Goal: Task Accomplishment & Management: Complete application form

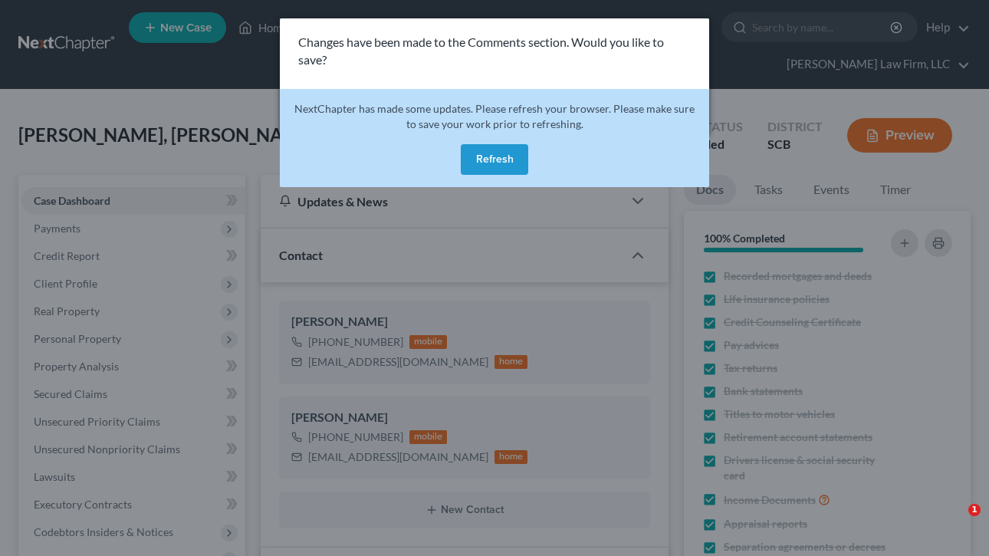
select select "2"
select select "0"
select select "3"
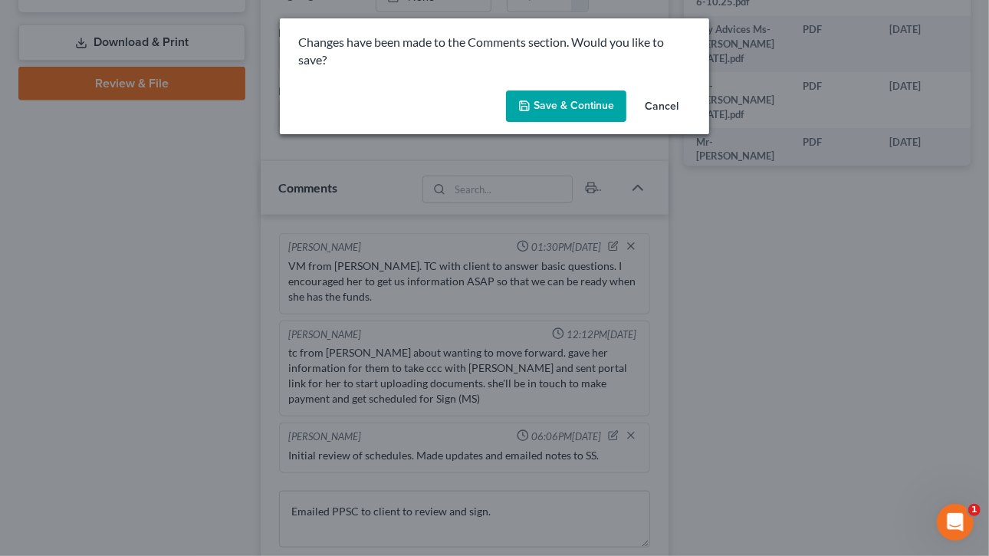
scroll to position [807, 0]
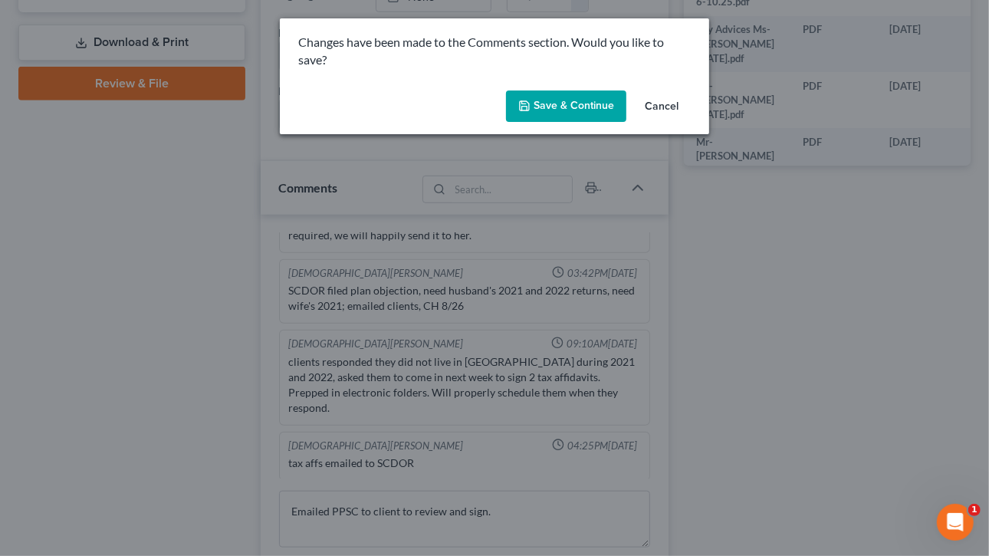
click at [596, 100] on button "Save & Continue" at bounding box center [566, 106] width 120 height 32
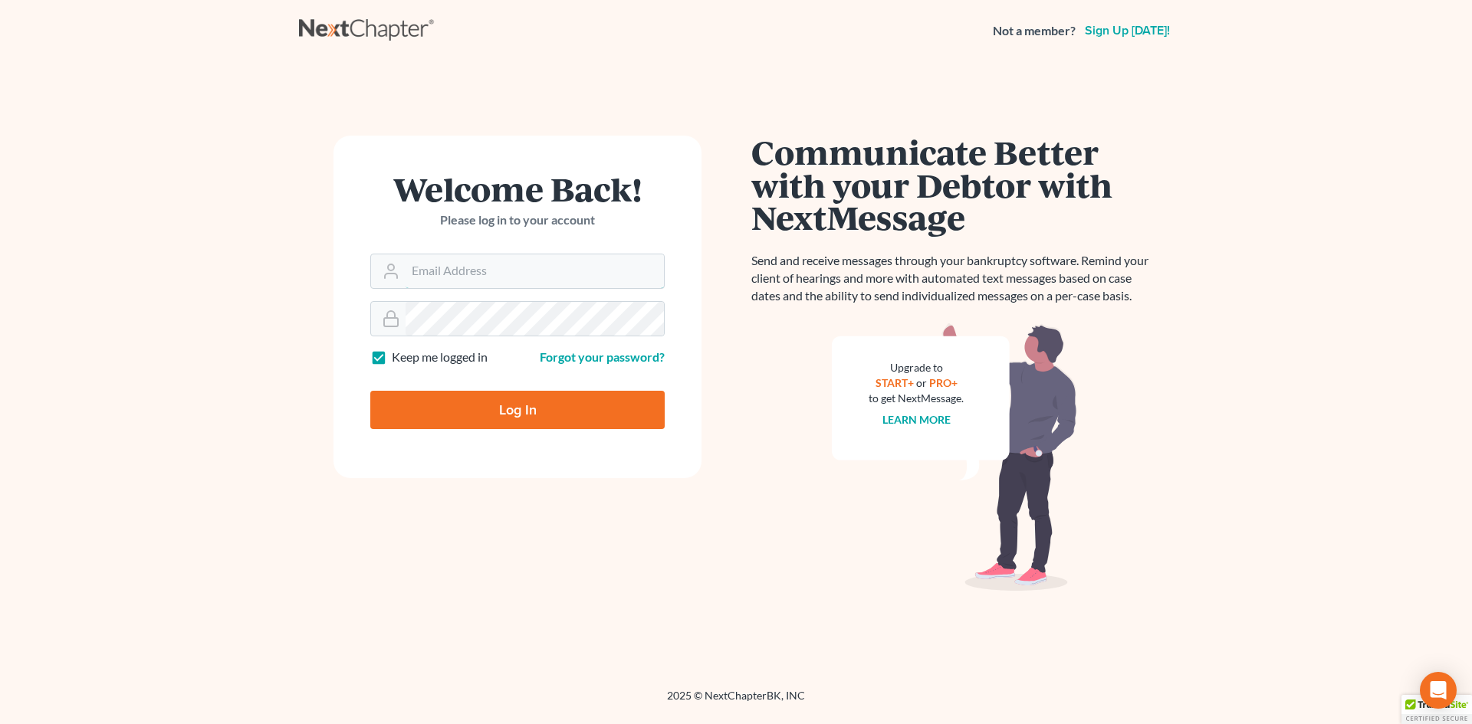
type input "[EMAIL_ADDRESS][DOMAIN_NAME]"
click at [417, 389] on div "Log In" at bounding box center [517, 404] width 294 height 51
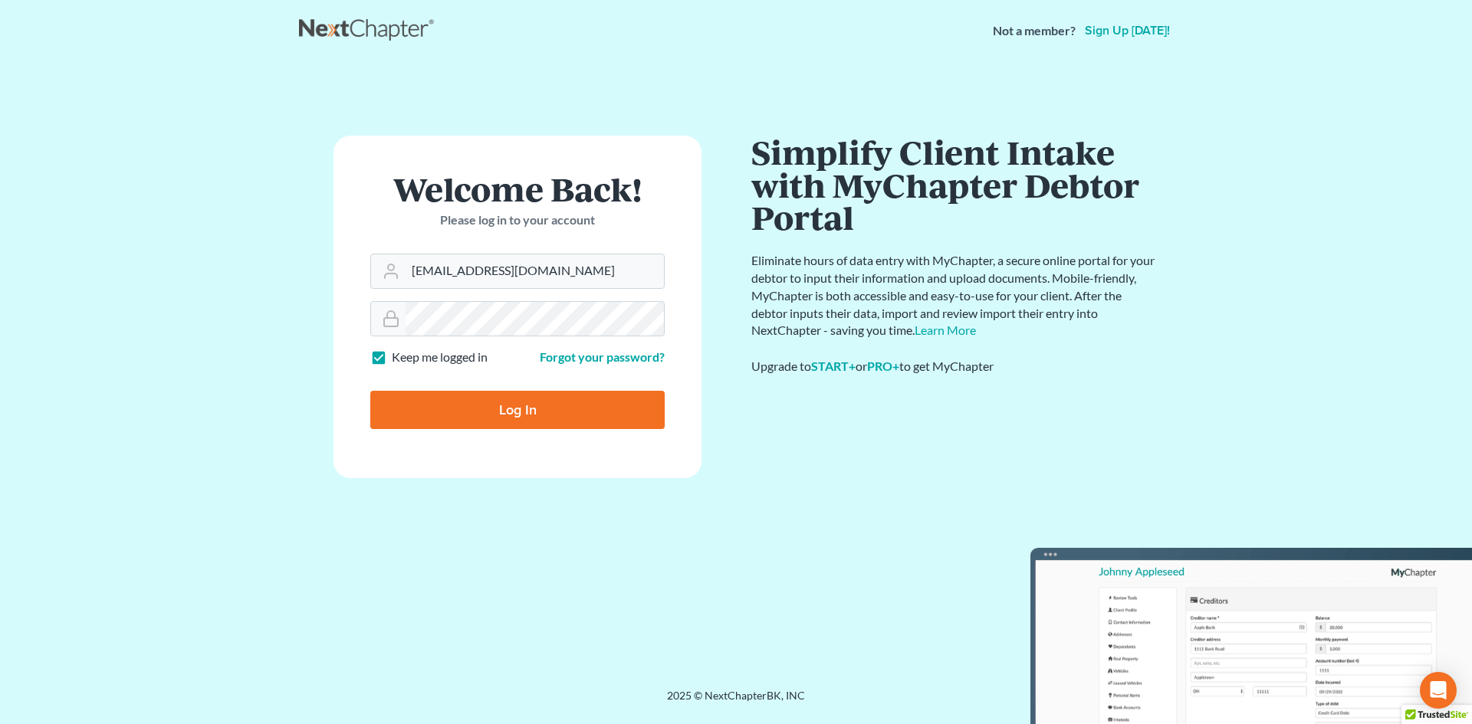
click at [430, 402] on input "Log In" at bounding box center [517, 410] width 294 height 38
type input "Thinking..."
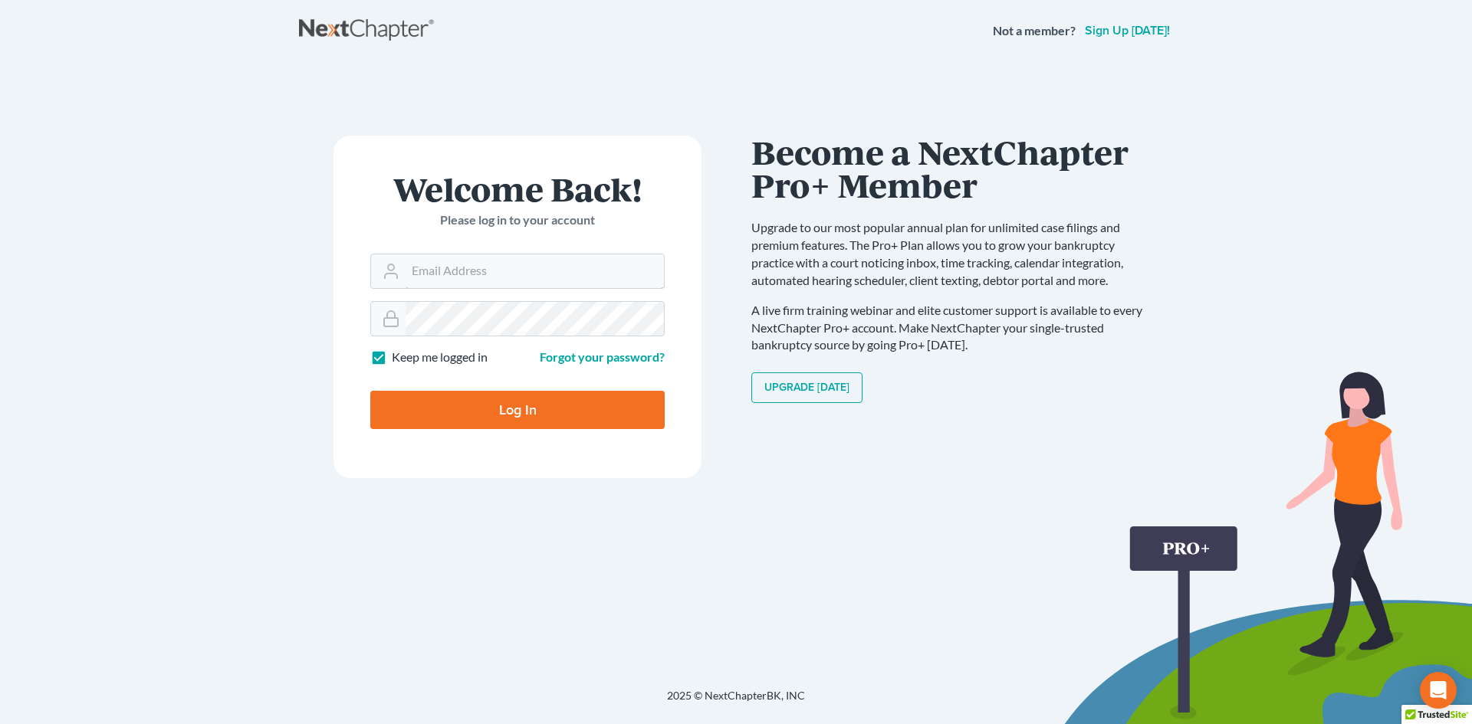
type input "[EMAIL_ADDRESS][DOMAIN_NAME]"
click at [472, 407] on input "Log In" at bounding box center [517, 410] width 294 height 38
type input "Thinking..."
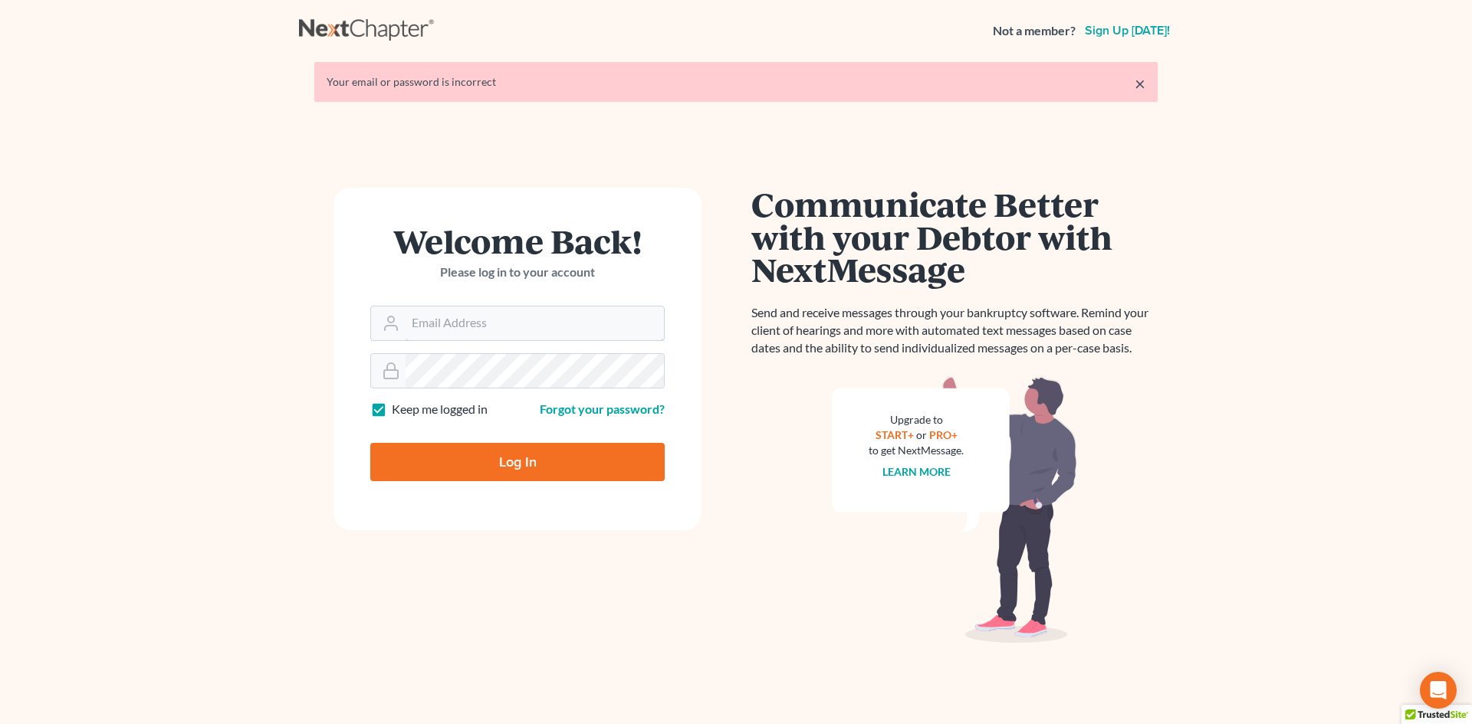
type input "[EMAIL_ADDRESS][DOMAIN_NAME]"
click at [498, 451] on input "Log In" at bounding box center [517, 462] width 294 height 38
type input "Thinking..."
type input "rm@meredithlawfirm.com"
click at [497, 451] on input "Log In" at bounding box center [517, 462] width 294 height 38
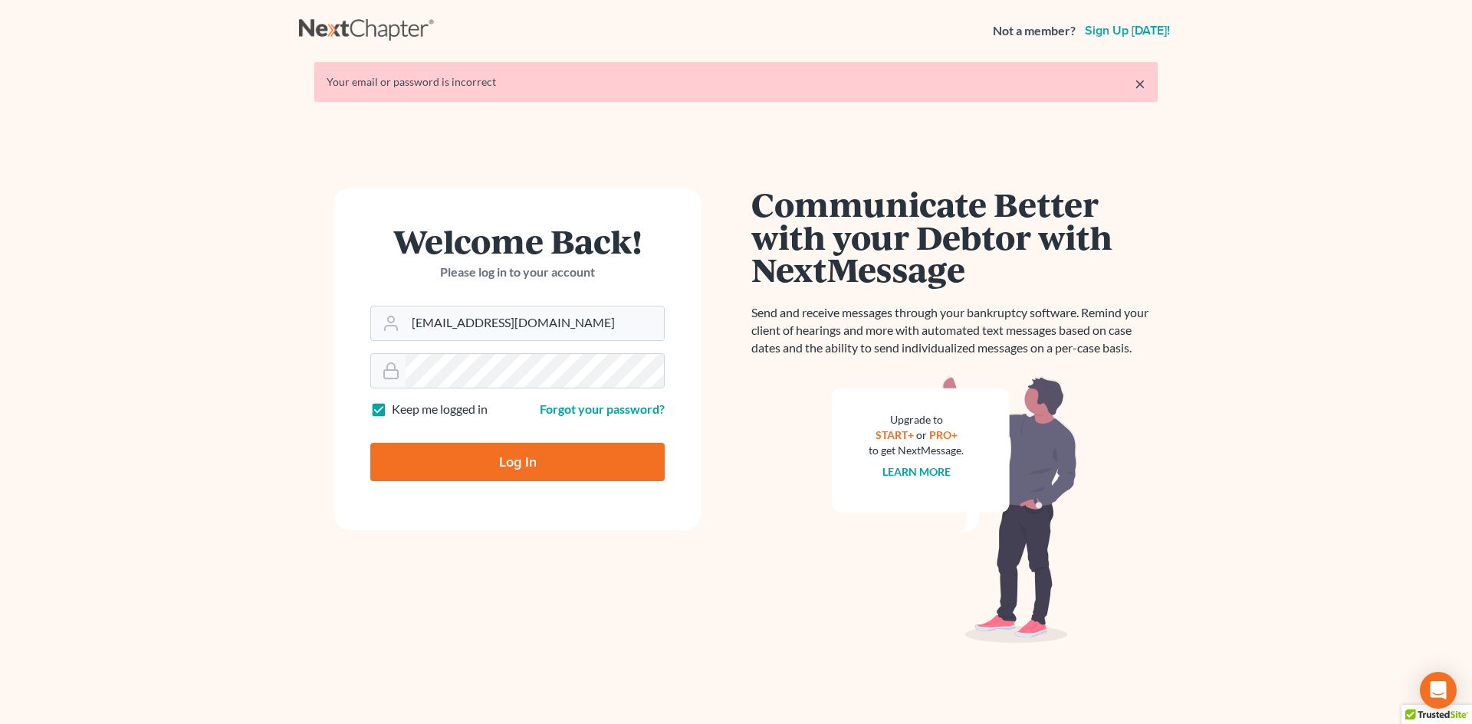
type input "Thinking..."
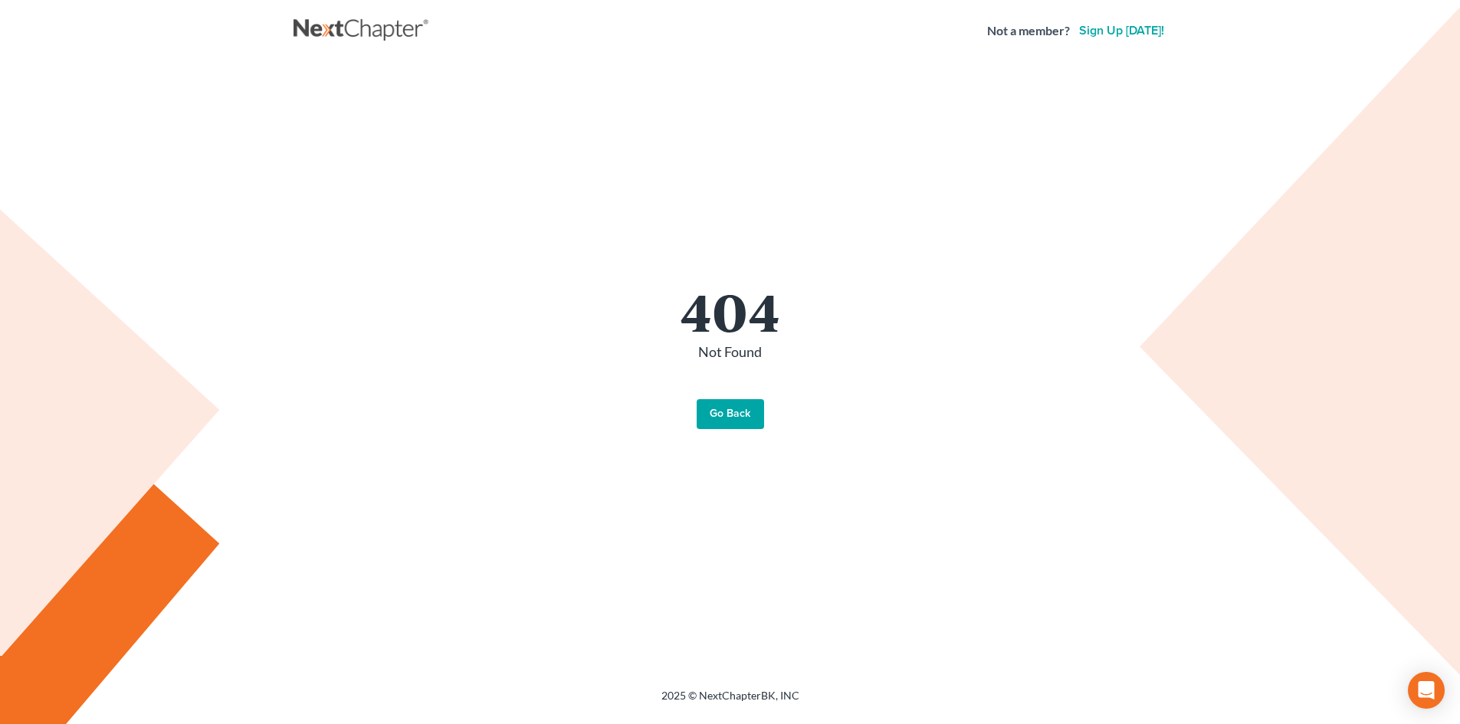
click at [729, 396] on div "404 Not Found Go Back" at bounding box center [730, 357] width 843 height 146
click at [727, 420] on link "Go Back" at bounding box center [730, 414] width 67 height 31
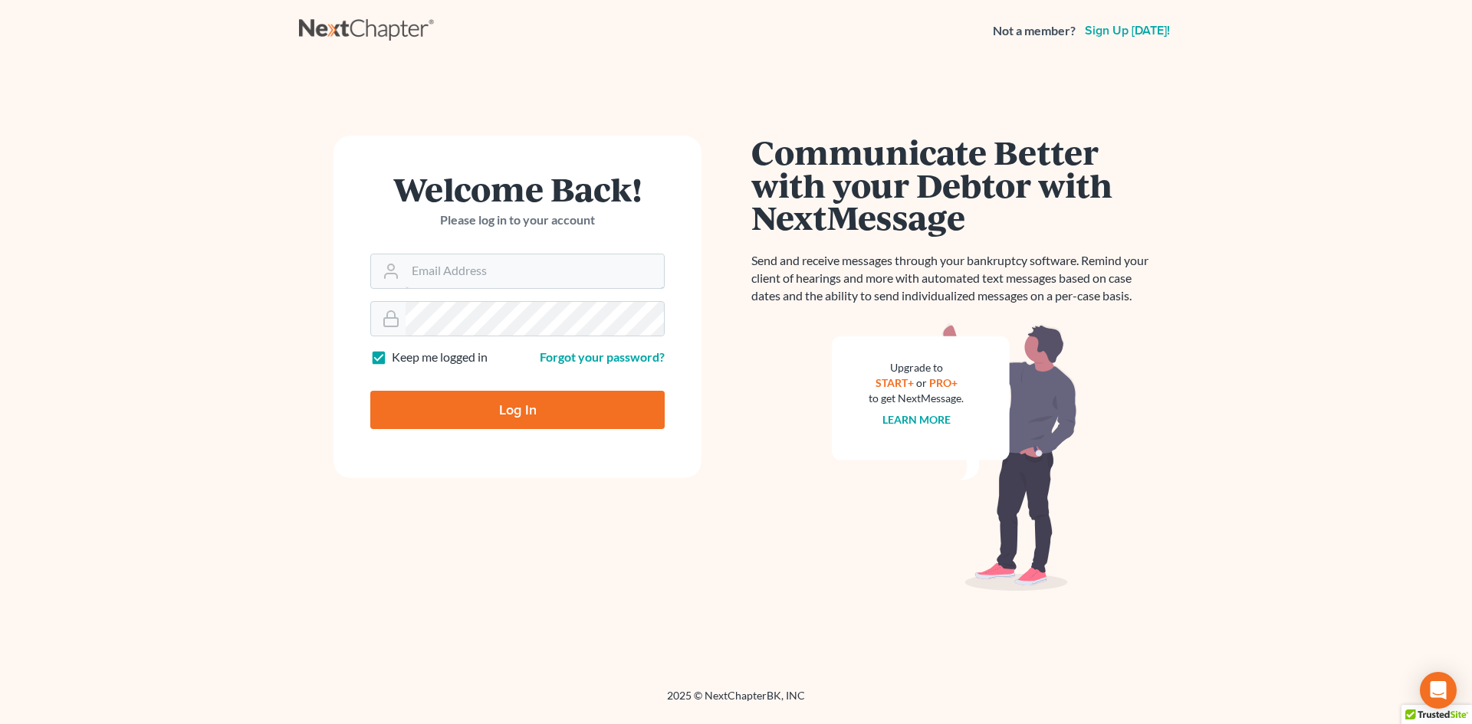
type input "[EMAIL_ADDRESS][DOMAIN_NAME]"
click at [519, 409] on input "Log In" at bounding box center [517, 410] width 294 height 38
type input "Thinking..."
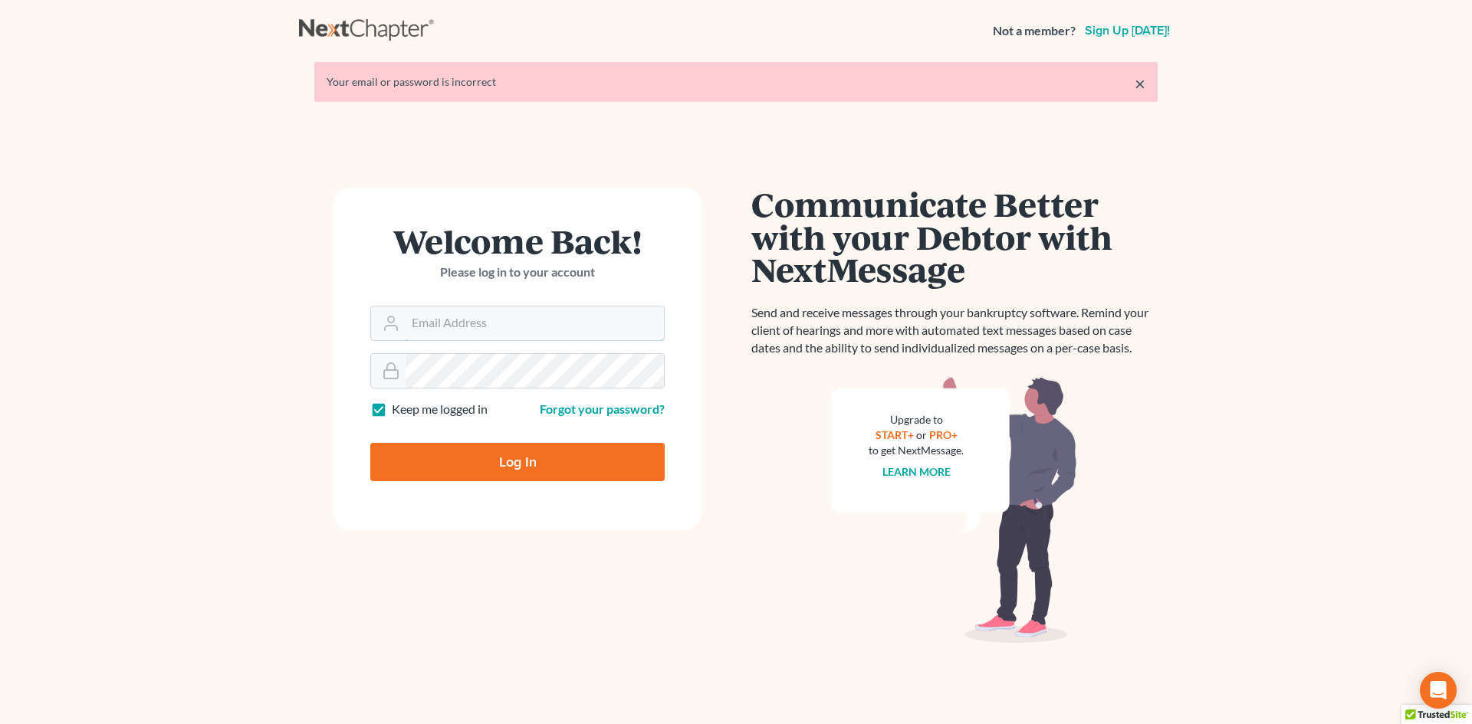
type input "[EMAIL_ADDRESS][DOMAIN_NAME]"
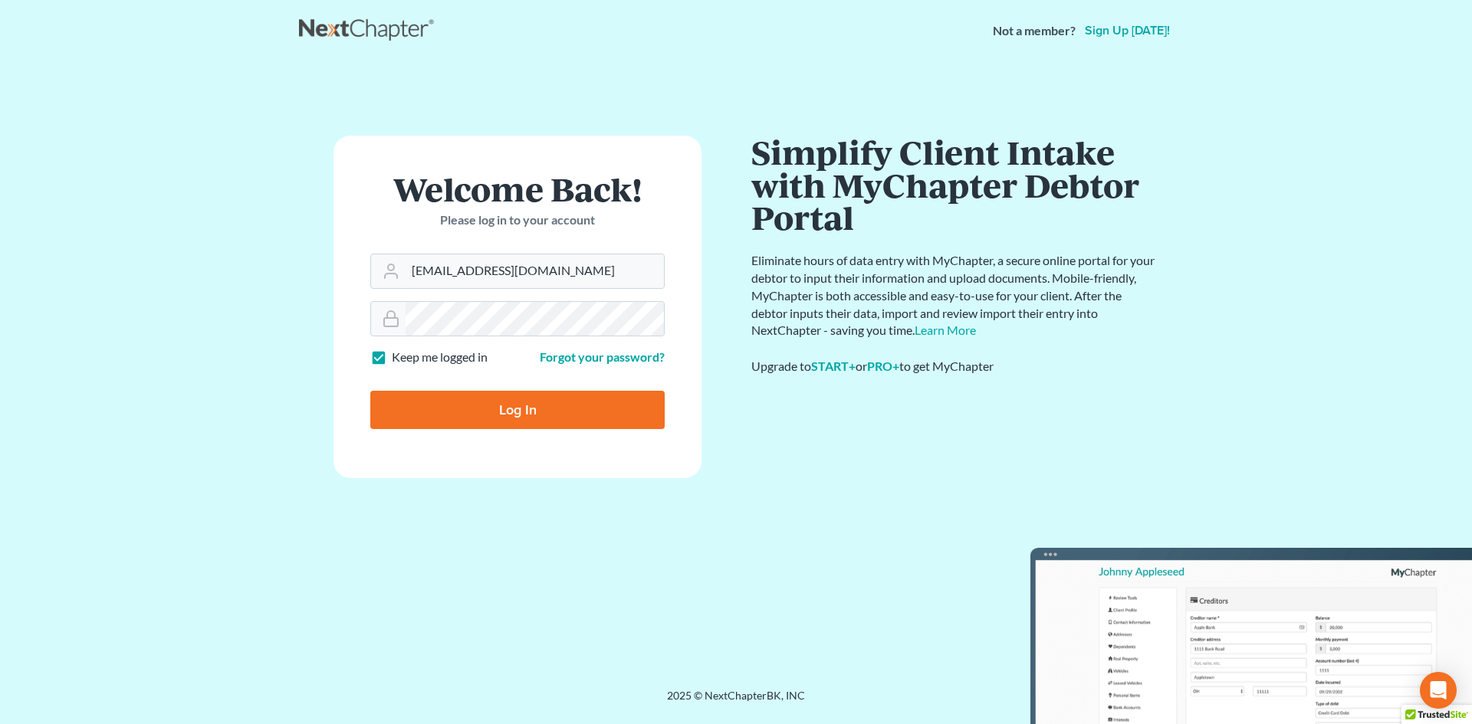
click at [529, 405] on input "Log In" at bounding box center [517, 410] width 294 height 38
type input "Thinking..."
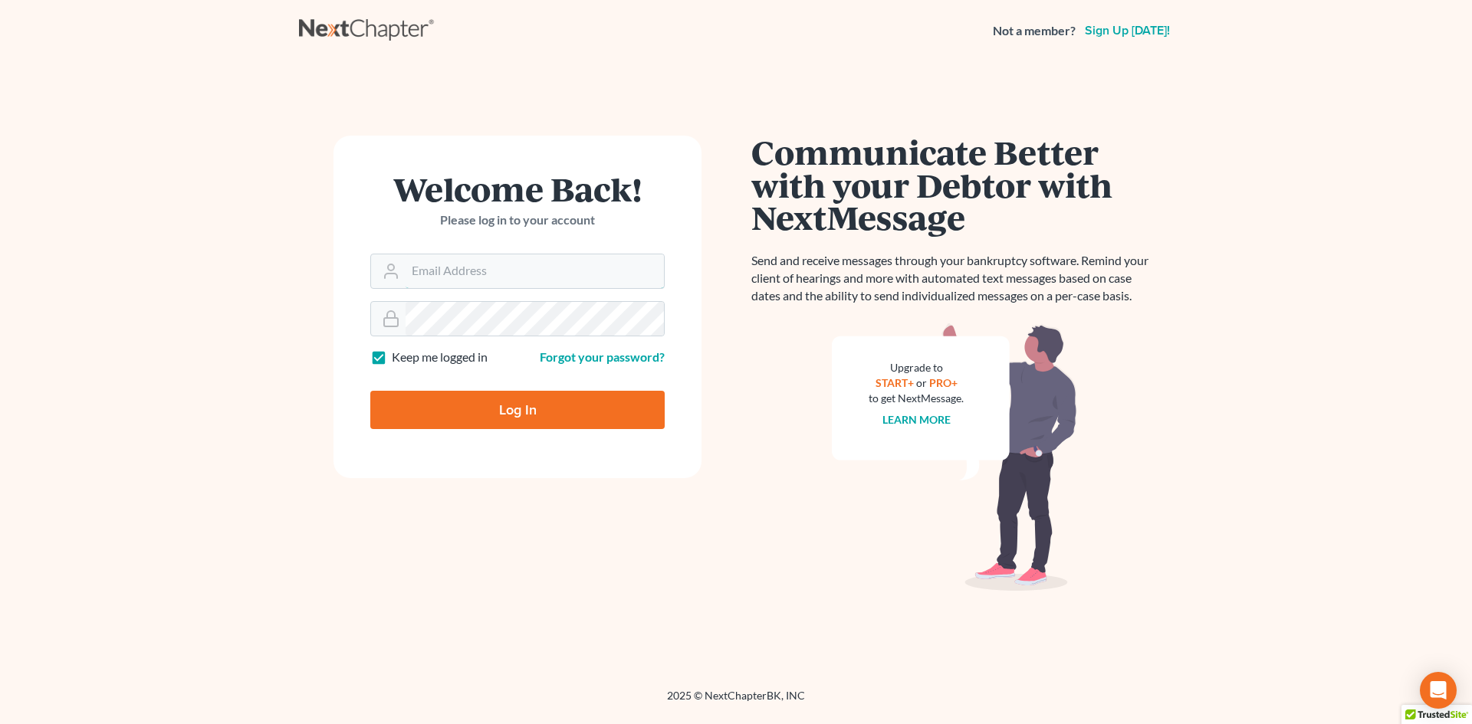
type input "[EMAIL_ADDRESS][DOMAIN_NAME]"
click at [496, 405] on input "Log In" at bounding box center [517, 410] width 294 height 38
type input "Thinking..."
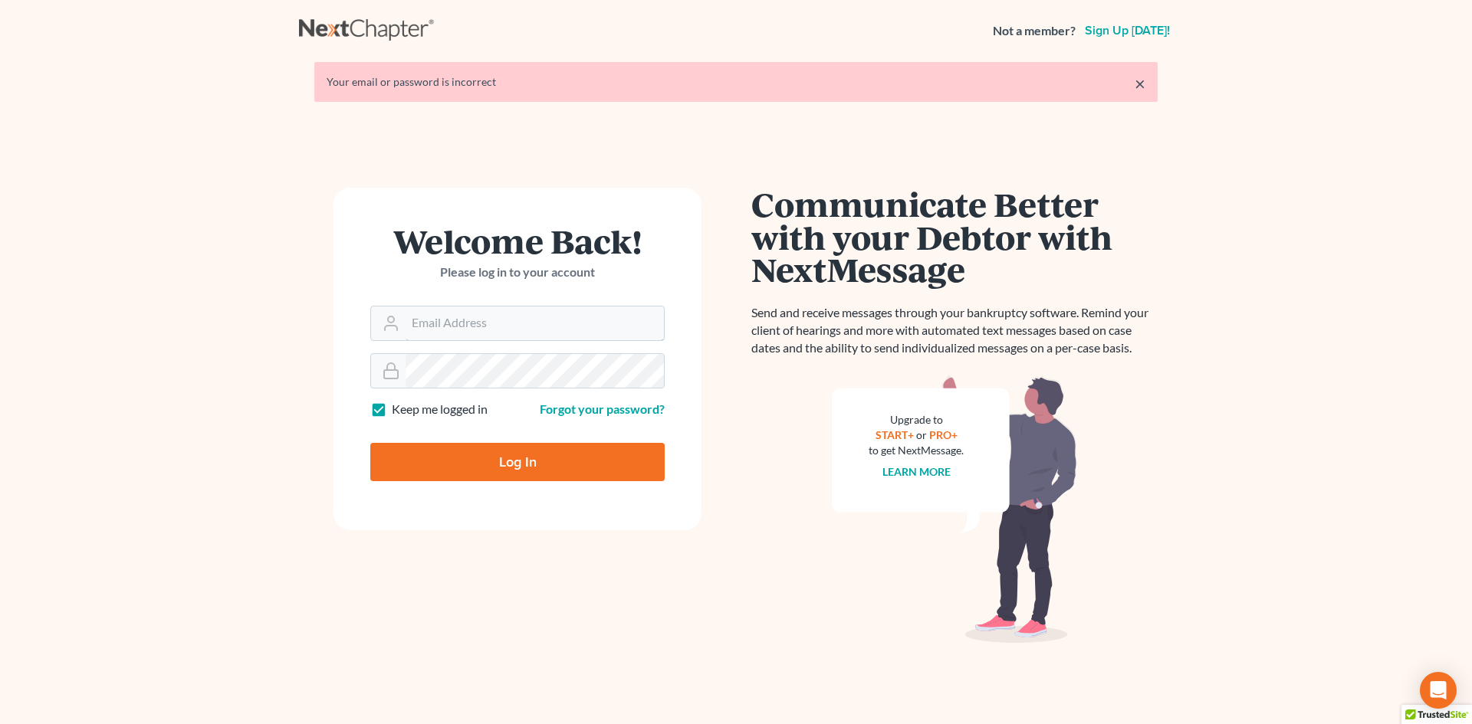
type input "[EMAIL_ADDRESS][DOMAIN_NAME]"
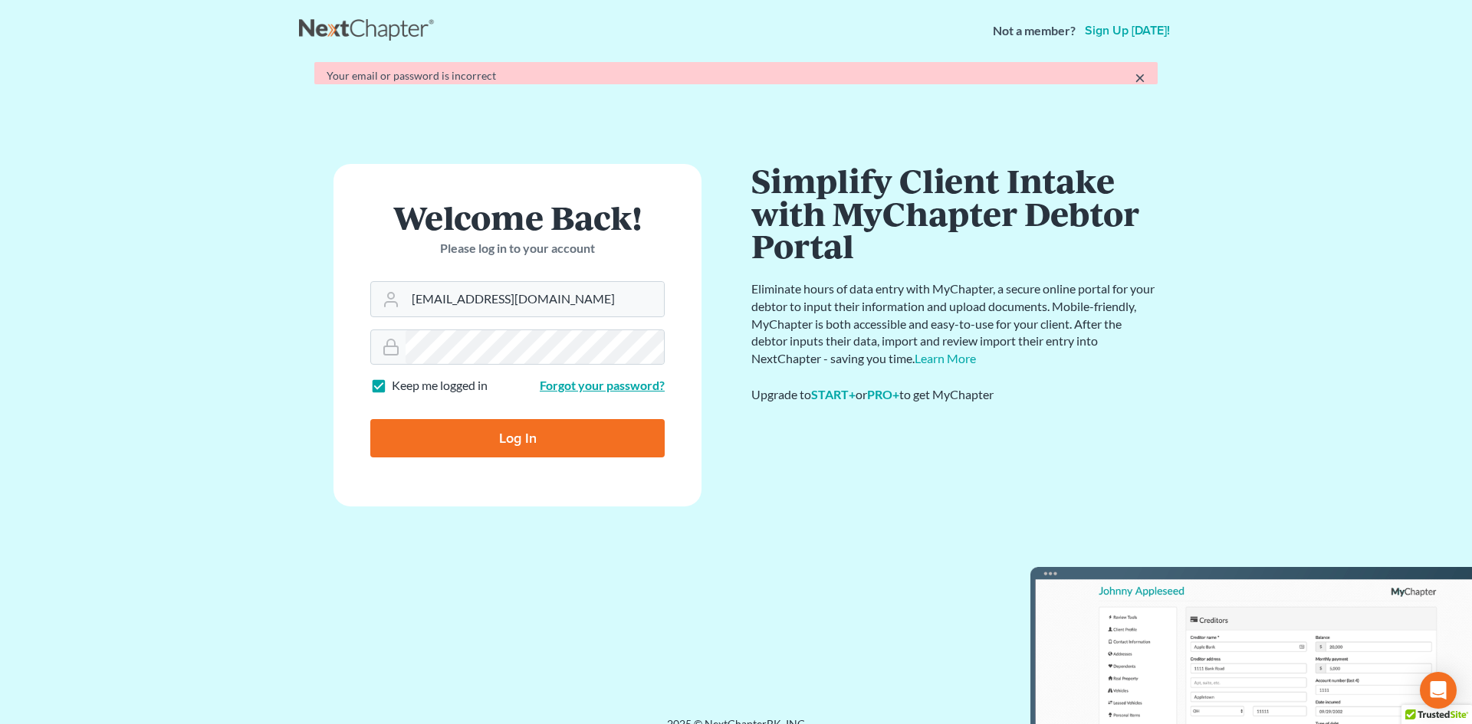
click at [550, 387] on form "Welcome Back! Please log in to your account Email Address [EMAIL_ADDRESS][DOMAI…" at bounding box center [517, 335] width 368 height 343
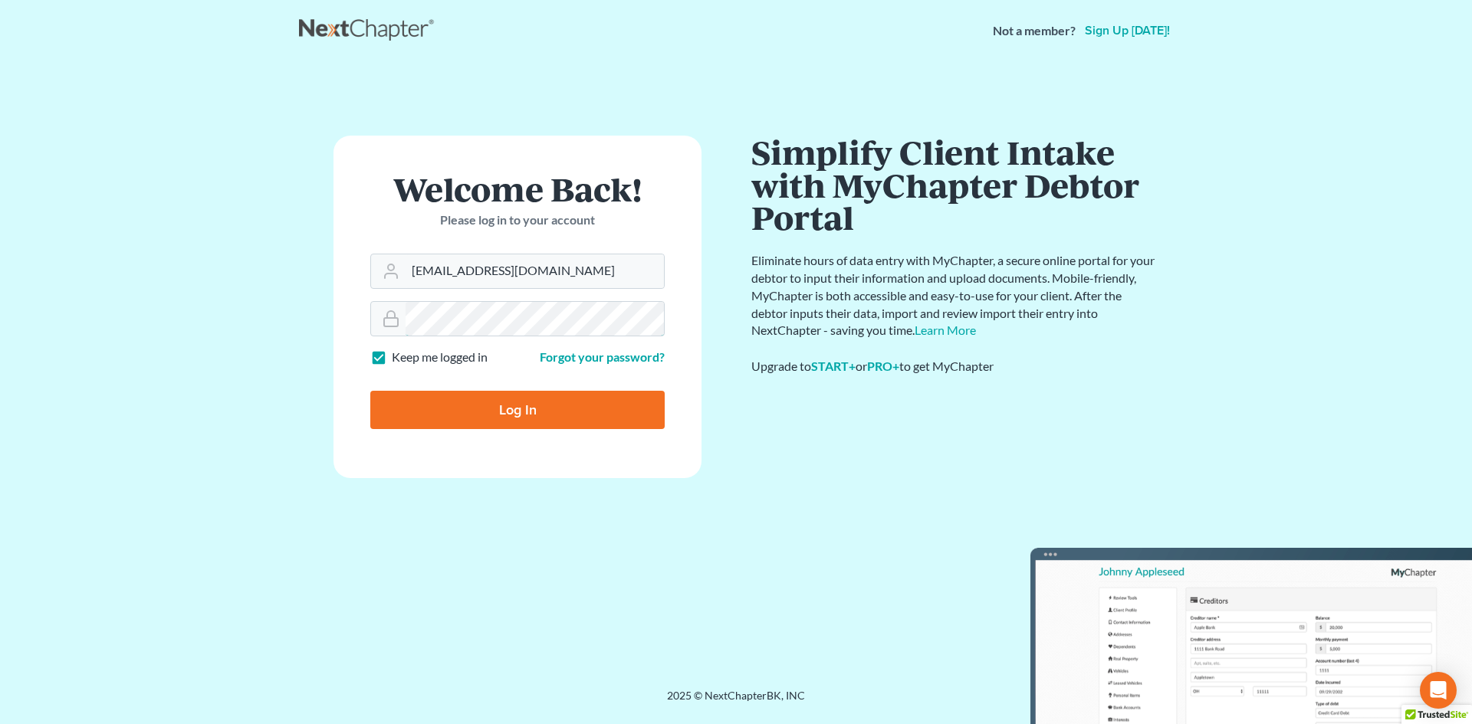
click at [225, 312] on main "× Your email or password is incorrect Welcome Back! Please log in to your accou…" at bounding box center [736, 356] width 1472 height 590
click at [214, 311] on main "× Your email or password is incorrect Welcome Back! Please log in to your accou…" at bounding box center [736, 356] width 1472 height 590
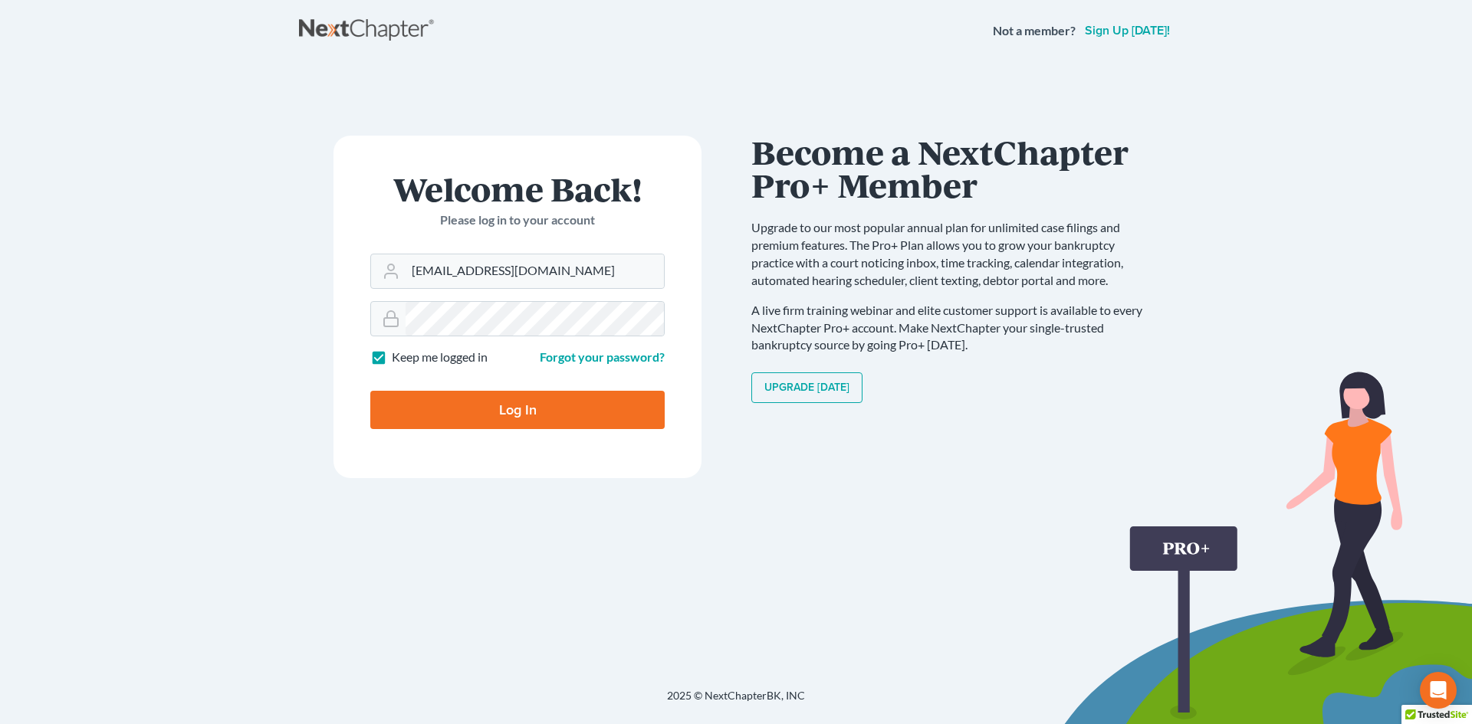
click at [196, 289] on main "× Your email or password is incorrect Welcome Back! Please log in to your accou…" at bounding box center [736, 356] width 1472 height 590
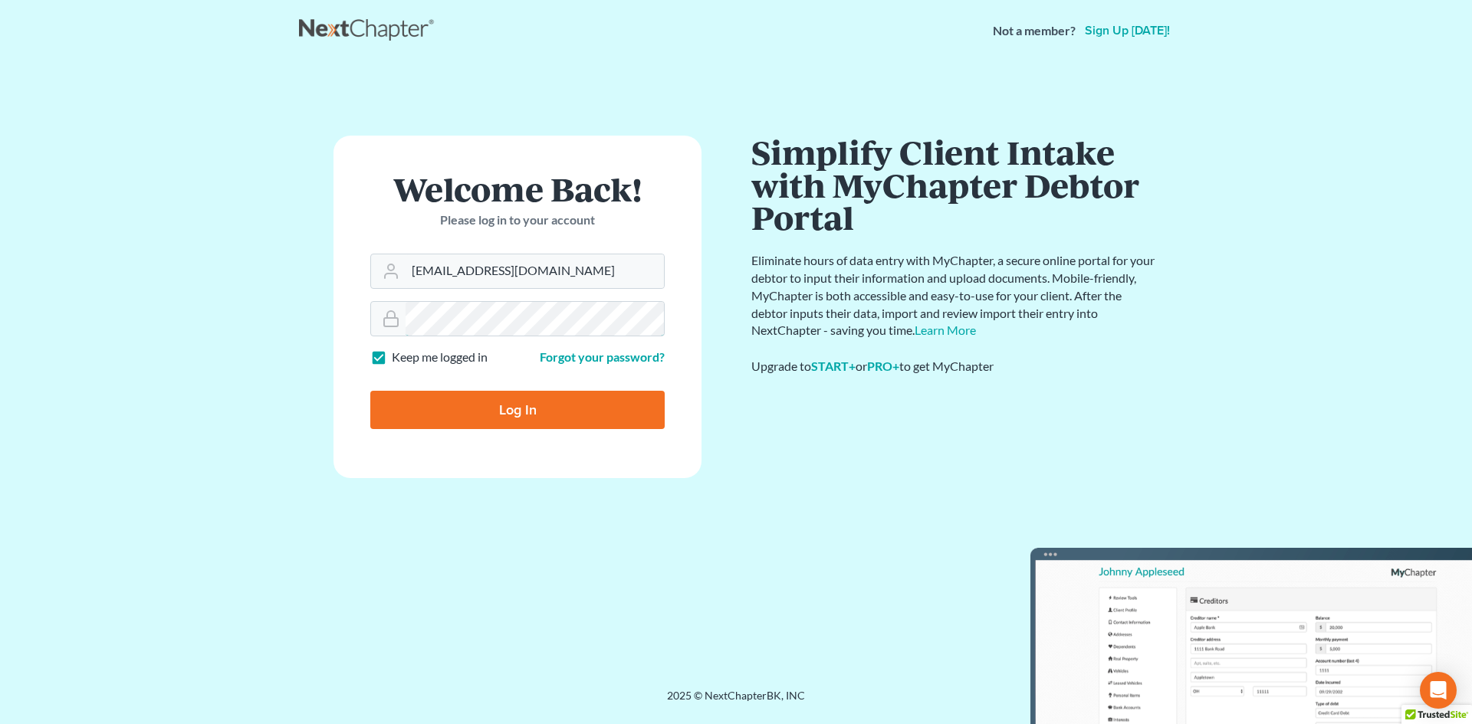
click at [369, 327] on form "Welcome Back! Please log in to your account Email Address rm@meredithlawfirm.co…" at bounding box center [517, 307] width 368 height 343
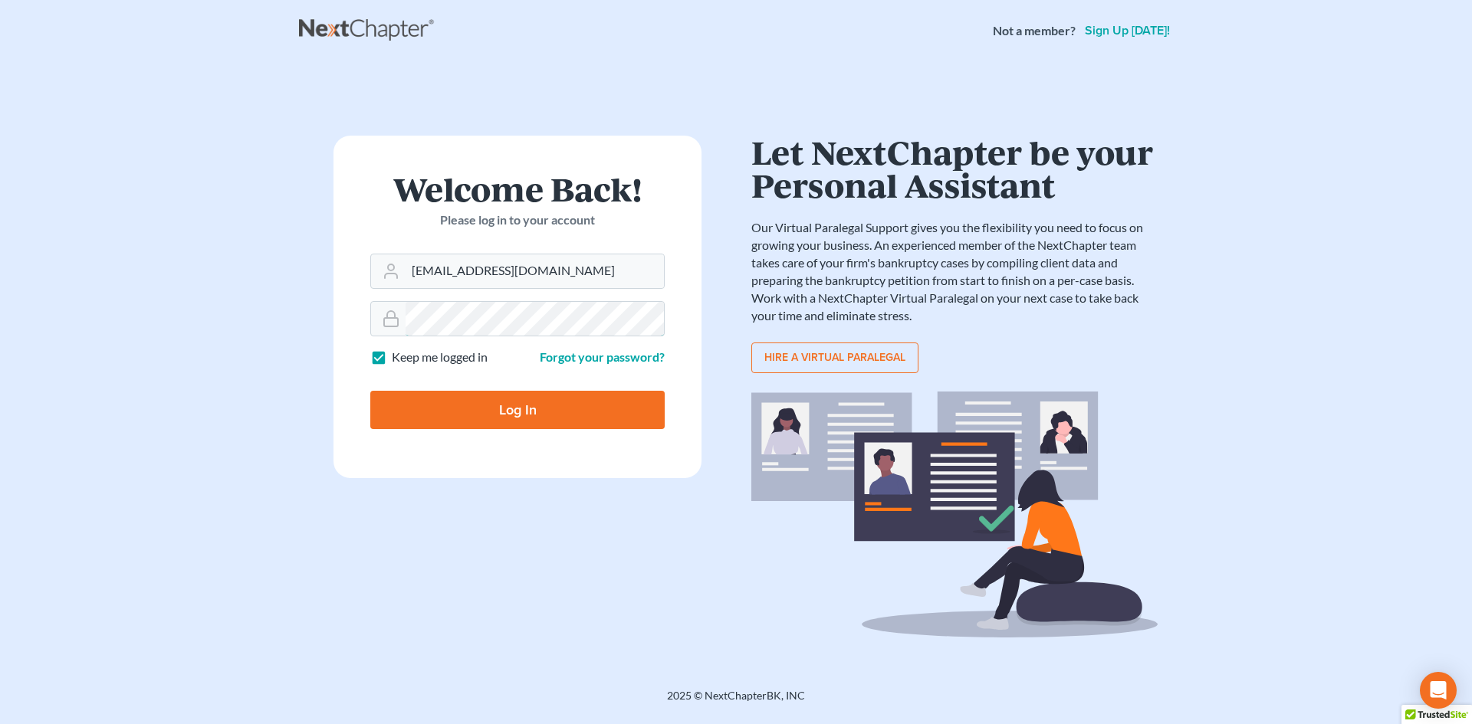
click at [370, 391] on input "Log In" at bounding box center [517, 410] width 294 height 38
type input "Thinking..."
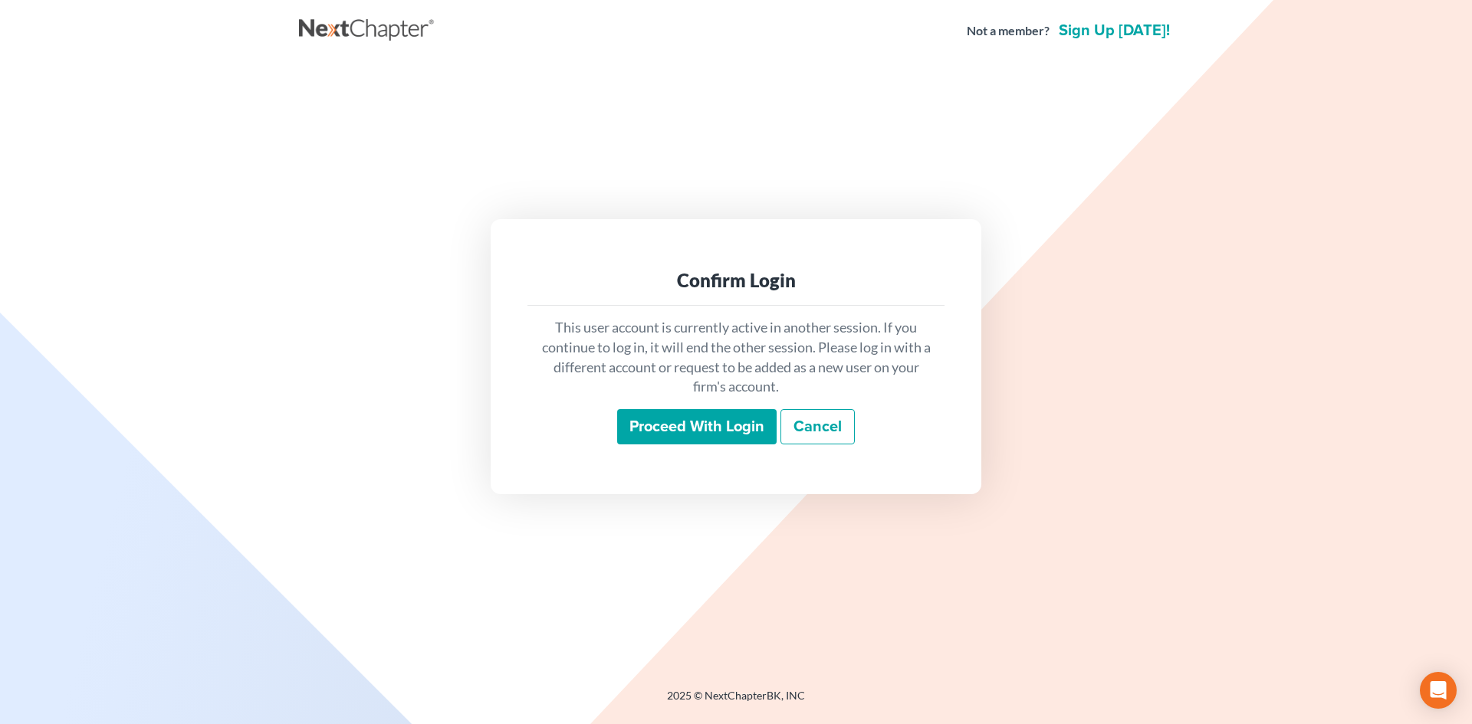
click at [725, 435] on input "Proceed with login" at bounding box center [696, 426] width 159 height 35
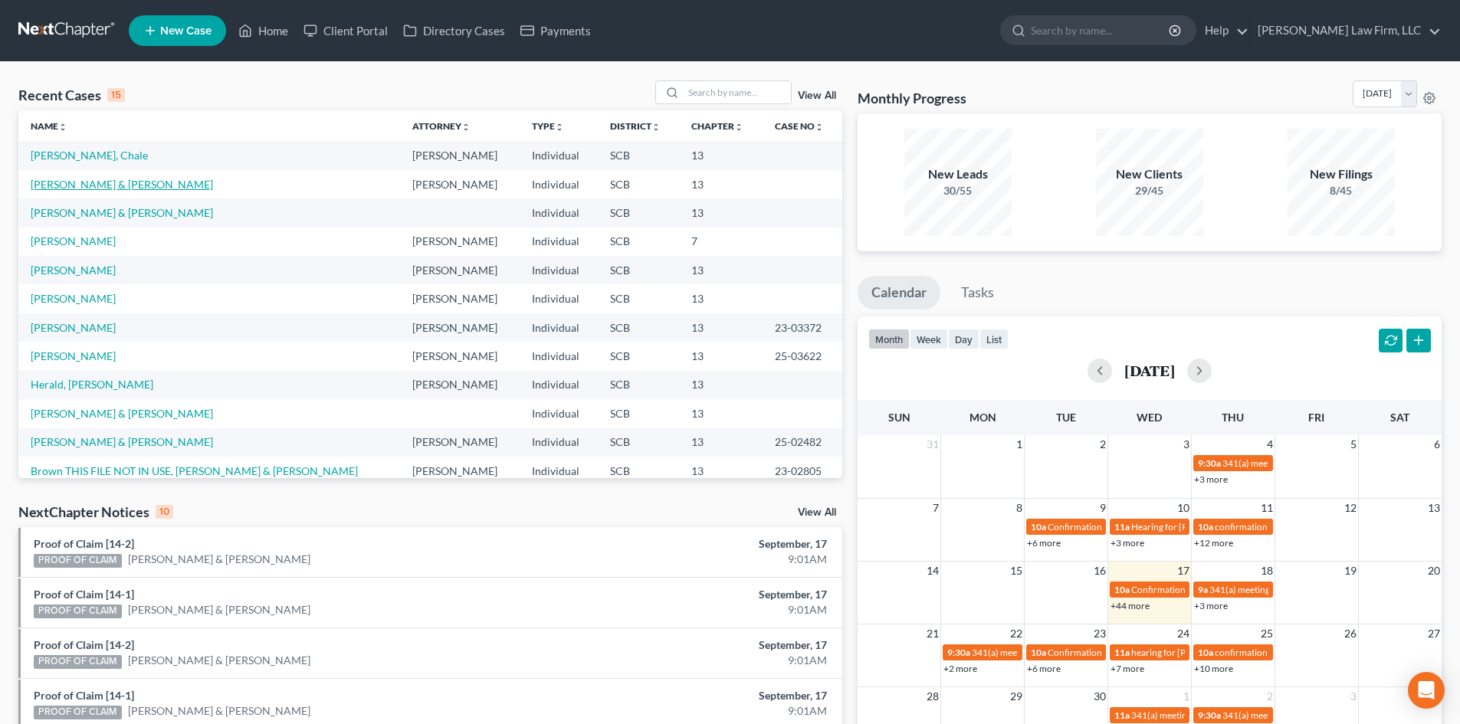
click at [122, 183] on link "Brown, Travis & Legare-Brown, Samantha" at bounding box center [122, 184] width 182 height 13
select select "1"
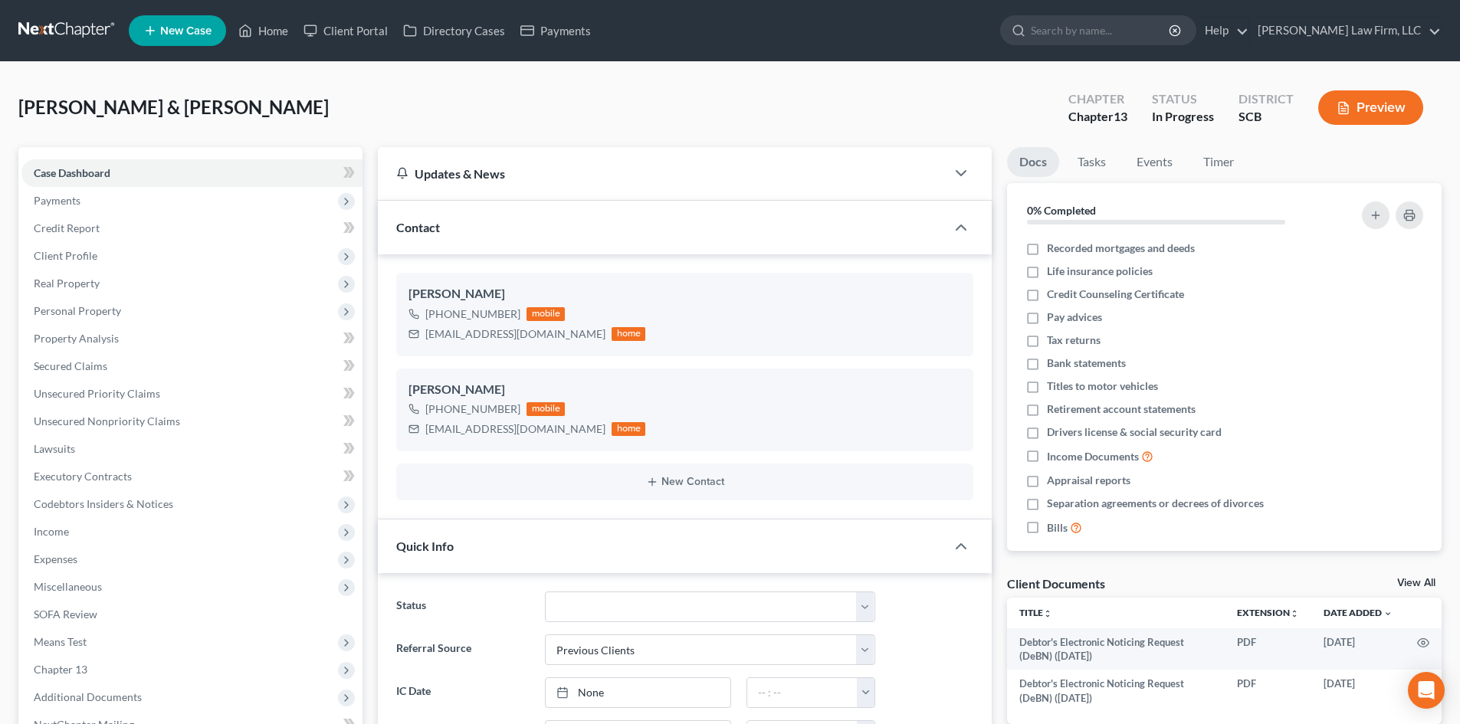
select select "0"
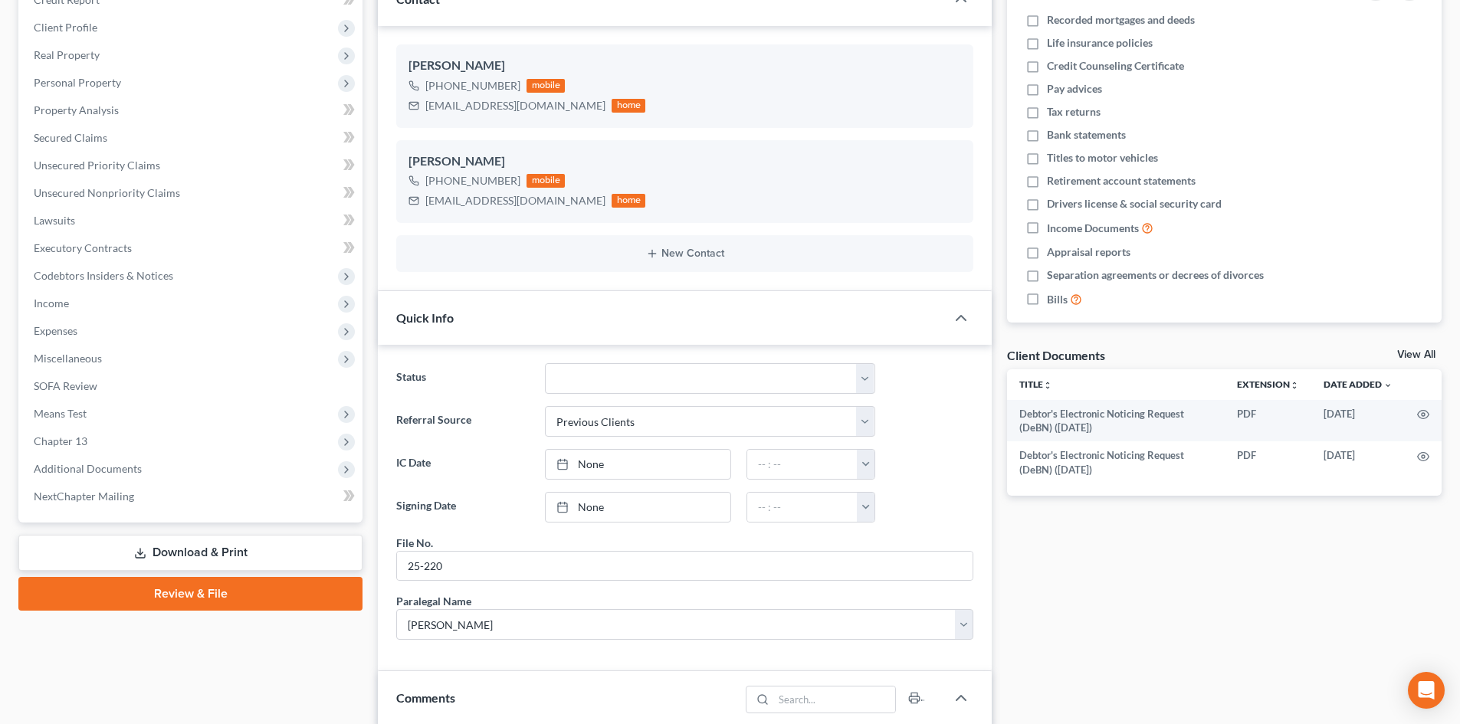
scroll to position [484, 0]
click at [178, 557] on link "Download & Print" at bounding box center [190, 551] width 344 height 36
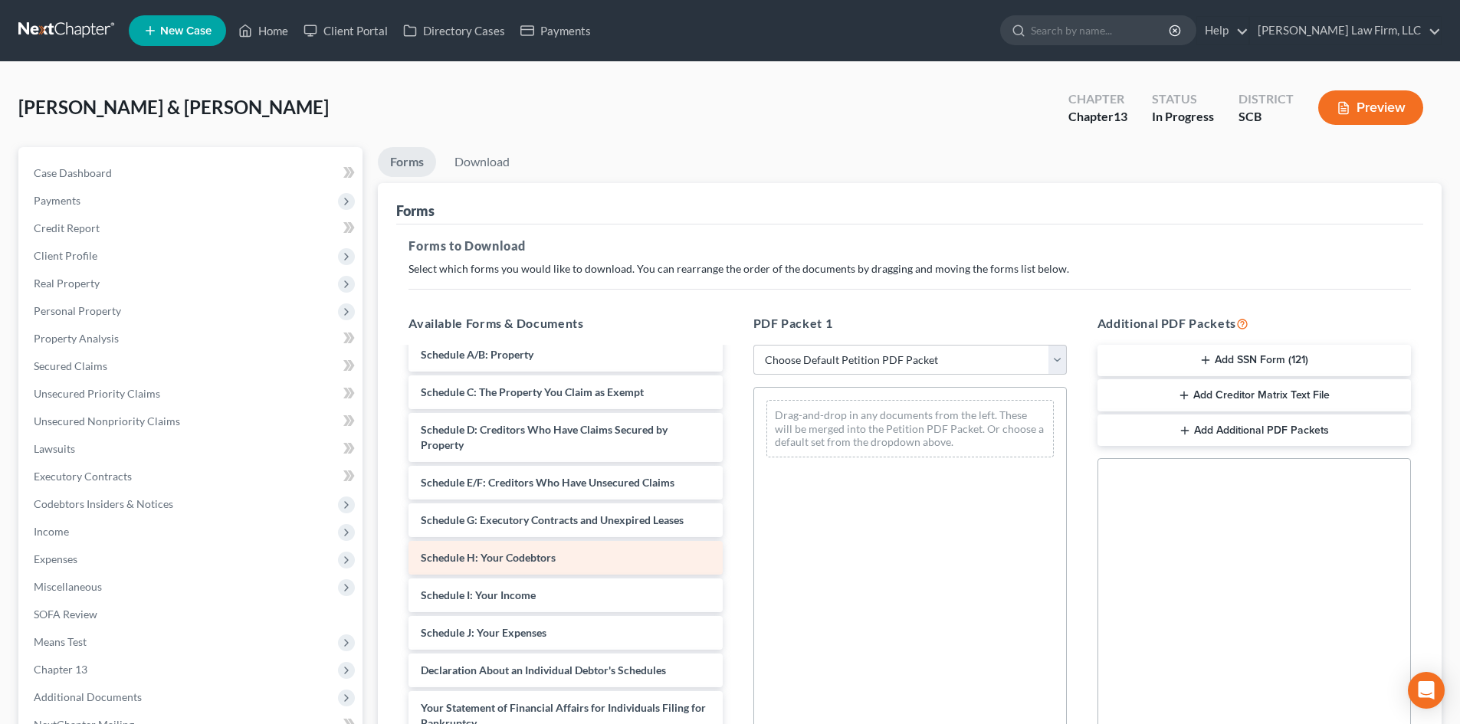
scroll to position [307, 0]
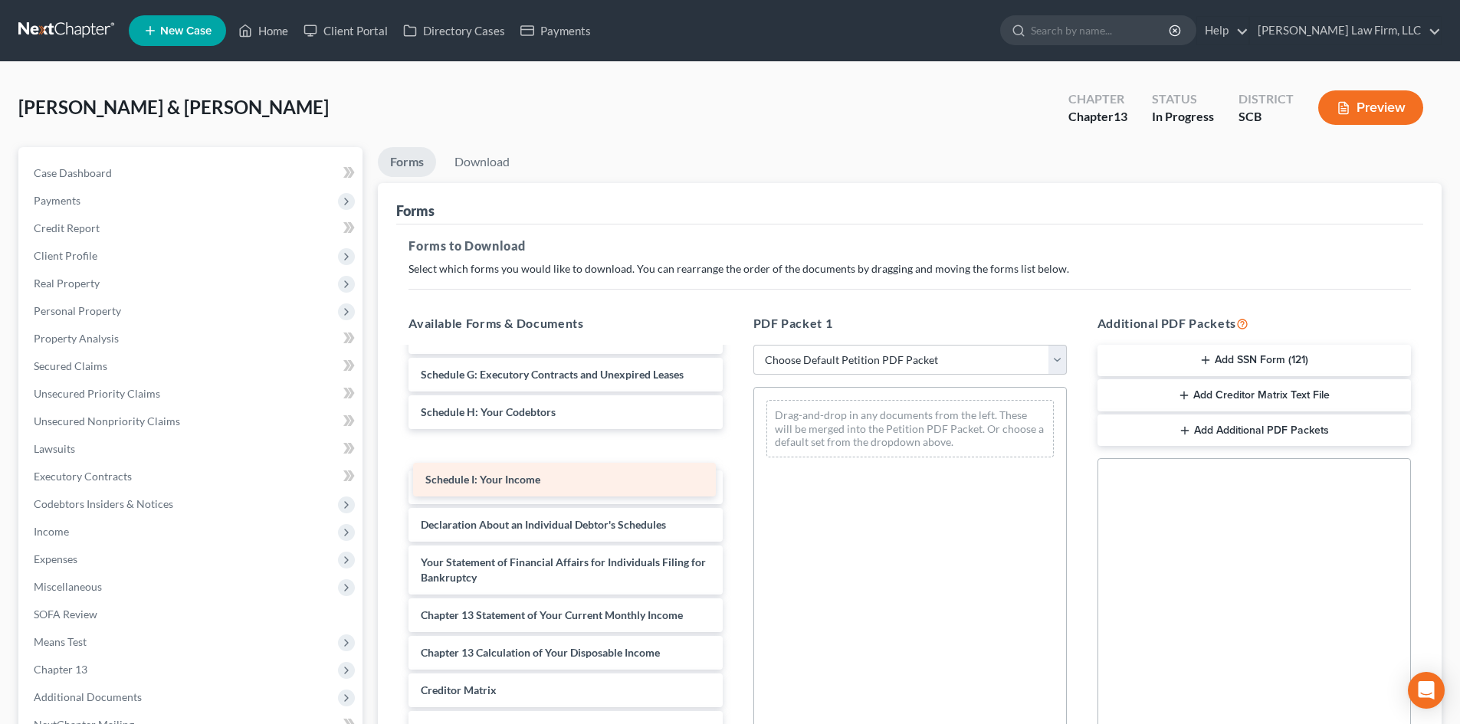
drag, startPoint x: 553, startPoint y: 482, endPoint x: 905, endPoint y: 410, distance: 359.8
click at [734, 412] on div "Schedule I: Your Income Debtor's Electronic Noticing Request (DeBN) (09/12/2025…" at bounding box center [565, 438] width 338 height 793
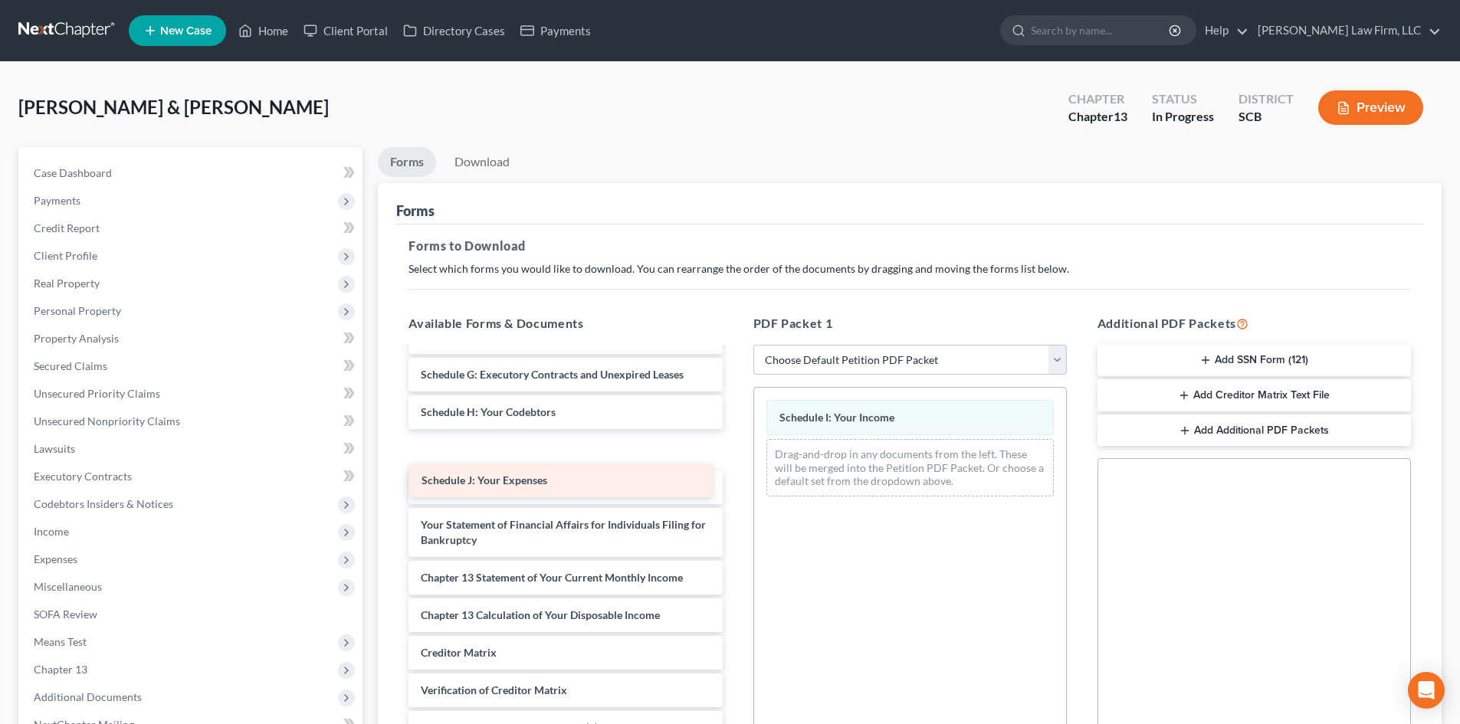
drag, startPoint x: 553, startPoint y: 473, endPoint x: 783, endPoint y: 439, distance: 232.4
click at [734, 439] on div "Schedule J: Your Expenses Debtor's Electronic Noticing Request (DeBN) (09/12/20…" at bounding box center [565, 420] width 338 height 756
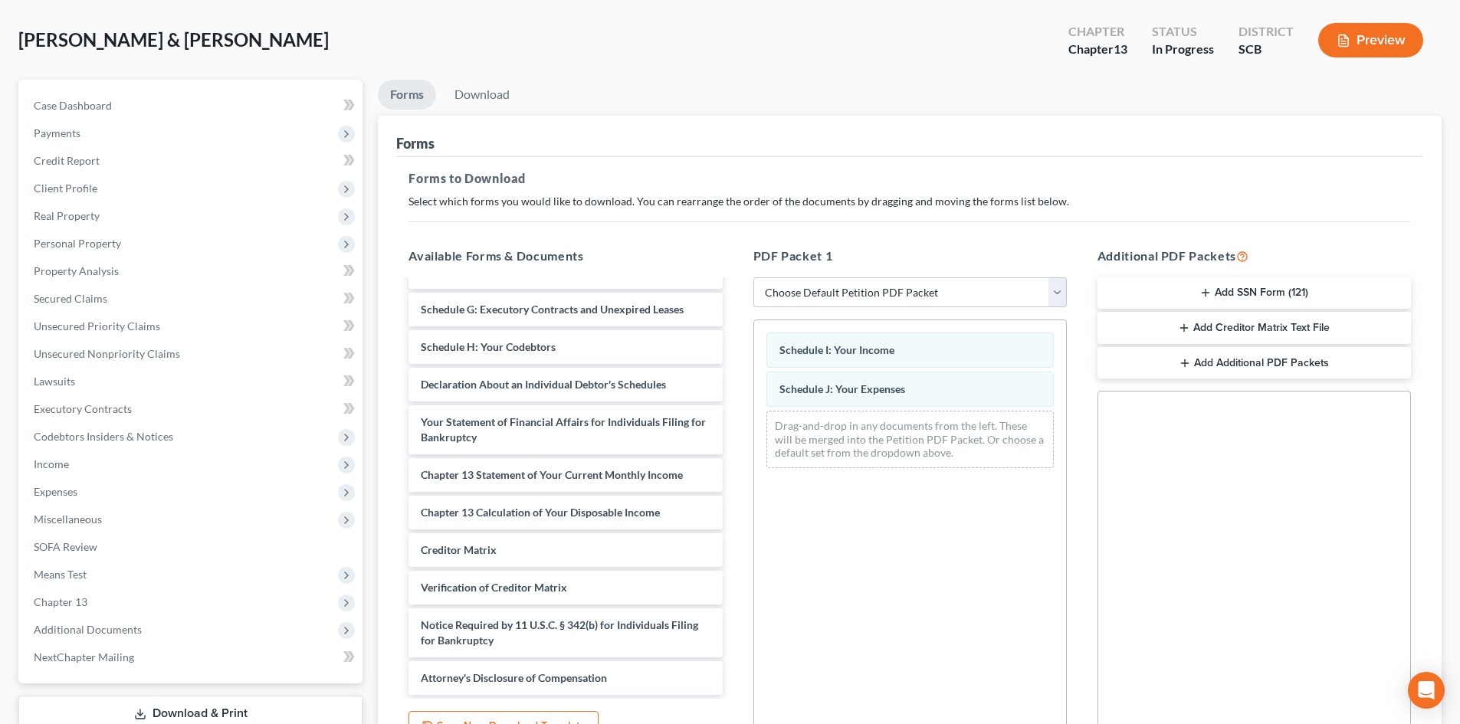
scroll to position [222, 0]
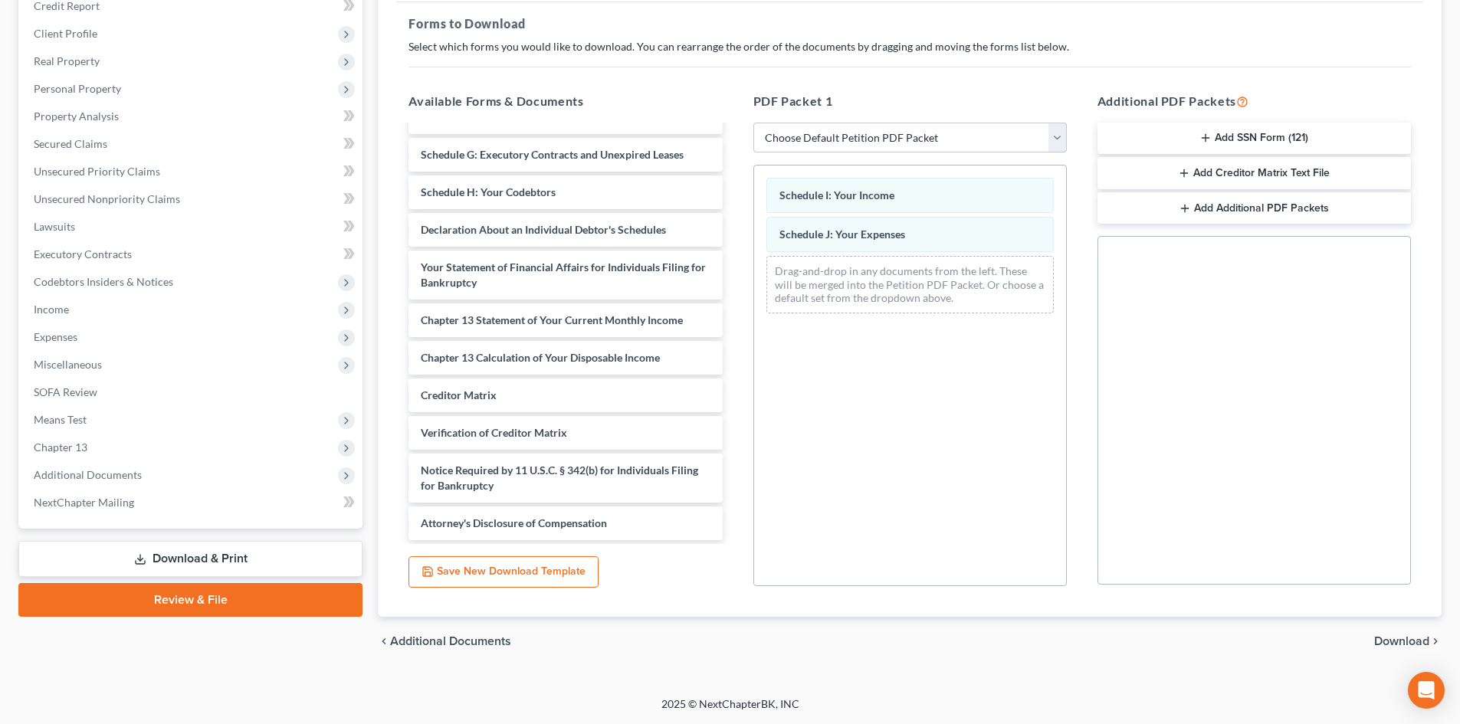
click at [1394, 642] on span "Download" at bounding box center [1401, 641] width 55 height 12
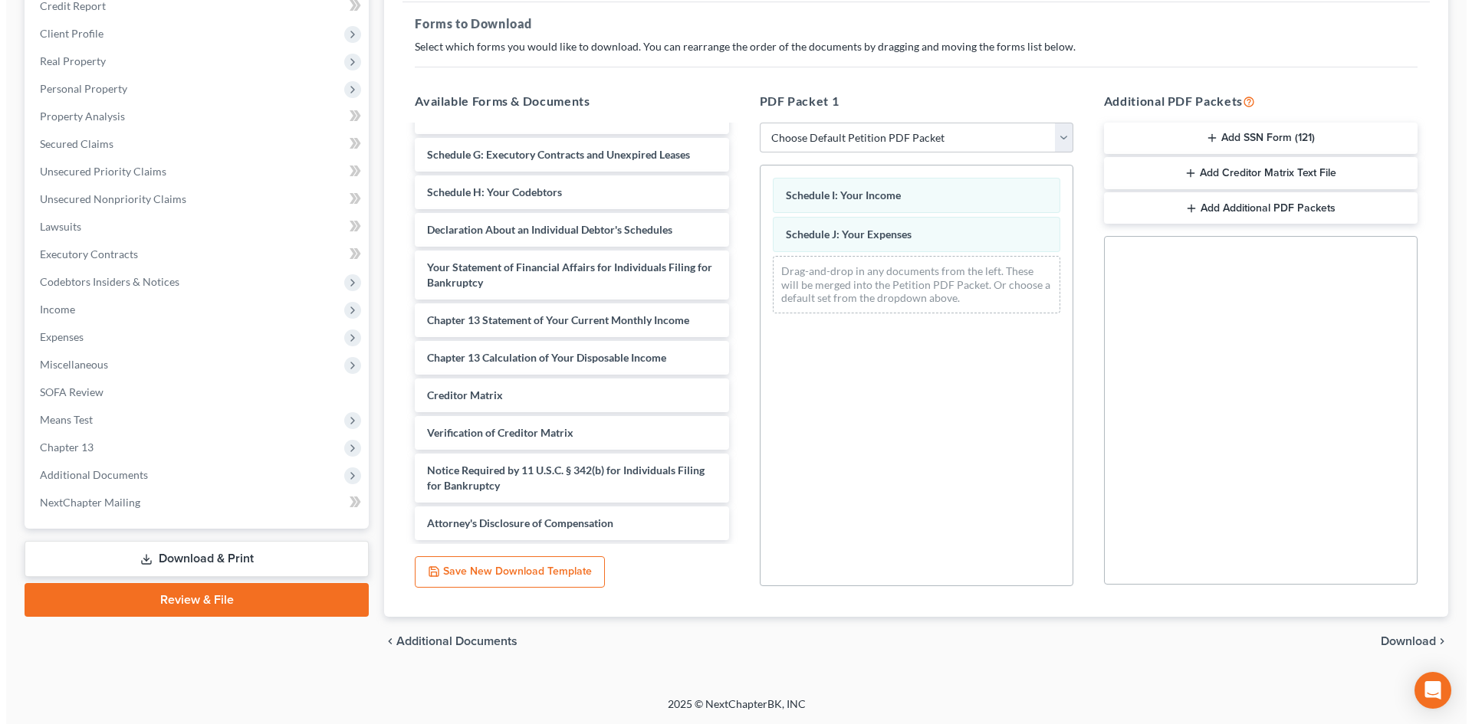
scroll to position [173, 0]
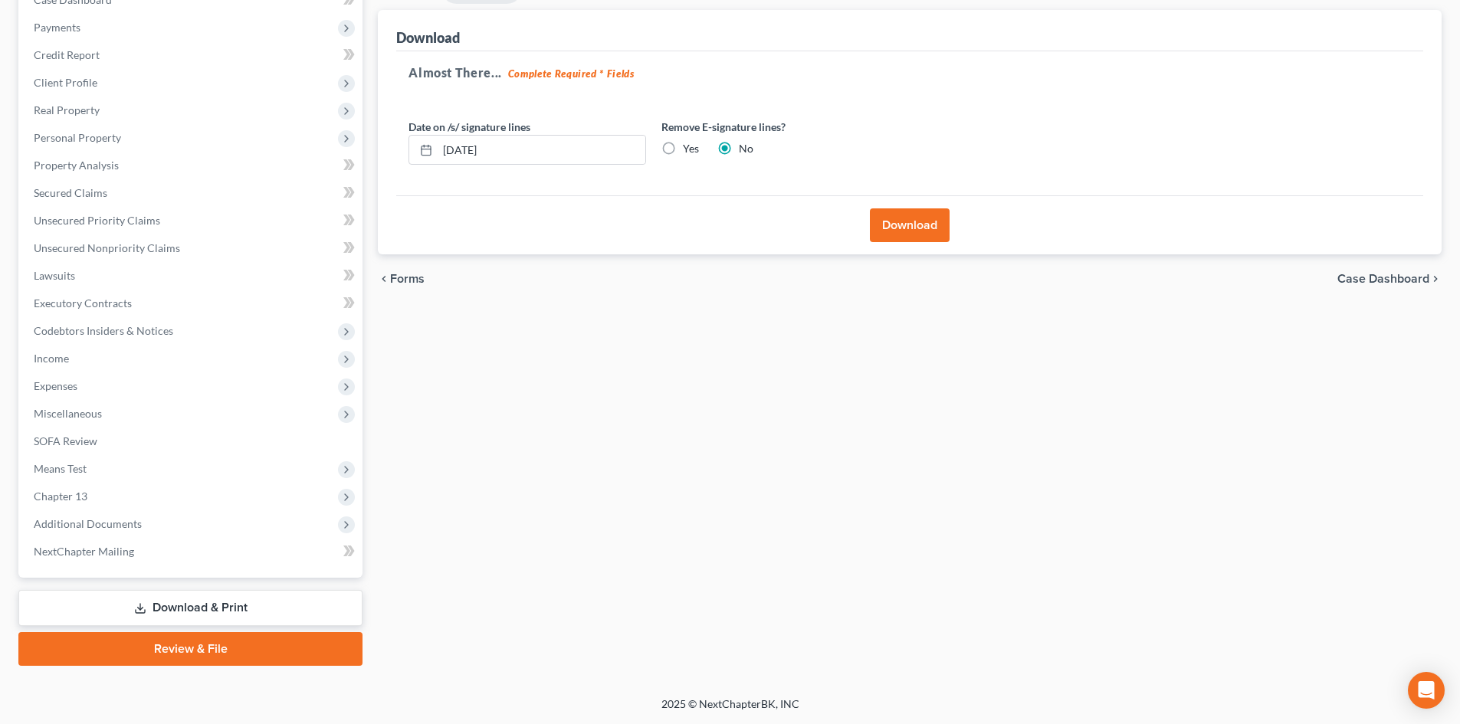
click at [907, 222] on button "Download" at bounding box center [910, 225] width 80 height 34
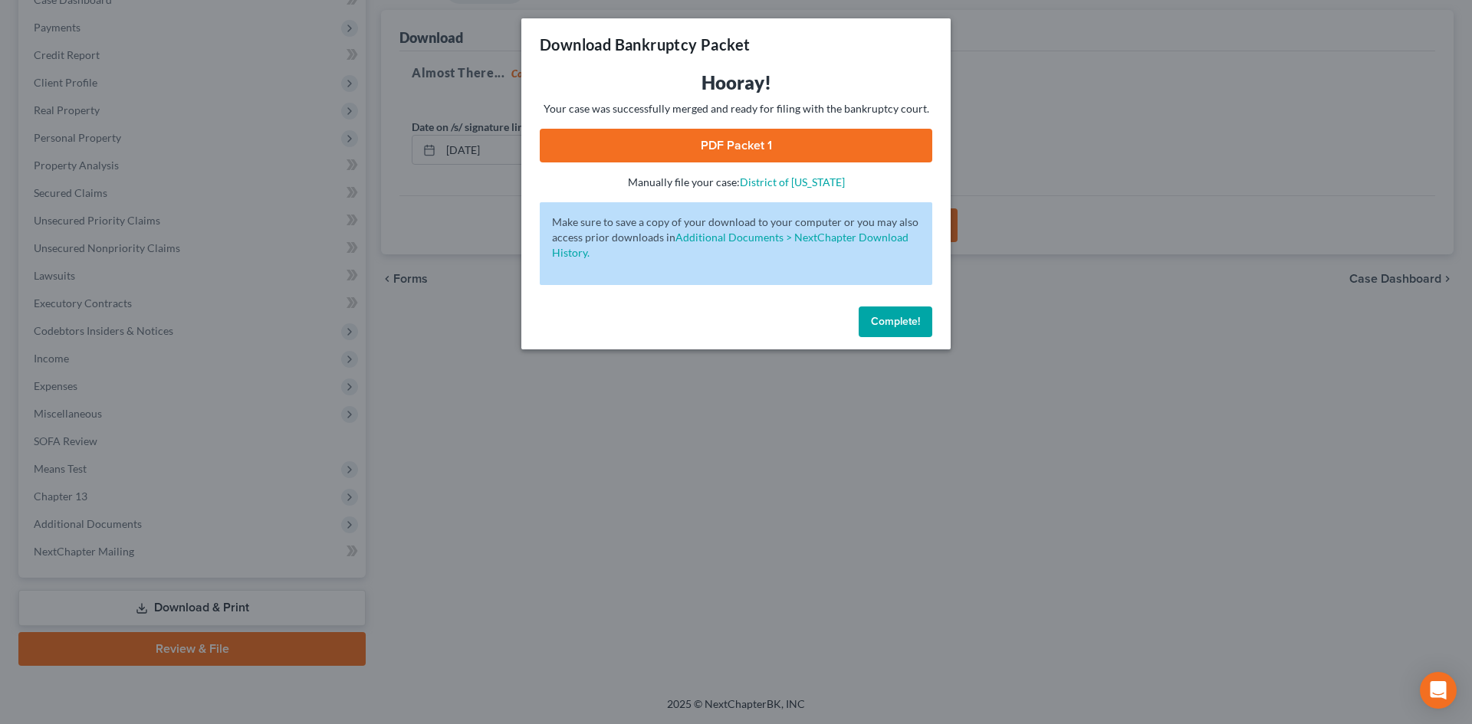
click at [698, 154] on link "PDF Packet 1" at bounding box center [736, 146] width 392 height 34
click at [900, 322] on span "Complete!" at bounding box center [895, 321] width 49 height 13
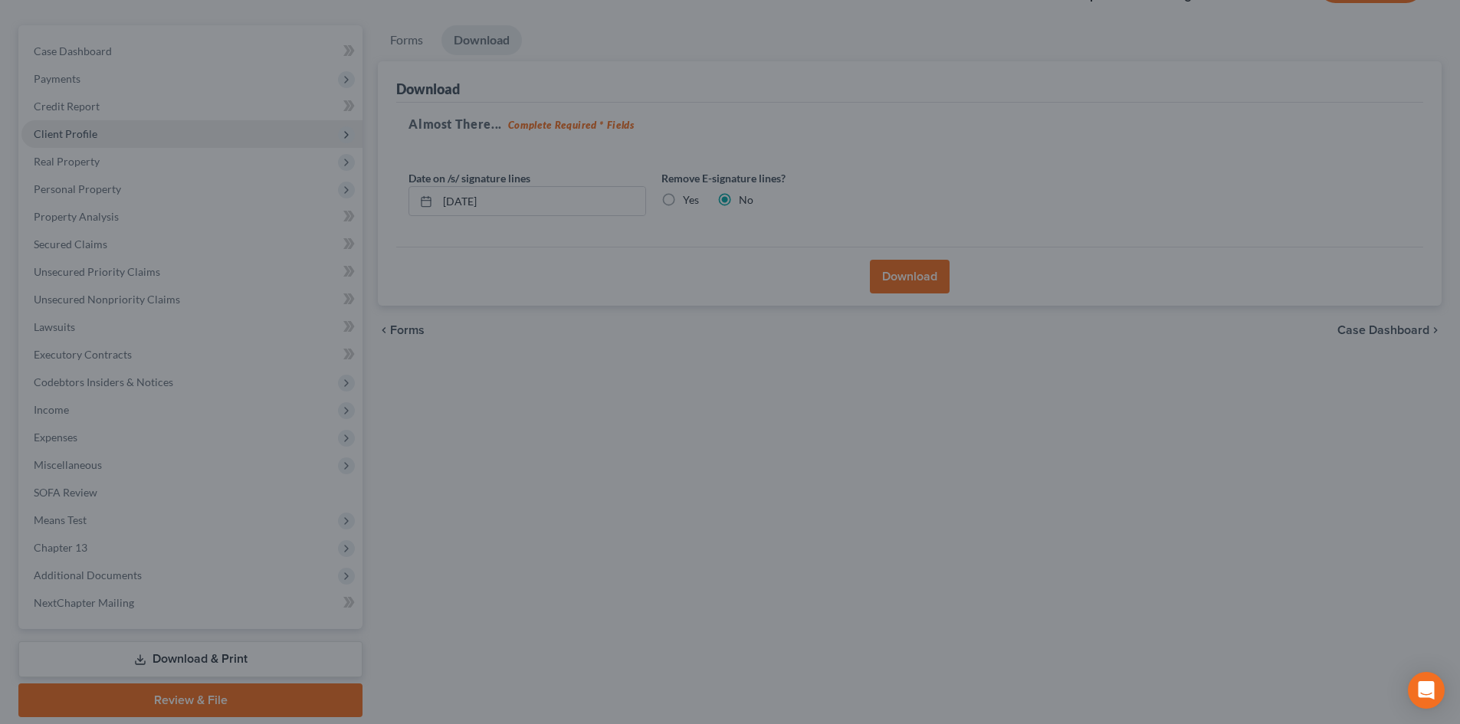
scroll to position [20, 0]
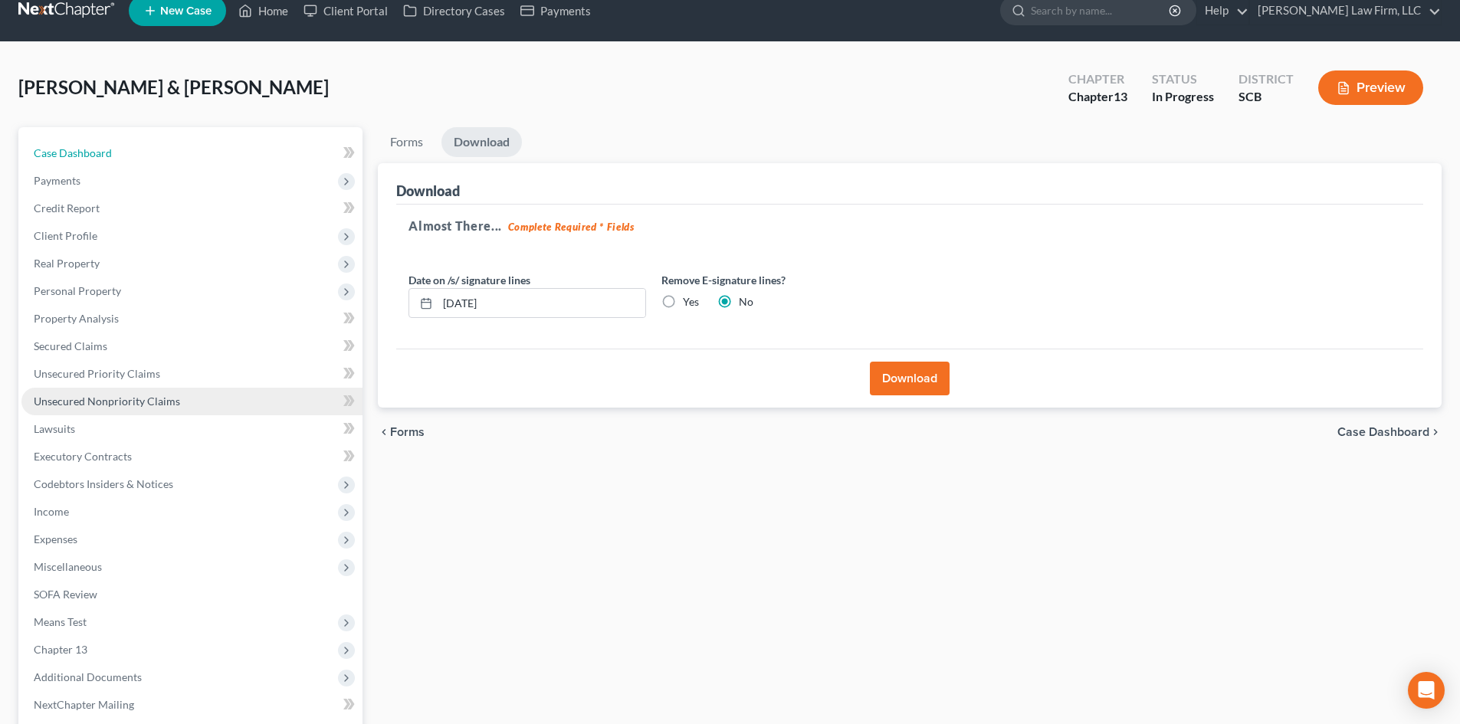
drag, startPoint x: 120, startPoint y: 149, endPoint x: 271, endPoint y: 408, distance: 299.2
click at [120, 149] on link "Case Dashboard" at bounding box center [191, 153] width 341 height 28
select select "1"
select select "0"
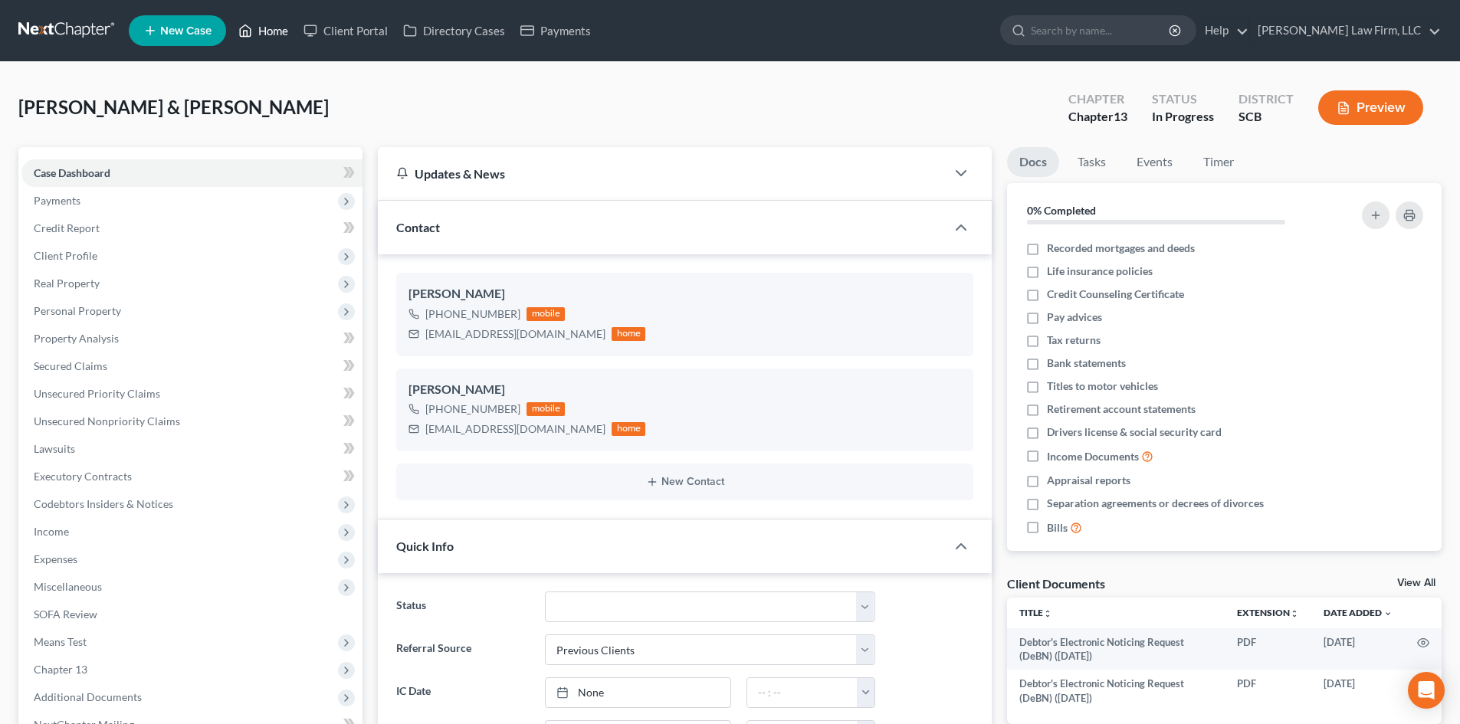
click at [263, 32] on link "Home" at bounding box center [263, 31] width 65 height 28
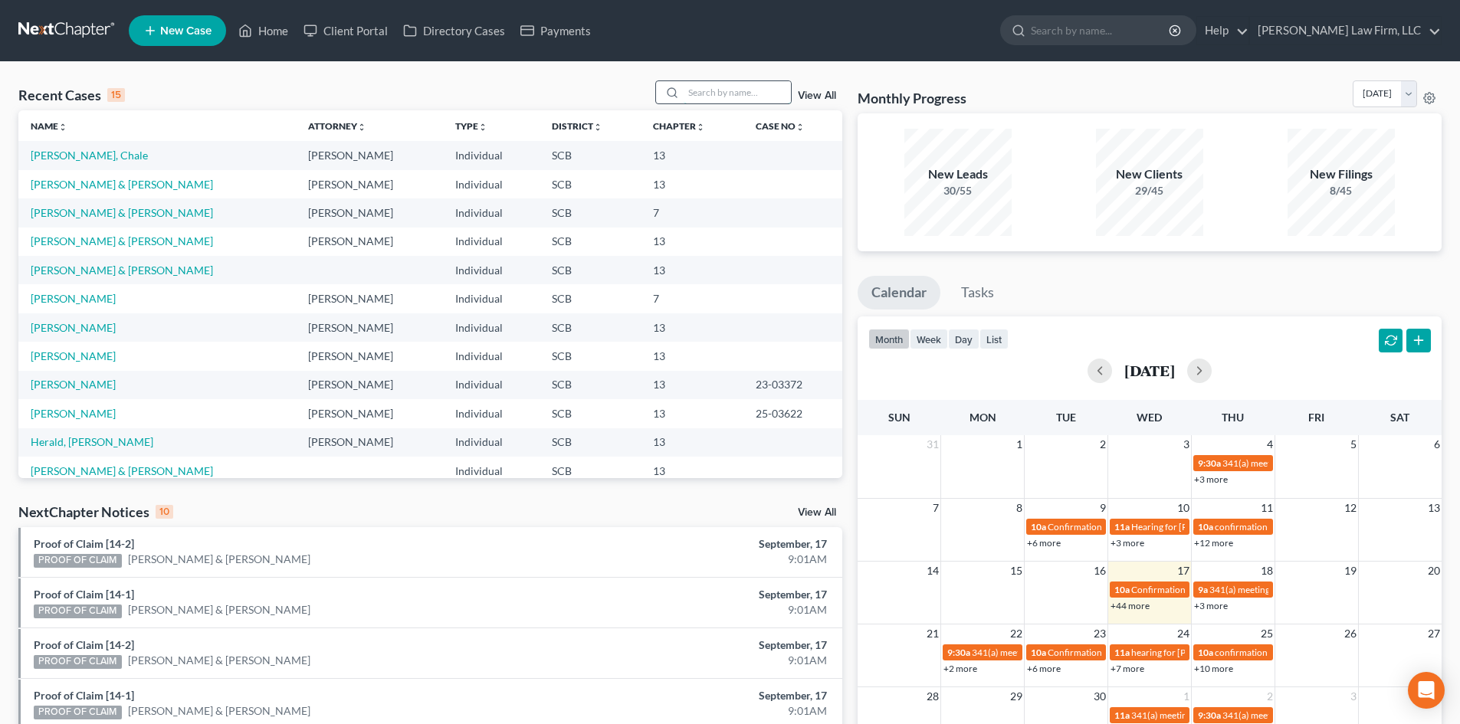
click at [724, 84] on input "search" at bounding box center [737, 92] width 107 height 22
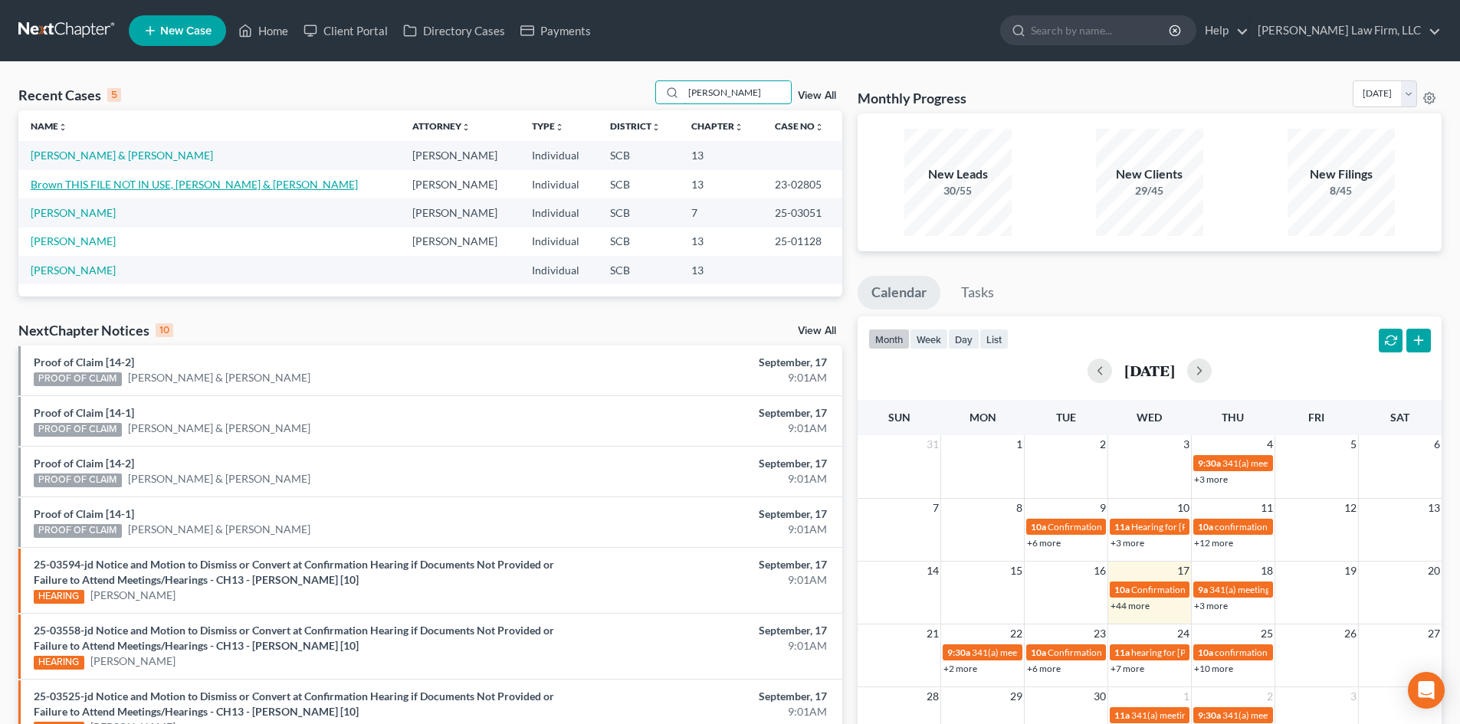
type input "travis"
click at [175, 185] on link "Brown THIS FILE NOT IN USE, Travis & Legare-Brown, Samantha" at bounding box center [194, 184] width 327 height 13
select select "1"
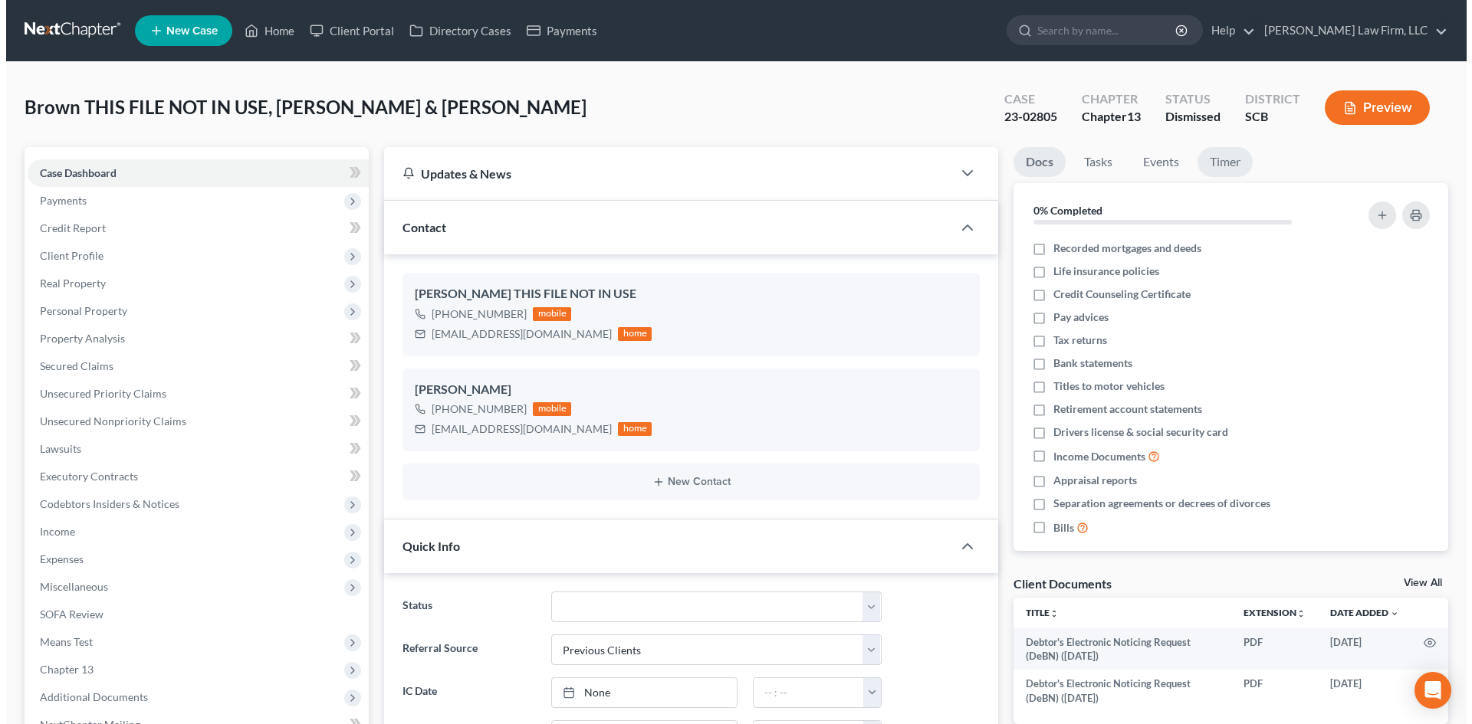
scroll to position [484, 0]
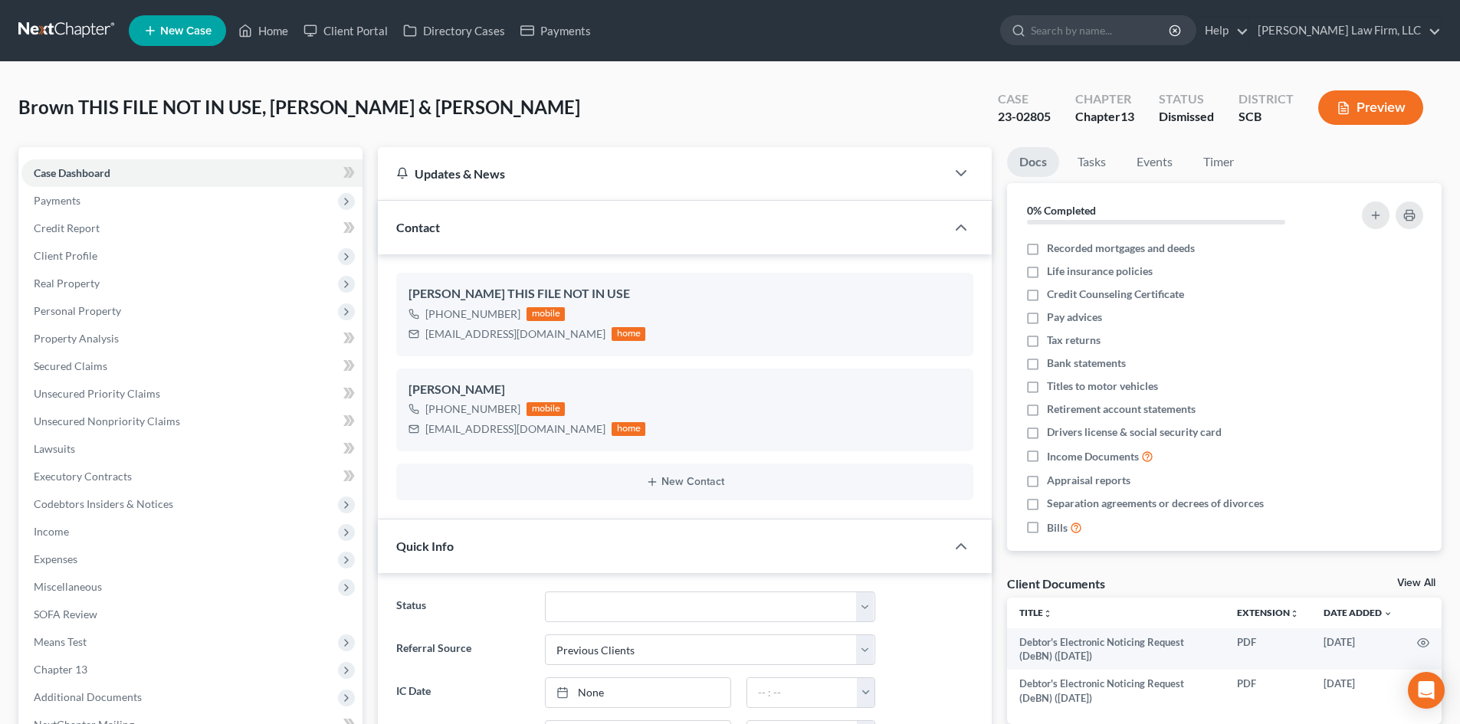
click at [1342, 97] on button "Preview" at bounding box center [1370, 107] width 105 height 34
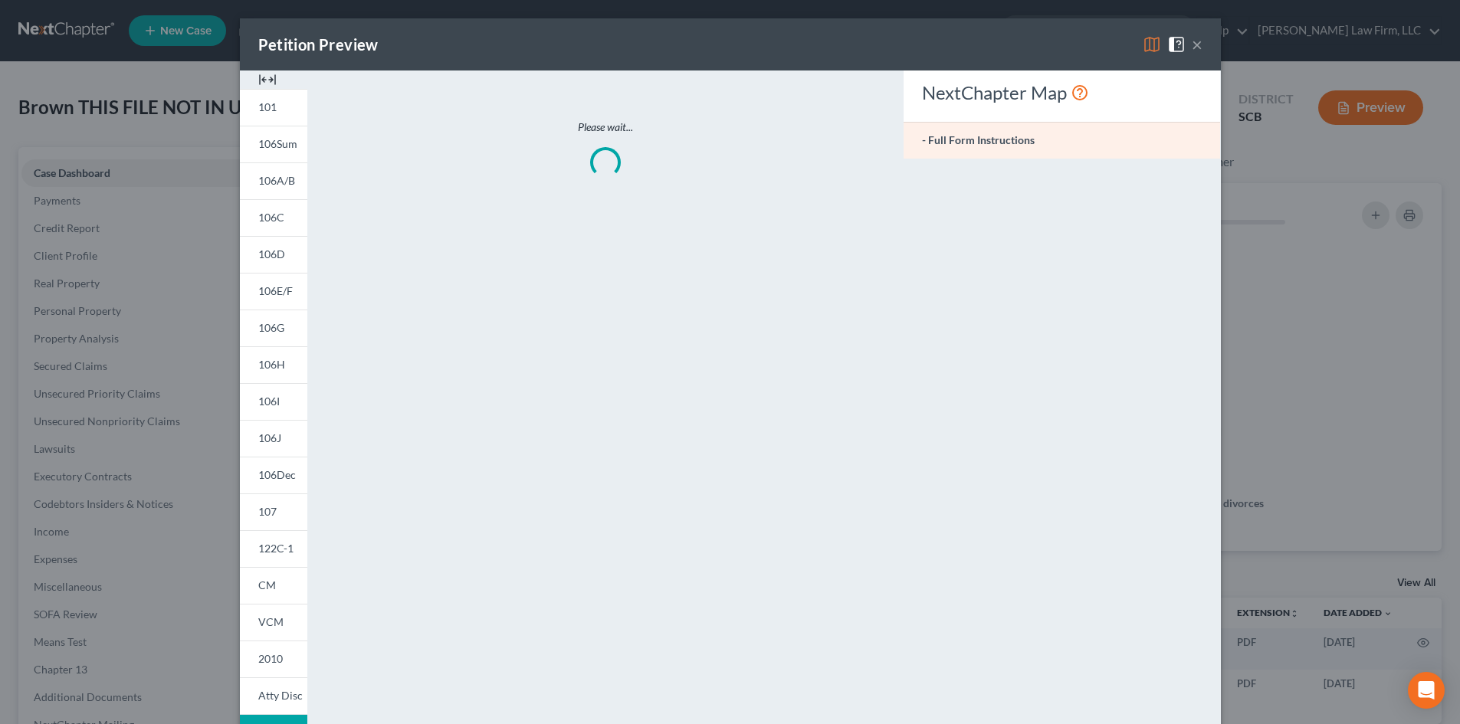
scroll to position [469, 0]
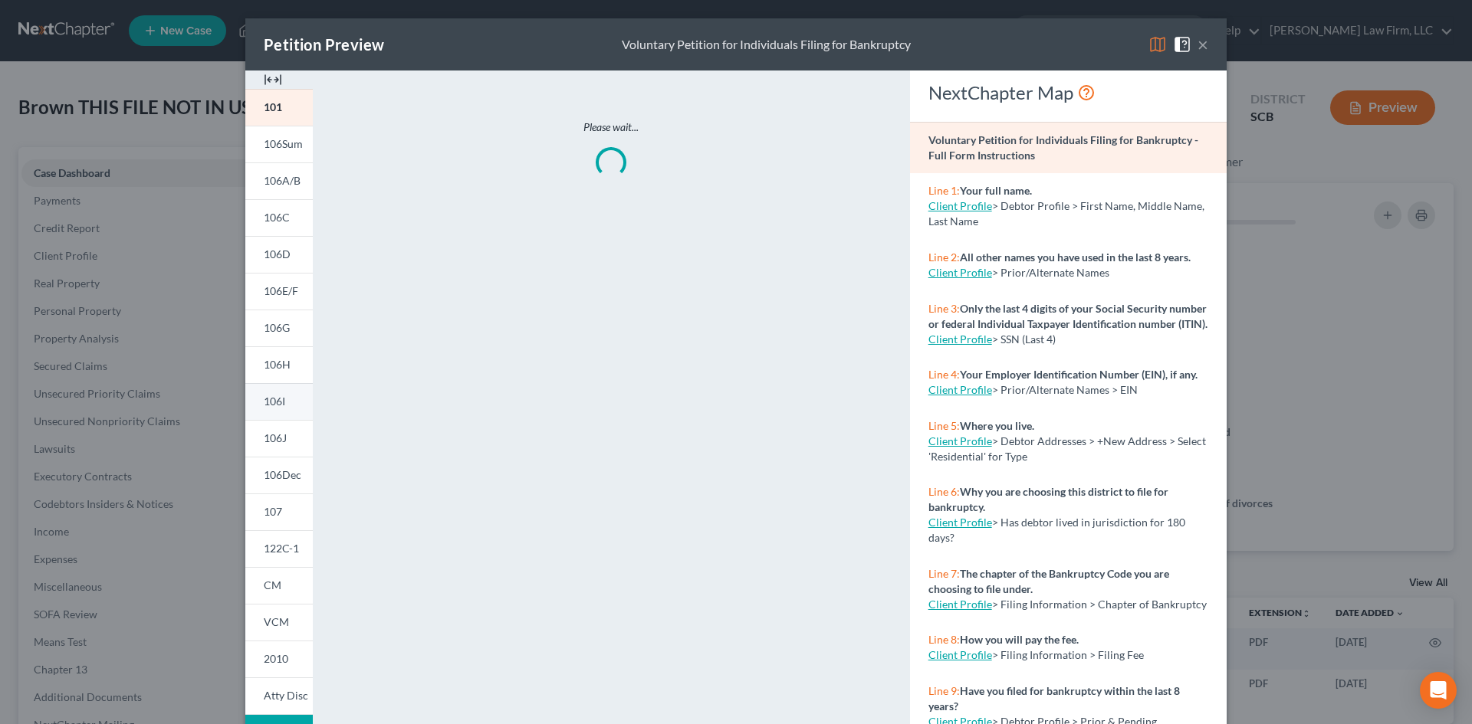
click at [268, 392] on link "106I" at bounding box center [278, 401] width 67 height 37
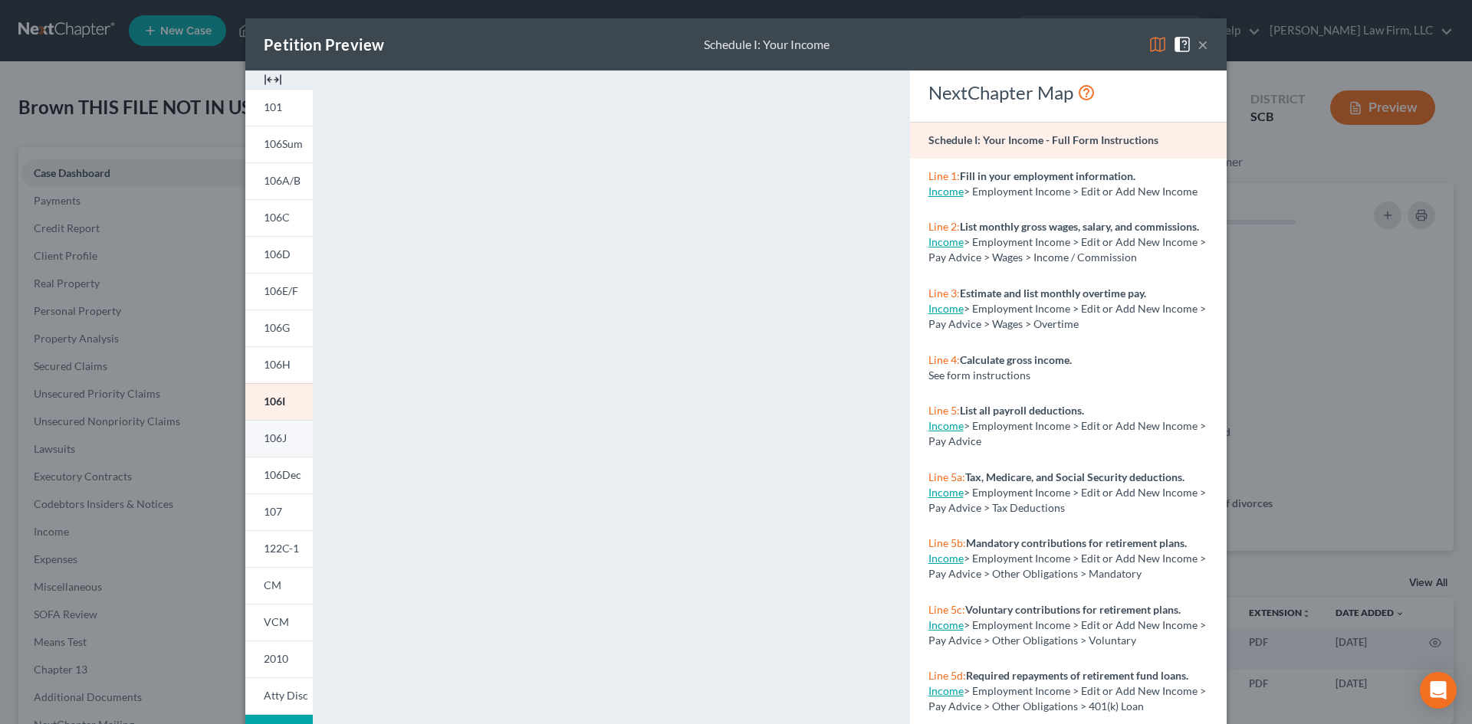
click at [263, 428] on link "106J" at bounding box center [278, 438] width 67 height 37
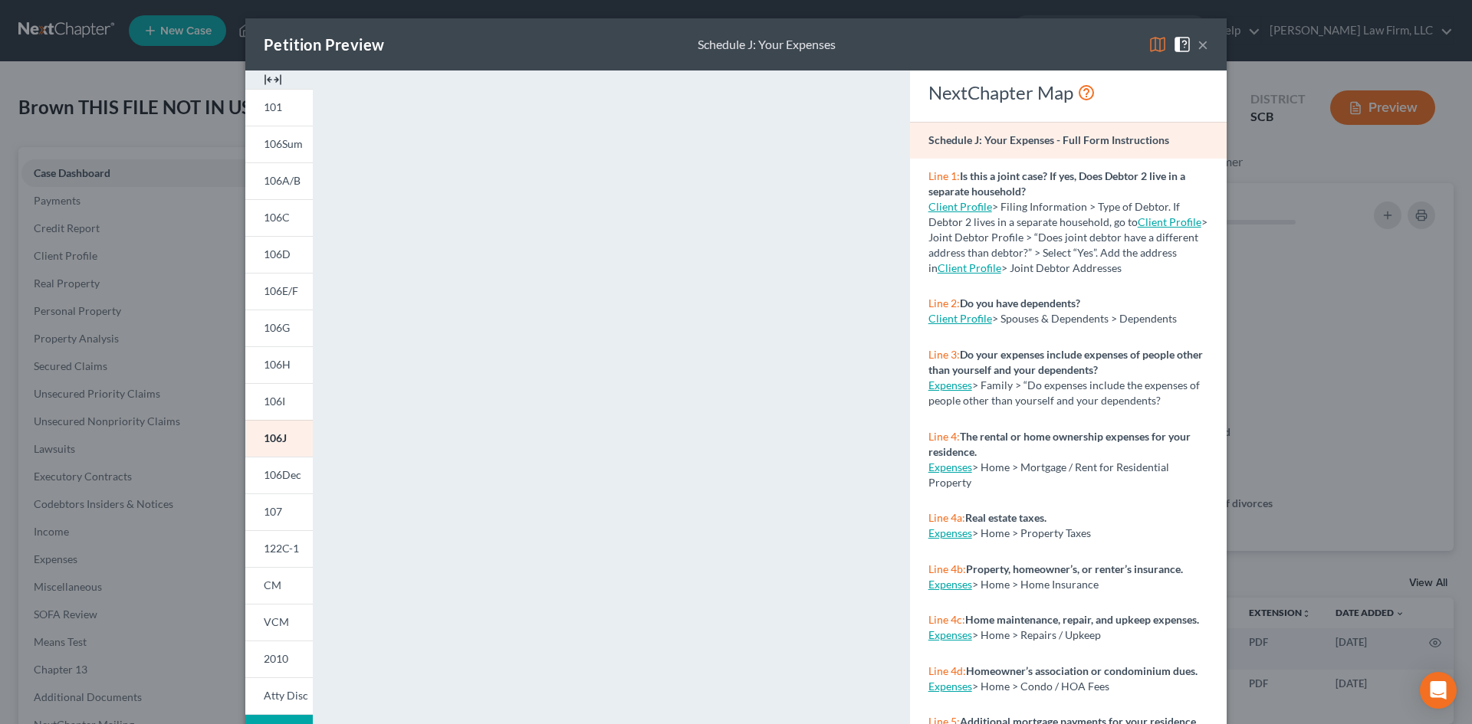
click at [1197, 45] on button "×" at bounding box center [1202, 44] width 11 height 18
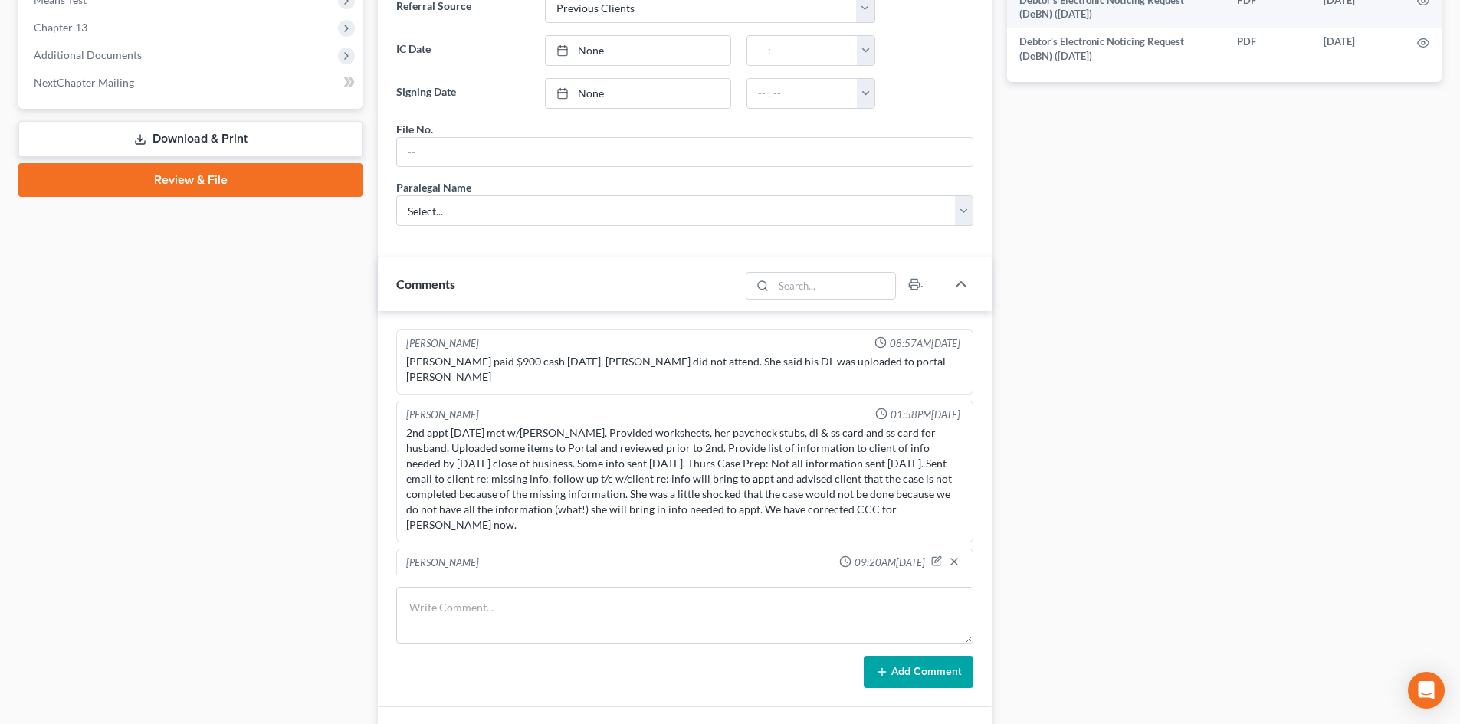
scroll to position [460, 0]
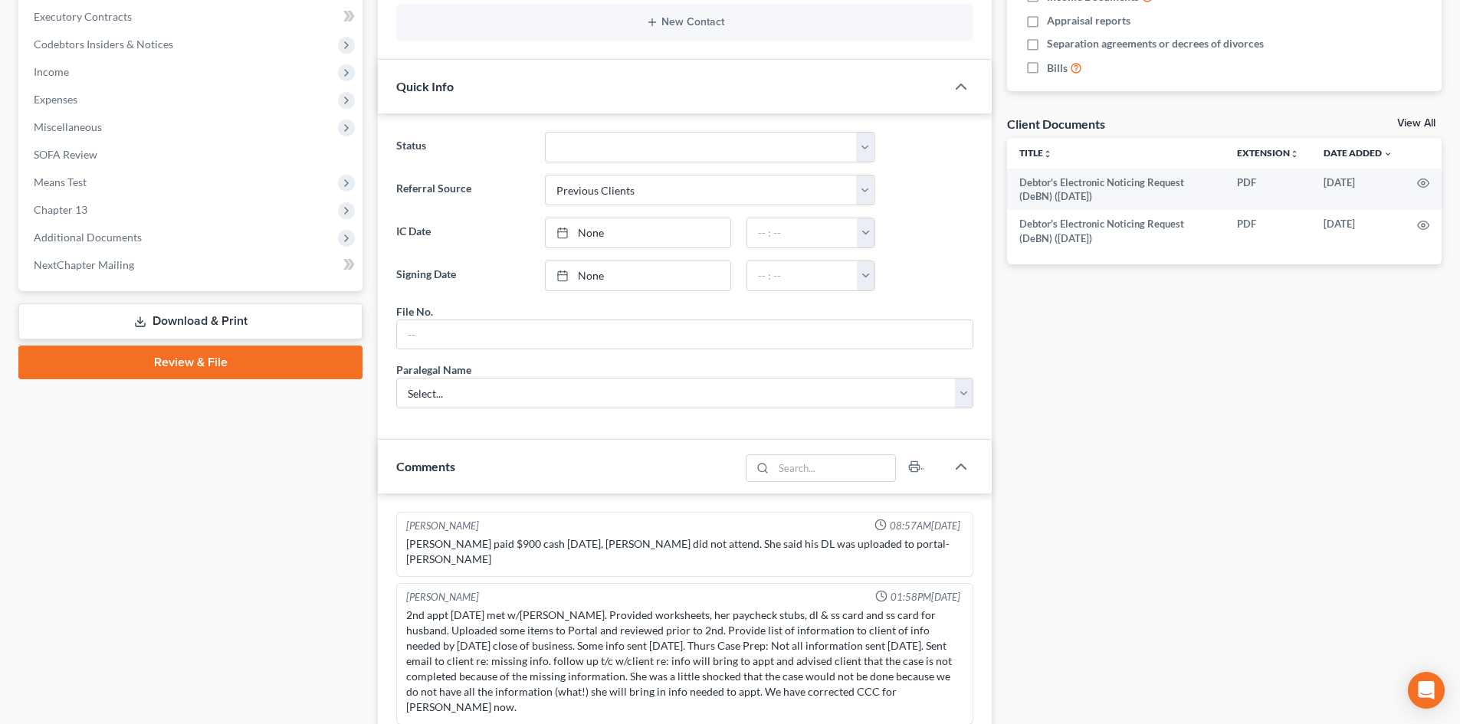
click at [1423, 114] on div "Docs Tasks Events Timer 0% Completed Nothing here yet! Recorded mortgages and d…" at bounding box center [1224, 588] width 450 height 1803
click at [1421, 121] on link "View All" at bounding box center [1416, 123] width 38 height 11
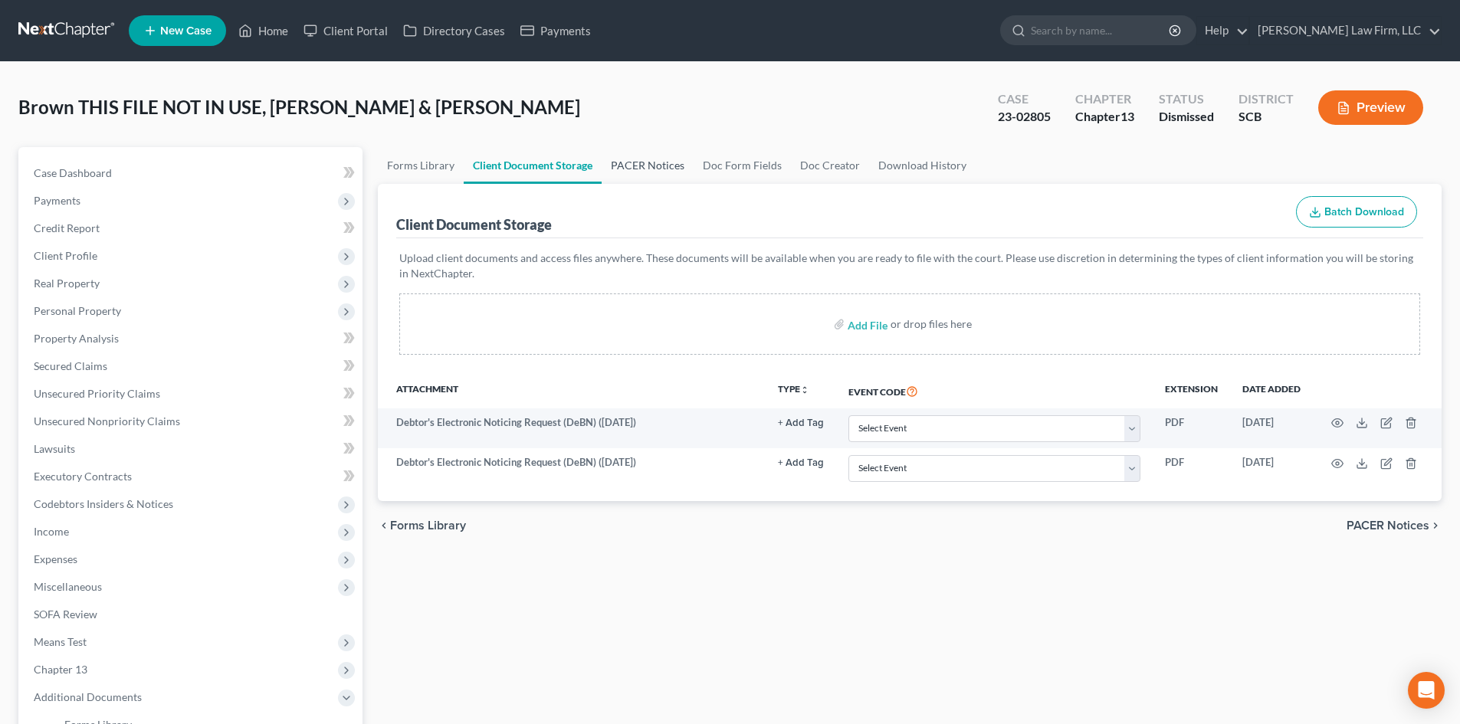
click at [665, 169] on link "PACER Notices" at bounding box center [648, 165] width 92 height 37
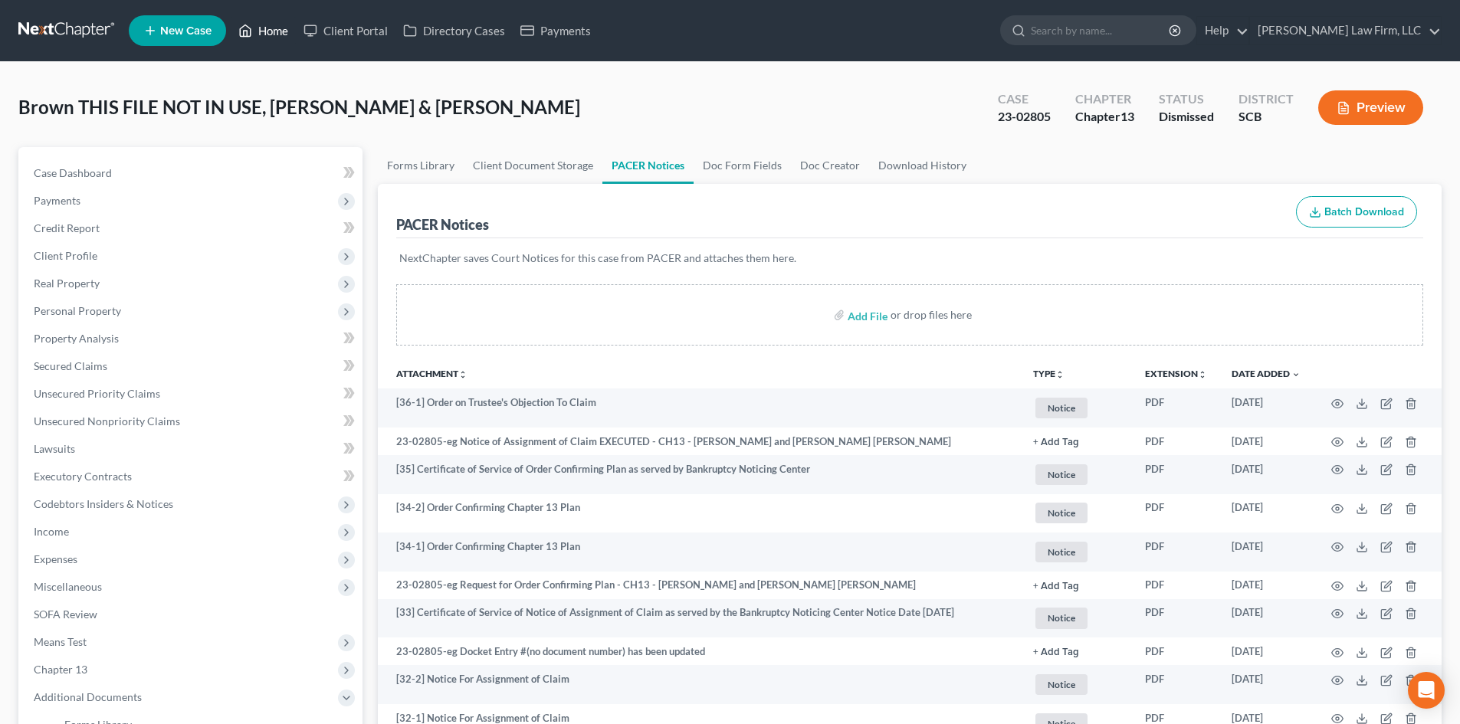
click at [264, 34] on link "Home" at bounding box center [263, 31] width 65 height 28
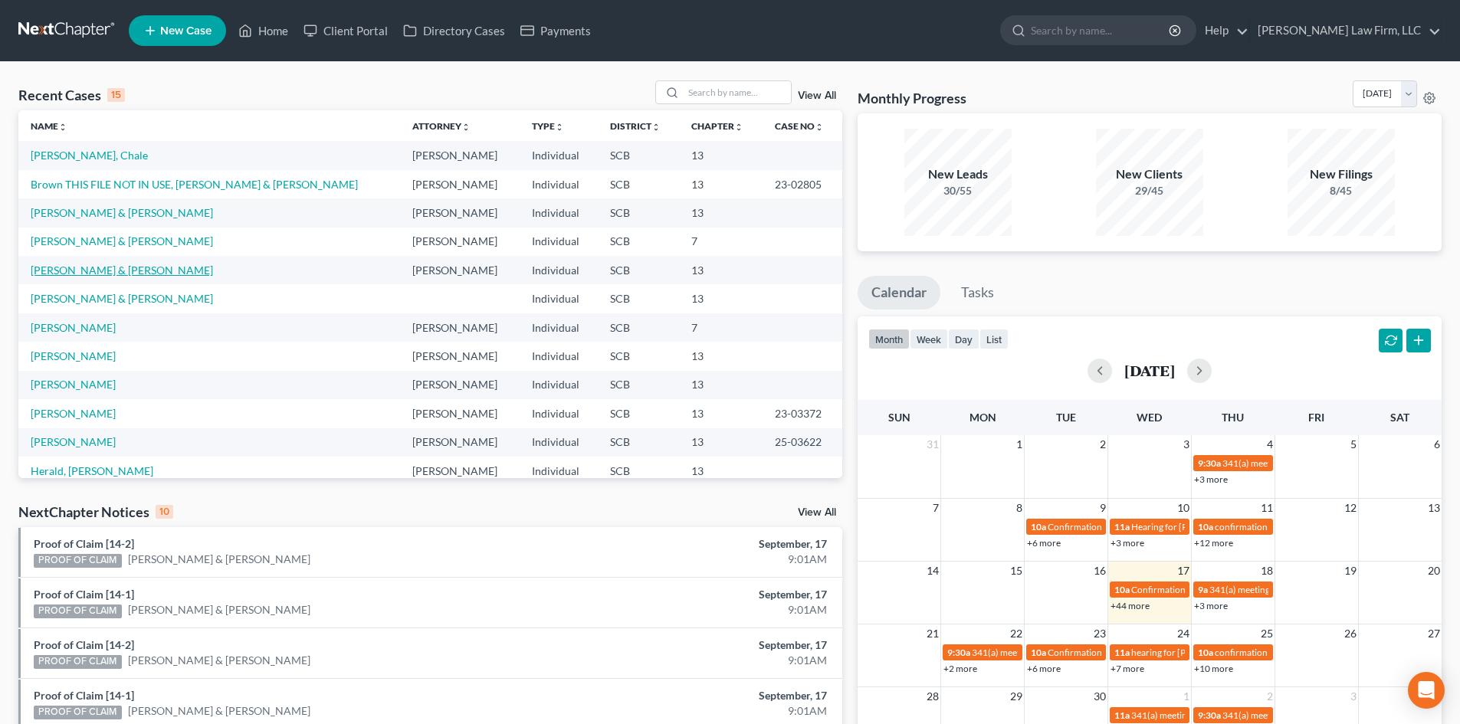
click at [133, 267] on link "Brown, Travis & Legare-Brown, Samantha" at bounding box center [122, 270] width 182 height 13
select select "3"
select select "1"
select select "0"
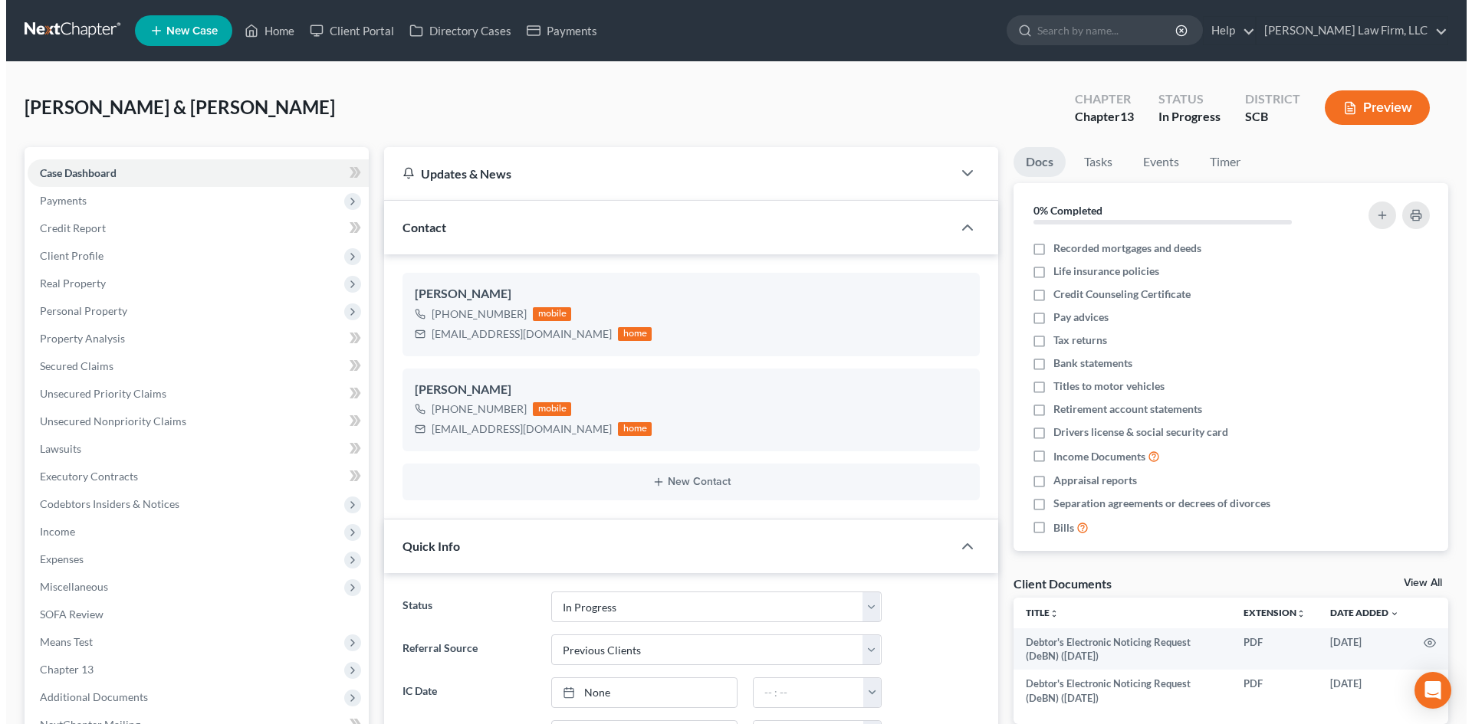
scroll to position [484, 0]
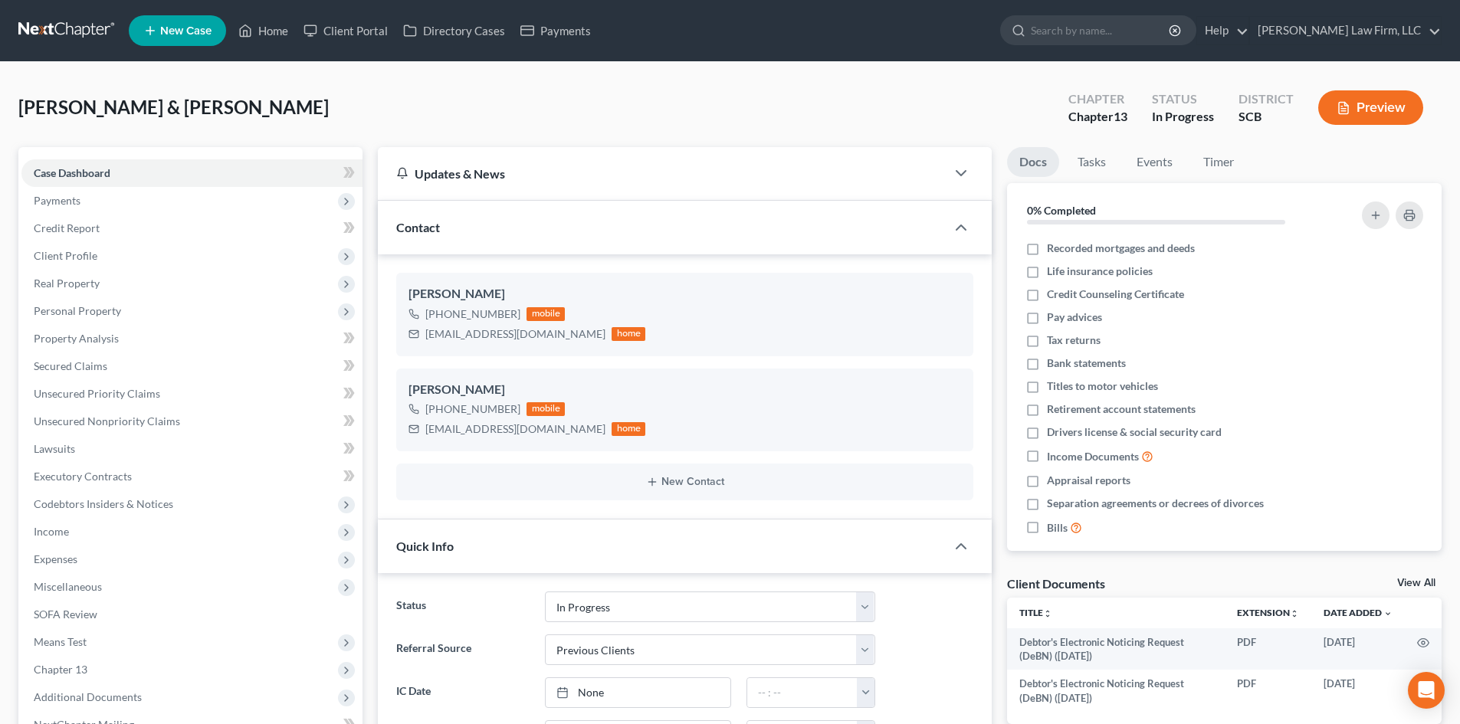
click at [1360, 96] on button "Preview" at bounding box center [1370, 107] width 105 height 34
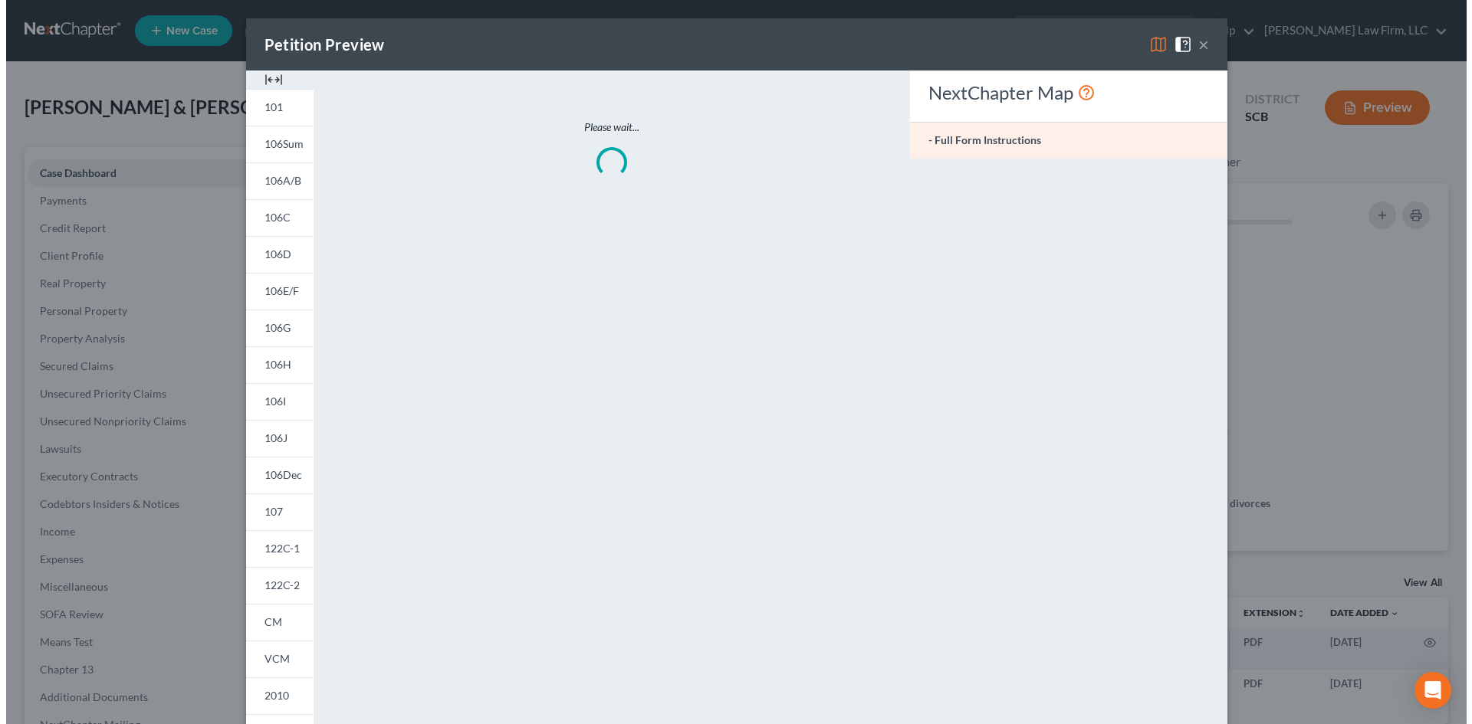
scroll to position [469, 0]
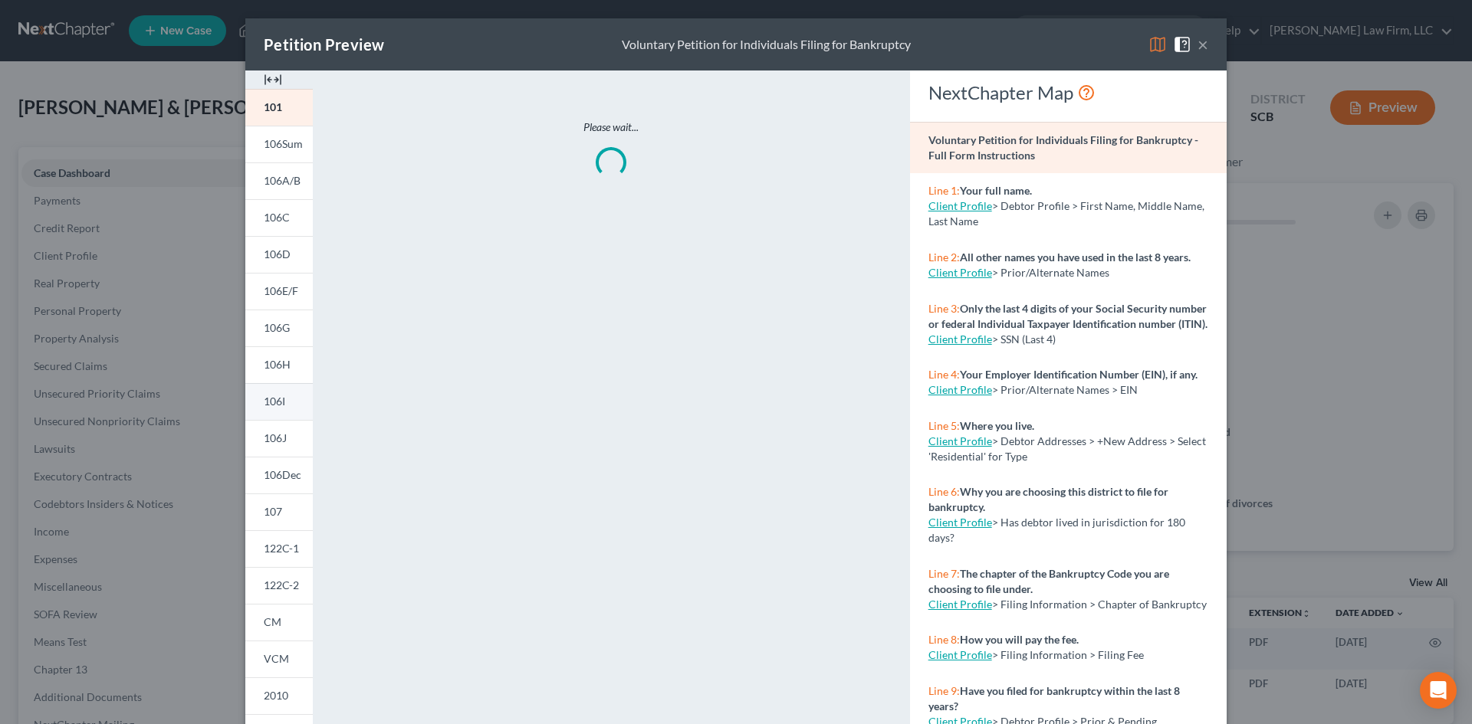
click at [261, 394] on link "106I" at bounding box center [278, 401] width 67 height 37
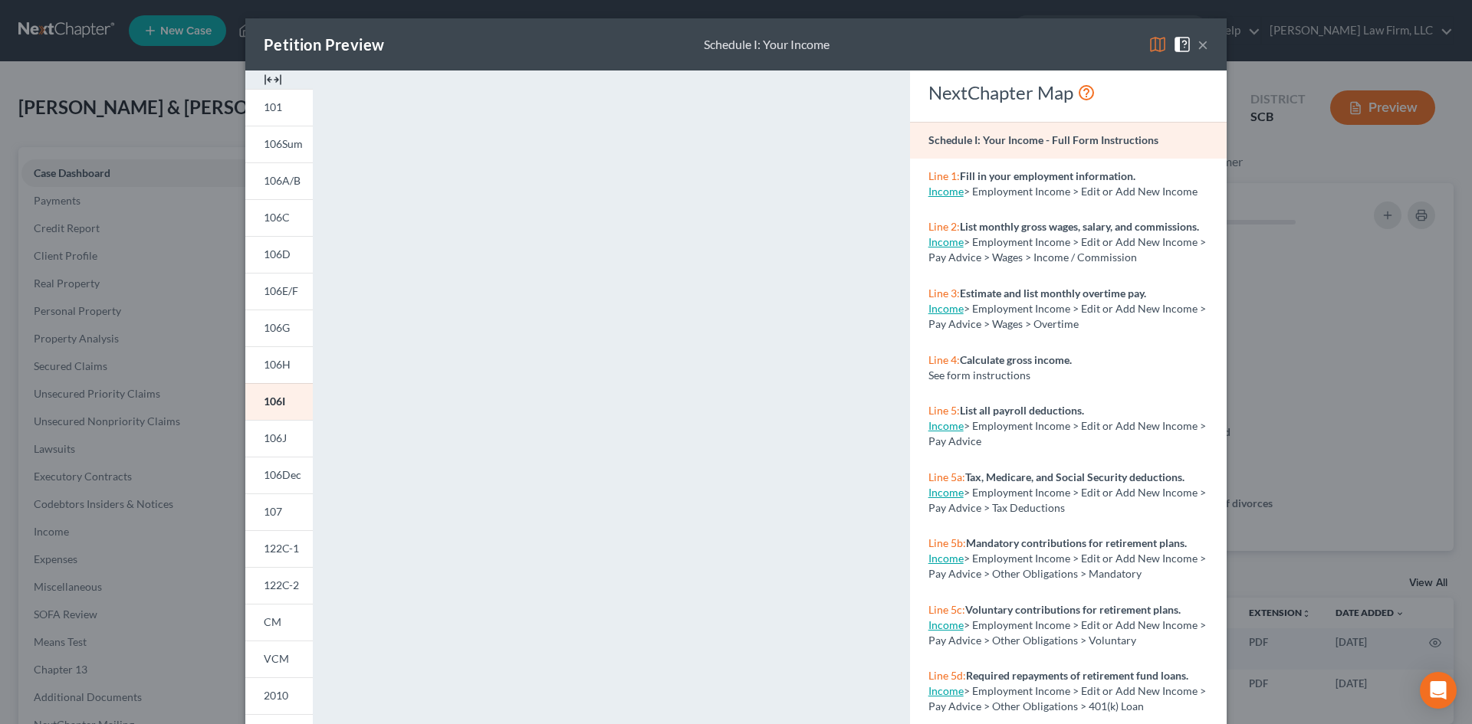
click at [267, 82] on img at bounding box center [273, 80] width 18 height 18
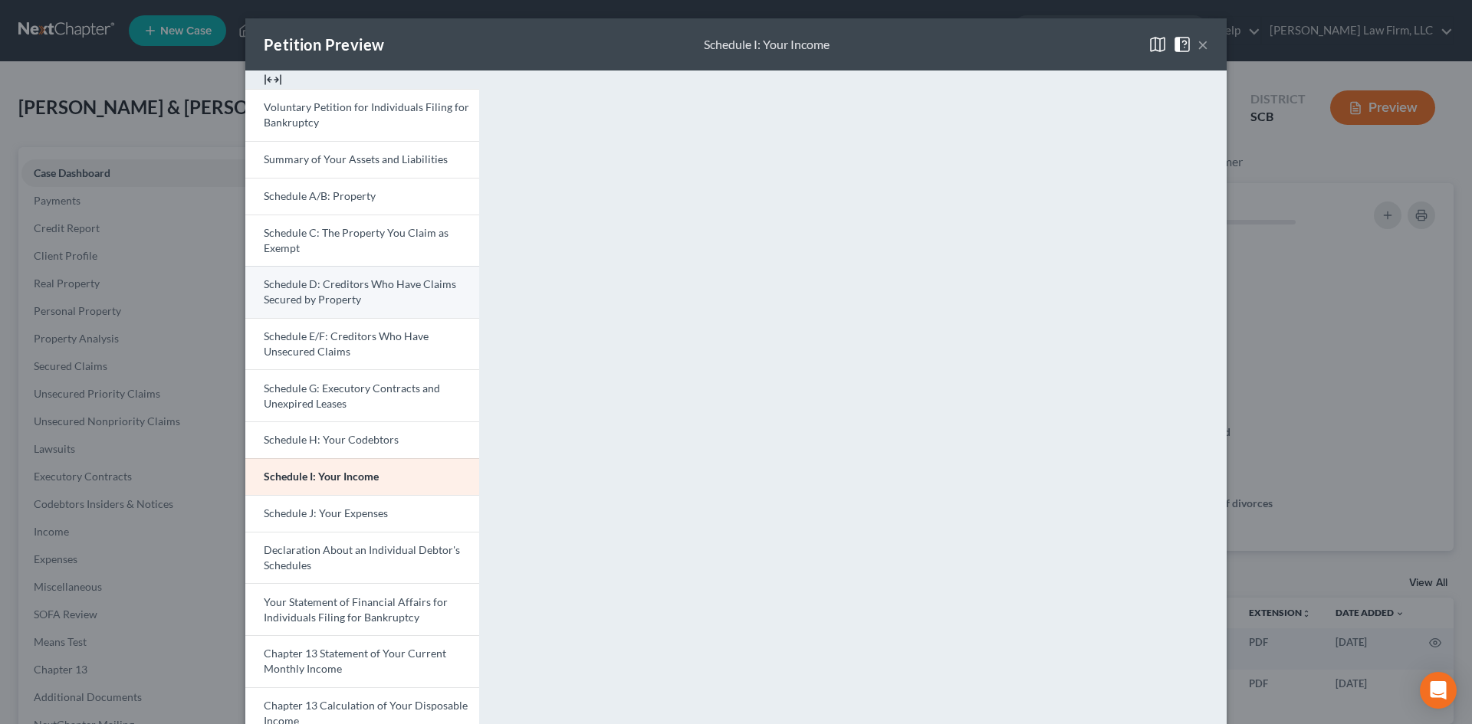
click at [359, 295] on link "Schedule D: Creditors Who Have Claims Secured by Property" at bounding box center [362, 292] width 234 height 52
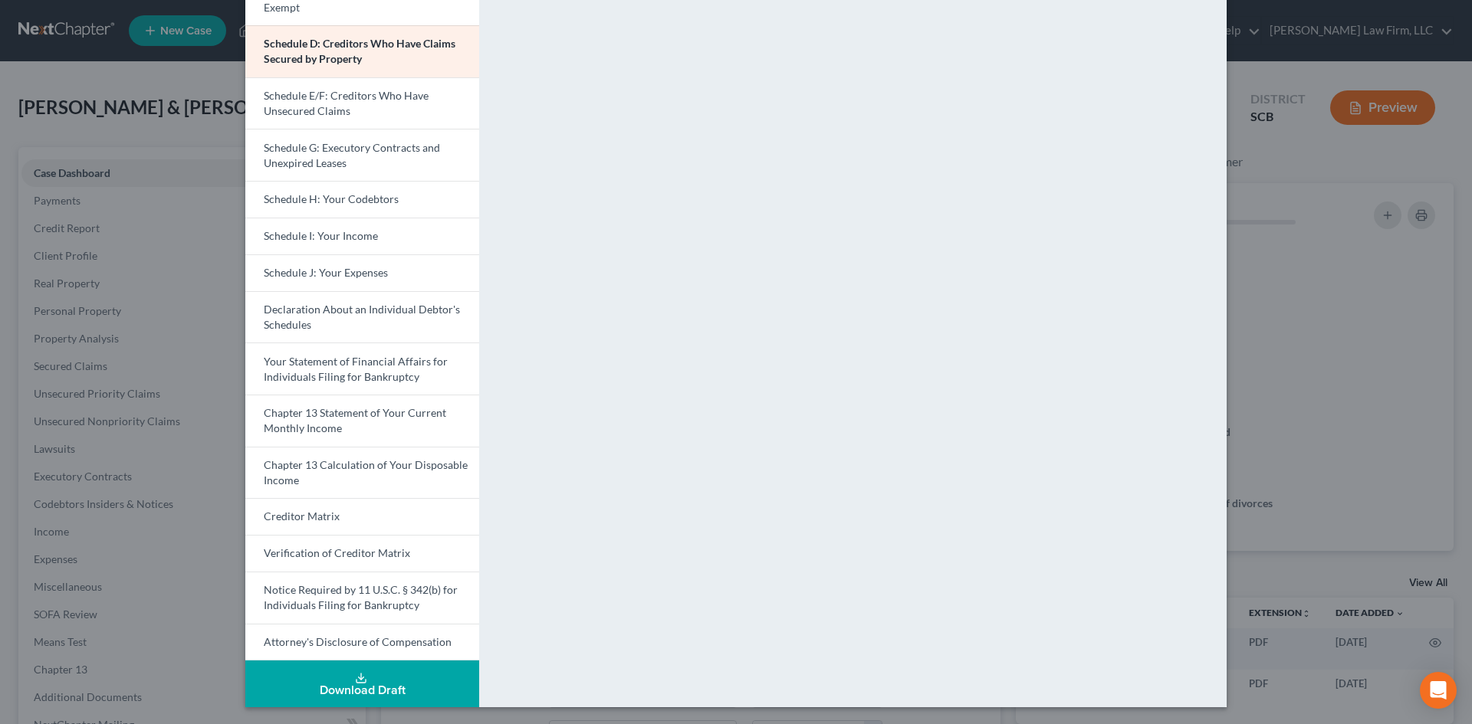
scroll to position [242, 0]
click at [332, 163] on span "Schedule G: Executory Contracts and Unexpired Leases" at bounding box center [352, 153] width 176 height 28
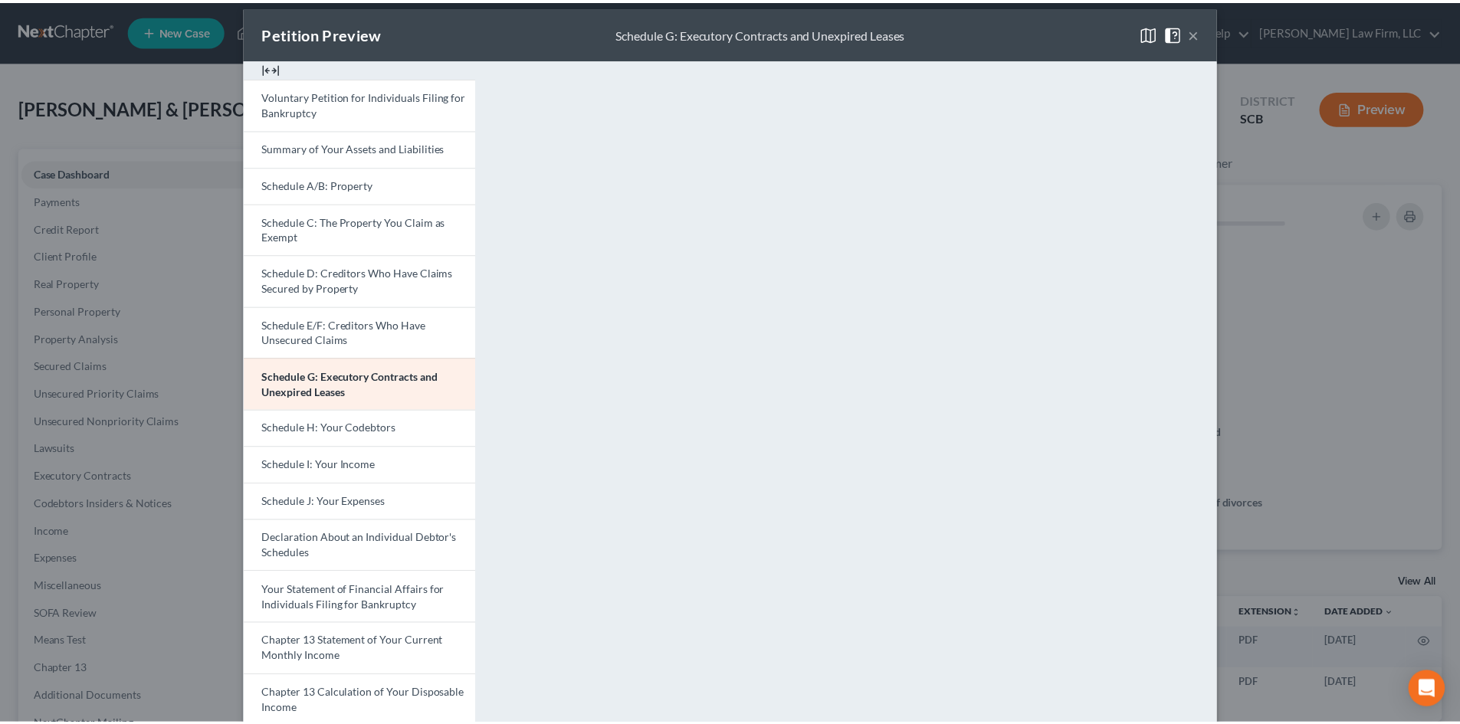
scroll to position [0, 0]
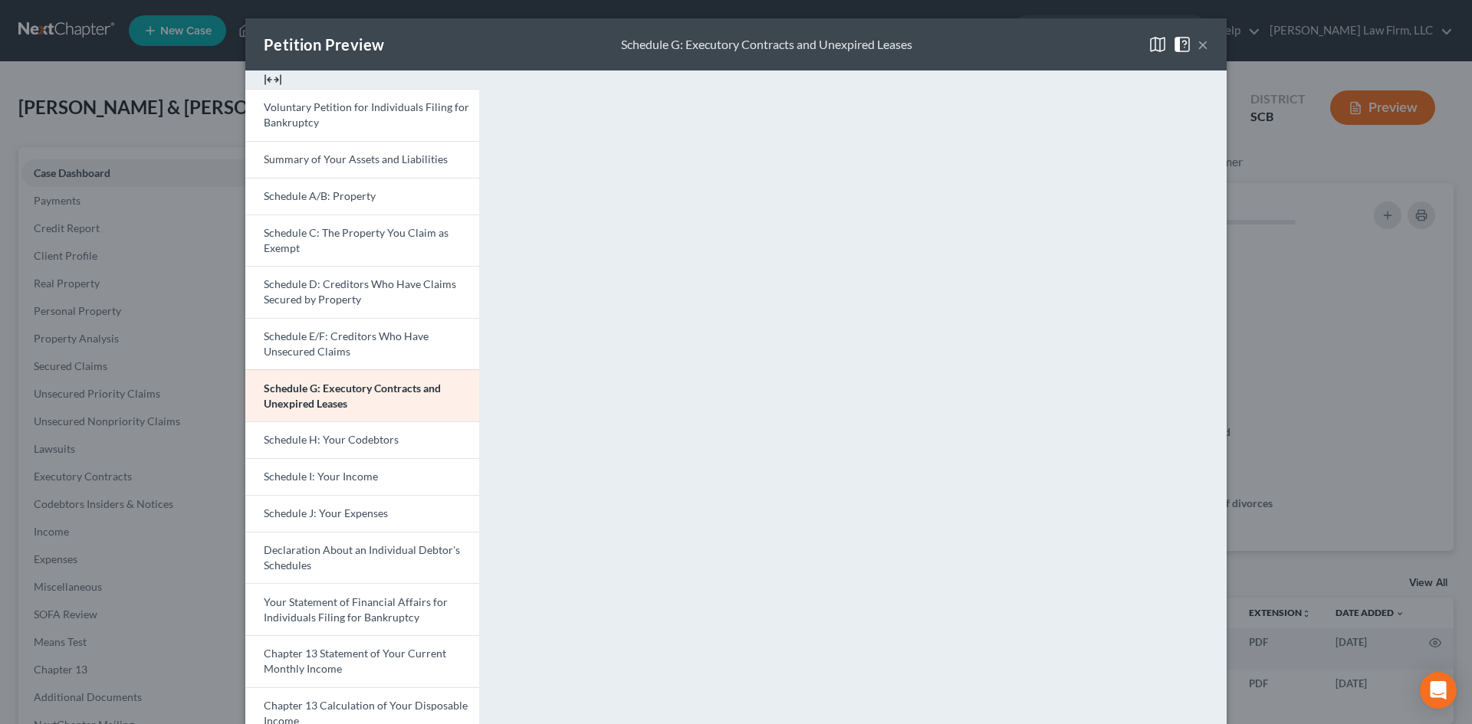
click at [1197, 48] on button "×" at bounding box center [1202, 44] width 11 height 18
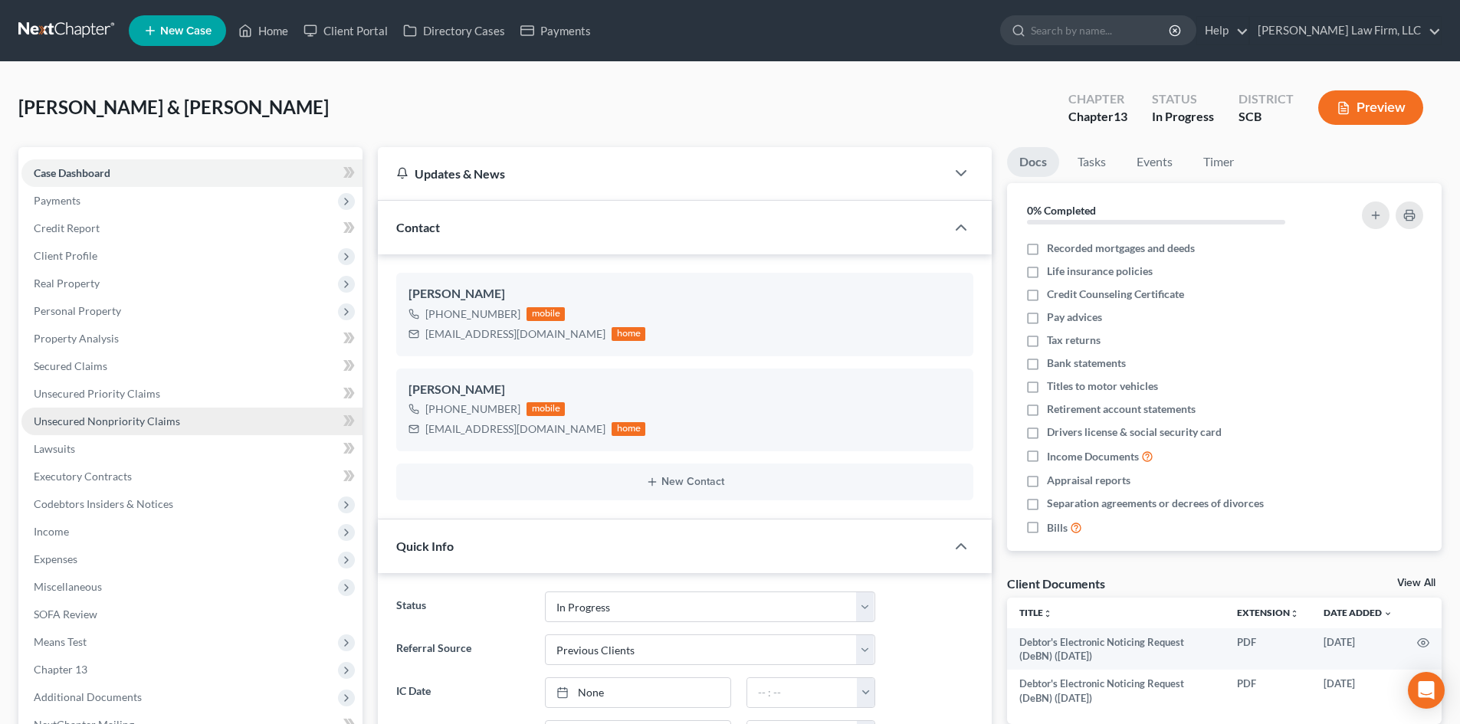
scroll to position [484, 0]
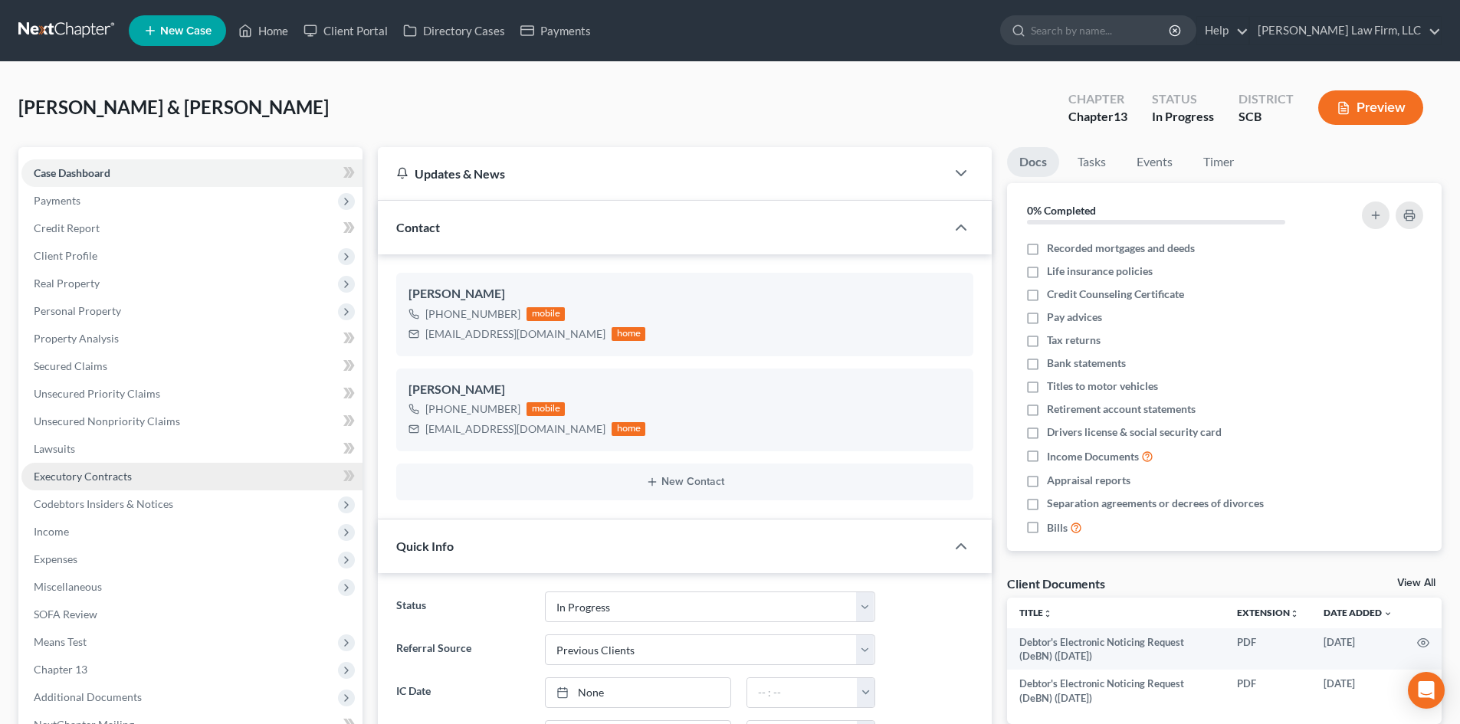
click at [118, 467] on link "Executory Contracts" at bounding box center [191, 477] width 341 height 28
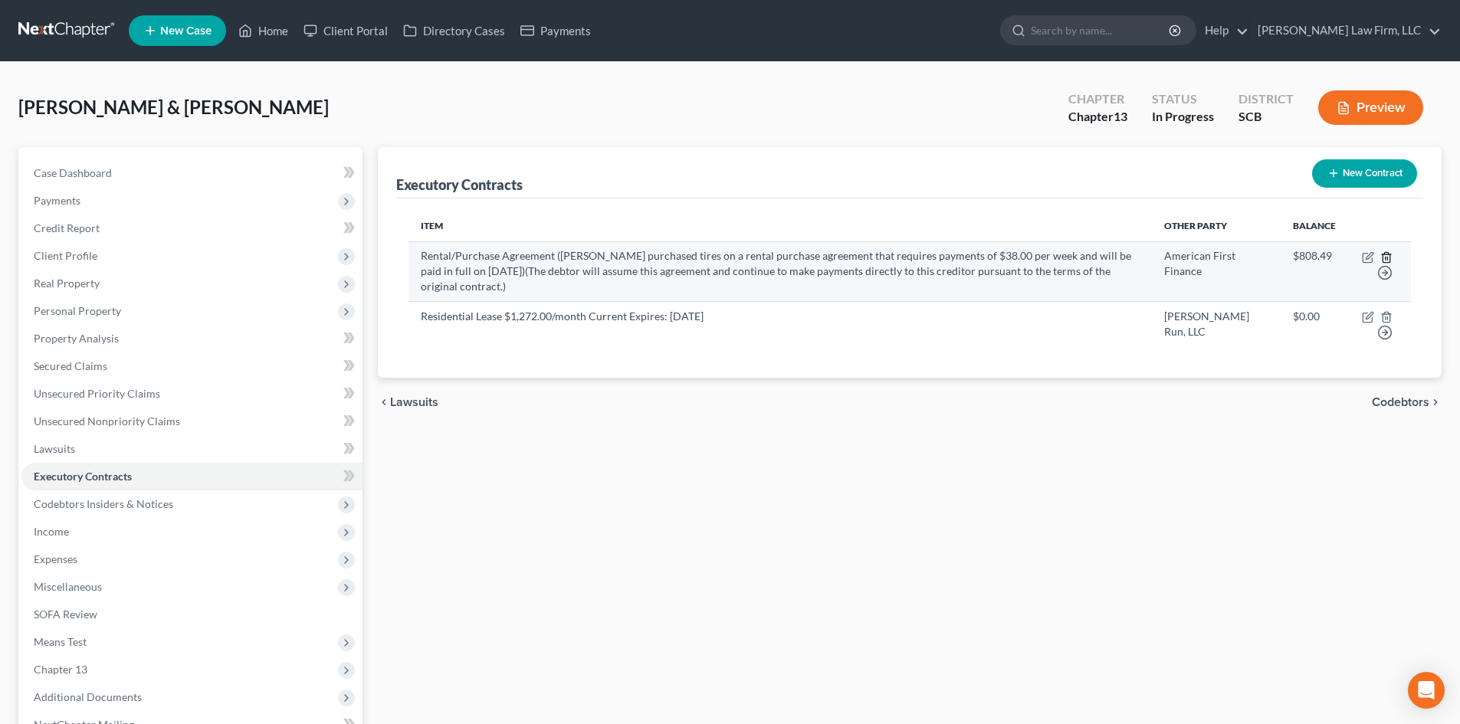
click at [1386, 253] on icon "button" at bounding box center [1386, 257] width 12 height 12
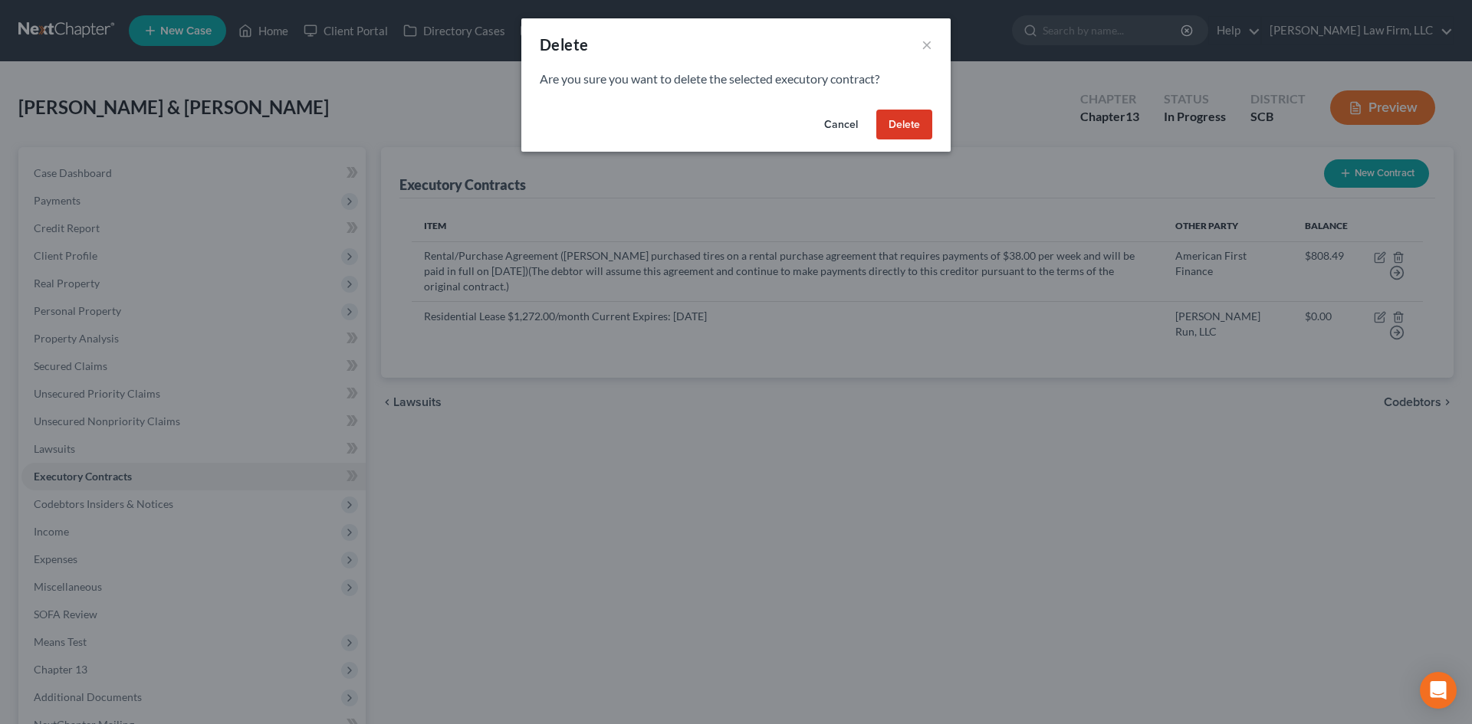
click at [907, 122] on button "Delete" at bounding box center [904, 125] width 56 height 31
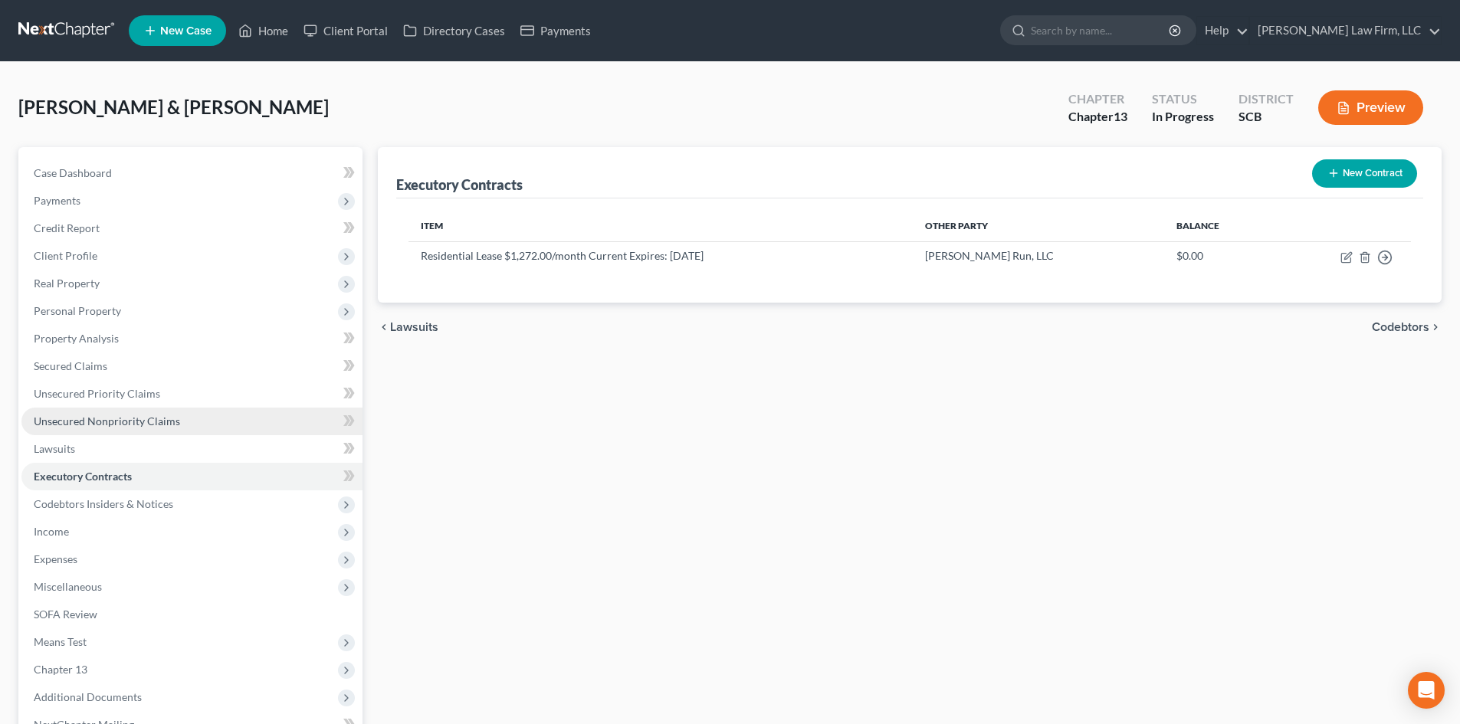
click at [218, 416] on link "Unsecured Nonpriority Claims" at bounding box center [191, 422] width 341 height 28
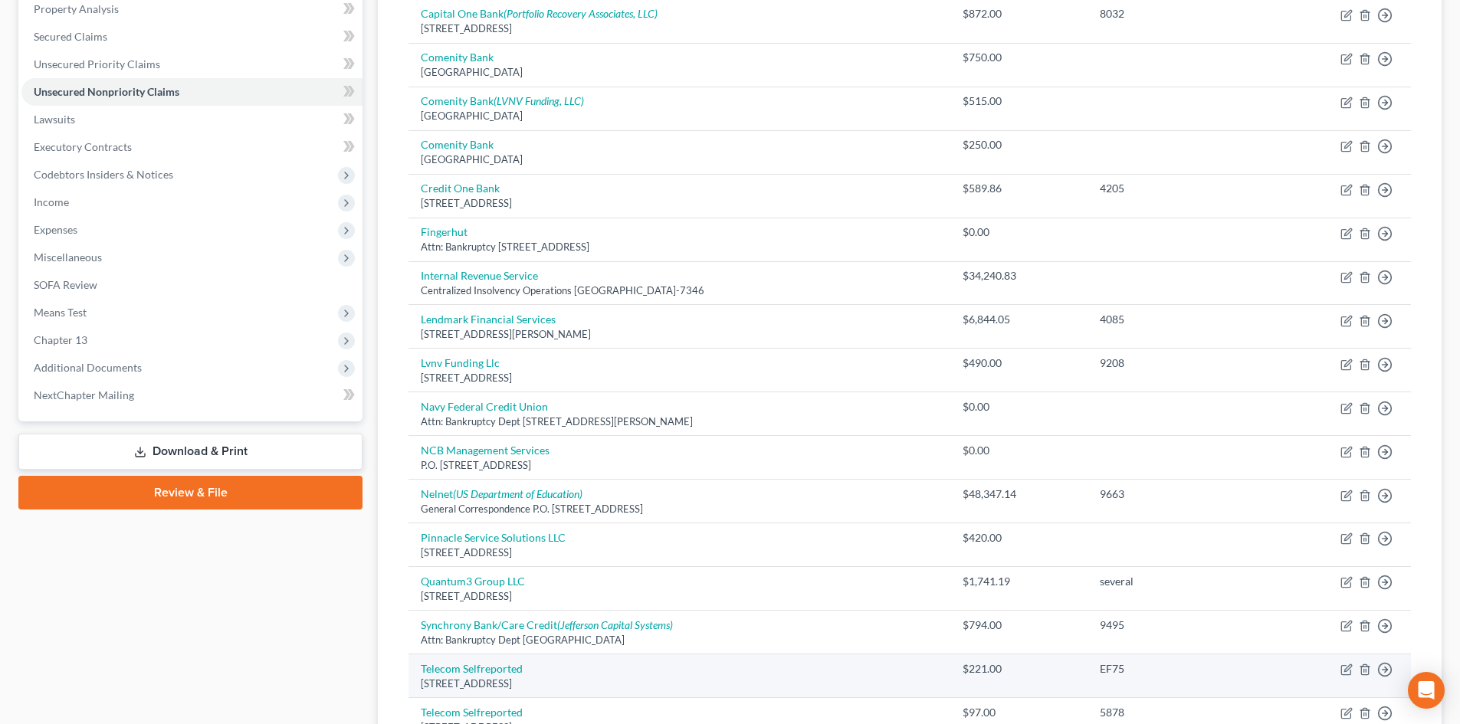
scroll to position [460, 0]
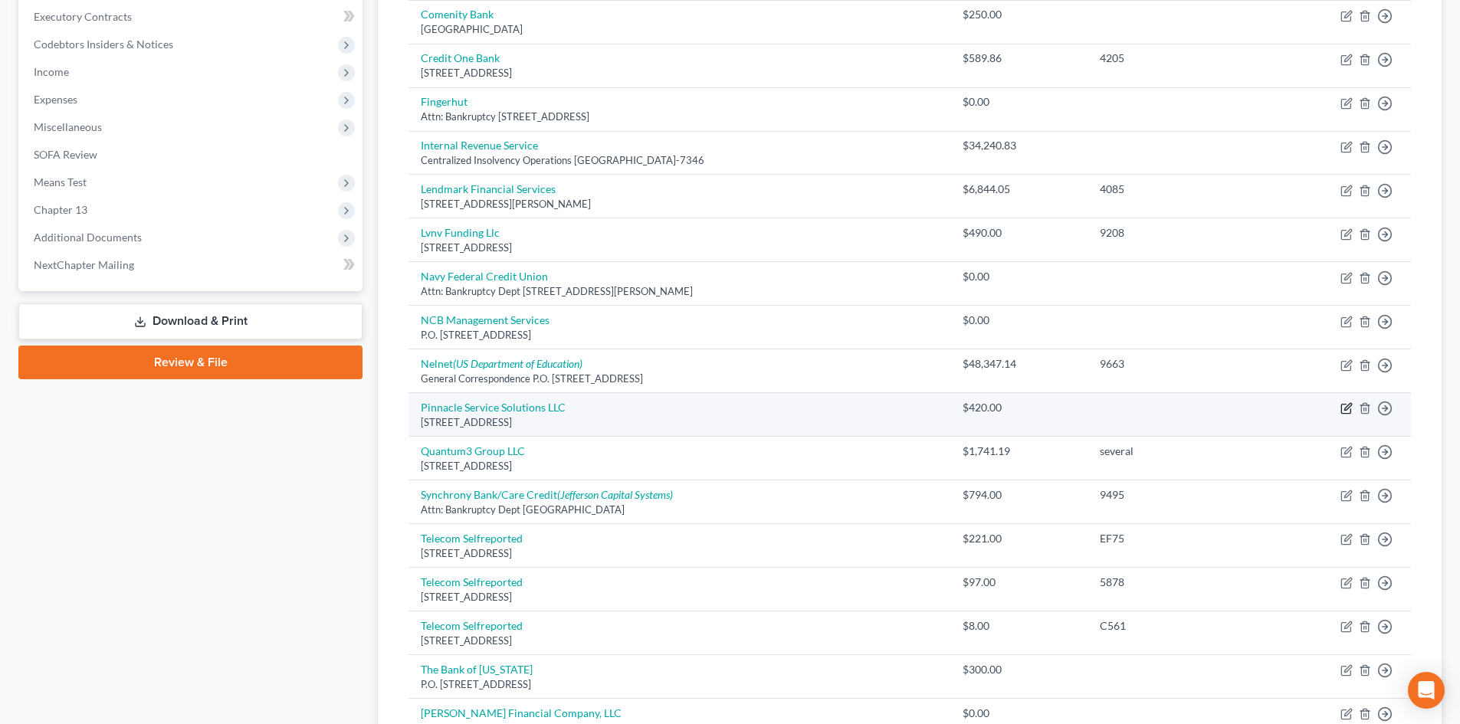
click at [1351, 405] on icon "button" at bounding box center [1347, 408] width 12 height 12
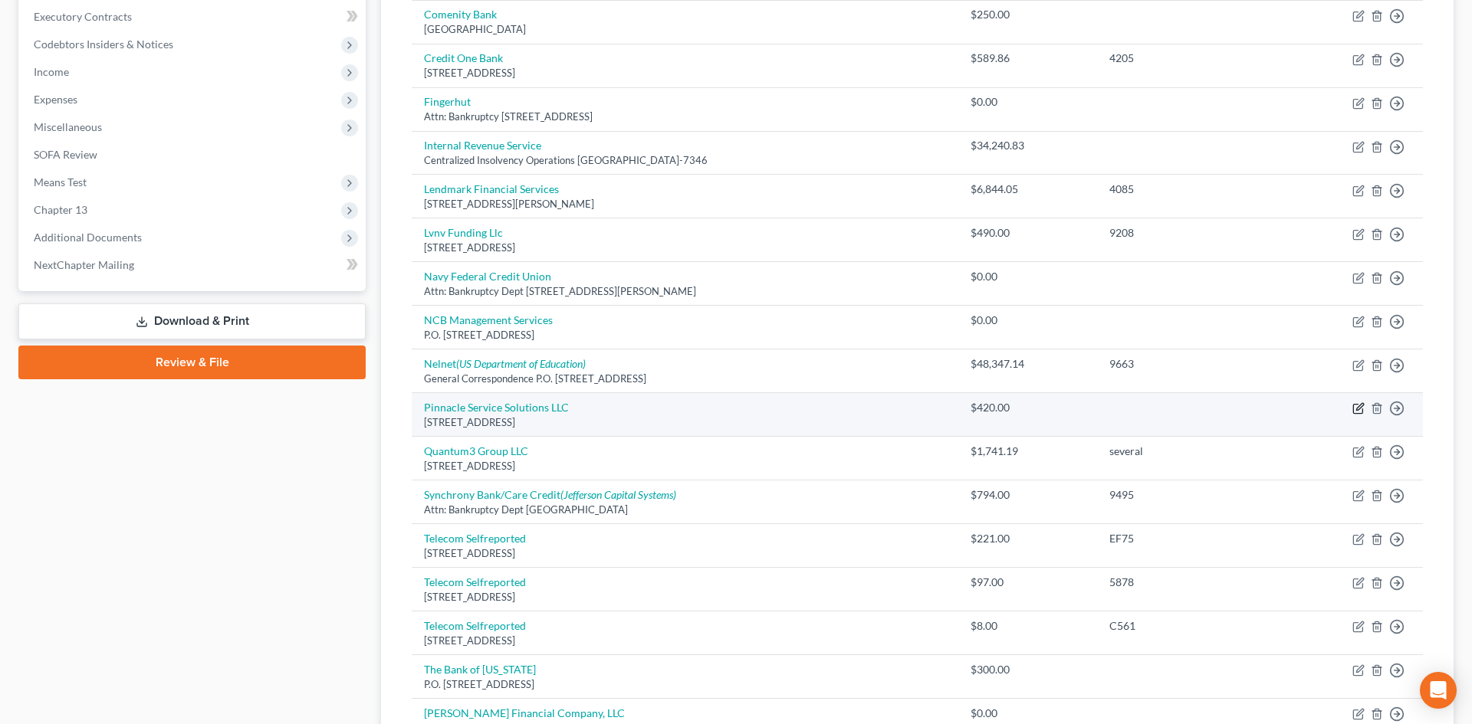
select select "35"
select select "2"
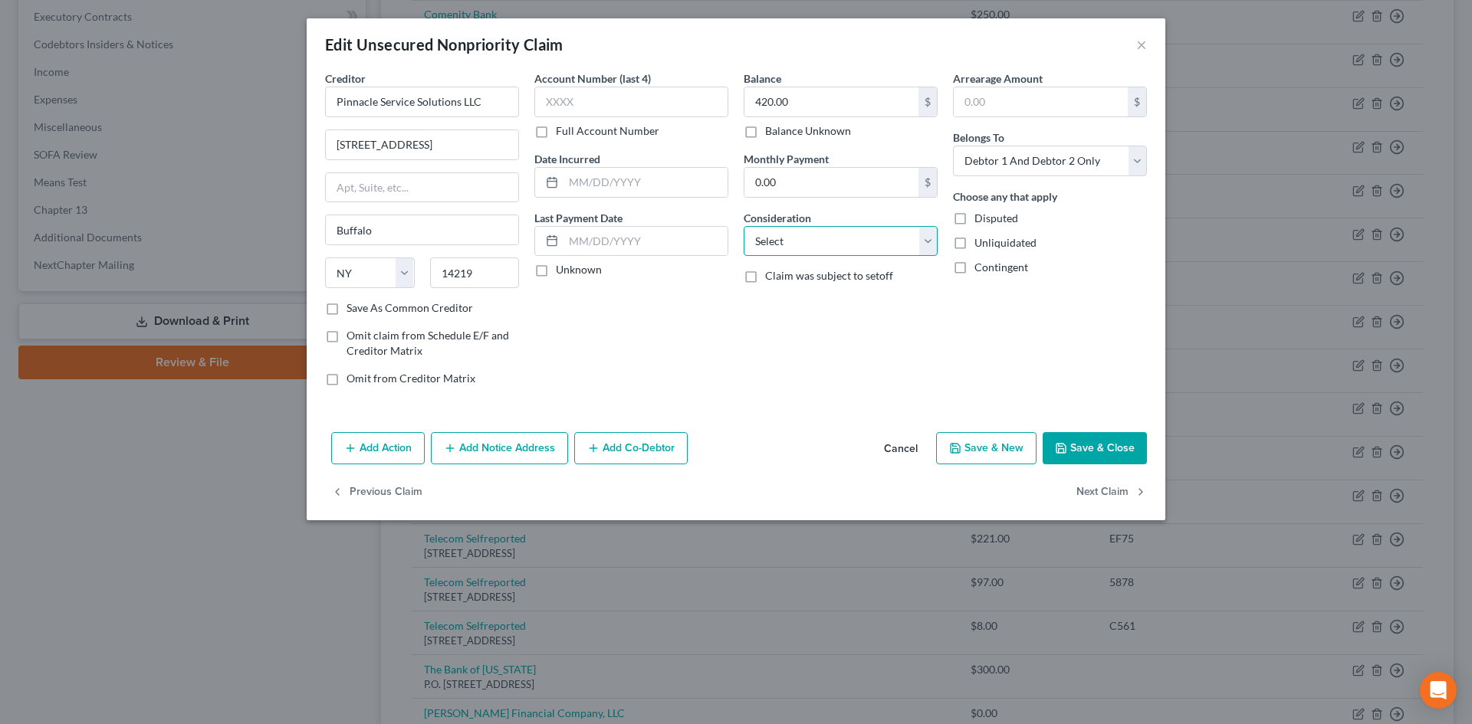
click at [806, 244] on select "Select Cable / Satellite Services Collection Agency Credit Card Debt Debt Couns…" at bounding box center [840, 241] width 194 height 31
select select "1"
click at [743, 226] on select "Select Cable / Satellite Services Collection Agency Credit Card Debt Debt Couns…" at bounding box center [840, 241] width 194 height 31
click at [1075, 436] on button "Save & Close" at bounding box center [1094, 448] width 104 height 32
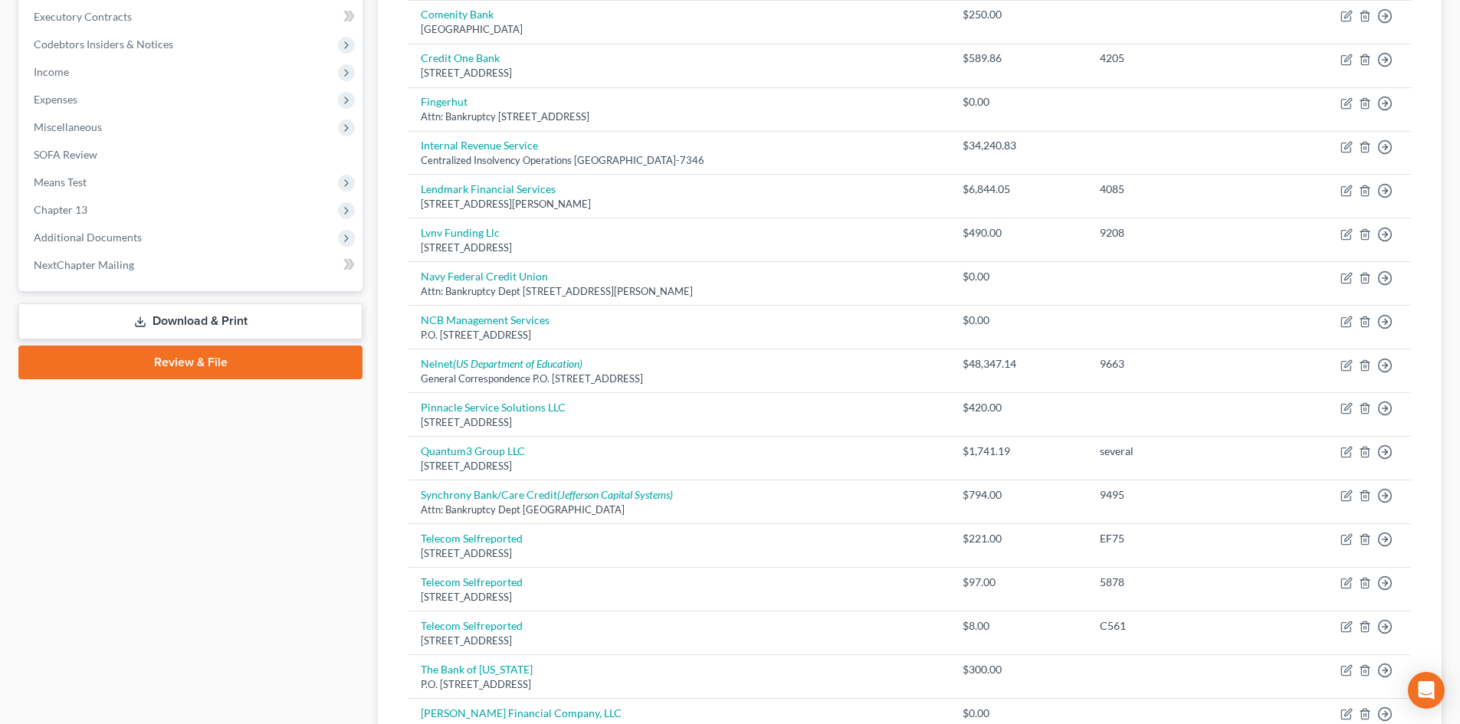
scroll to position [307, 0]
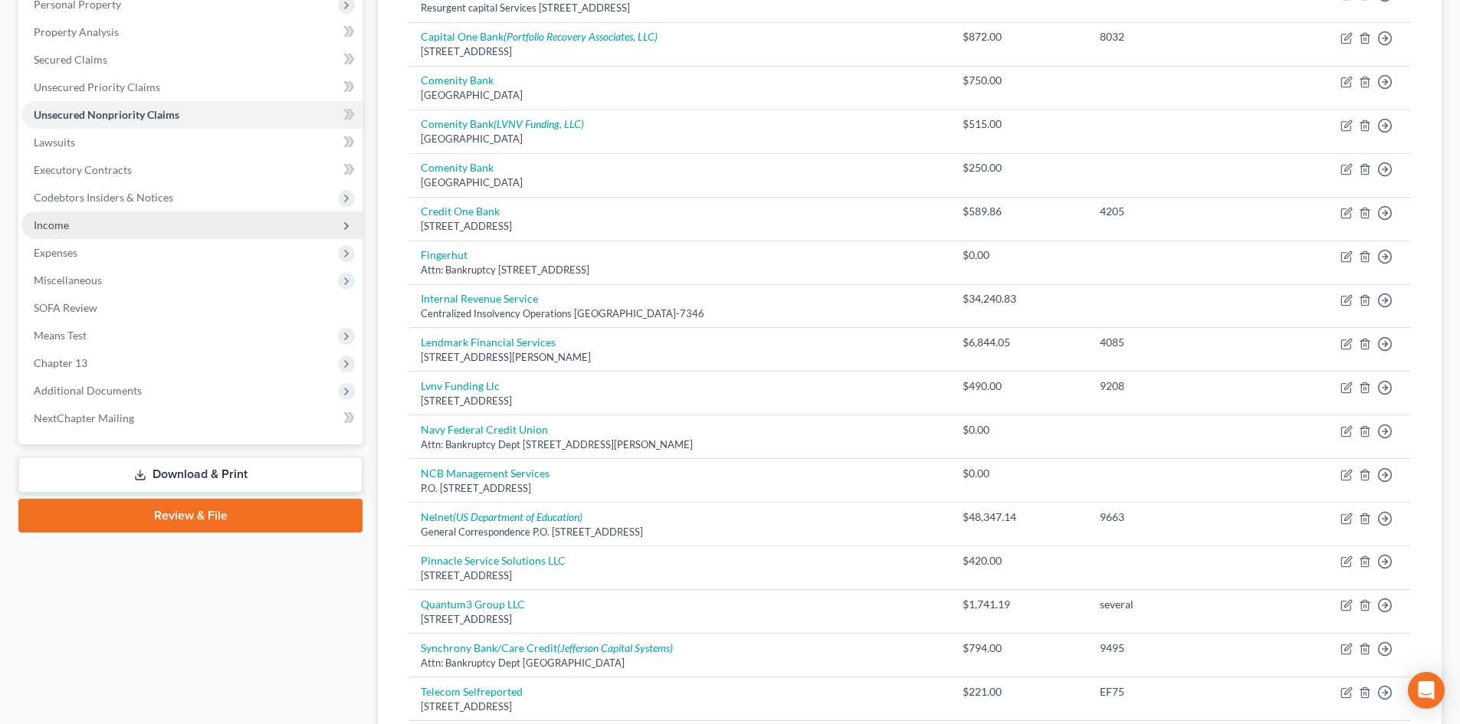
click at [90, 232] on span "Income" at bounding box center [191, 226] width 341 height 28
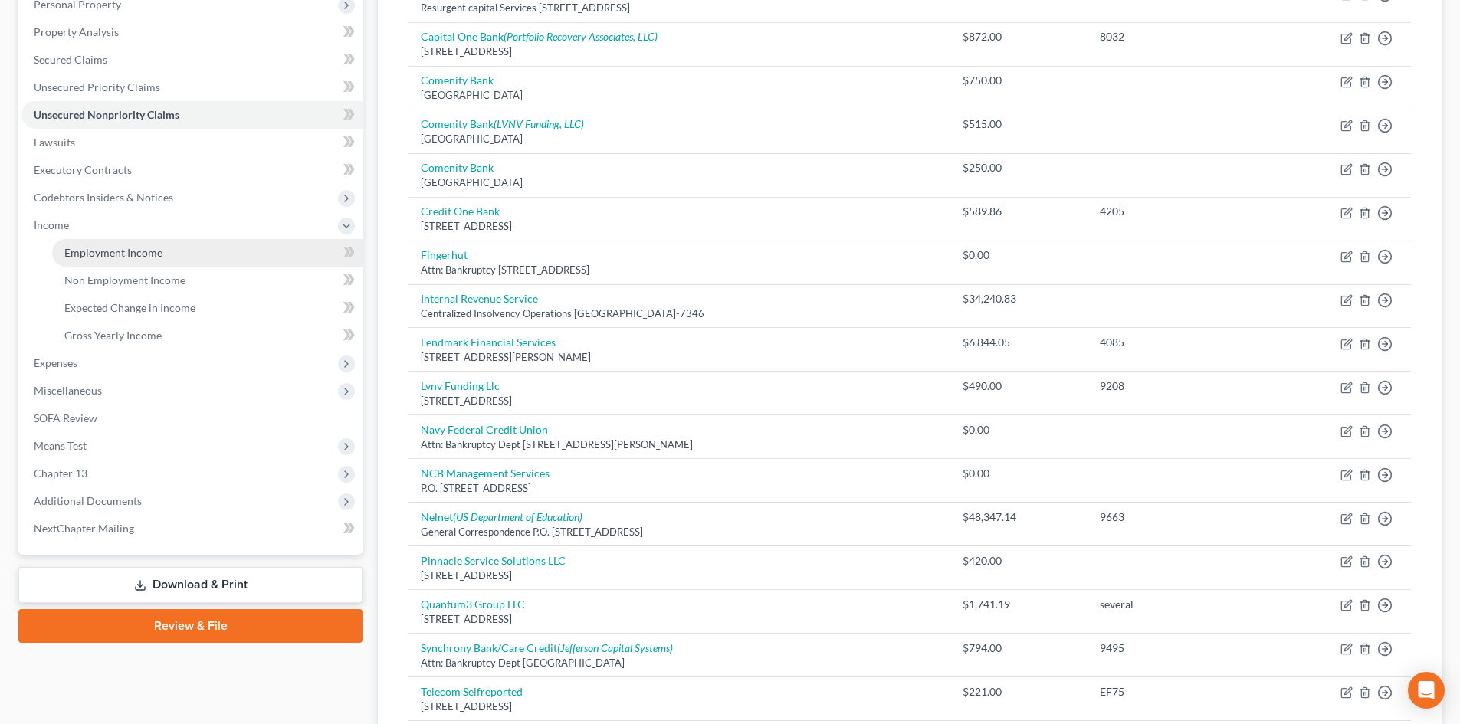
click at [136, 253] on span "Employment Income" at bounding box center [113, 252] width 98 height 13
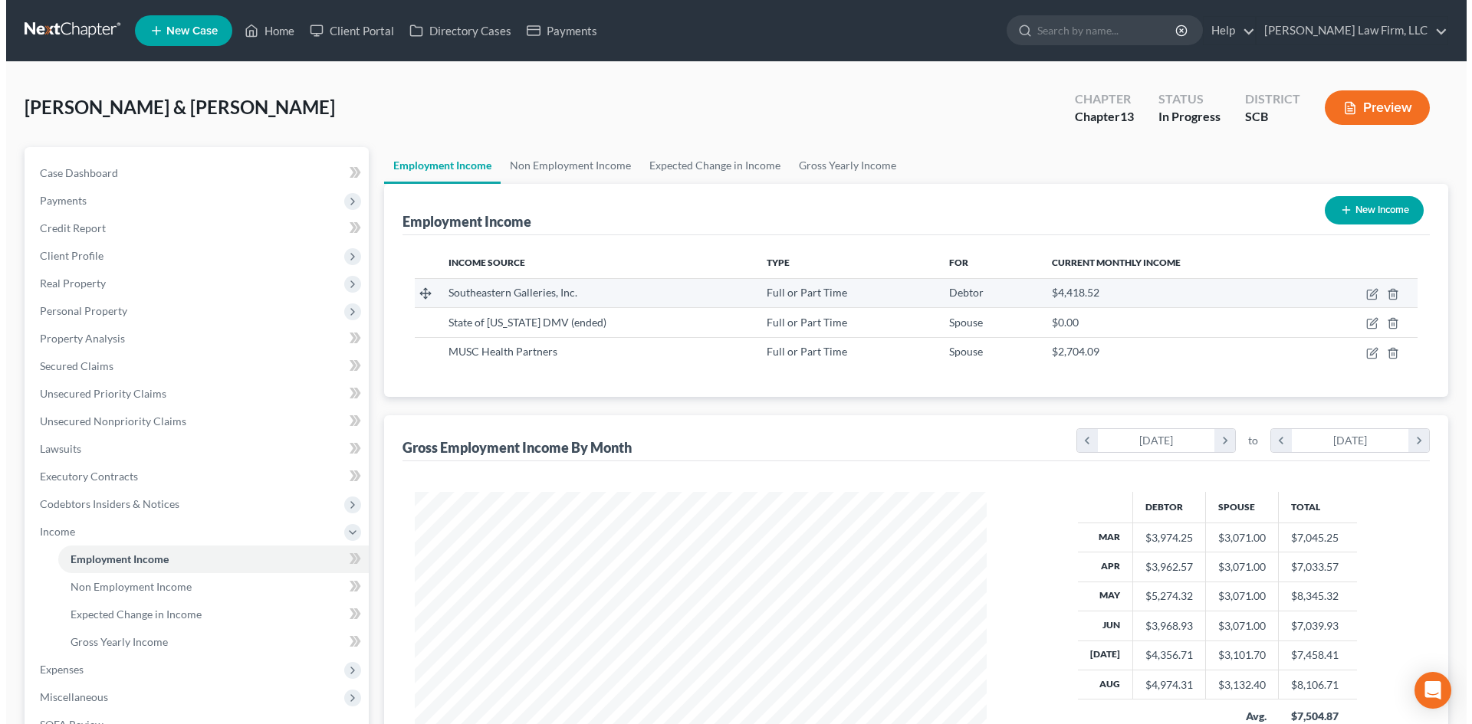
scroll to position [286, 602]
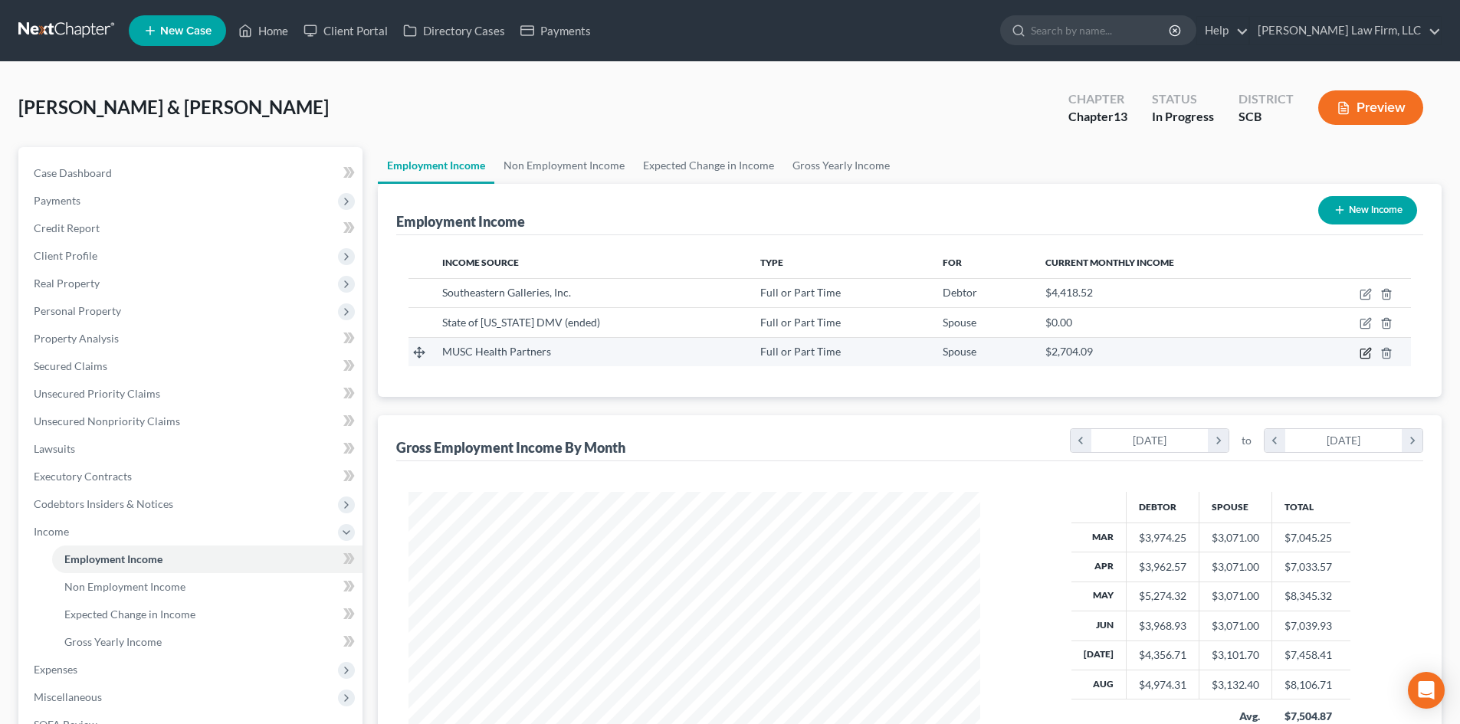
click at [1364, 352] on icon "button" at bounding box center [1366, 353] width 12 height 12
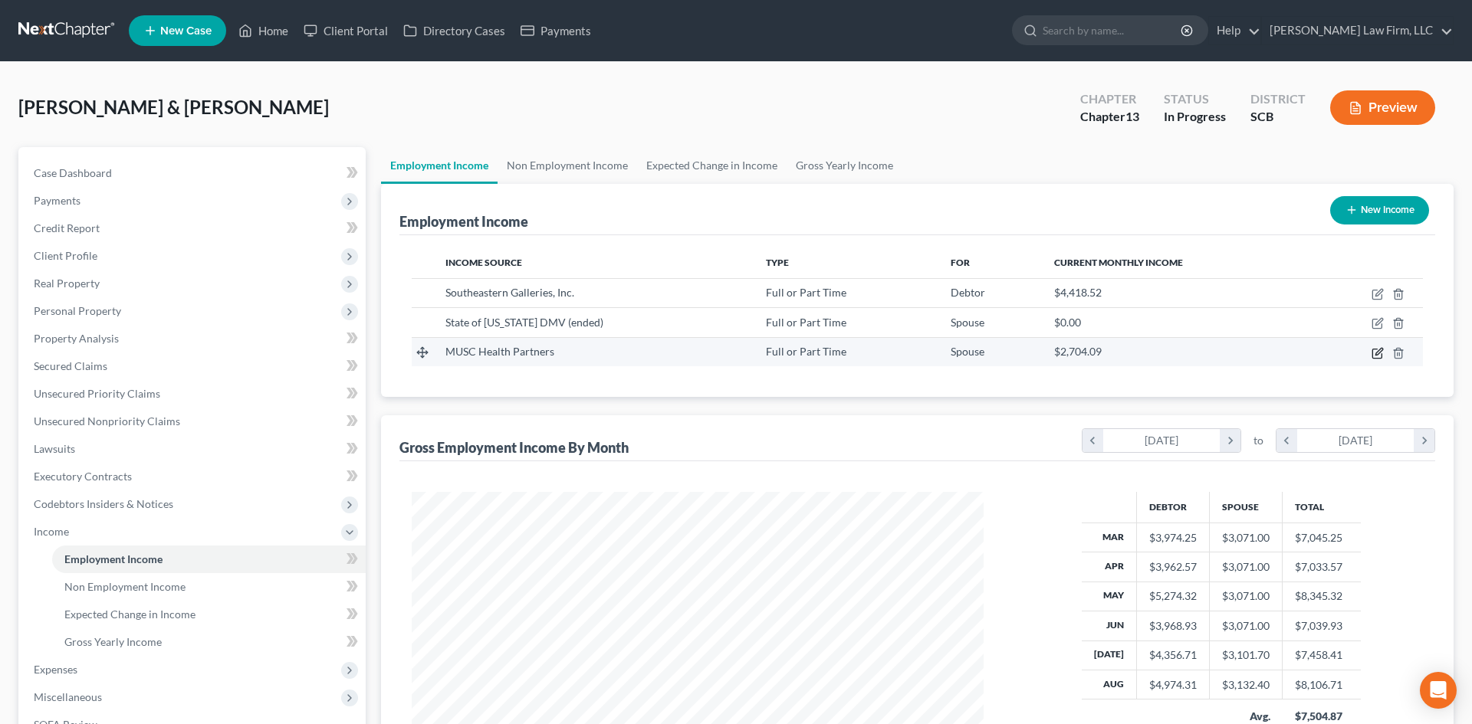
select select "0"
select select "42"
select select "2"
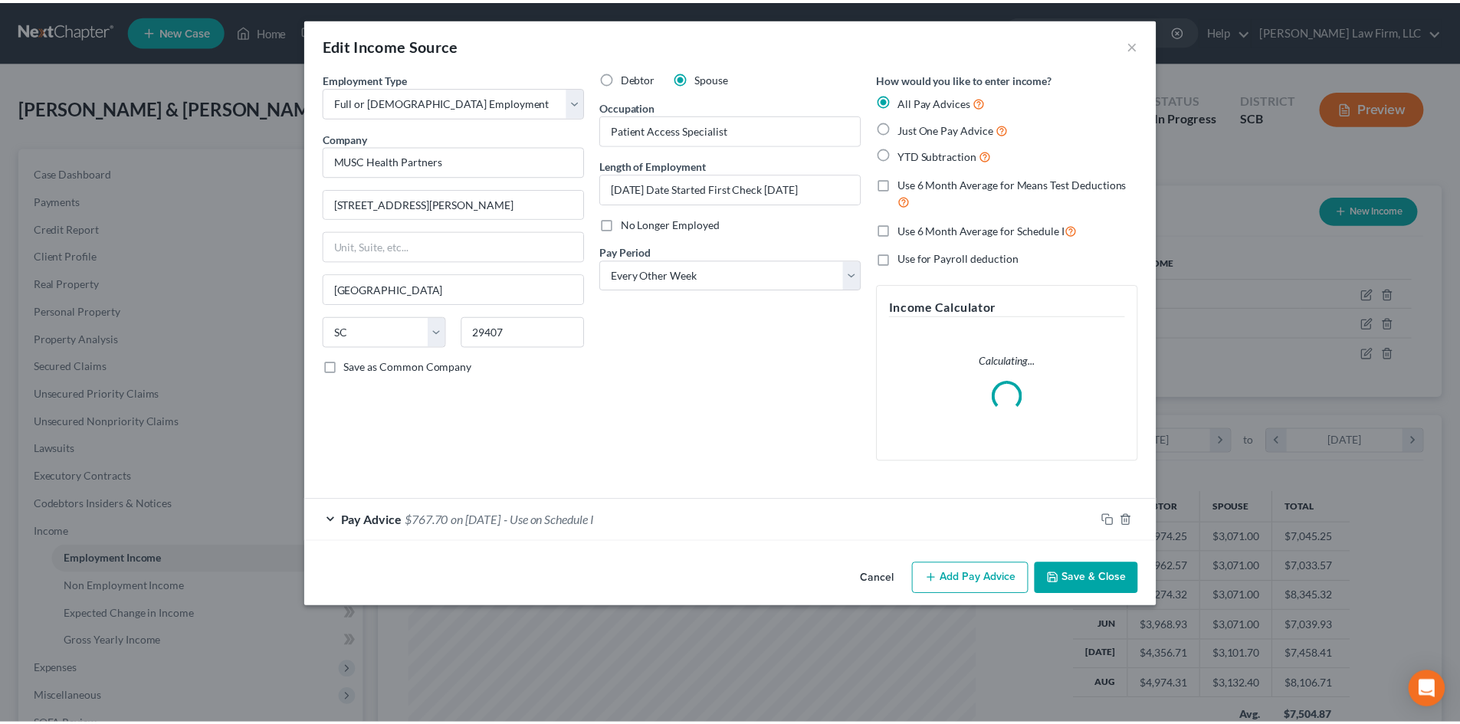
scroll to position [288, 608]
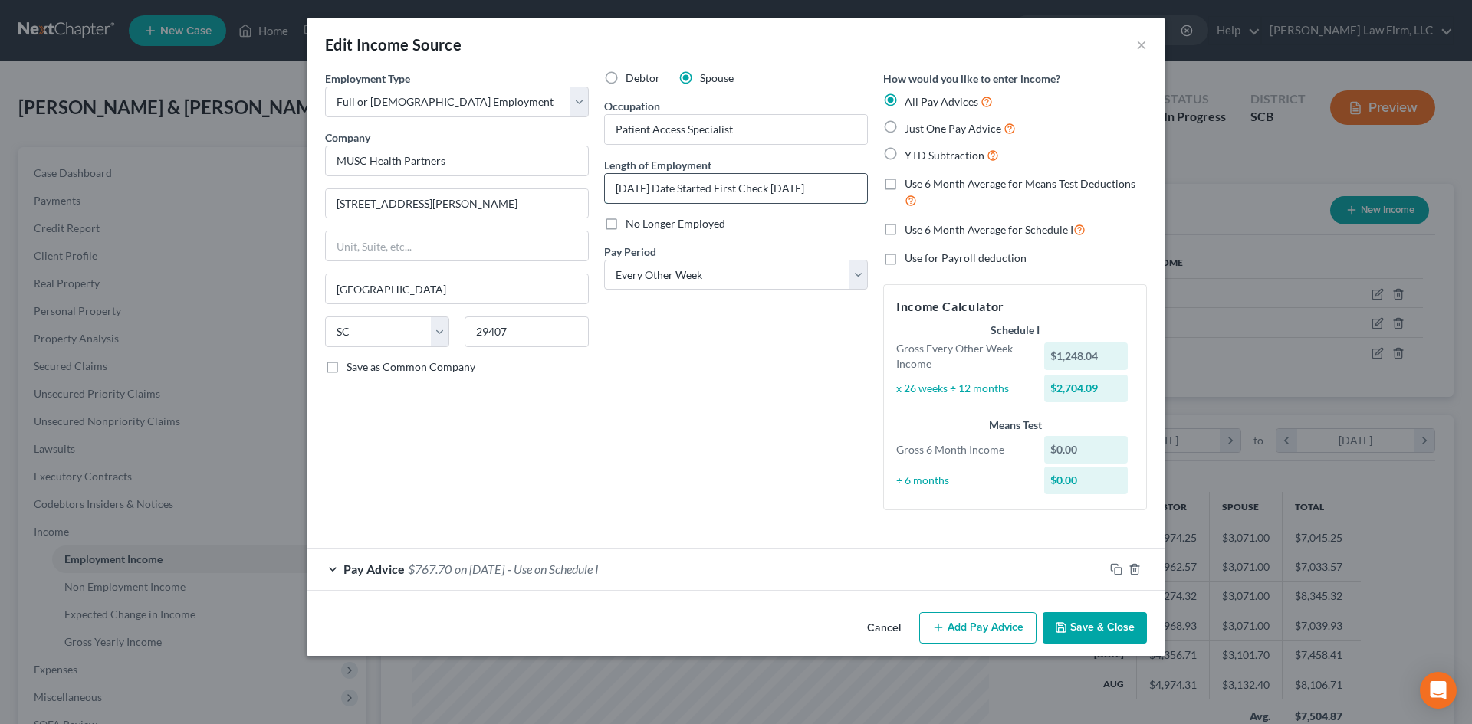
click at [669, 199] on input "August 25, 2025 Date Started First Check 9/17/2025" at bounding box center [736, 188] width 262 height 29
type input "Started 8/25/2025"
click at [471, 193] on input "1 Poston Road" at bounding box center [457, 203] width 262 height 29
drag, startPoint x: 292, startPoint y: 210, endPoint x: 254, endPoint y: 210, distance: 37.6
click at [254, 210] on div "Edit Income Source × Employment Type * Select Full or Part Time Employment Self…" at bounding box center [736, 362] width 1472 height 724
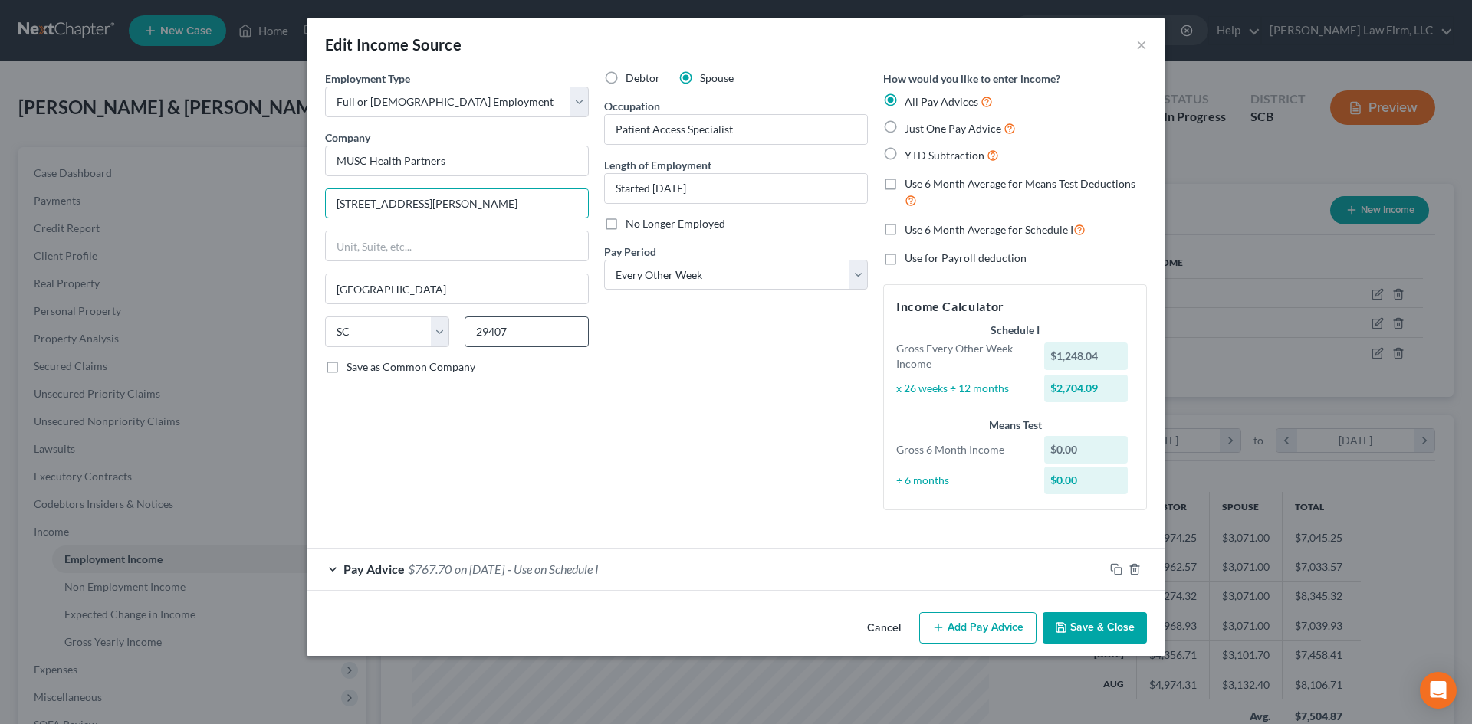
type input "96 Jonathan Lucas Street"
click at [526, 323] on input "29407" at bounding box center [526, 332] width 124 height 31
type input "29405"
click at [1067, 619] on button "Save & Close" at bounding box center [1094, 628] width 104 height 32
type input "North Charleston"
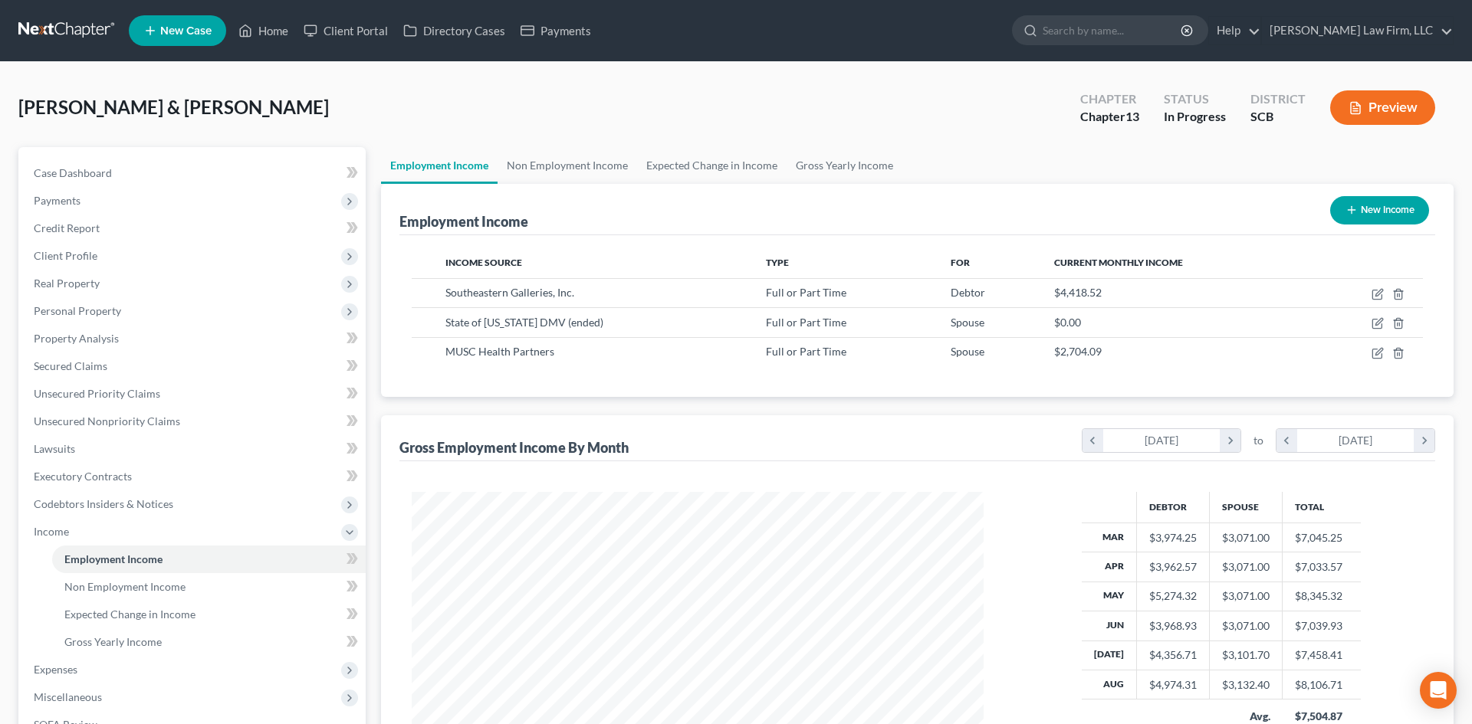
scroll to position [766157, 765840]
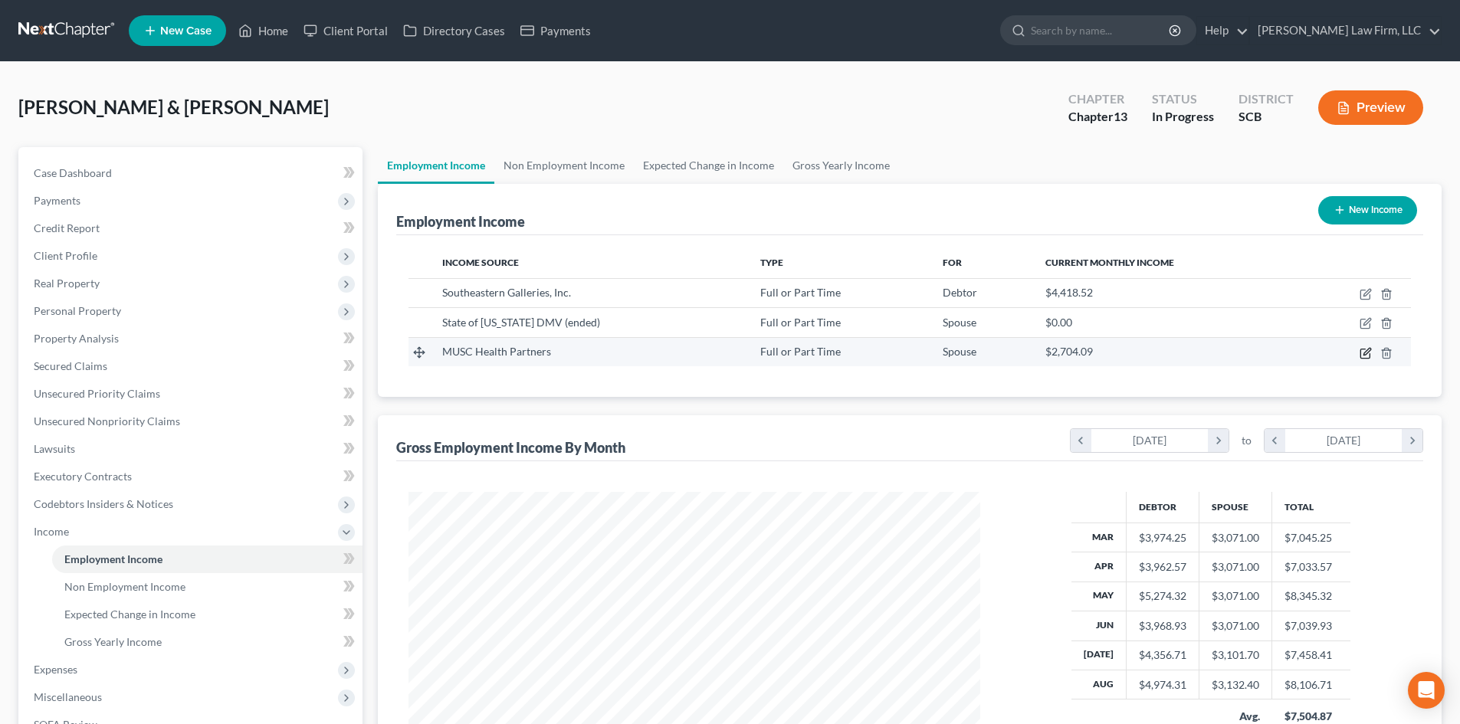
click at [1364, 353] on icon "button" at bounding box center [1366, 353] width 12 height 12
select select "0"
select select "42"
select select "2"
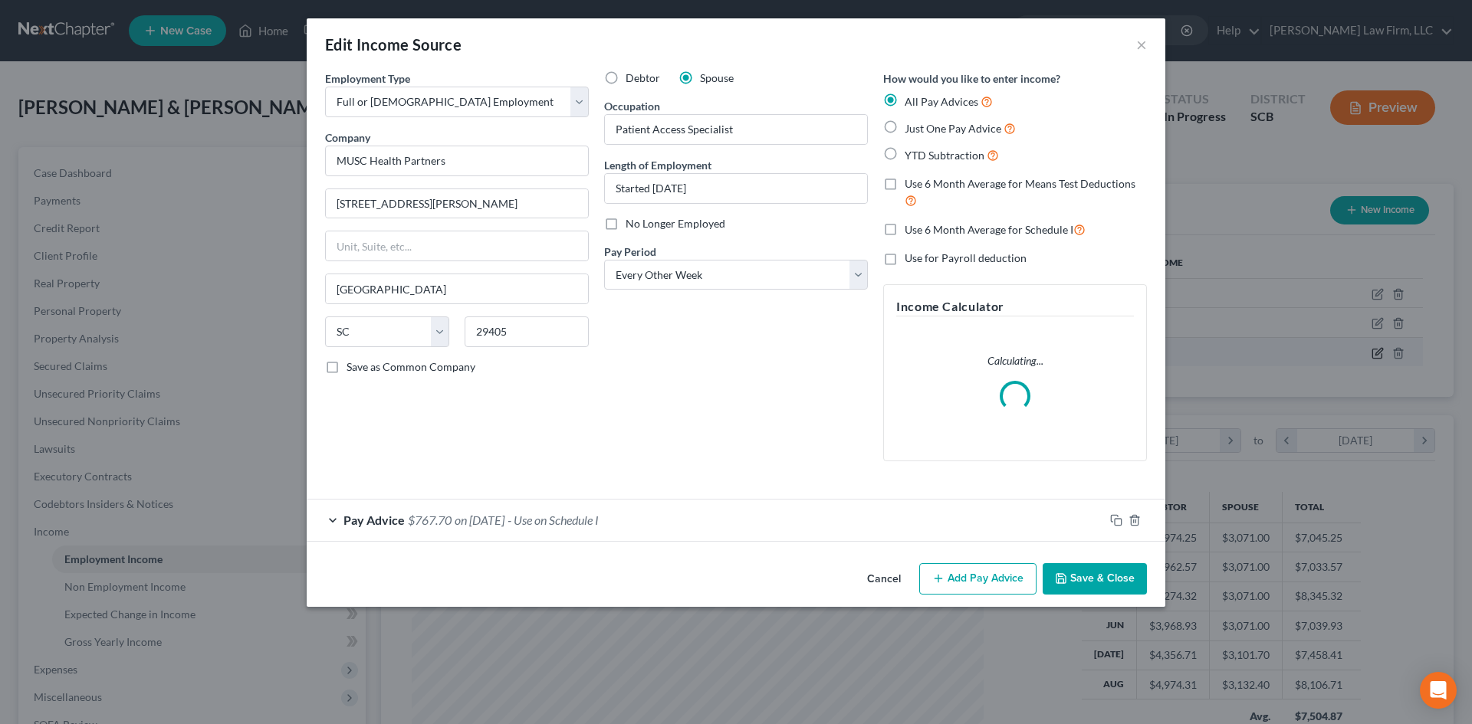
scroll to position [288, 608]
click at [681, 523] on div "Pay Advice $767.70 on 09/17/2025 - Use on Schedule I" at bounding box center [705, 520] width 797 height 41
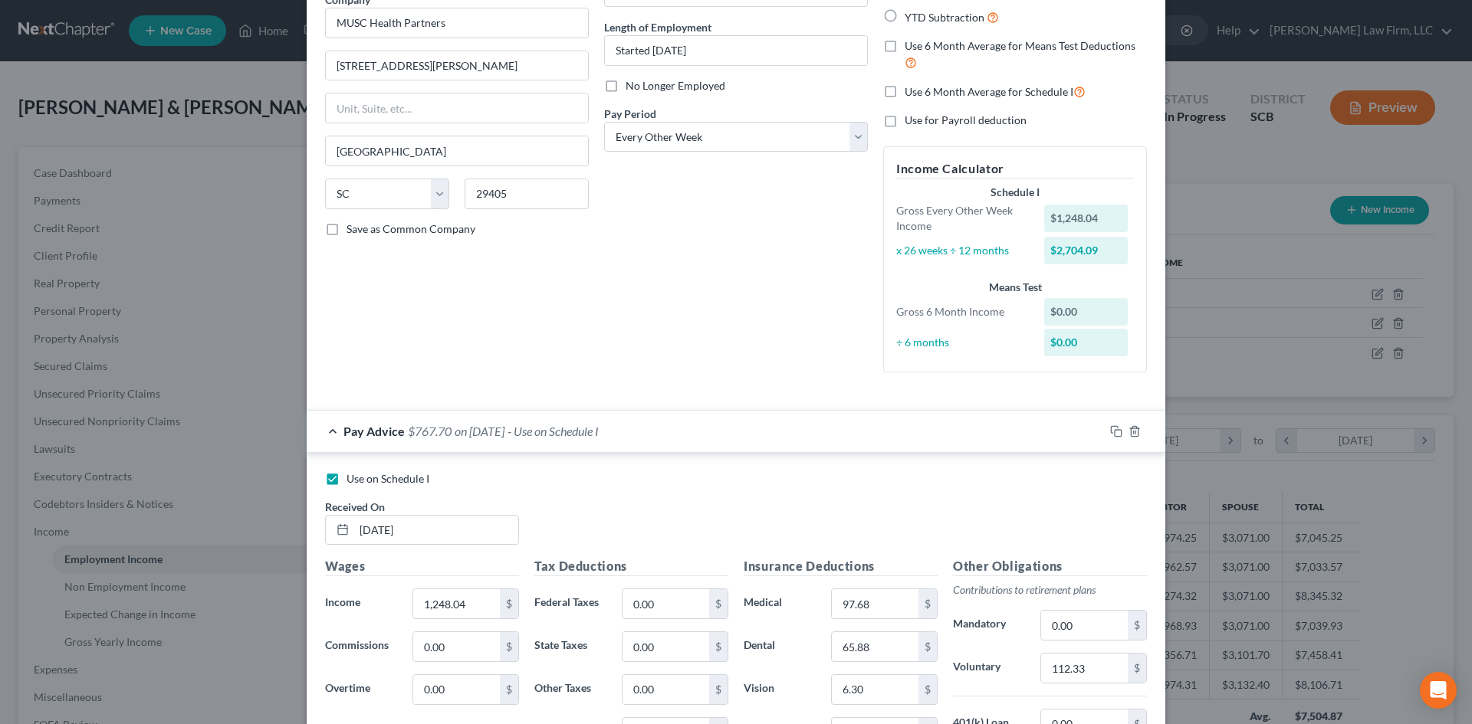
scroll to position [175, 0]
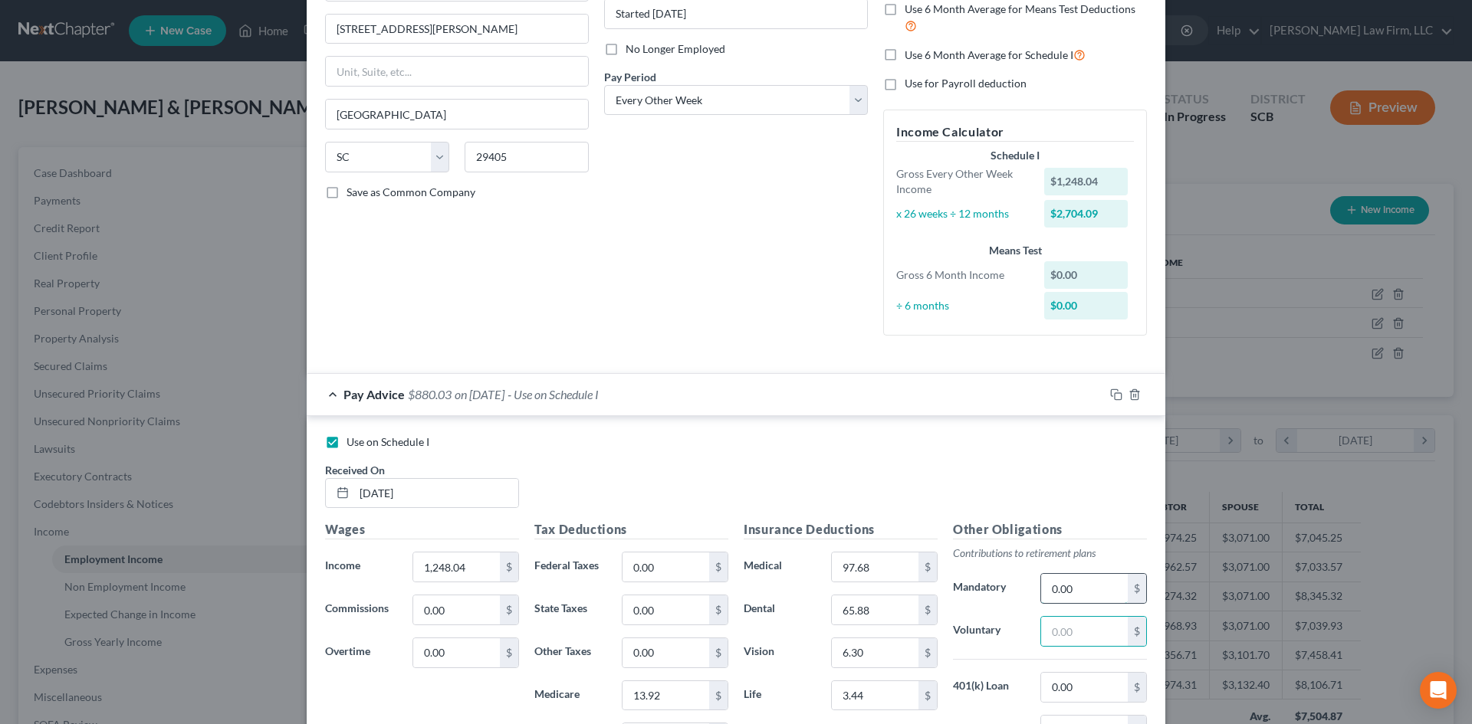
click at [1097, 579] on input "0.00" at bounding box center [1084, 588] width 87 height 29
paste input "112.33"
type input "112.33"
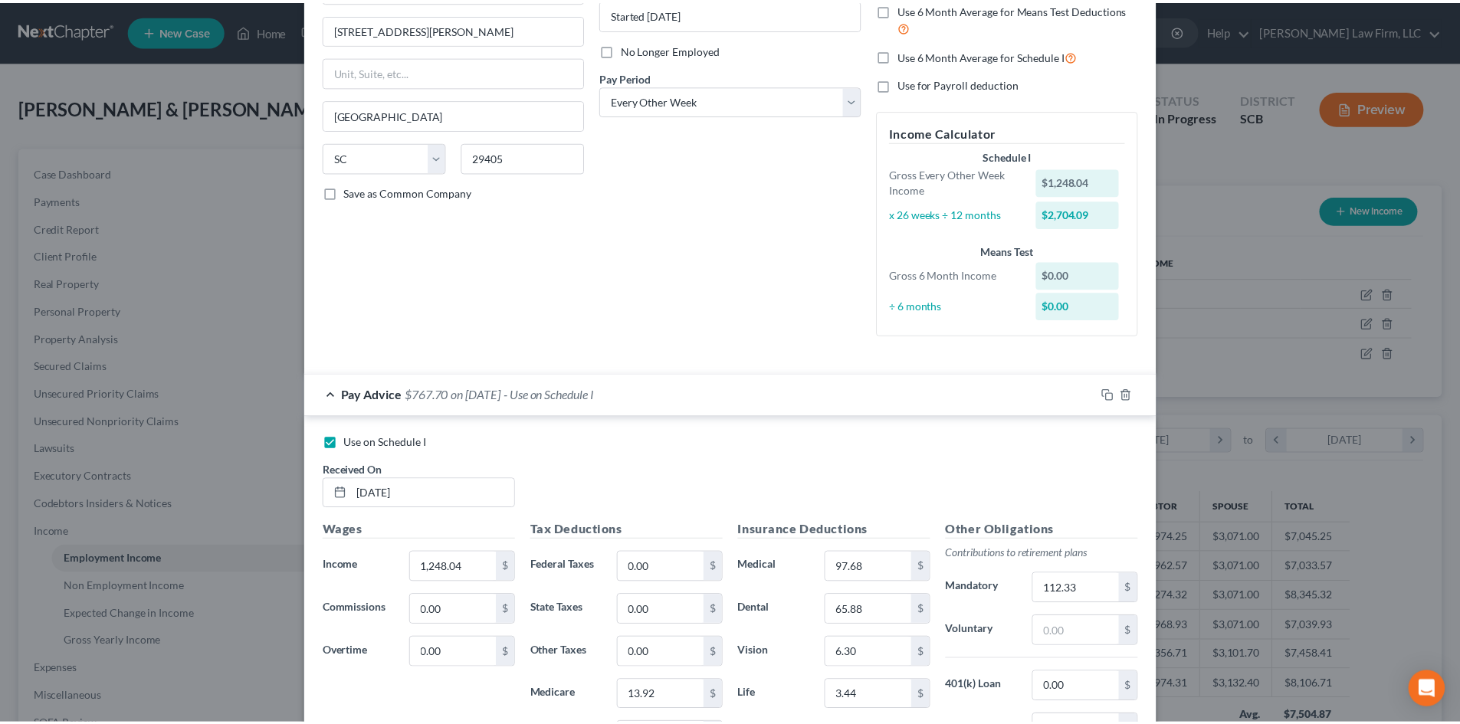
scroll to position [0, 0]
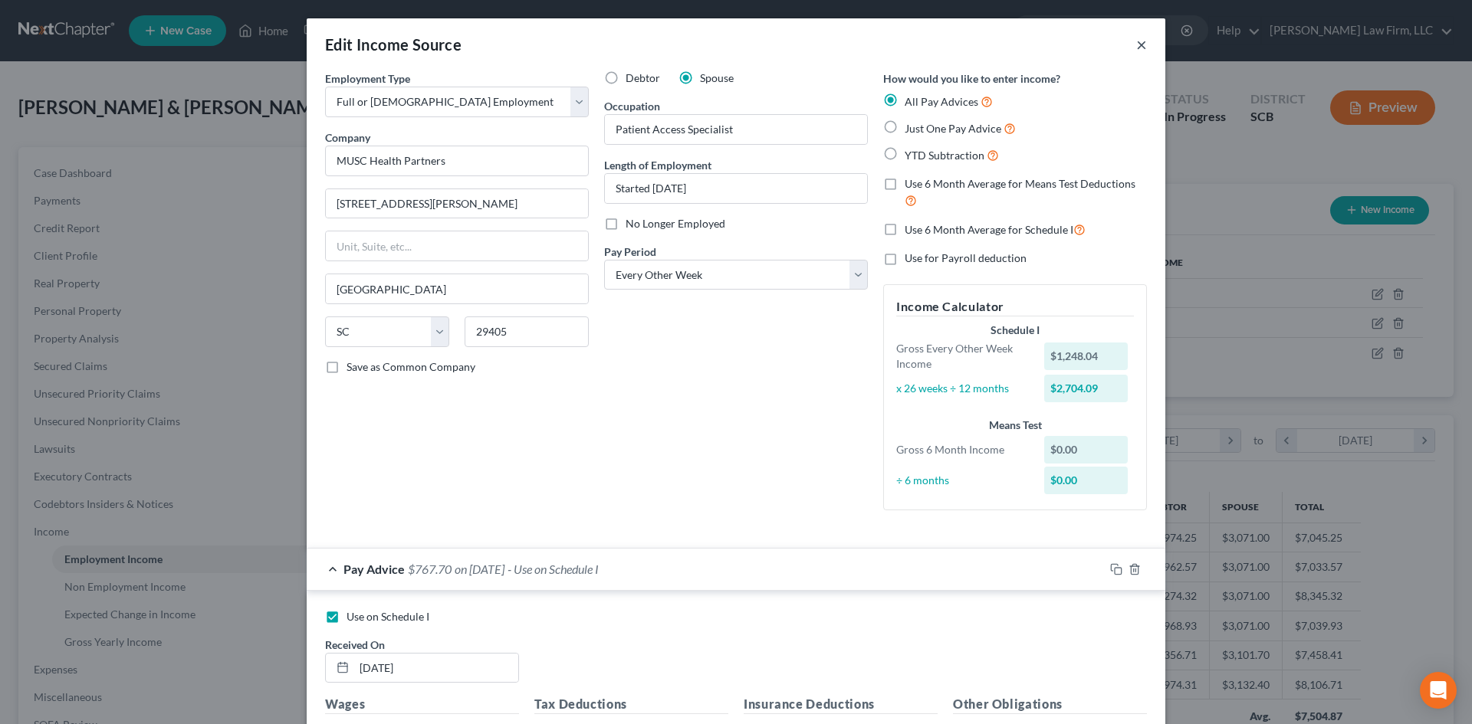
click at [1138, 41] on button "×" at bounding box center [1141, 44] width 11 height 18
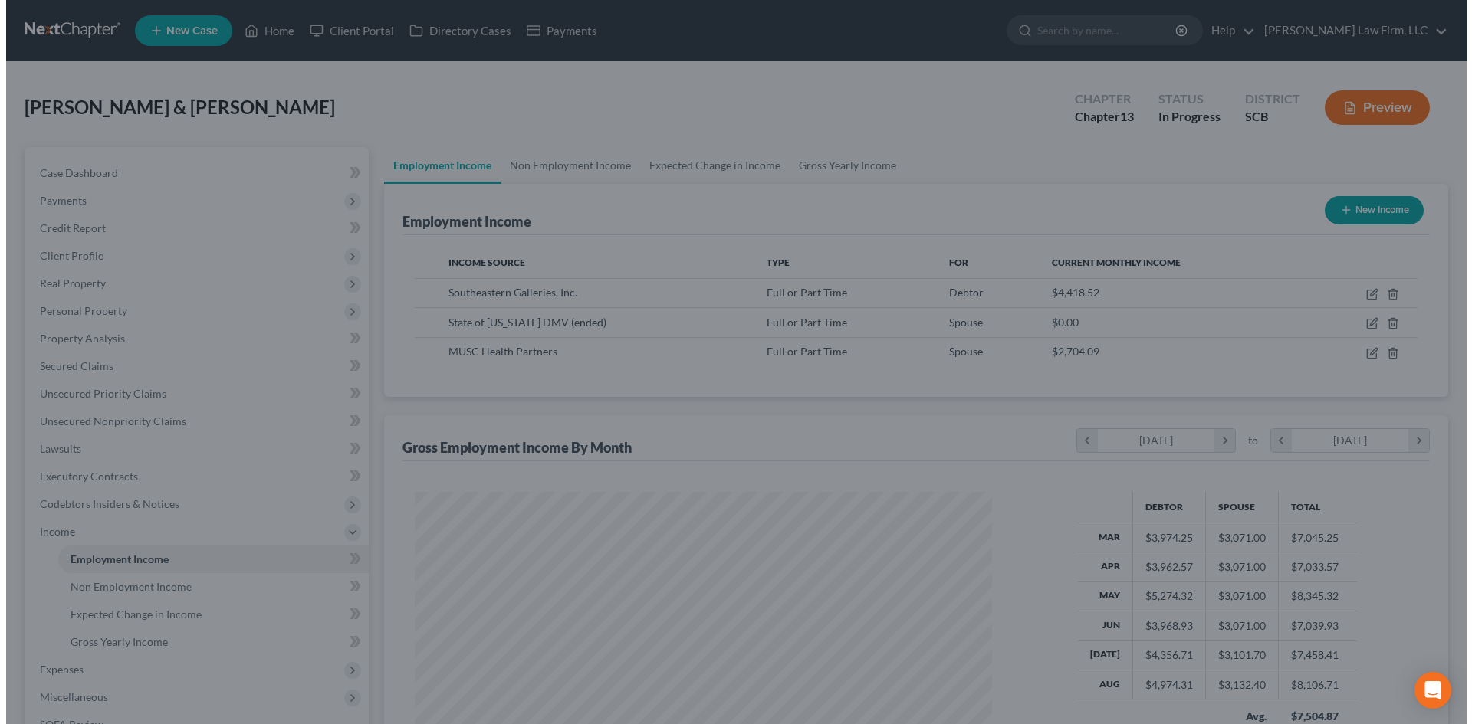
scroll to position [766157, 765840]
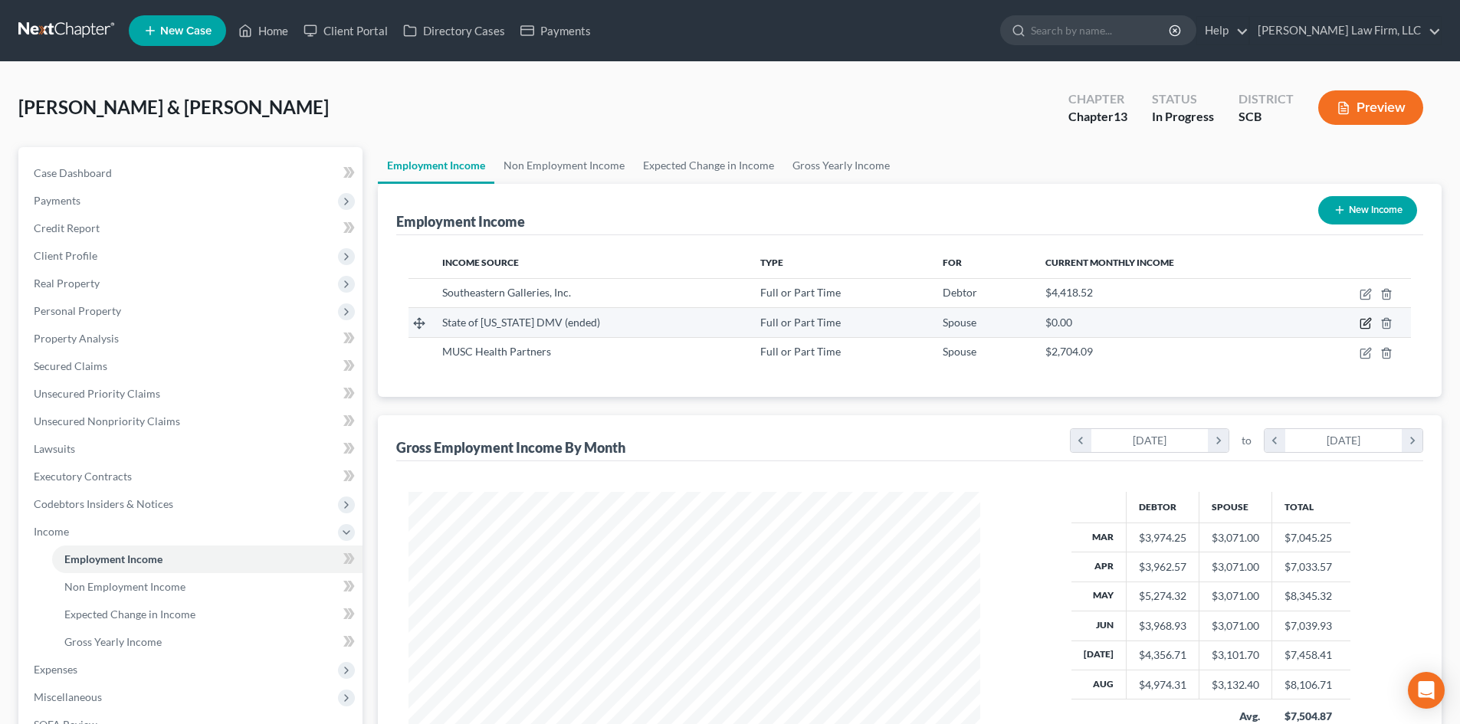
click at [1365, 323] on icon "button" at bounding box center [1367, 322] width 7 height 7
select select "0"
select select "42"
select select "1"
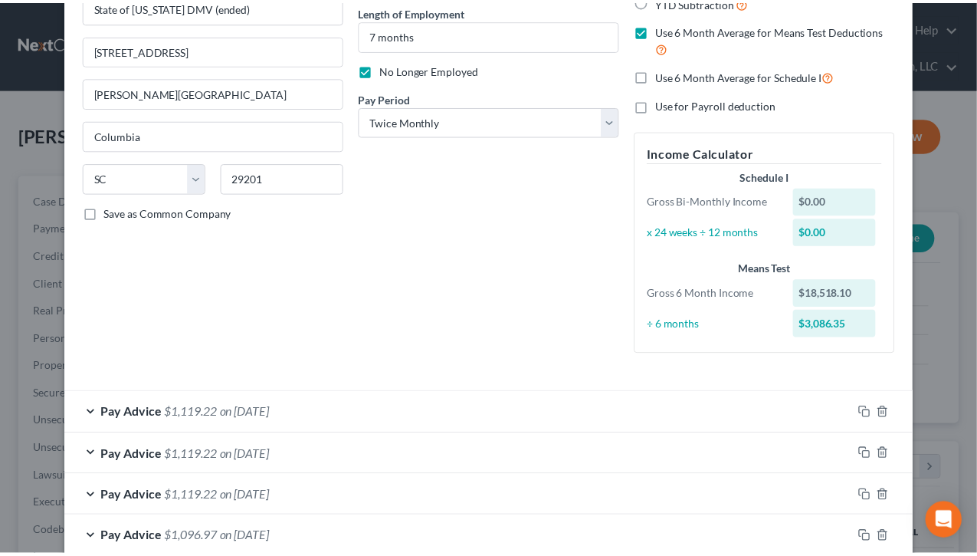
scroll to position [0, 0]
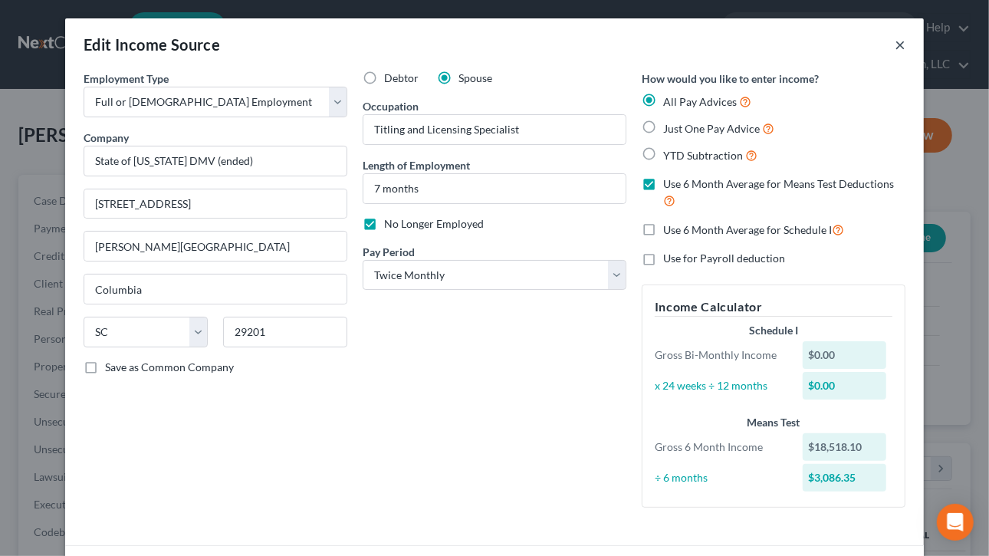
click at [898, 42] on button "×" at bounding box center [899, 44] width 11 height 18
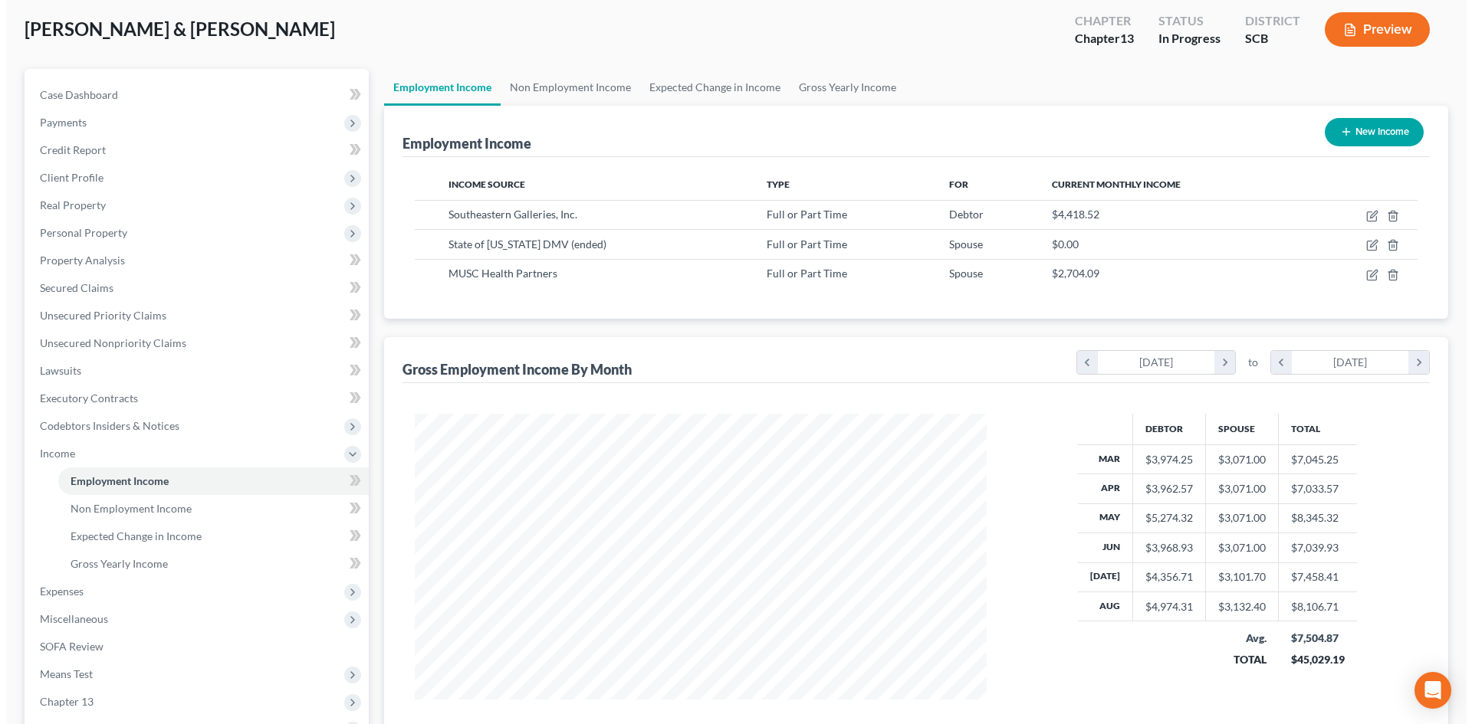
scroll to position [77, 0]
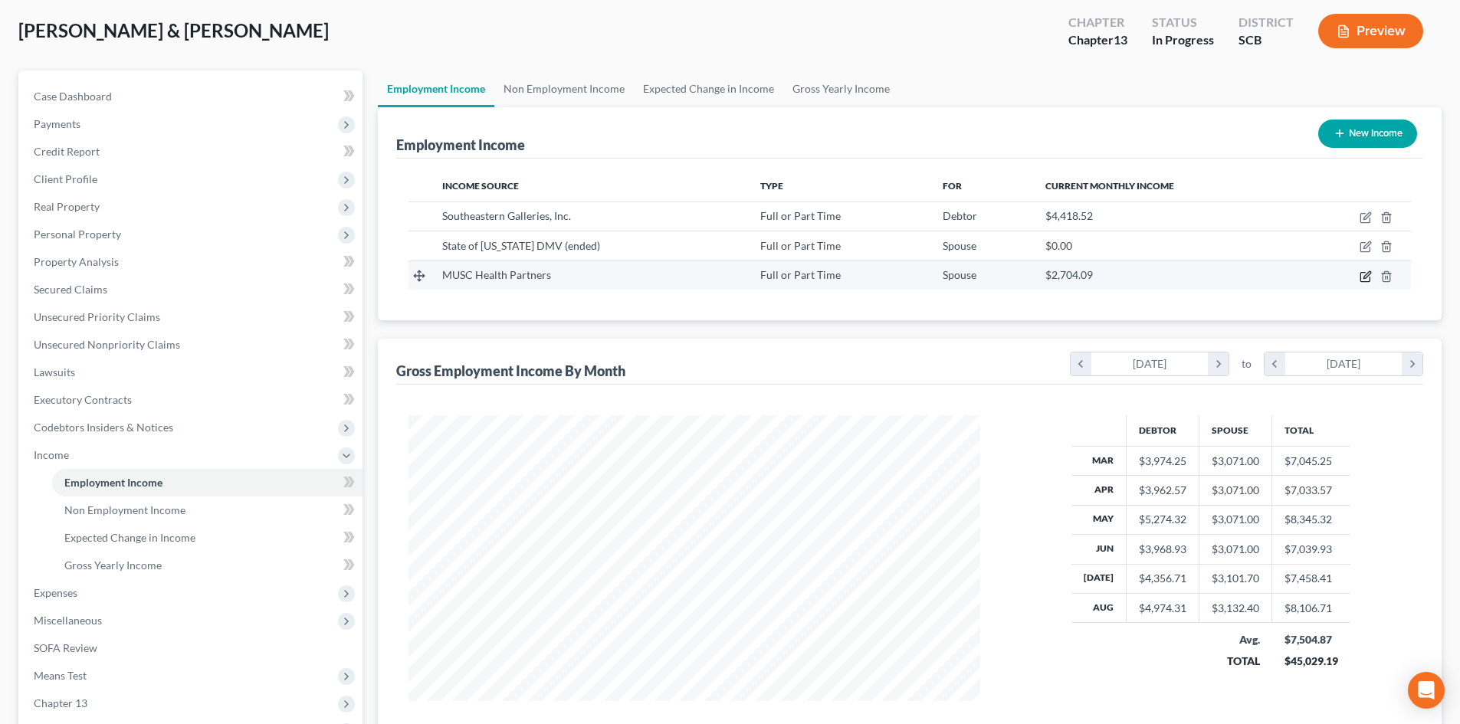
click at [1363, 274] on icon "button" at bounding box center [1366, 277] width 12 height 12
select select "0"
select select "42"
select select "2"
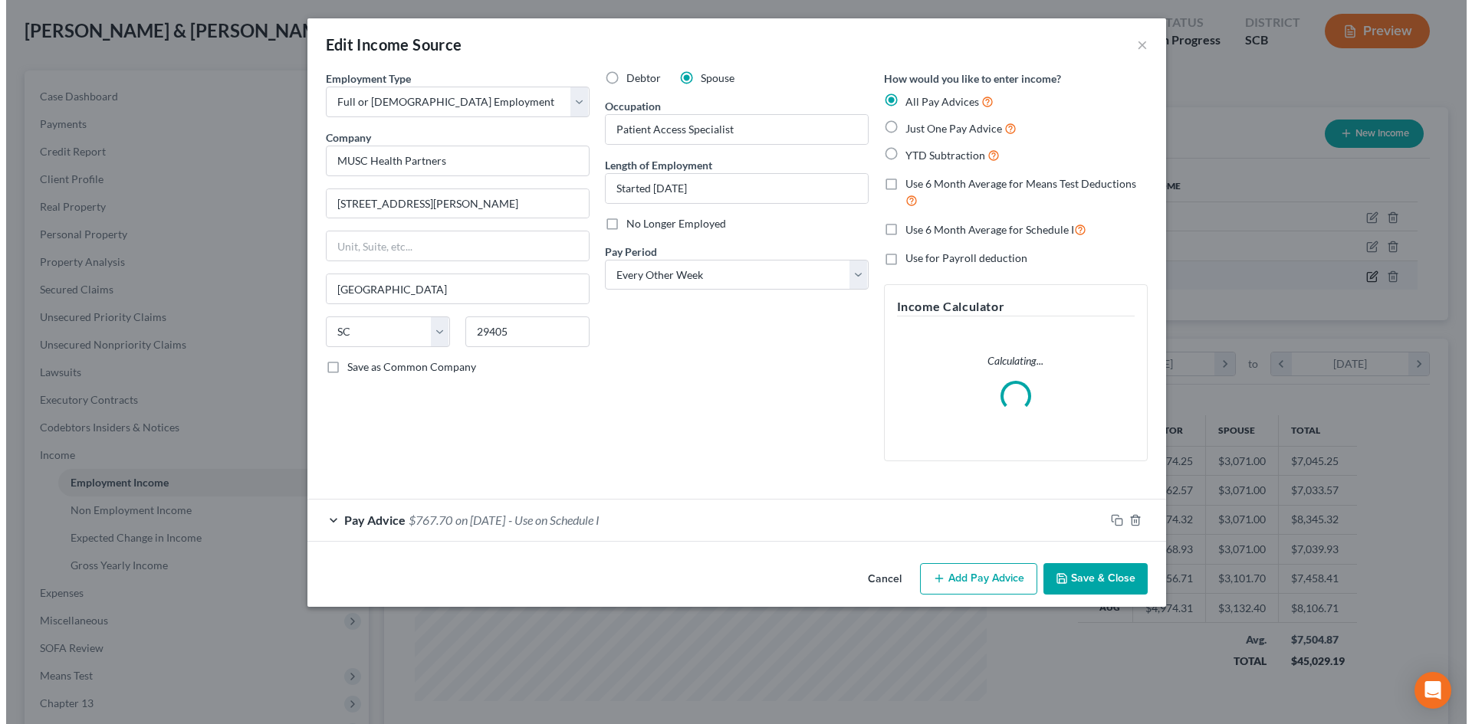
scroll to position [288, 608]
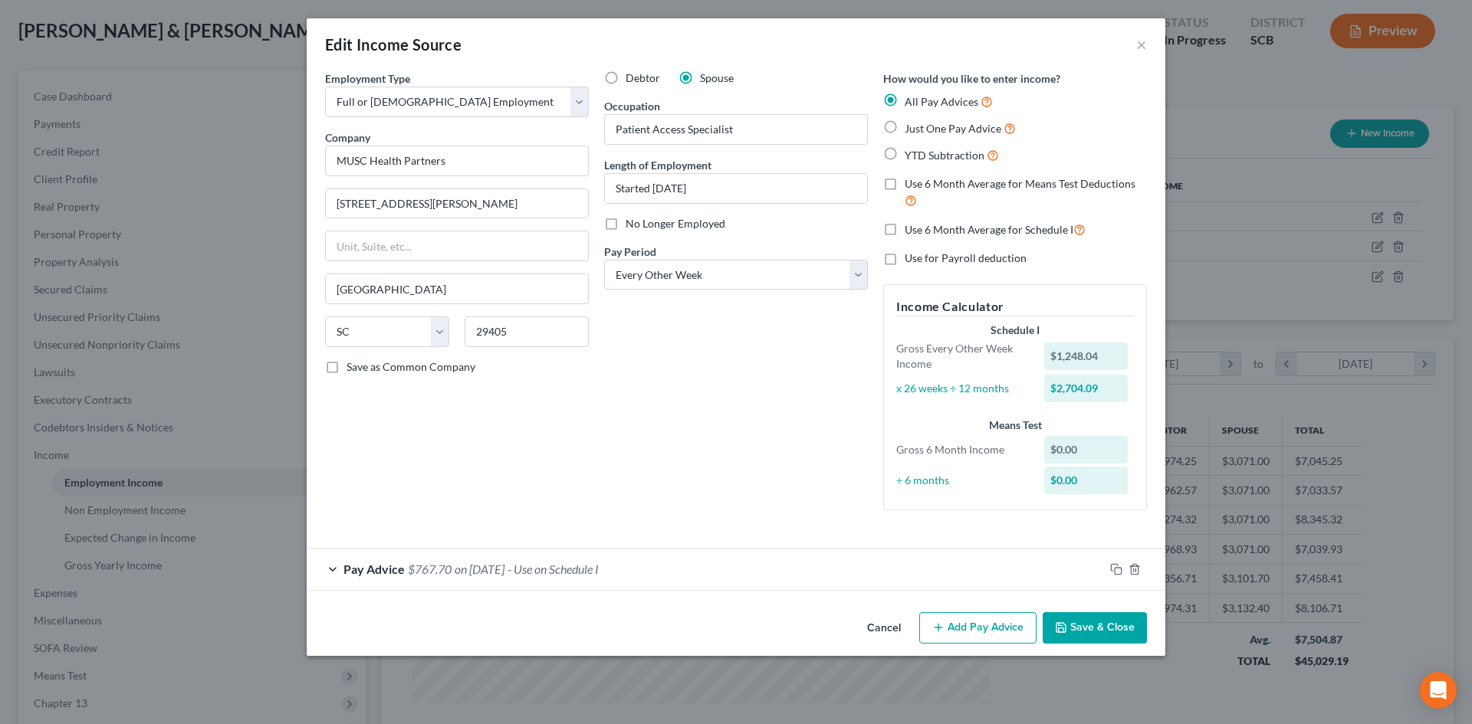
click at [684, 573] on div "Pay Advice $767.70 on 09/17/2025 - Use on Schedule I" at bounding box center [705, 569] width 797 height 41
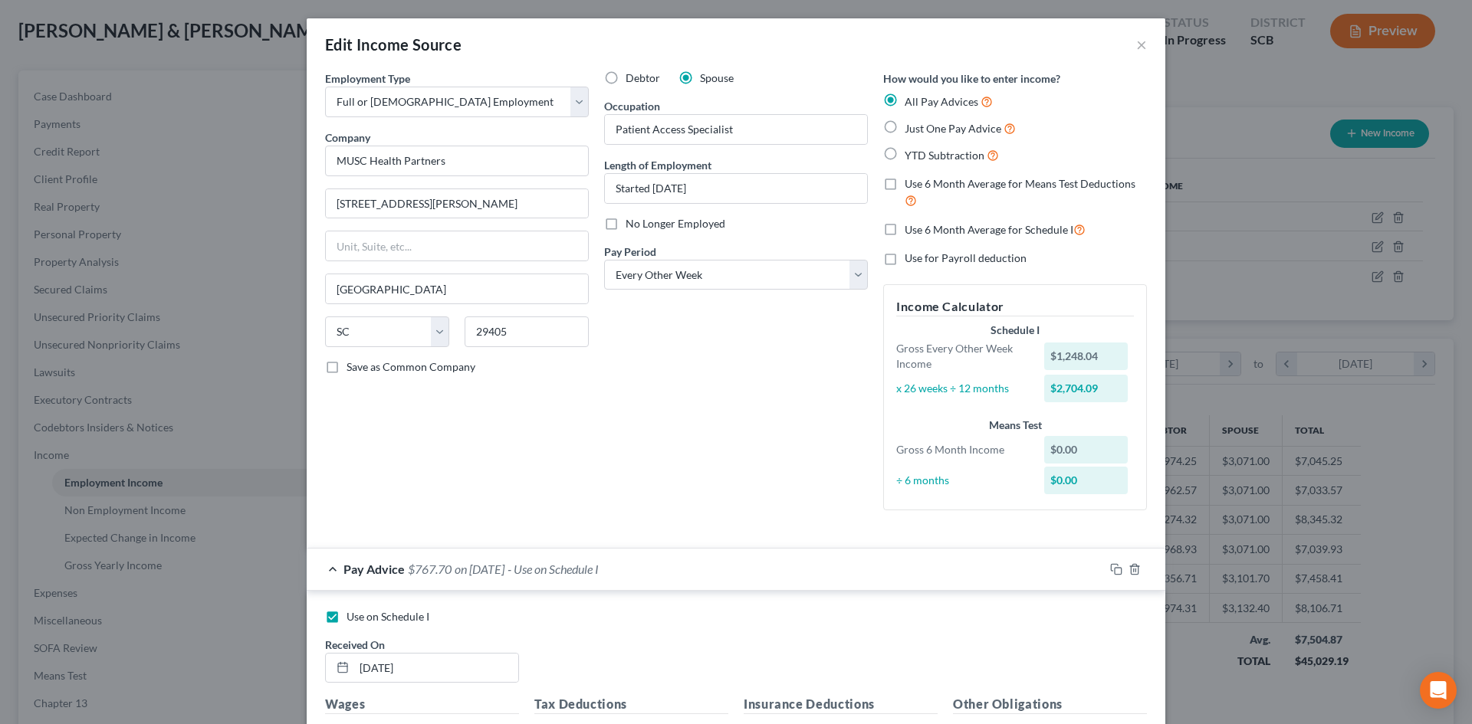
scroll to position [230, 0]
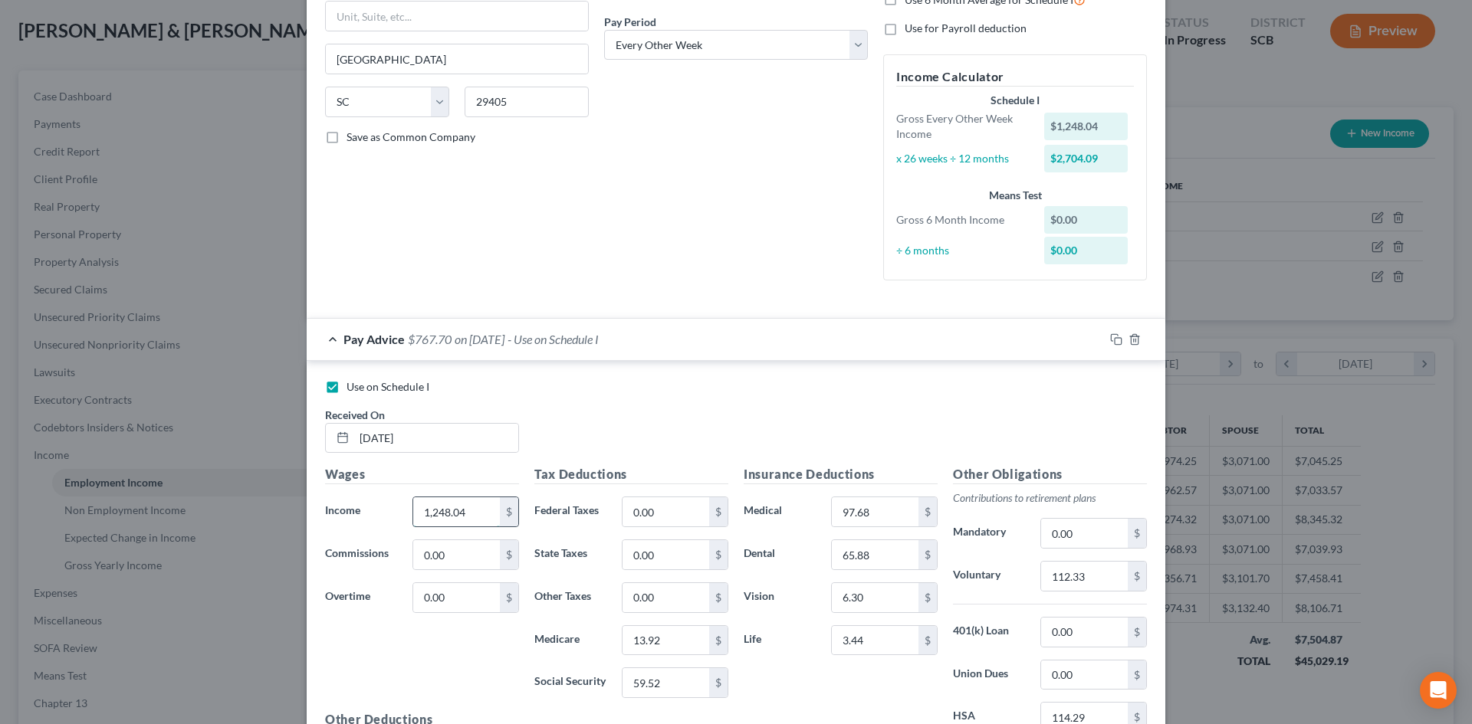
click at [481, 519] on input "1,248.04" at bounding box center [456, 511] width 87 height 29
type input "1,748.25"
click at [1088, 524] on input "0.00" at bounding box center [1084, 533] width 87 height 29
type input "157.34"
click at [1104, 573] on input "112.33" at bounding box center [1084, 576] width 87 height 29
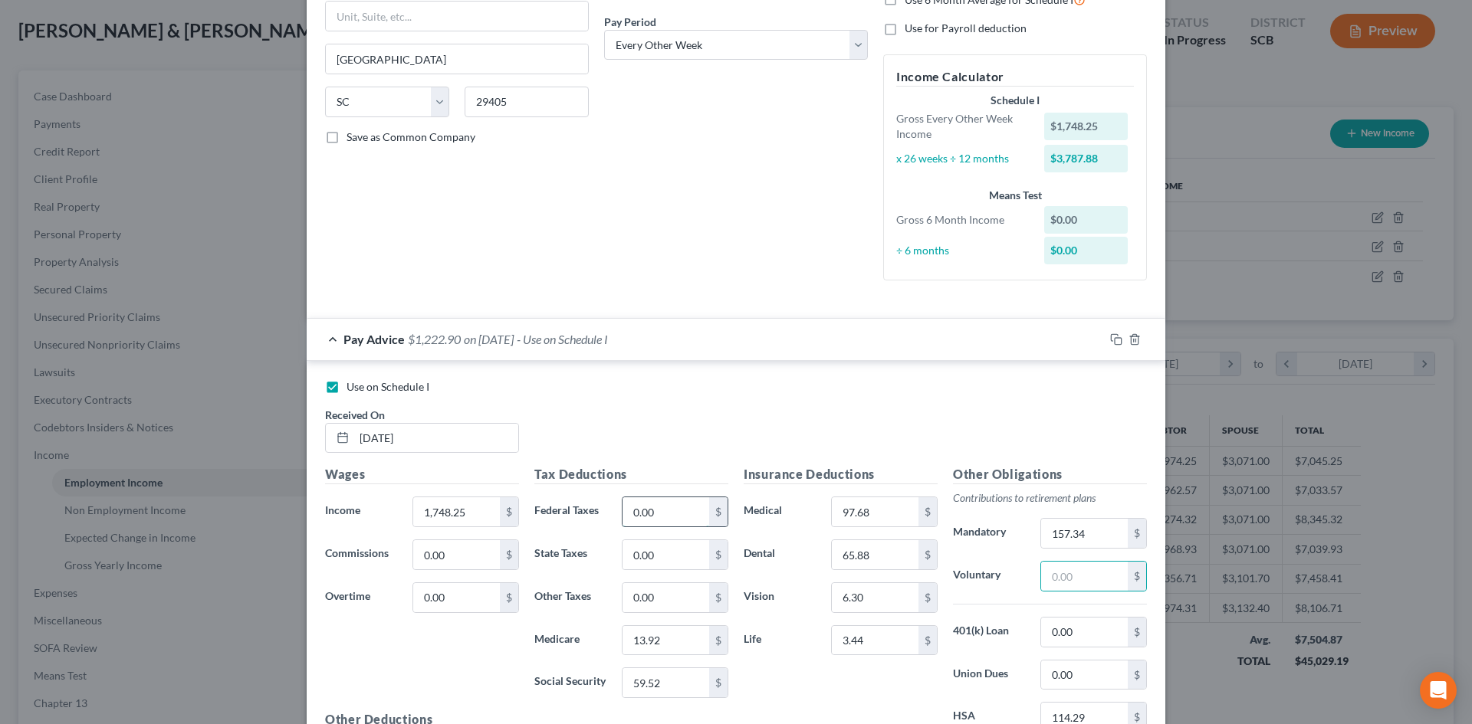
click at [674, 507] on input "0.00" at bounding box center [665, 511] width 87 height 29
type input "262.24"
click at [668, 653] on input "13.92" at bounding box center [665, 640] width 87 height 29
click at [409, 661] on div "Wages Income * 1,748.25 $ Commissions 0.00 $ Overtime 0.00 $" at bounding box center [421, 587] width 209 height 245
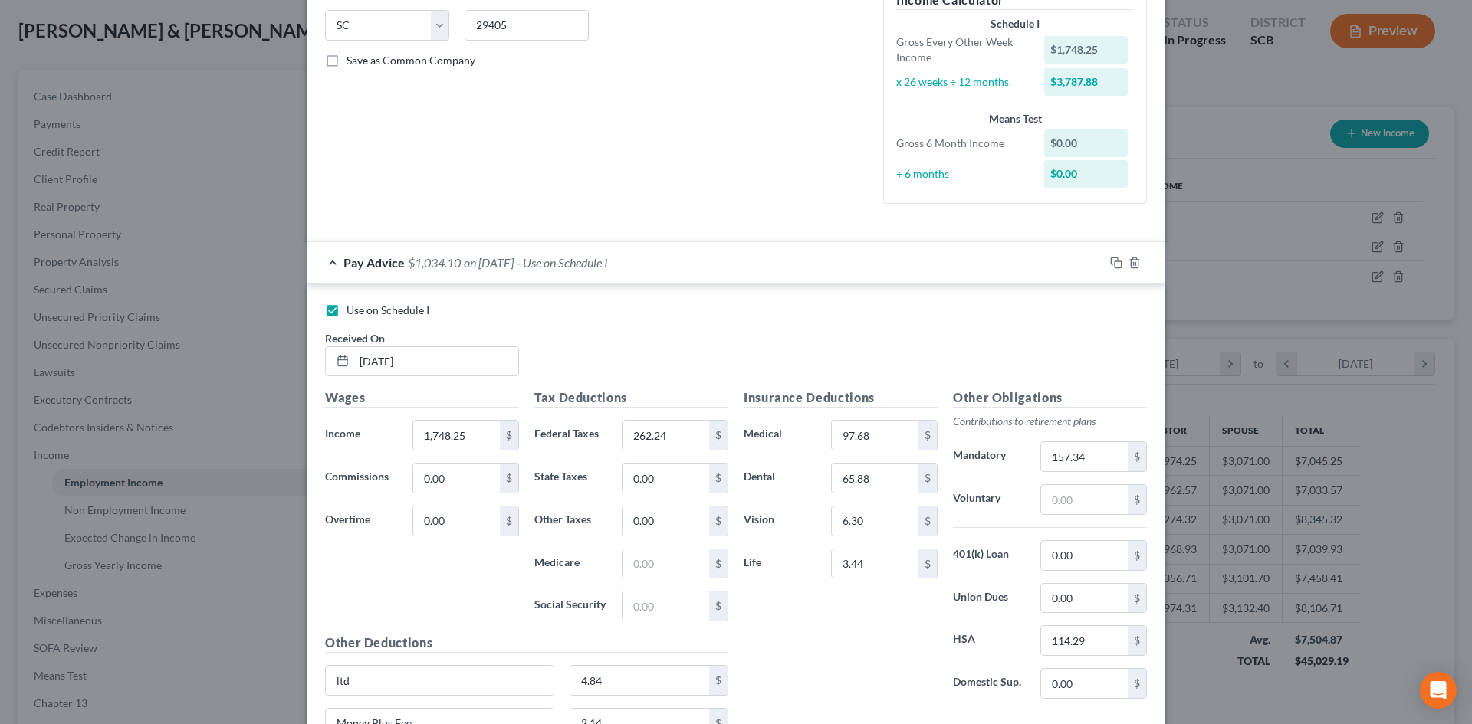
scroll to position [454, 0]
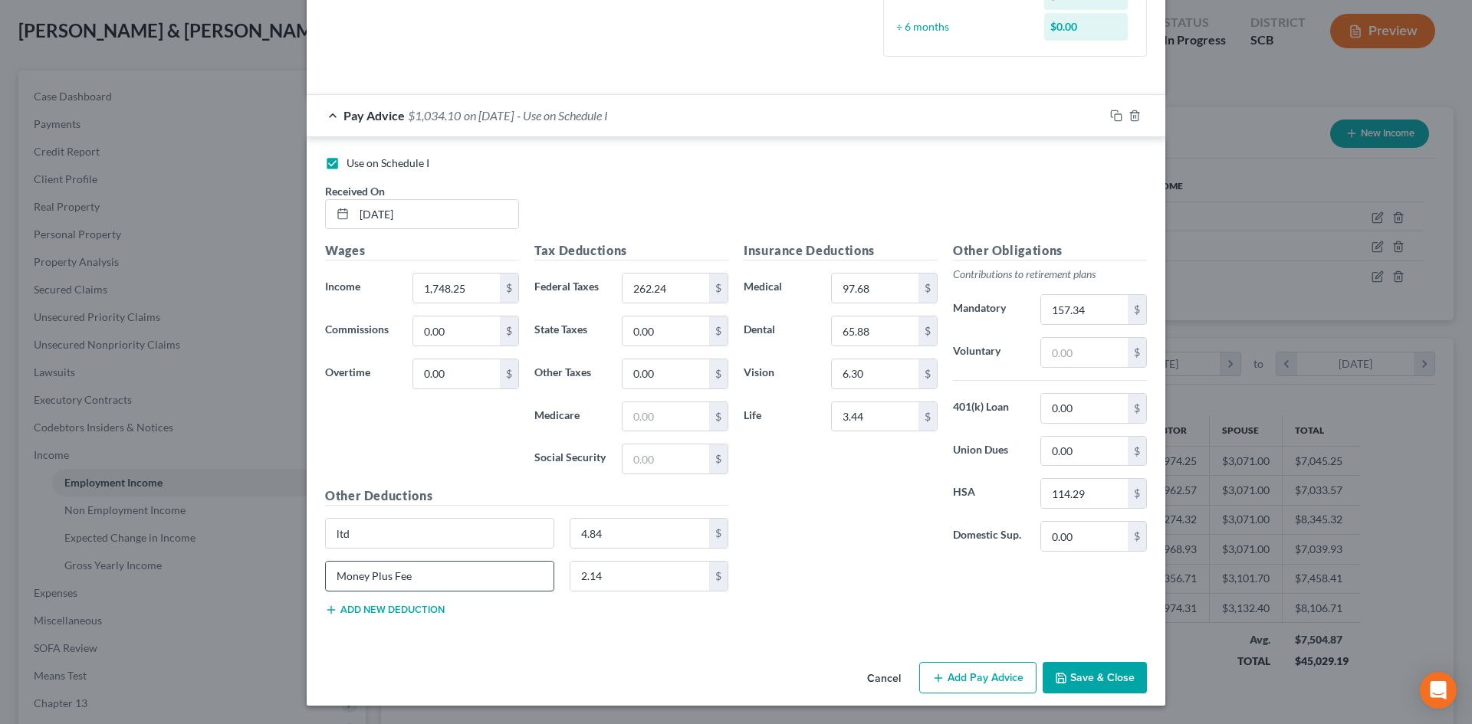
click at [445, 584] on input "Money Plus Fee" at bounding box center [440, 576] width 228 height 29
drag, startPoint x: 378, startPoint y: 583, endPoint x: 305, endPoint y: 582, distance: 72.8
click at [317, 583] on div "Money Plus Fee" at bounding box center [439, 576] width 244 height 31
click at [399, 533] on input "ltd" at bounding box center [440, 533] width 228 height 29
drag, startPoint x: 398, startPoint y: 533, endPoint x: 274, endPoint y: 550, distance: 125.4
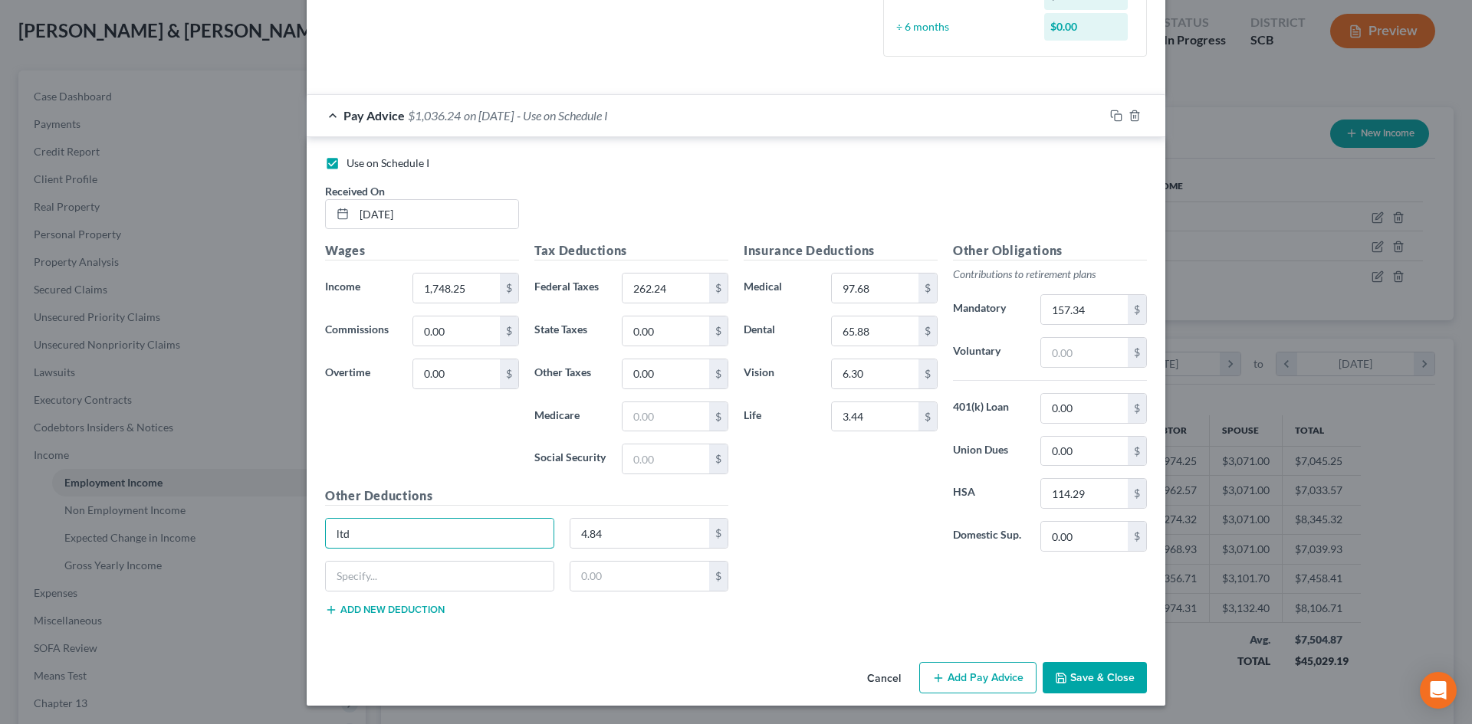
click at [278, 550] on div "Edit Income Source × Employment Type * Select Full or Part Time Employment Self…" at bounding box center [736, 362] width 1472 height 724
type input "LTD"
drag, startPoint x: 881, startPoint y: 553, endPoint x: 897, endPoint y: 580, distance: 31.3
click at [881, 553] on div "Insurance Deductions Medical 97.68 $ Dental 65.88 $ Vision 6.30 $ Life 3.44 $" at bounding box center [840, 402] width 209 height 323
click at [1094, 663] on button "Save & Close" at bounding box center [1094, 678] width 104 height 32
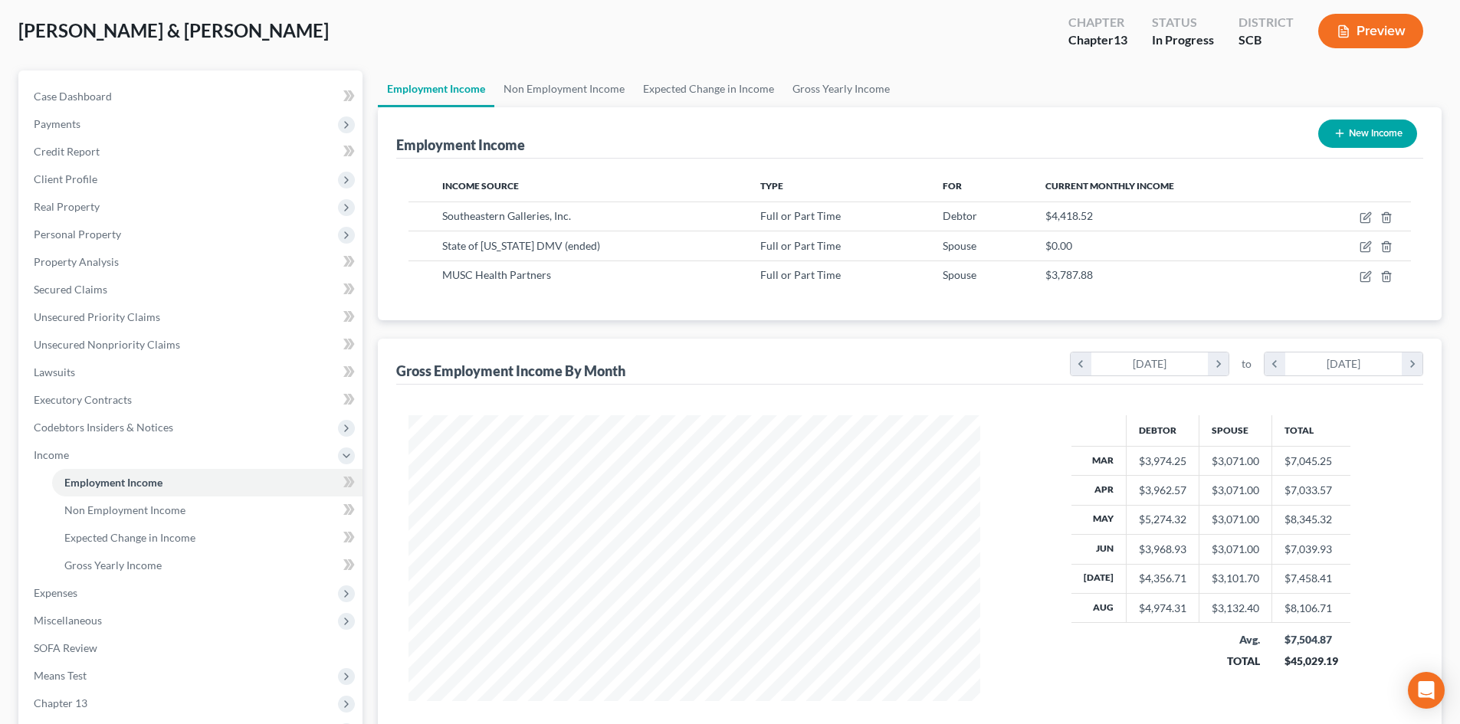
scroll to position [766157, 765840]
click at [695, 91] on link "Expected Change in Income" at bounding box center [708, 89] width 149 height 37
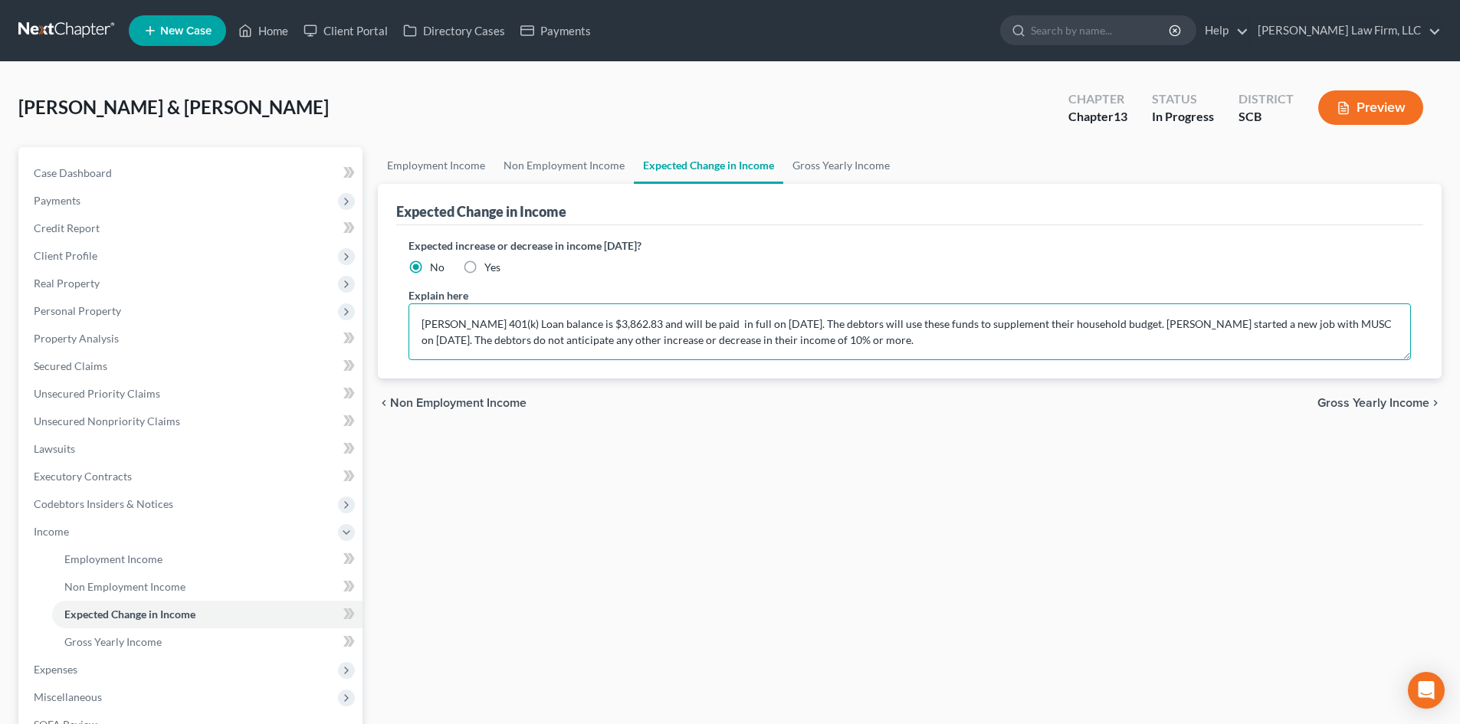
click at [530, 321] on textarea "Mr. Brown's 401(k) Loan balance is $3,862.83 and will be paid in full on 06/14/…" at bounding box center [910, 332] width 1003 height 57
click at [497, 334] on textarea "Mr. Brown's 401(k) Loan balance is $3,862.83 and will be paid in full on 06/14/…" at bounding box center [910, 332] width 1003 height 57
type textarea "Mr. Brown's 401(k) Loan balance is $3,862.83 and will be paid in full on 06/14/…"
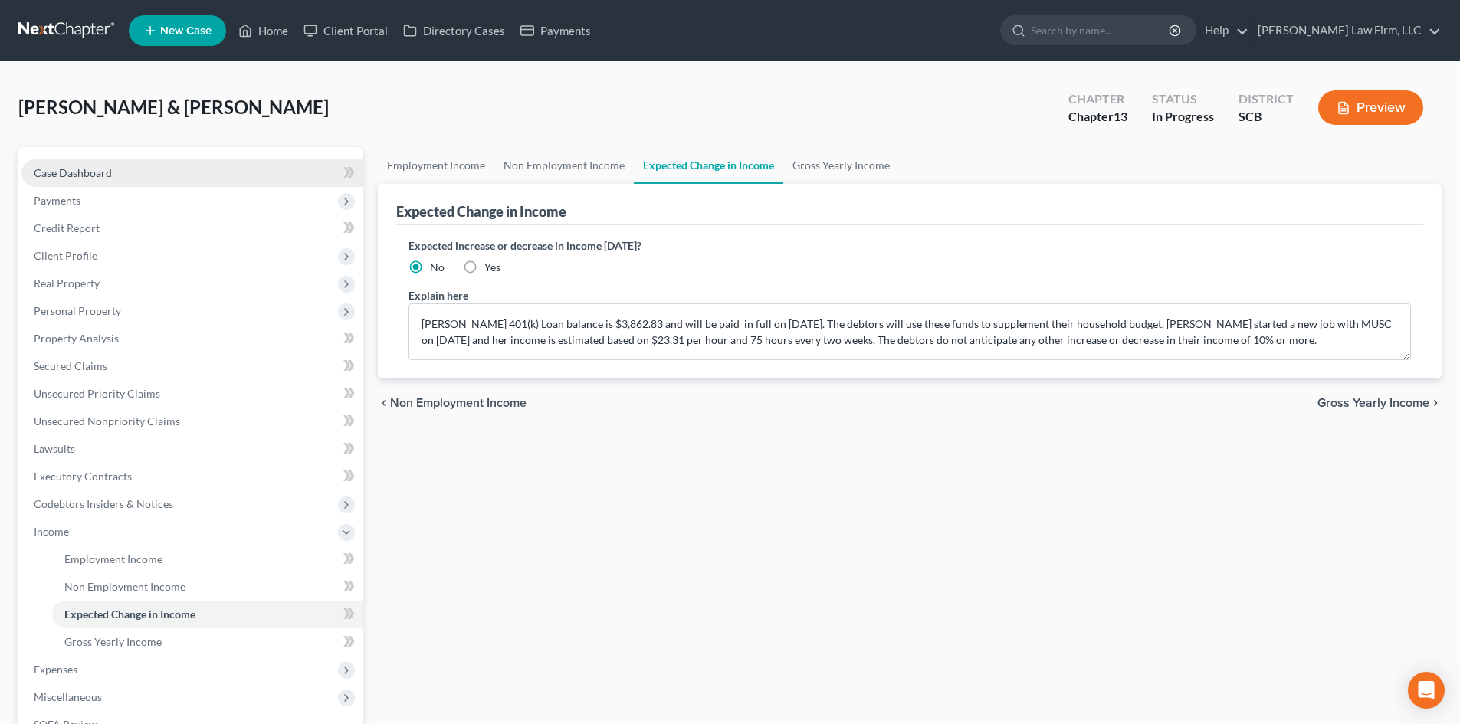
click at [142, 172] on link "Case Dashboard" at bounding box center [191, 173] width 341 height 28
select select "1"
select select "0"
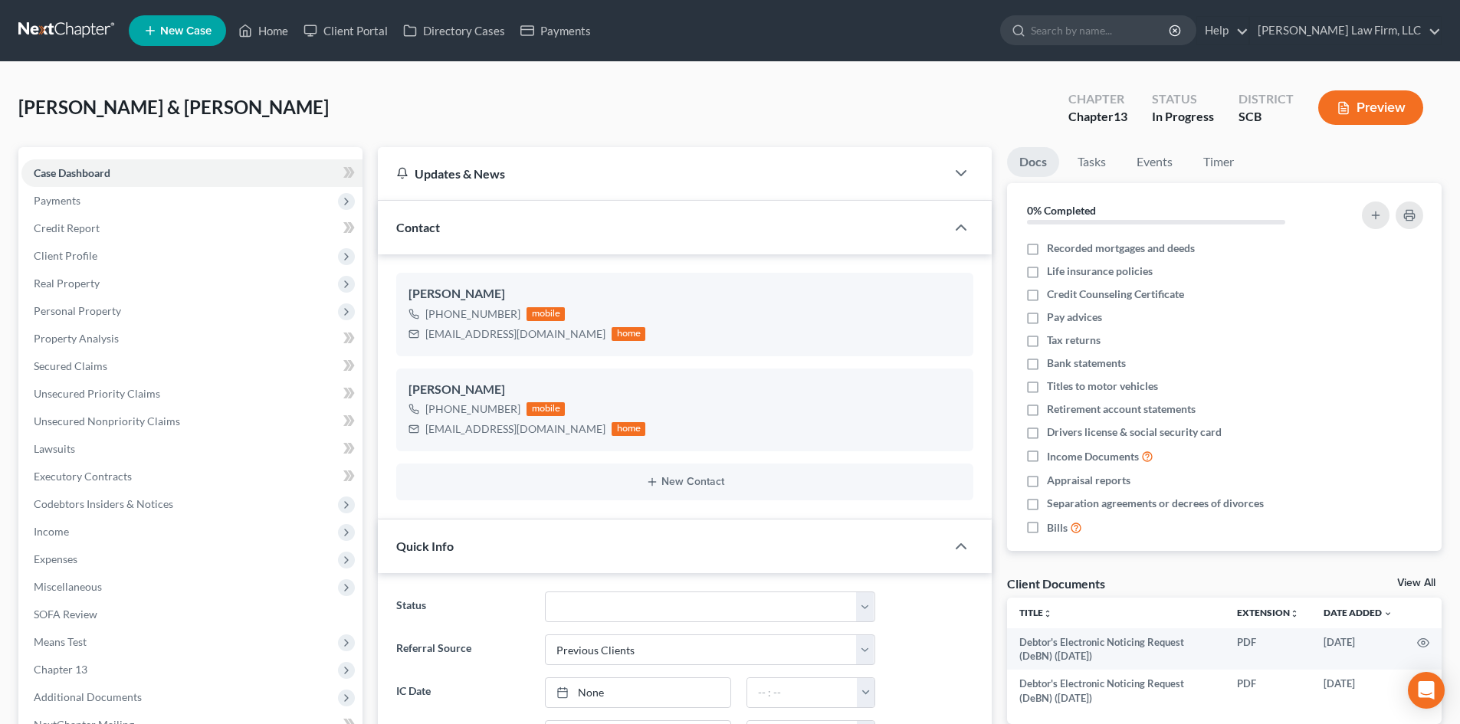
click at [1390, 105] on button "Preview" at bounding box center [1370, 107] width 105 height 34
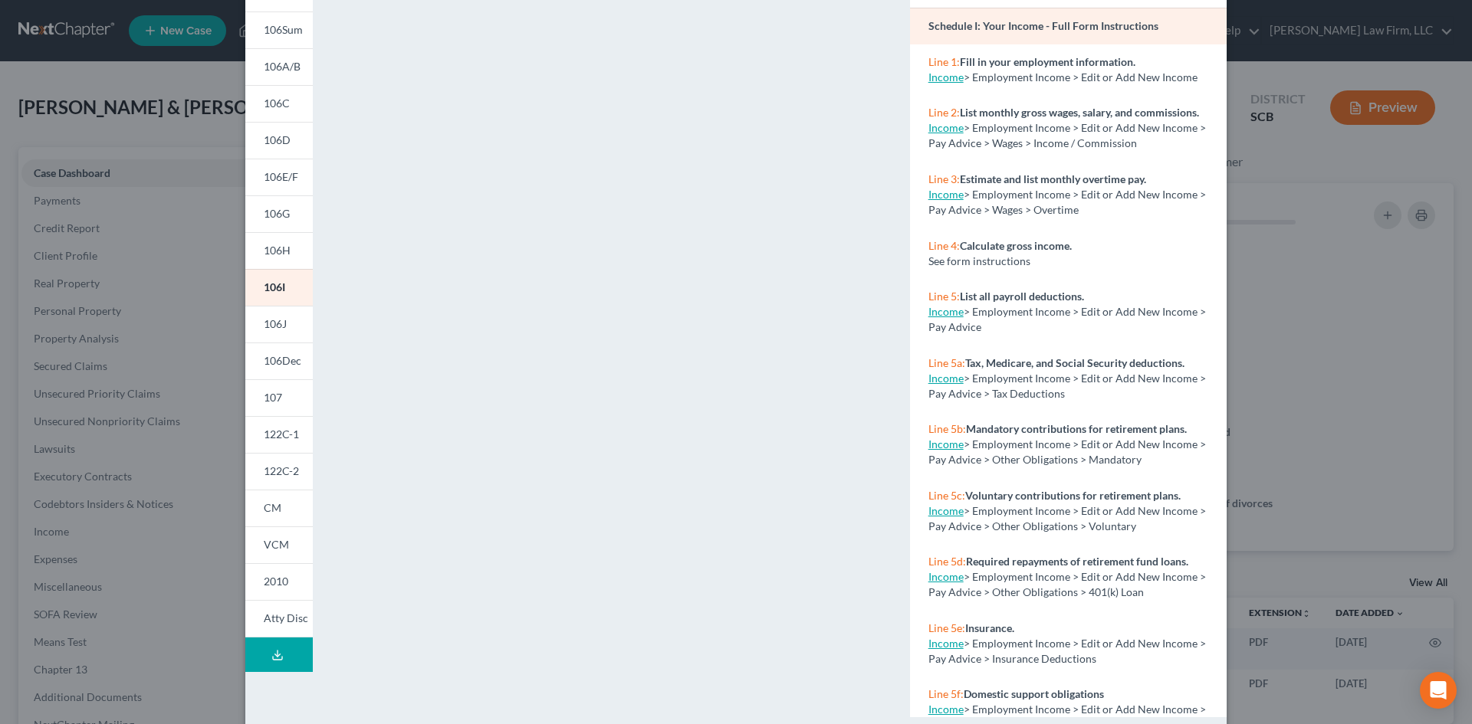
scroll to position [140, 0]
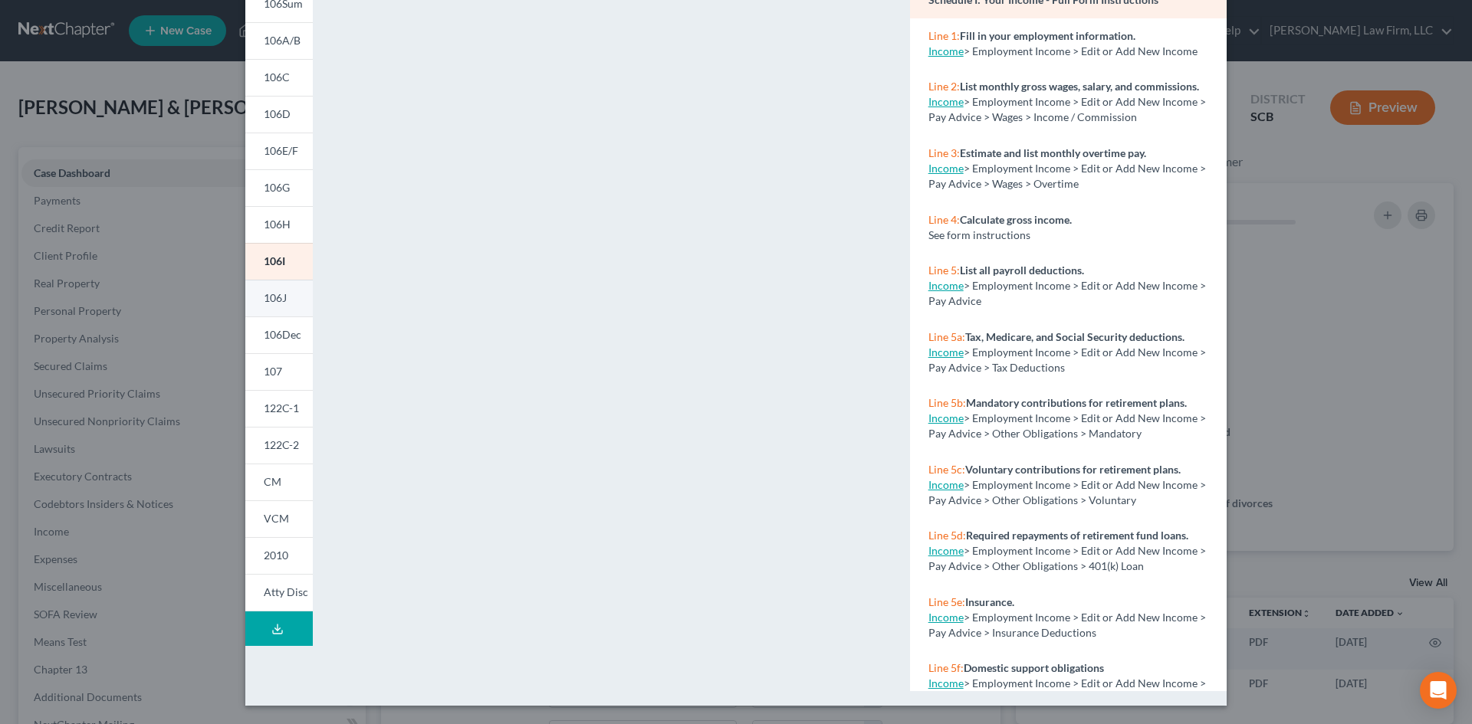
click at [273, 288] on link "106J" at bounding box center [278, 298] width 67 height 37
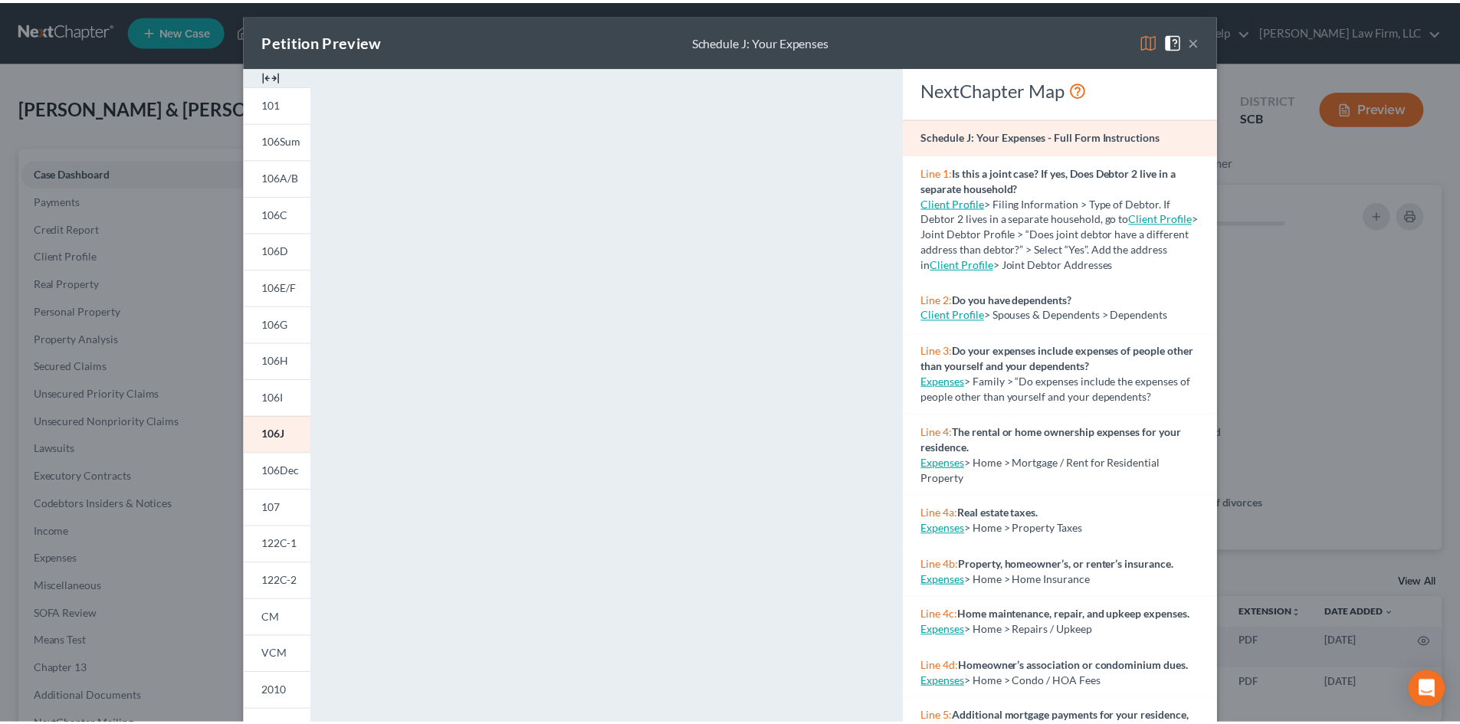
scroll to position [0, 0]
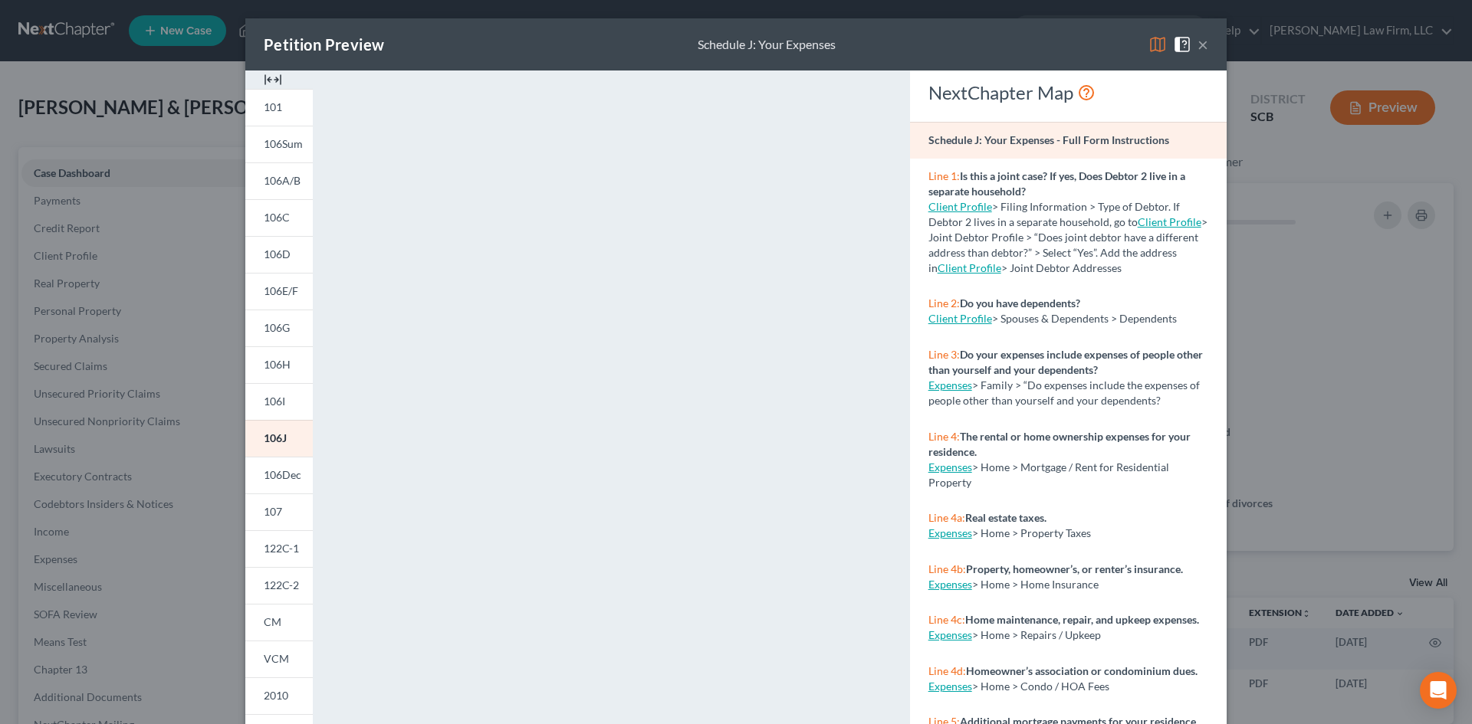
click at [1197, 42] on button "×" at bounding box center [1202, 44] width 11 height 18
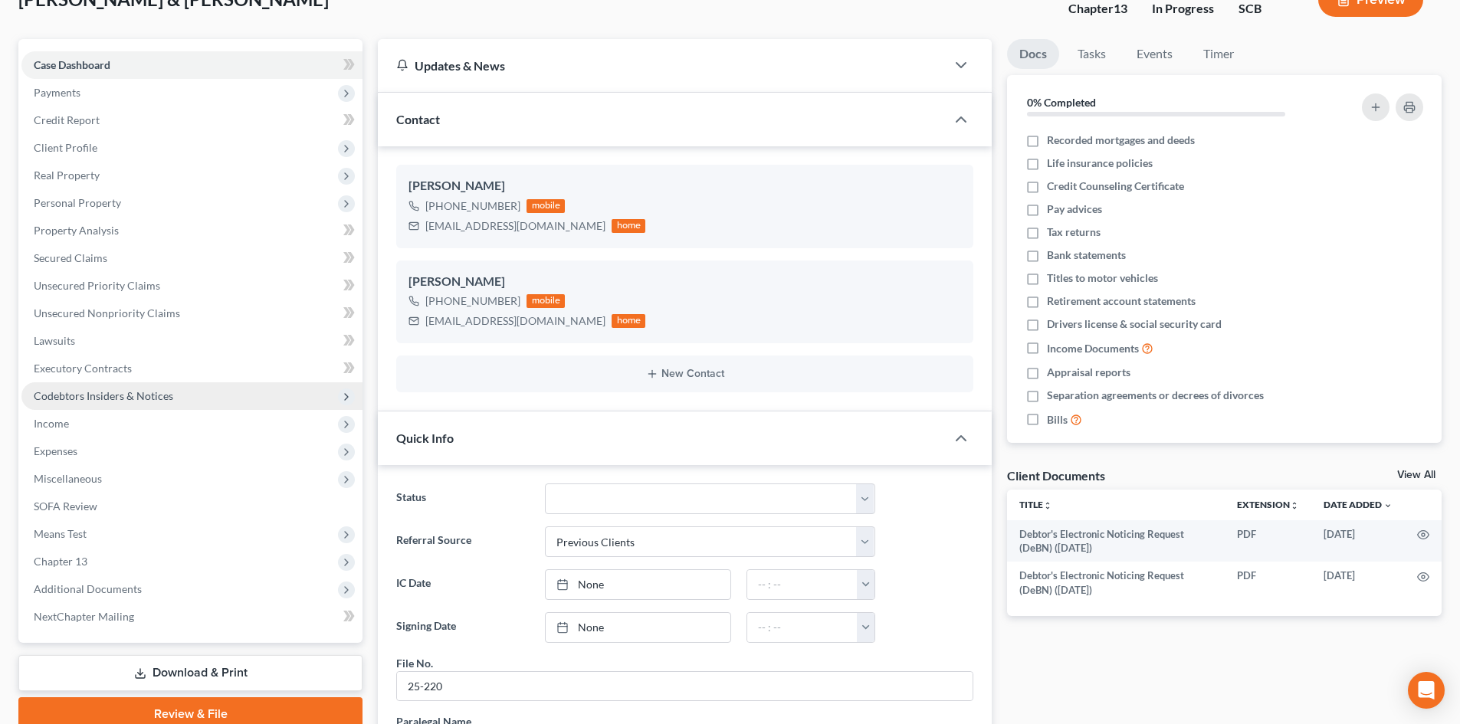
scroll to position [230, 0]
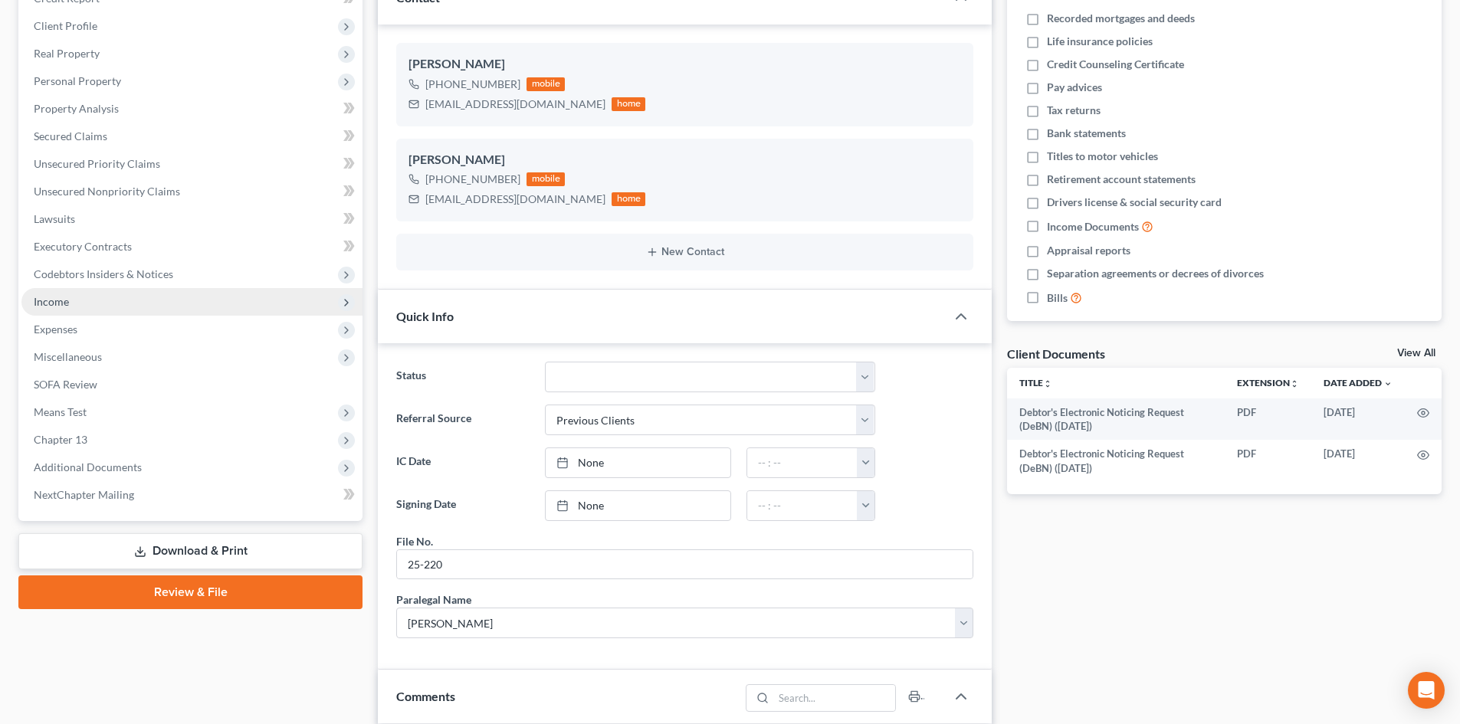
click at [139, 304] on span "Income" at bounding box center [191, 302] width 341 height 28
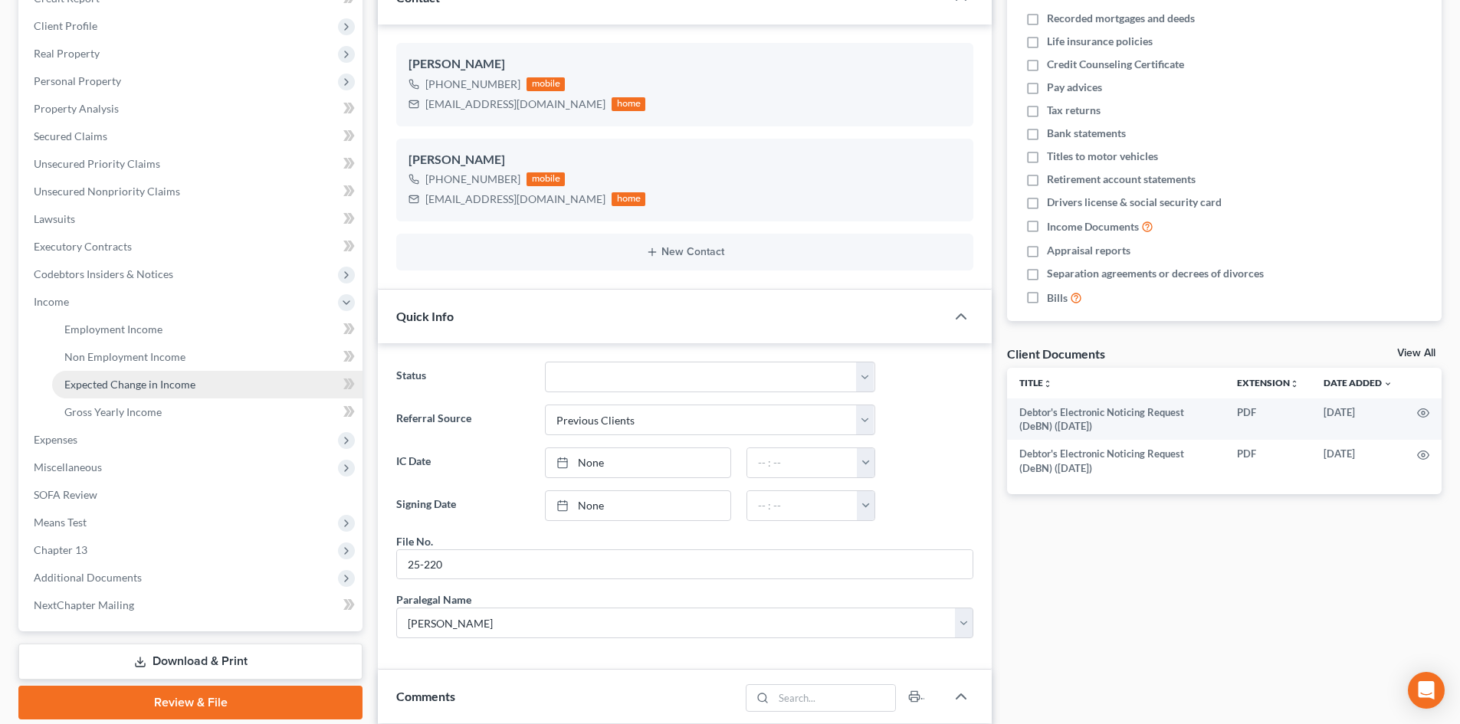
click at [166, 383] on span "Expected Change in Income" at bounding box center [129, 384] width 131 height 13
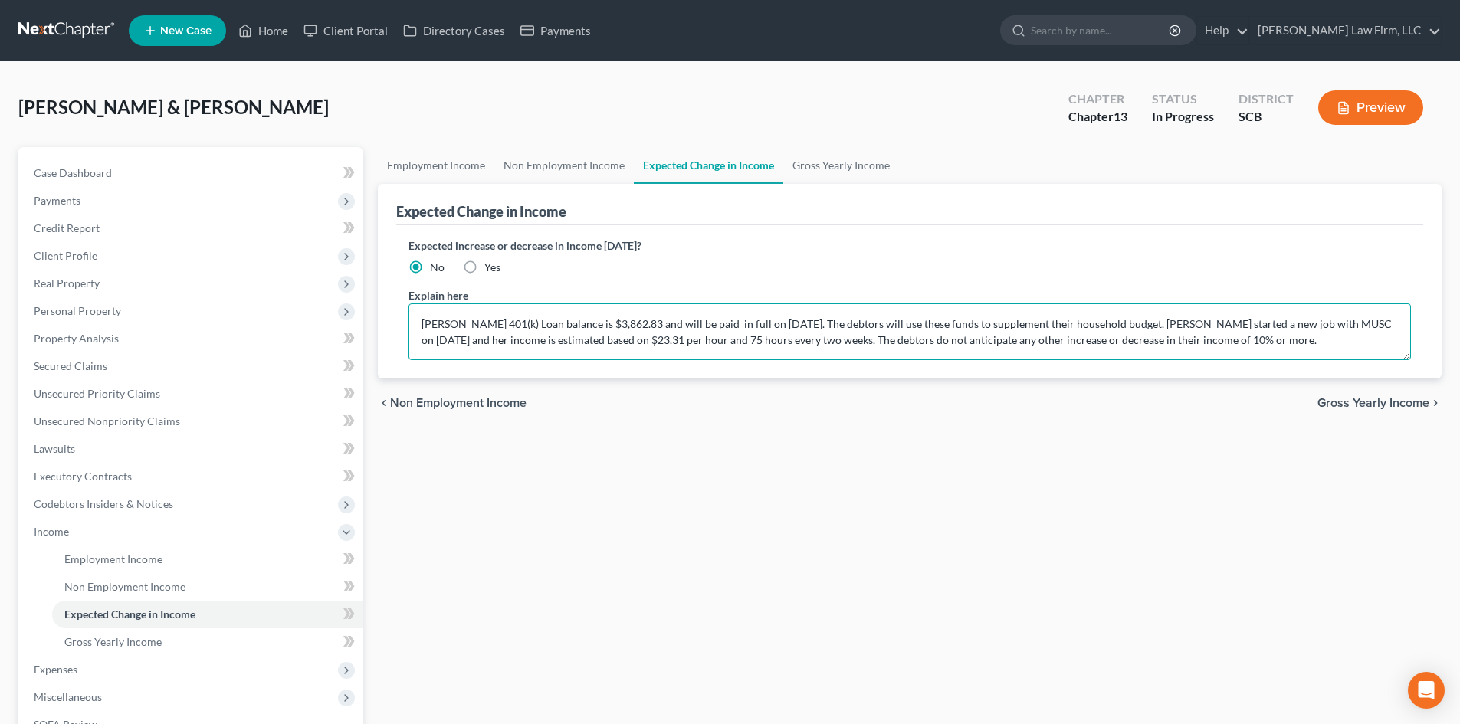
drag, startPoint x: 901, startPoint y: 345, endPoint x: 1374, endPoint y: 345, distance: 472.9
click at [1374, 345] on textarea "Mr. Brown's 401(k) Loan balance is $3,862.83 and will be paid in full on 06/14/…" at bounding box center [910, 332] width 1003 height 57
type textarea "Mr. Brown's 401(k) Loan balance is $3,862.83 and will be paid in full on 06/14/…"
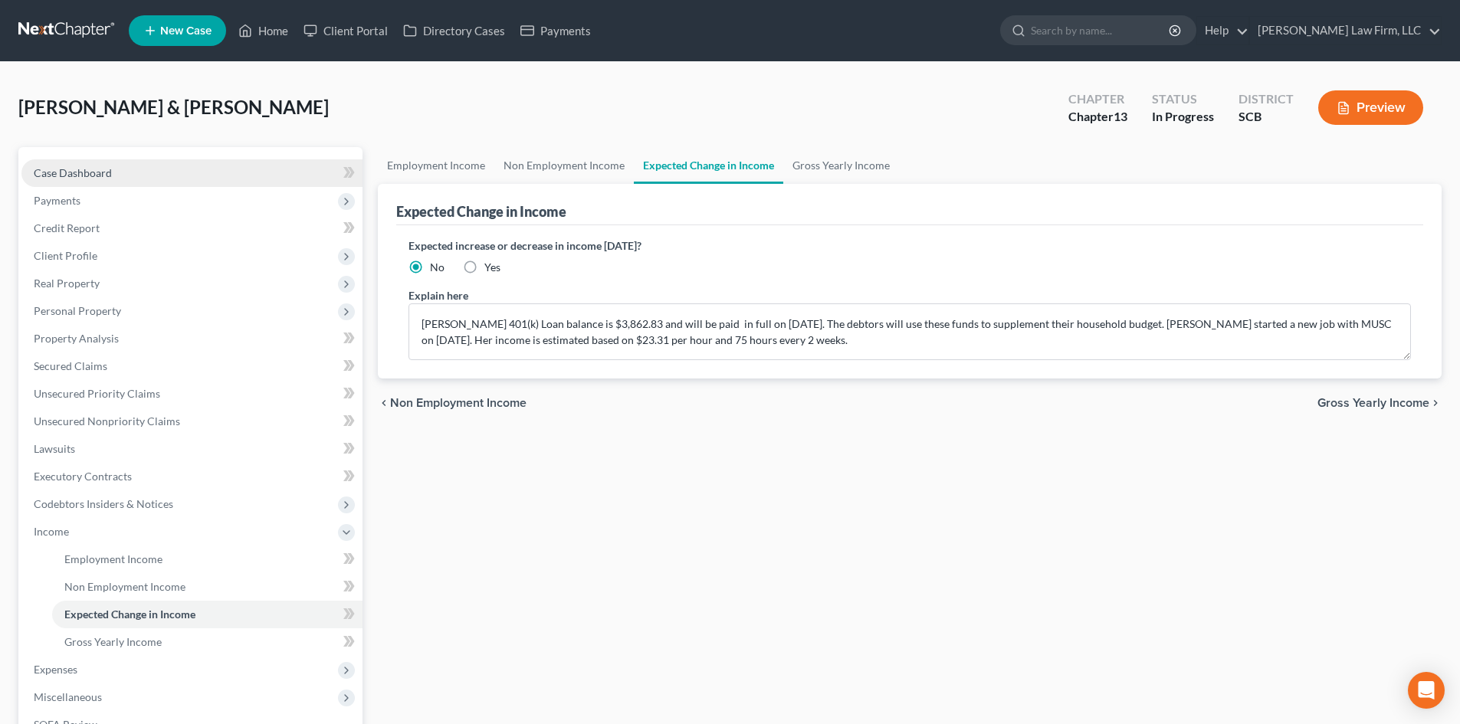
click at [94, 159] on link "Case Dashboard" at bounding box center [191, 173] width 341 height 28
select select "1"
select select "0"
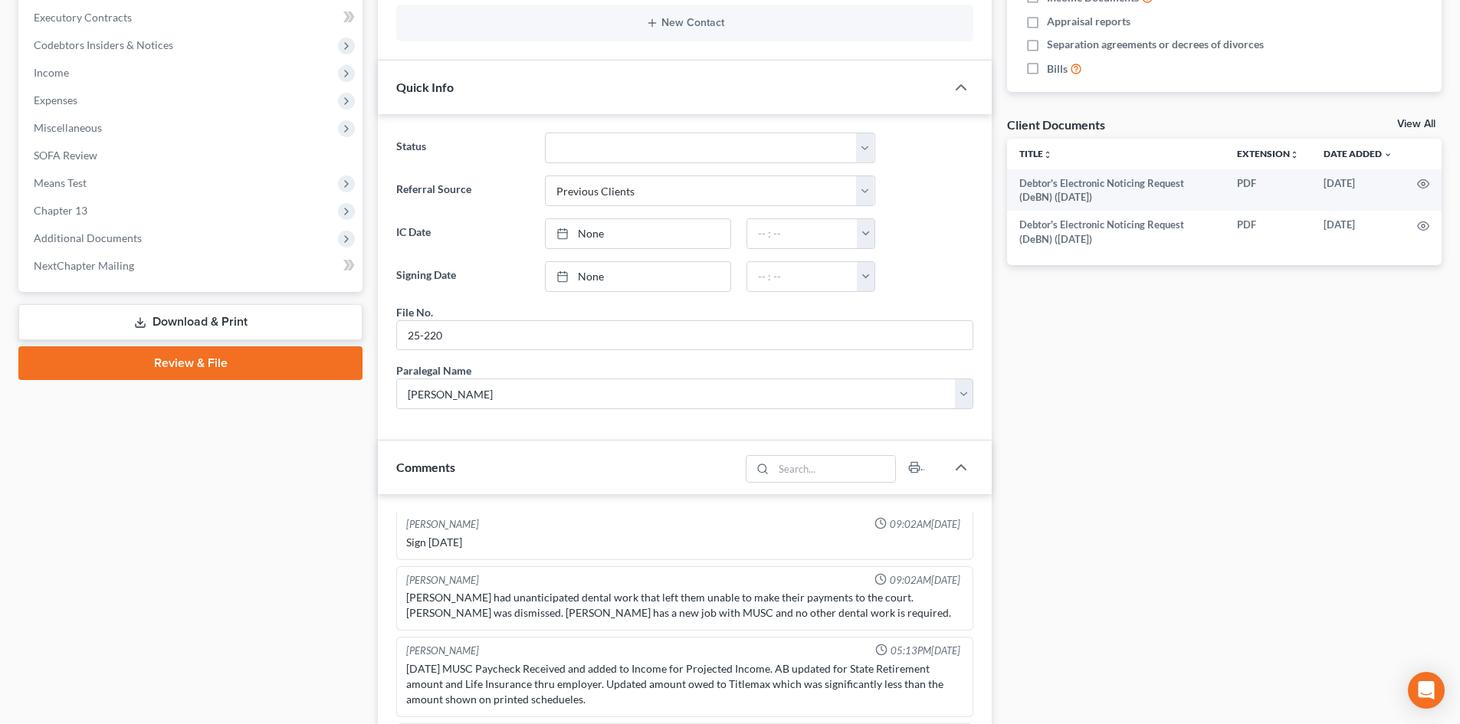
scroll to position [484, 0]
click at [179, 316] on link "Download & Print" at bounding box center [190, 322] width 344 height 36
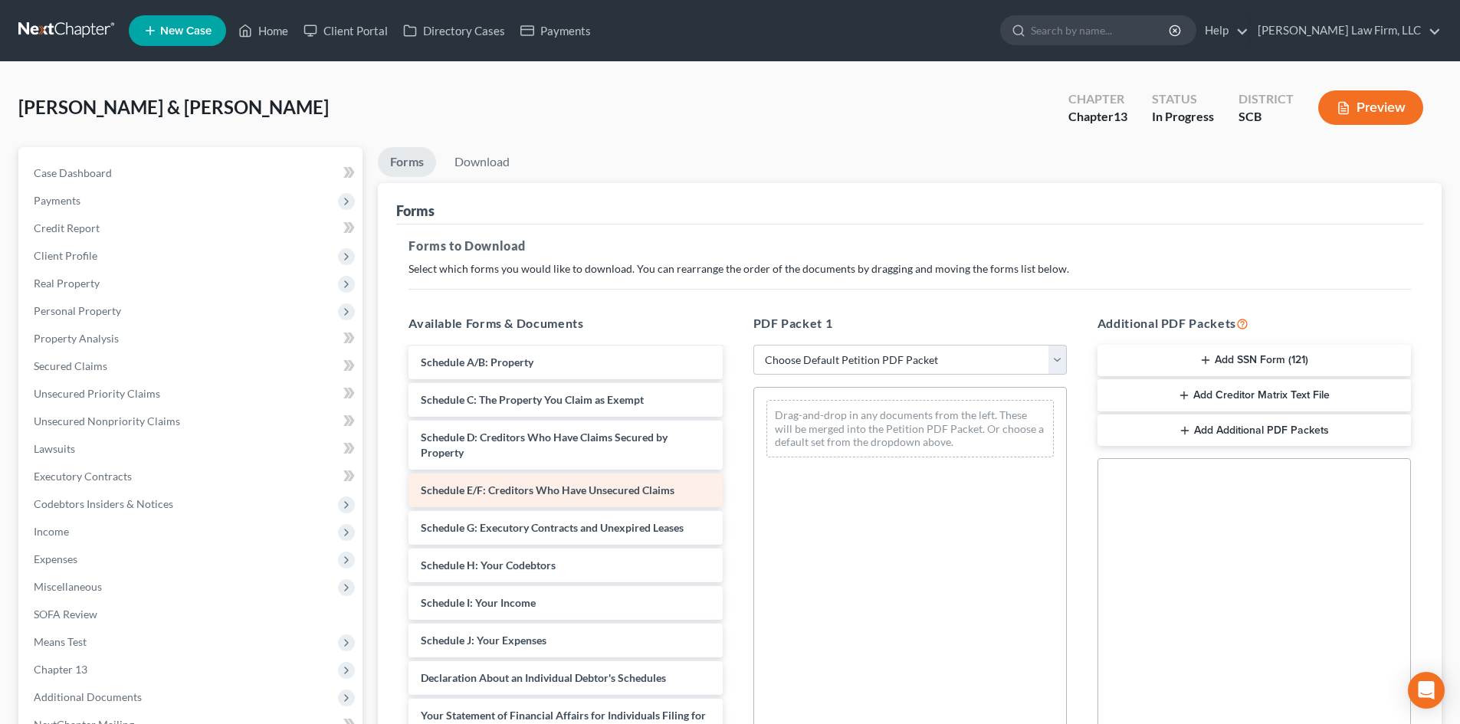
scroll to position [307, 0]
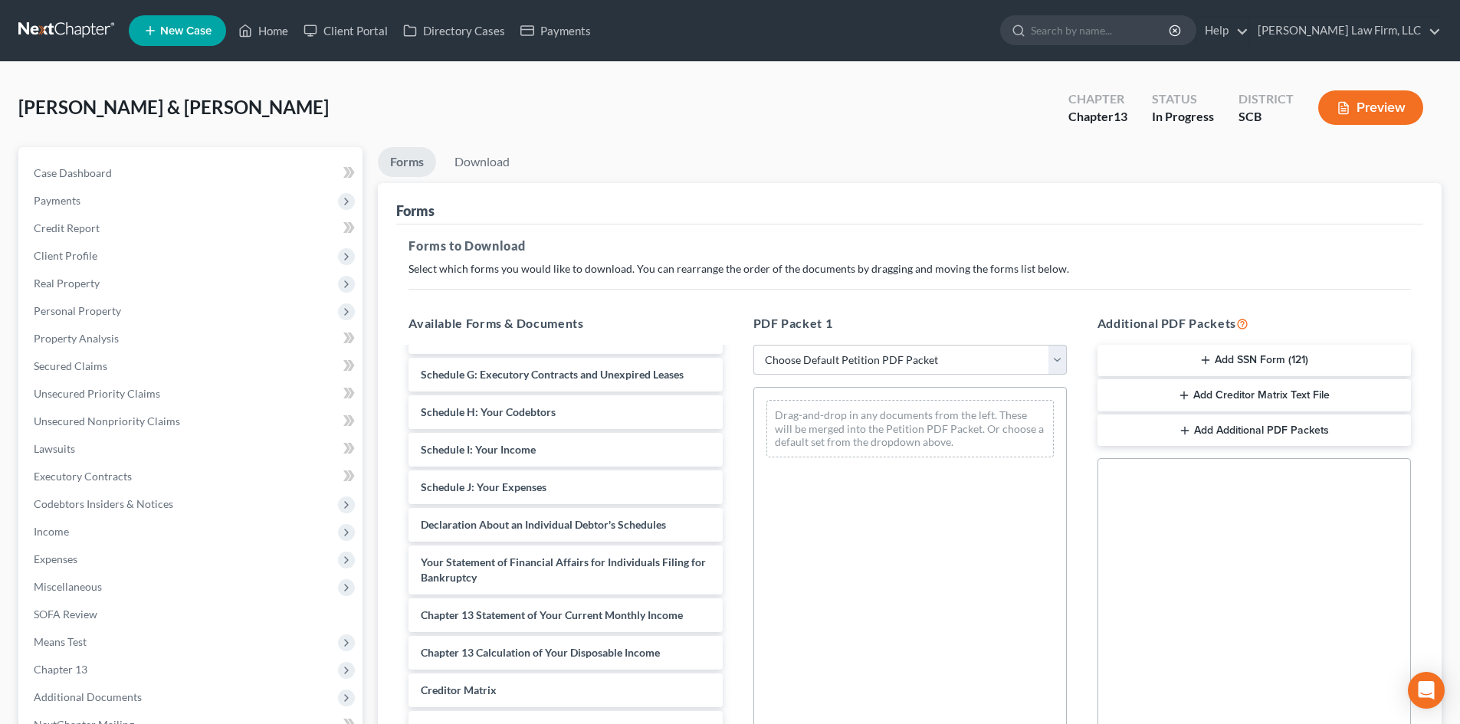
click at [734, 422] on div "Debtor's Electronic Noticing Request (DeBN) (09/12/2025) Debtor's Electronic No…" at bounding box center [565, 438] width 338 height 793
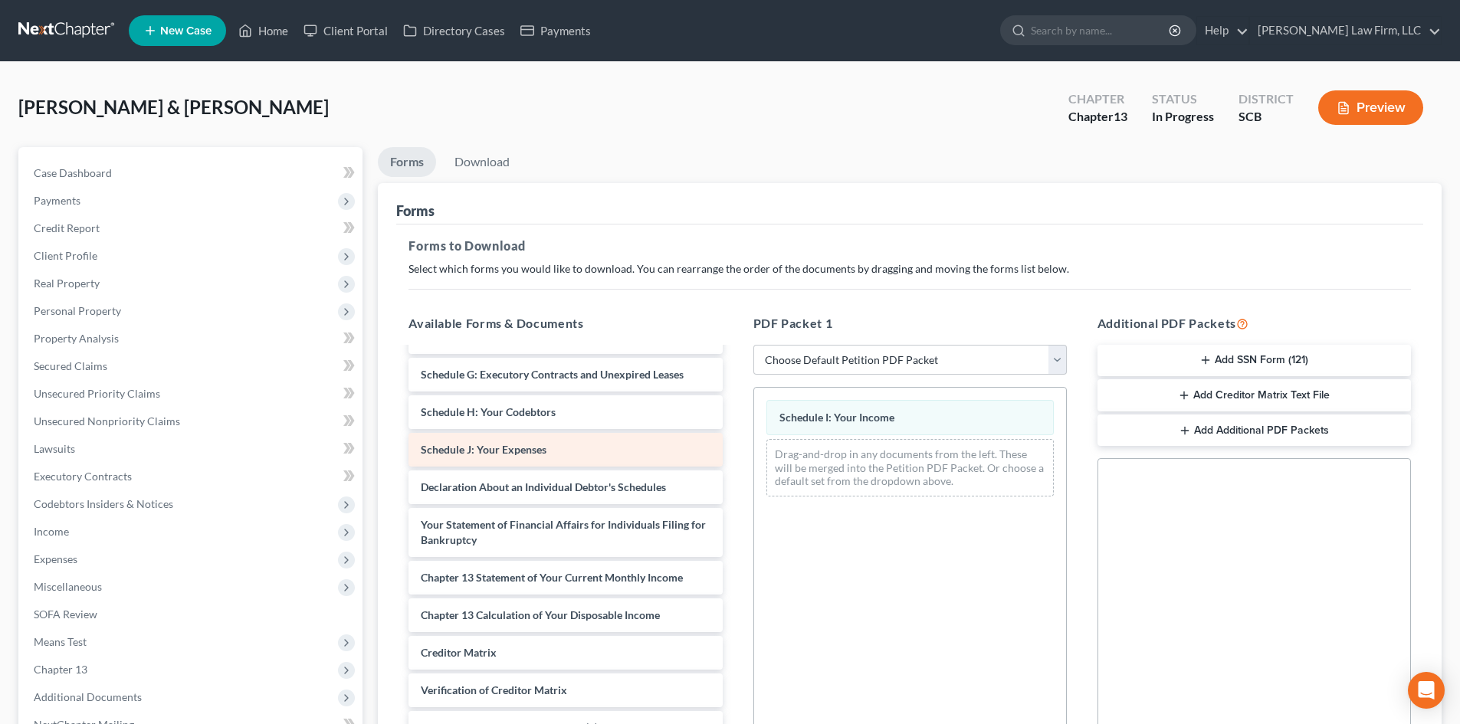
click at [734, 481] on div "Debtor's Electronic Noticing Request (DeBN) (09/12/2025) Debtor's Electronic No…" at bounding box center [565, 420] width 338 height 756
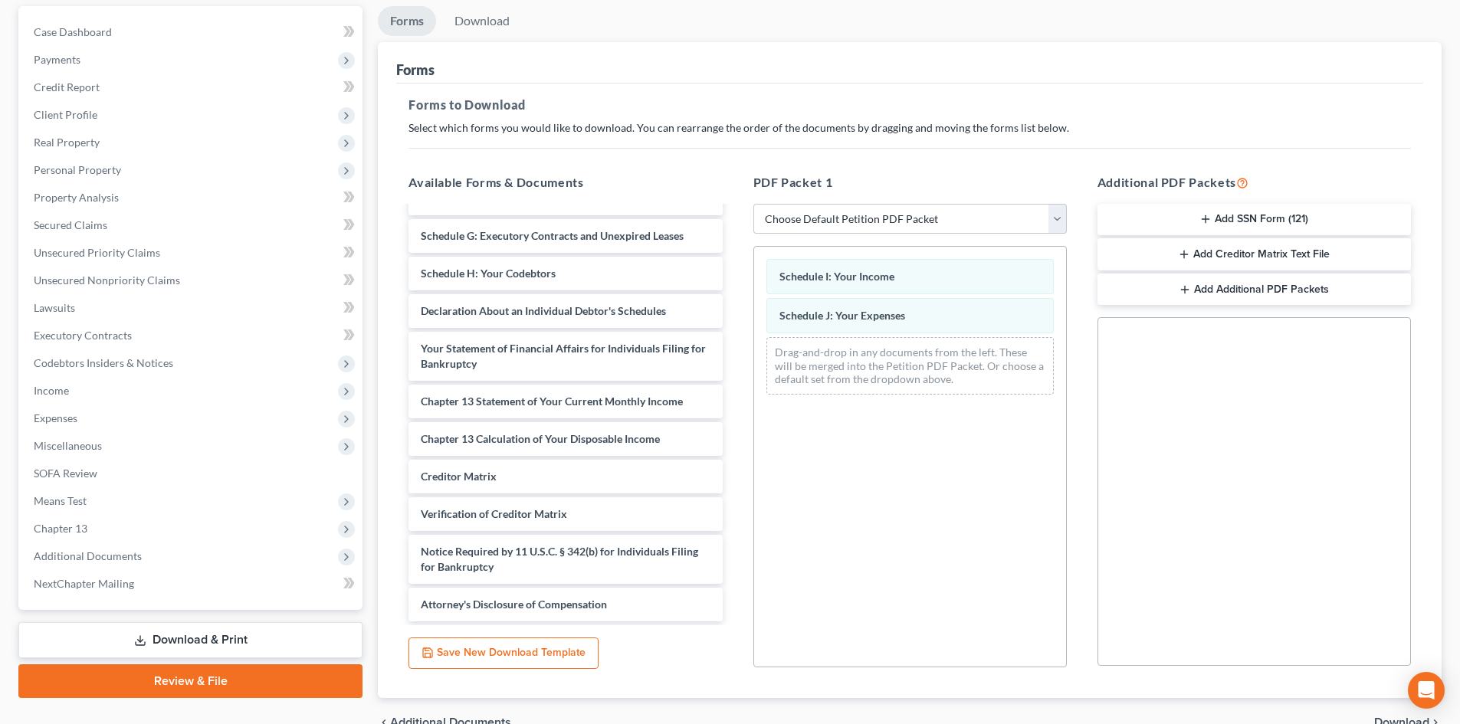
scroll to position [222, 0]
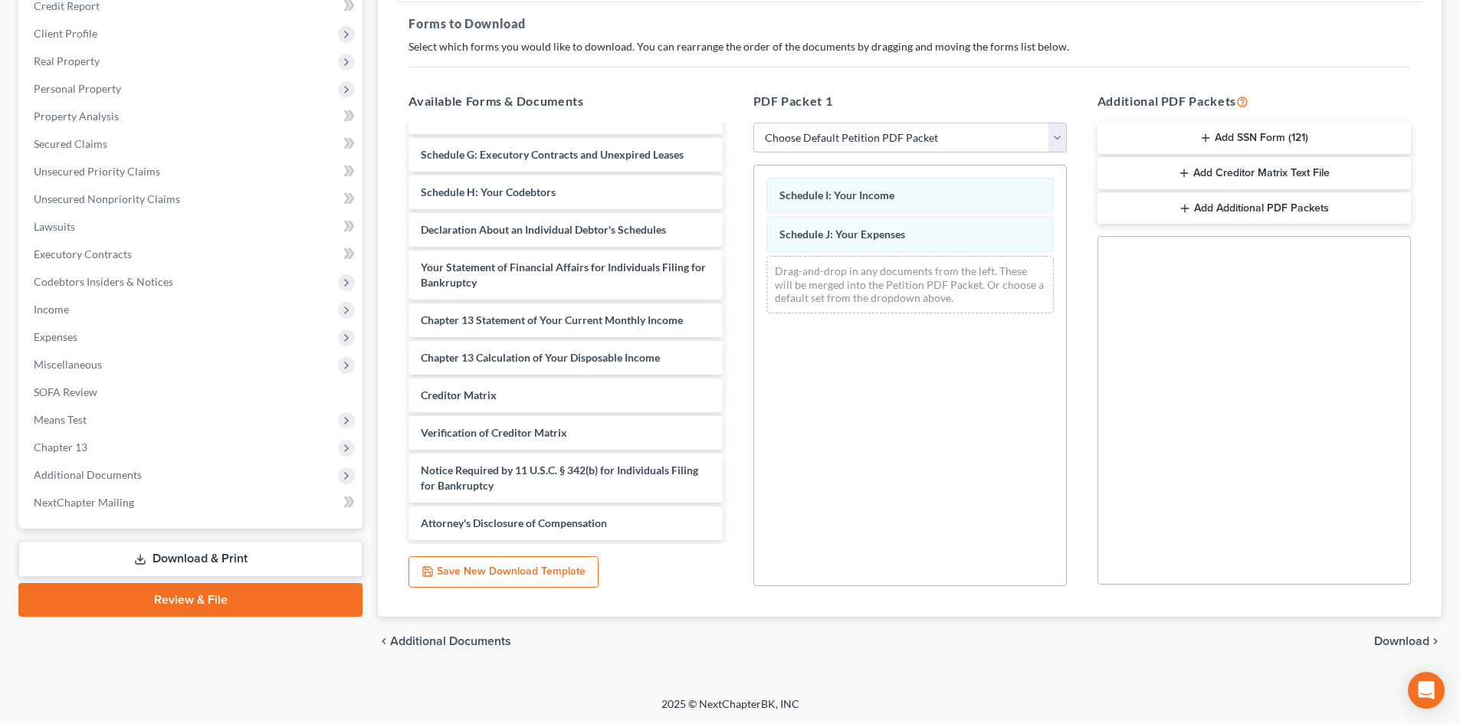
click at [1382, 640] on span "Download" at bounding box center [1401, 641] width 55 height 12
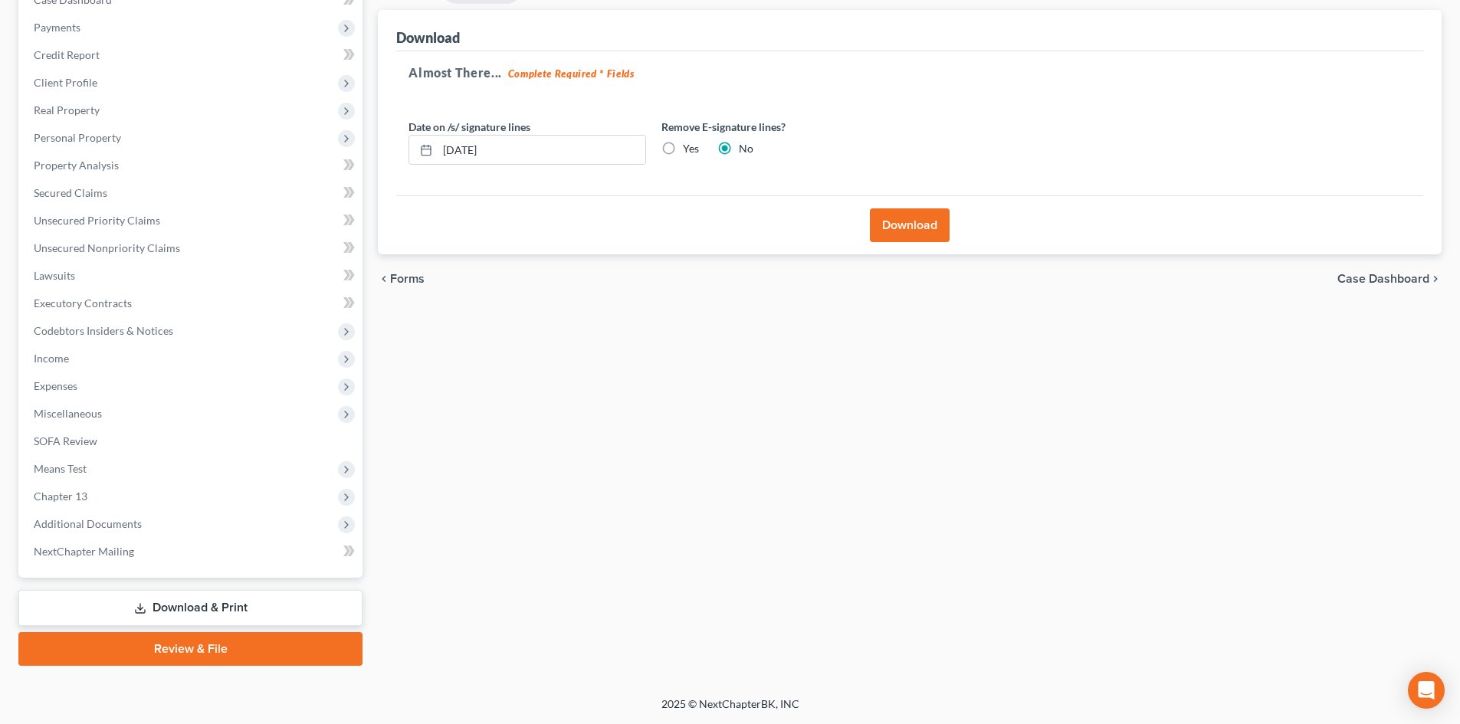
scroll to position [173, 0]
click at [939, 229] on button "Download" at bounding box center [910, 225] width 80 height 34
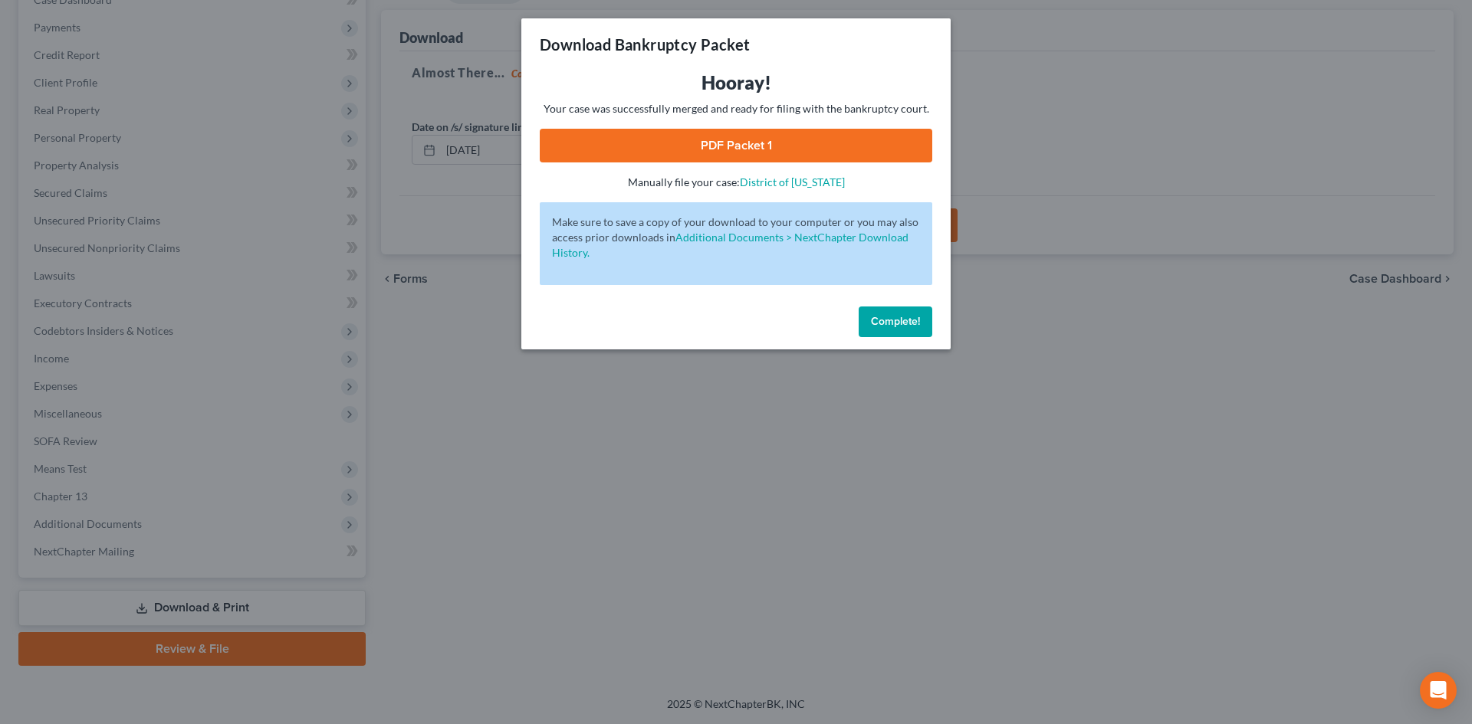
click at [764, 145] on link "PDF Packet 1" at bounding box center [736, 146] width 392 height 34
click at [891, 321] on span "Complete!" at bounding box center [895, 321] width 49 height 13
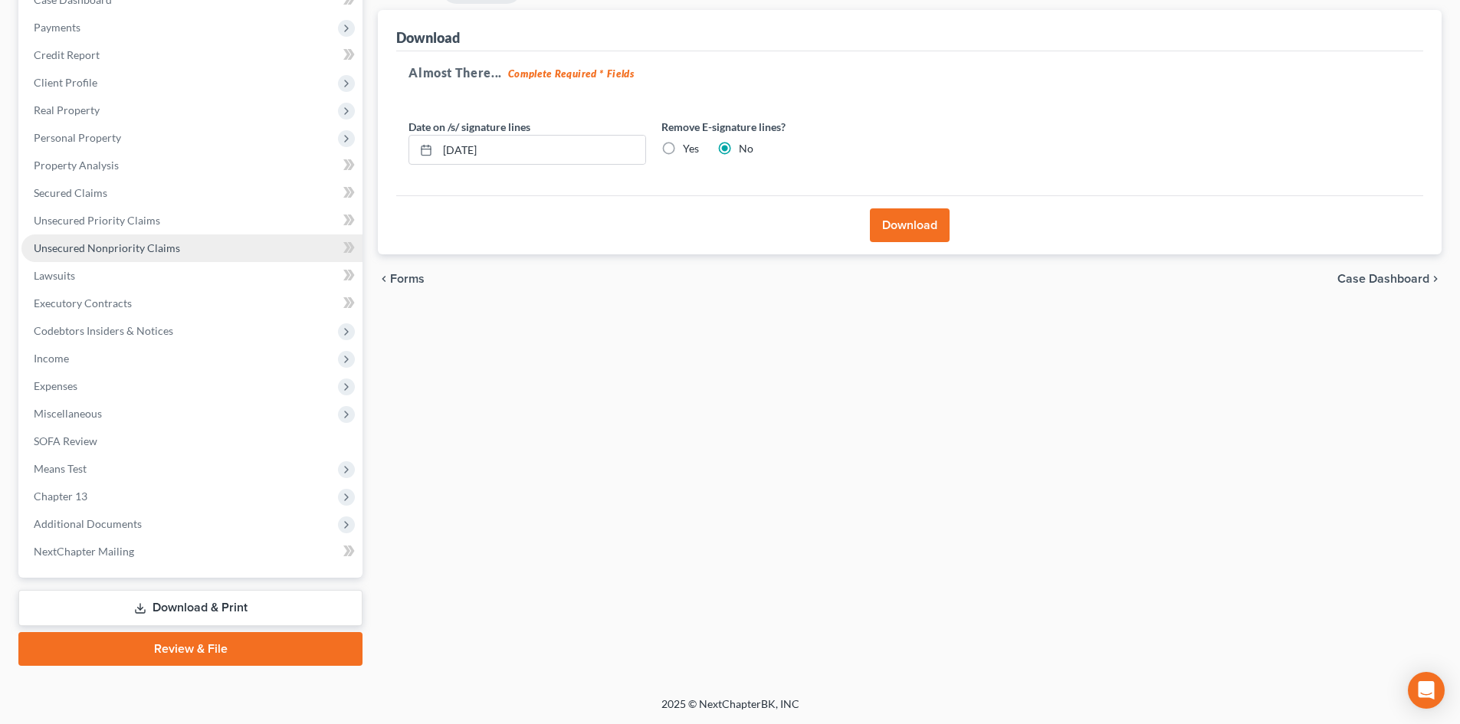
click at [147, 236] on link "Unsecured Nonpriority Claims" at bounding box center [191, 249] width 341 height 28
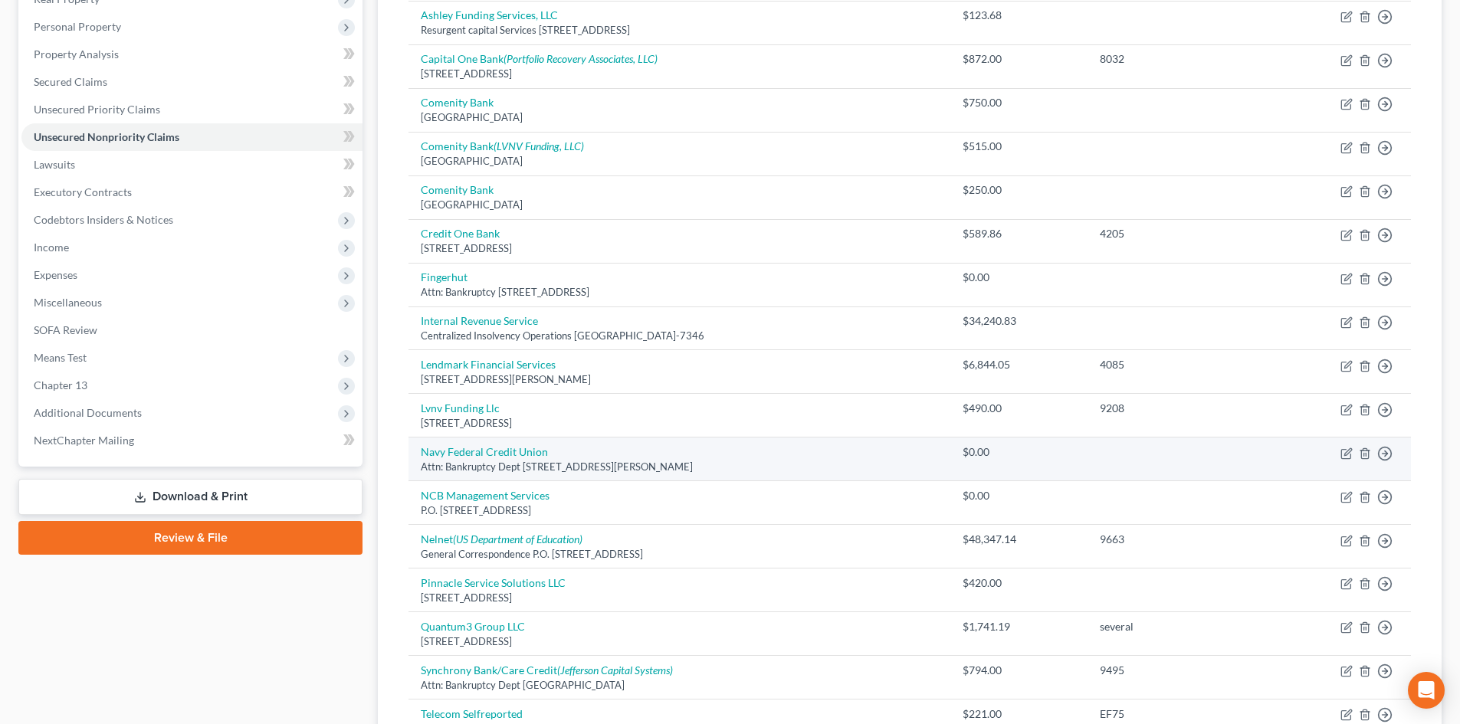
scroll to position [61, 0]
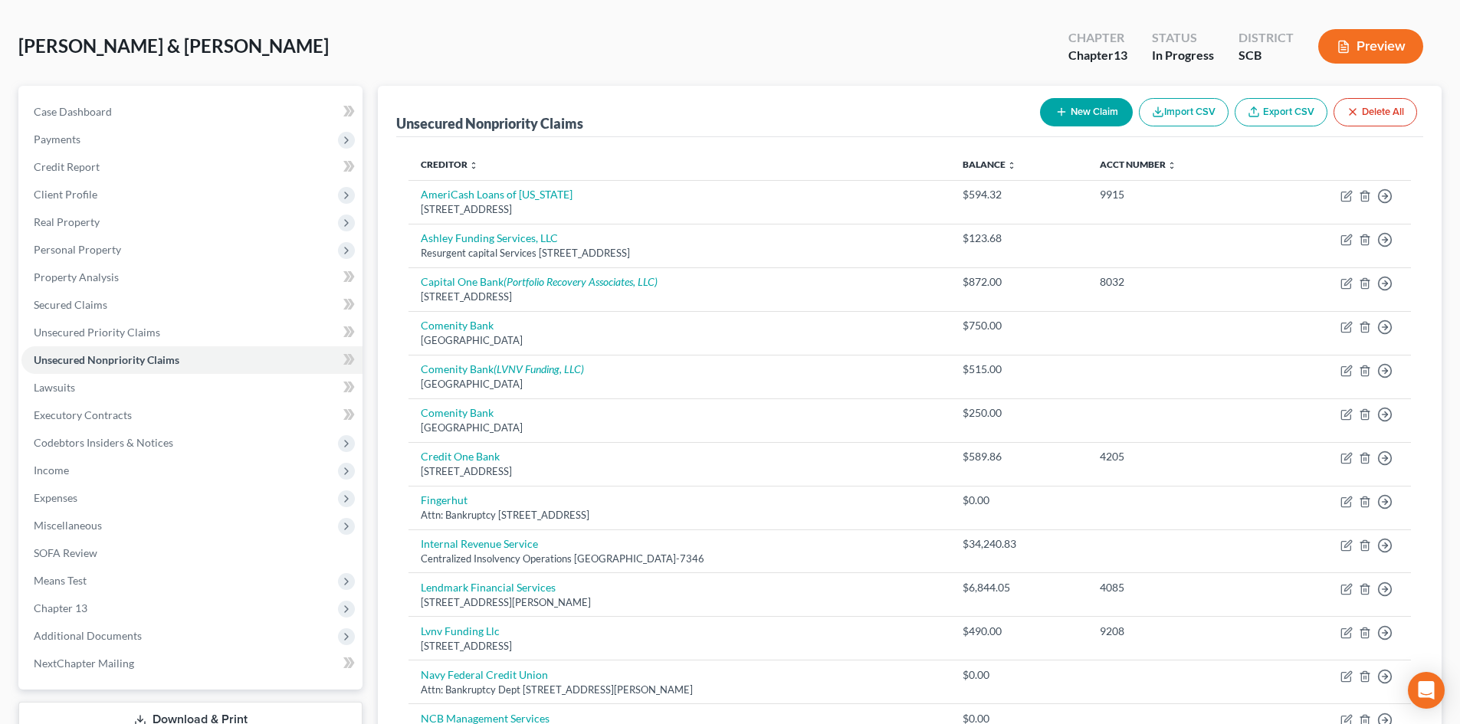
click at [1086, 116] on button "New Claim" at bounding box center [1086, 112] width 93 height 28
select select "2"
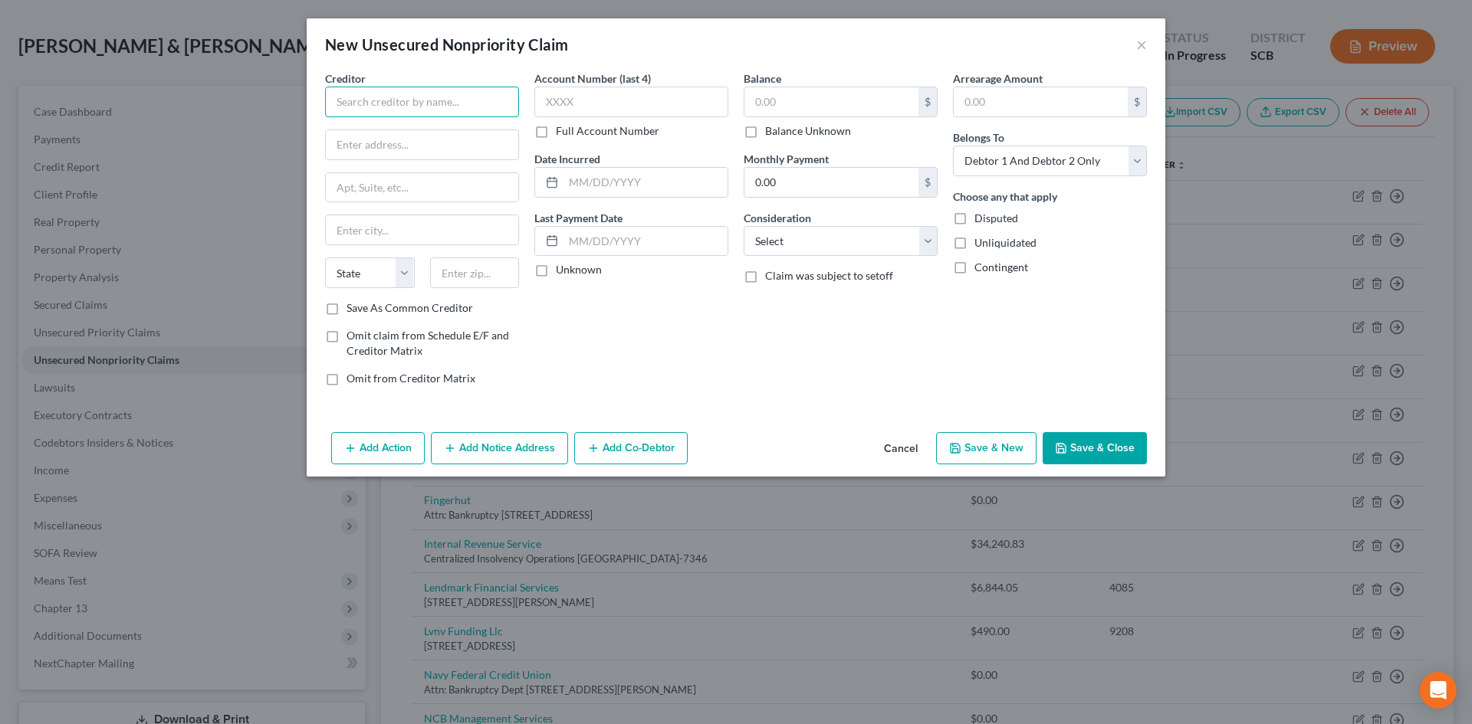
click at [438, 110] on input "text" at bounding box center [422, 102] width 194 height 31
type input "Sweetgrass Dental Asso."
type input "4950 Centre Pointe Drive"
type input "#114"
type input "29418"
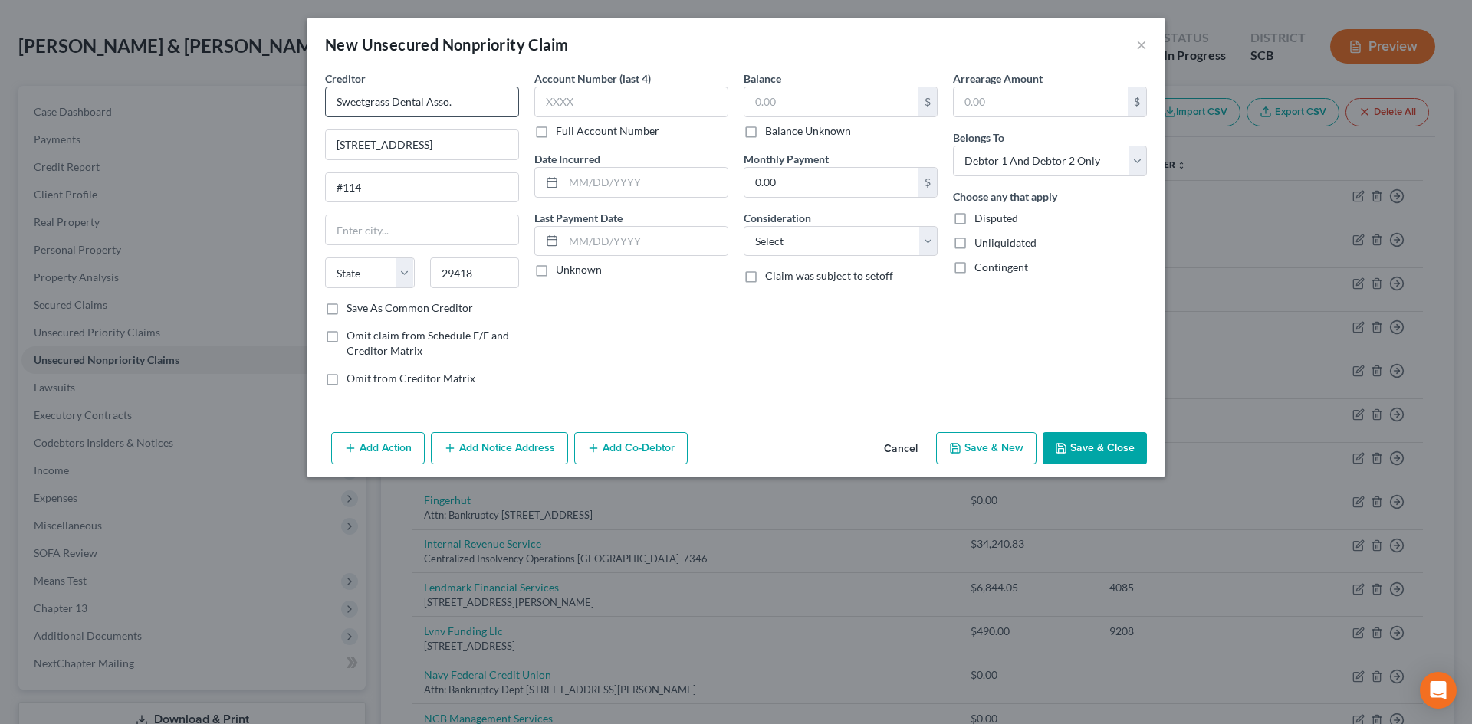
type input "North Charleston"
select select "42"
click at [841, 102] on input "text" at bounding box center [831, 101] width 174 height 29
type input "1,898"
click at [841, 248] on select "Select Cable / Satellite Services Collection Agency Credit Card Debt Debt Couns…" at bounding box center [840, 241] width 194 height 31
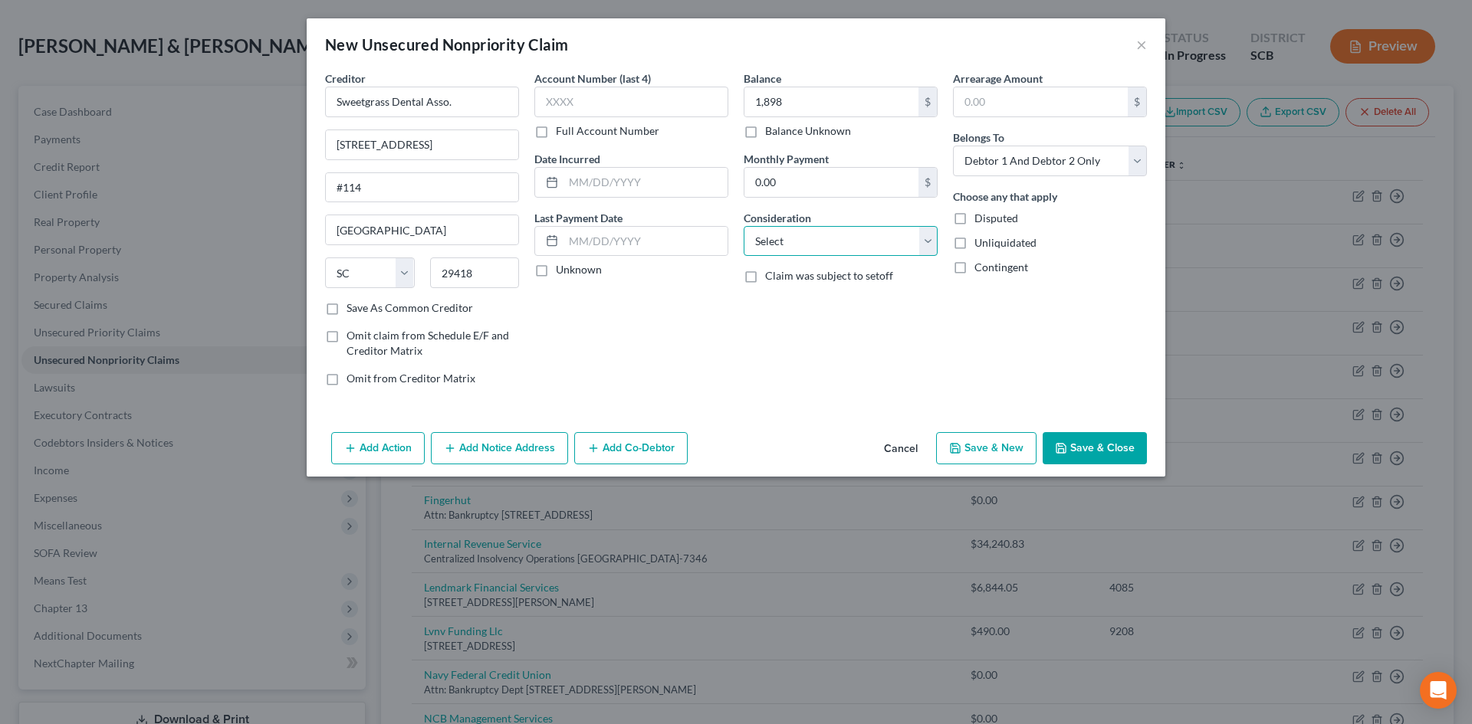
select select "9"
click at [743, 226] on select "Select Cable / Satellite Services Collection Agency Credit Card Debt Debt Couns…" at bounding box center [840, 241] width 194 height 31
click at [1094, 443] on button "Save & Close" at bounding box center [1094, 448] width 104 height 32
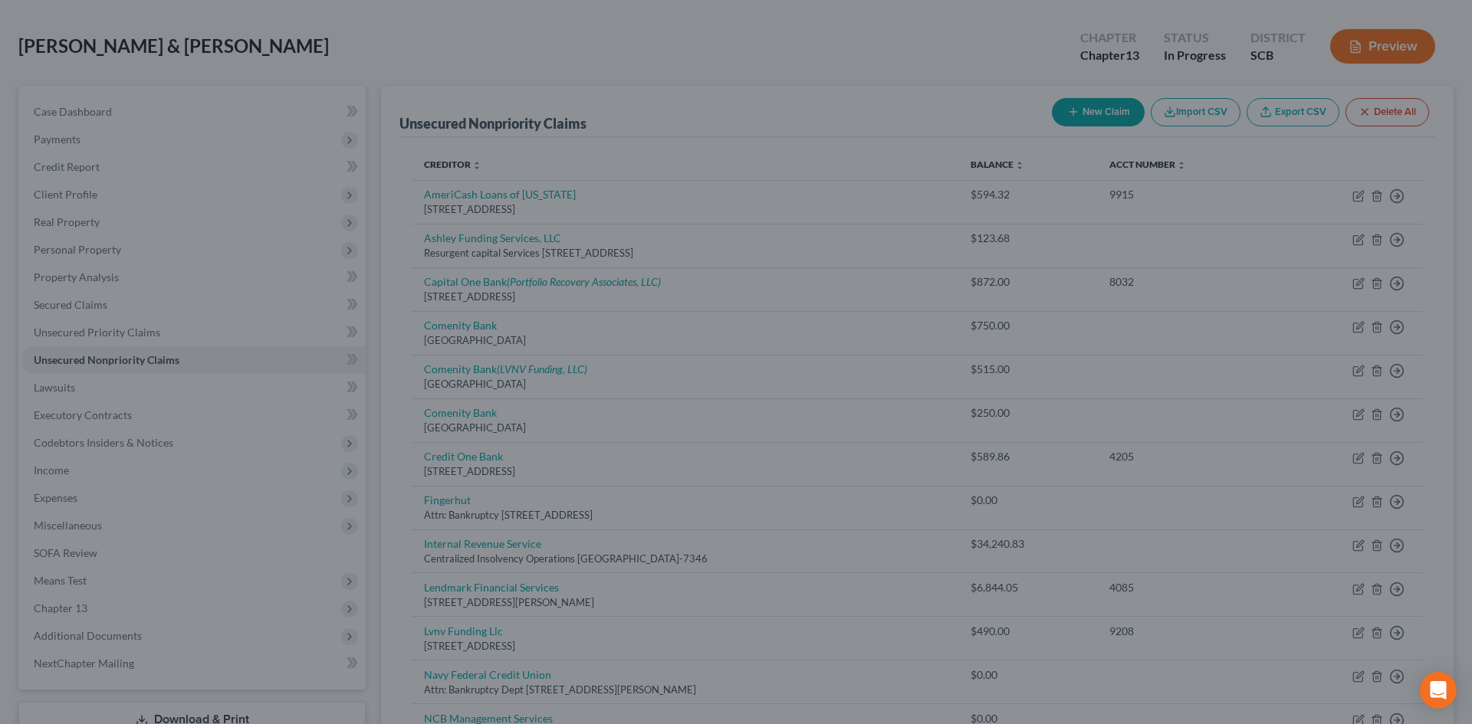
type input "1,898.00"
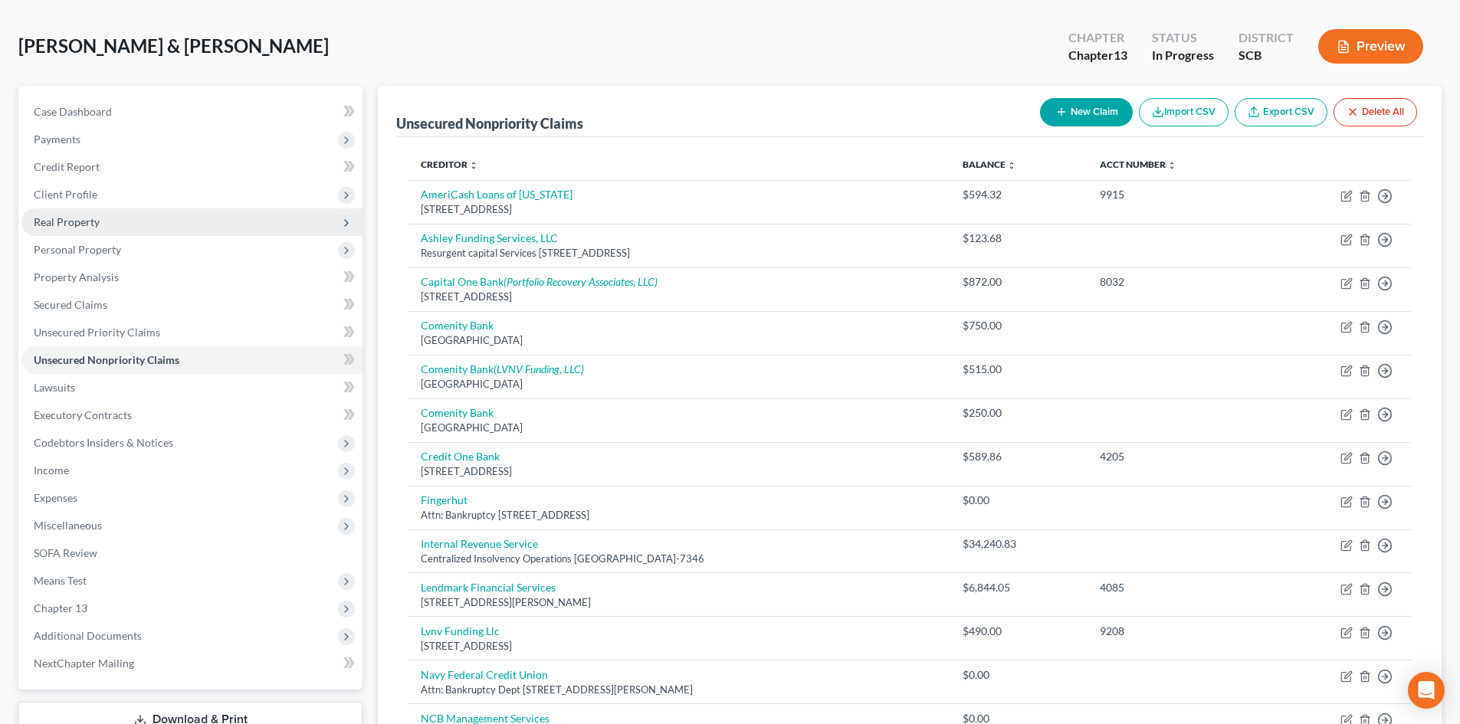
click at [166, 227] on span "Real Property" at bounding box center [191, 222] width 341 height 28
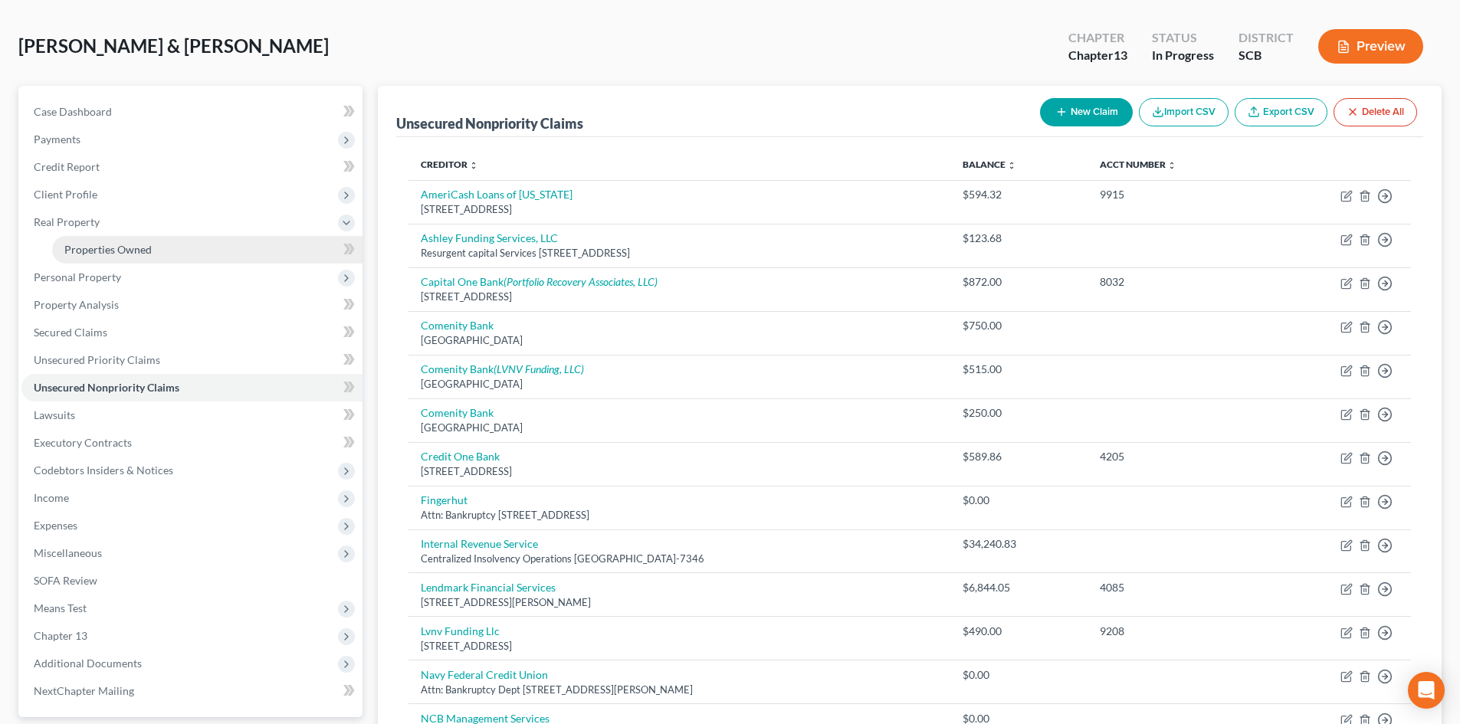
click at [209, 250] on link "Properties Owned" at bounding box center [207, 250] width 310 height 28
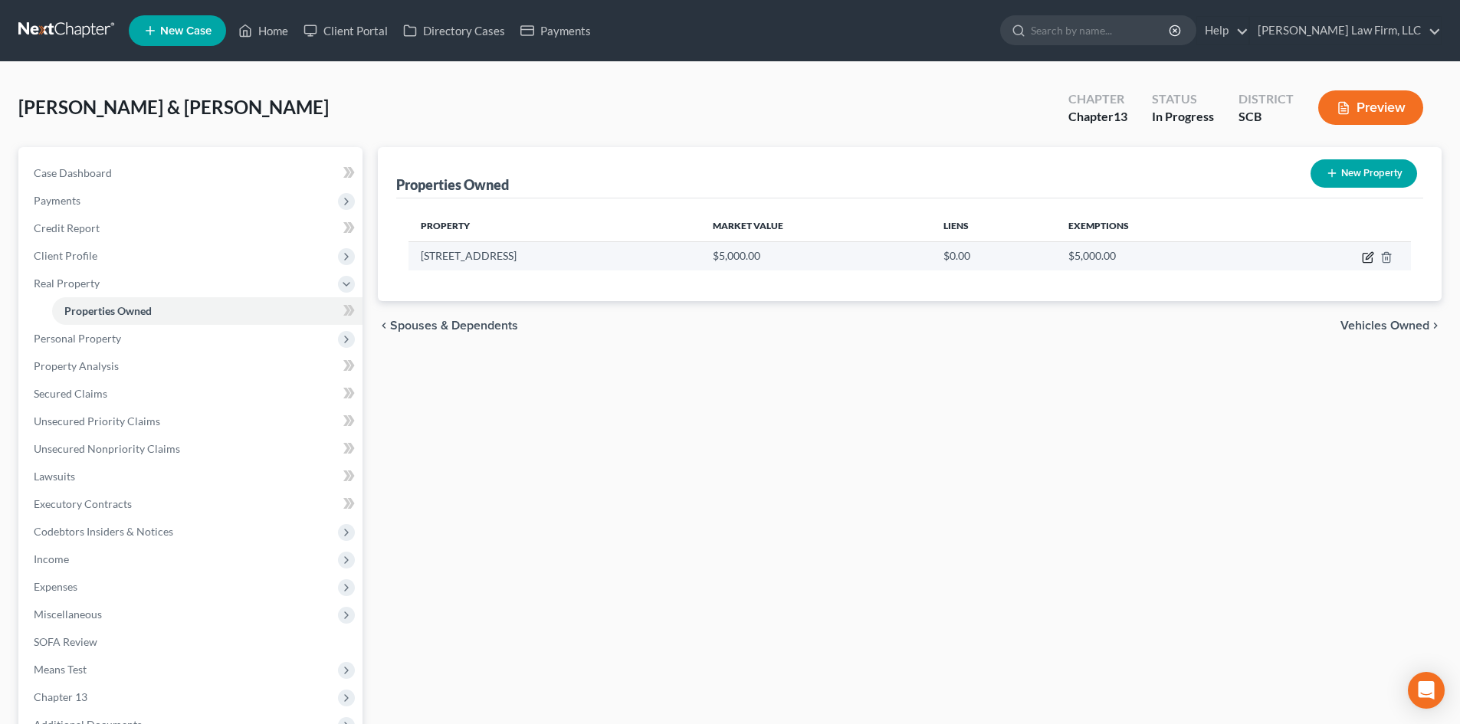
click at [1368, 254] on icon "button" at bounding box center [1368, 257] width 12 height 12
select select "42"
select select "0"
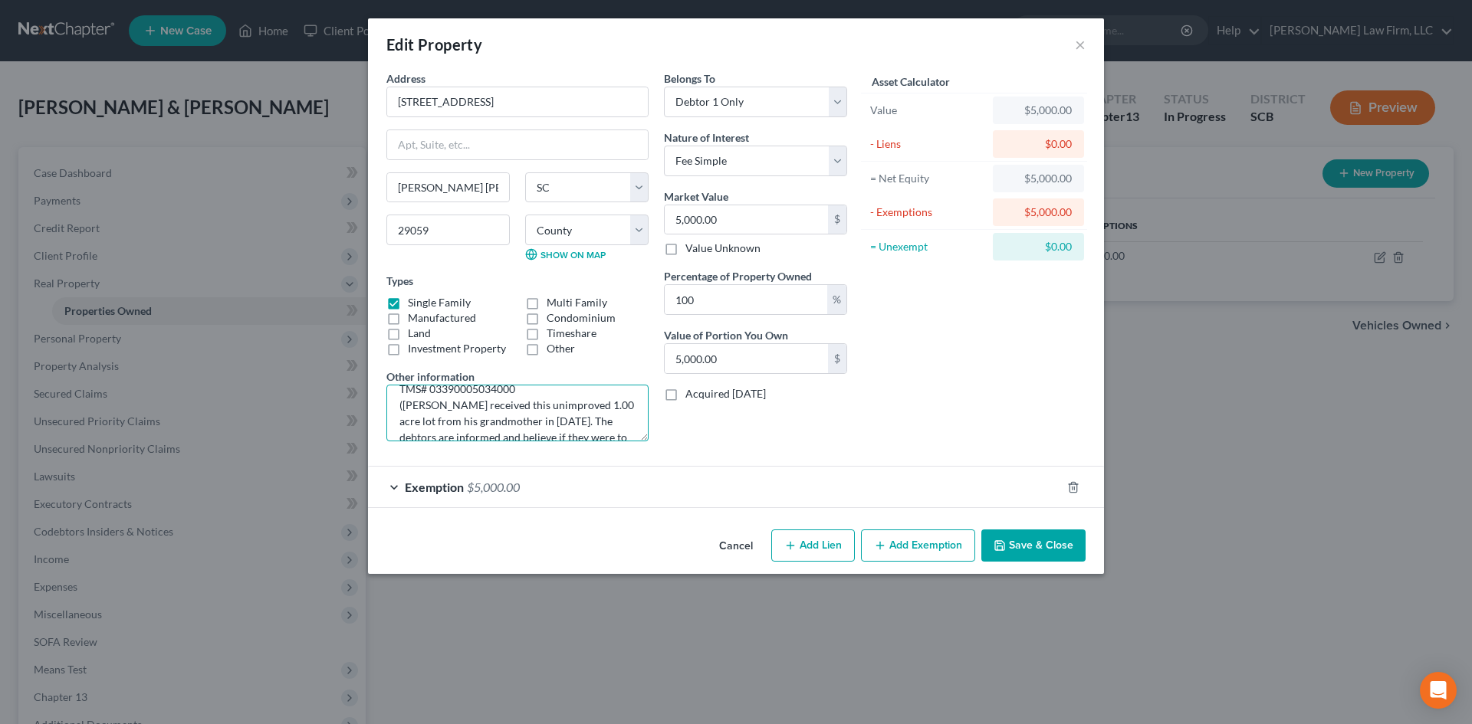
scroll to position [31, 0]
click at [595, 420] on textarea "TMS# 03390005034000 (Mr. Brown received this unimproved 1.00 acre lot from his …" at bounding box center [517, 413] width 262 height 57
type textarea "TMS# 03390005034000 (Mr. Brown received this unimproved 1.00 acre lot from his …"
click at [971, 382] on div "Asset Calculator Value $5,000.00 - Liens $0.00 = Net Equity $5,000.00 - Exempti…" at bounding box center [974, 262] width 238 height 383
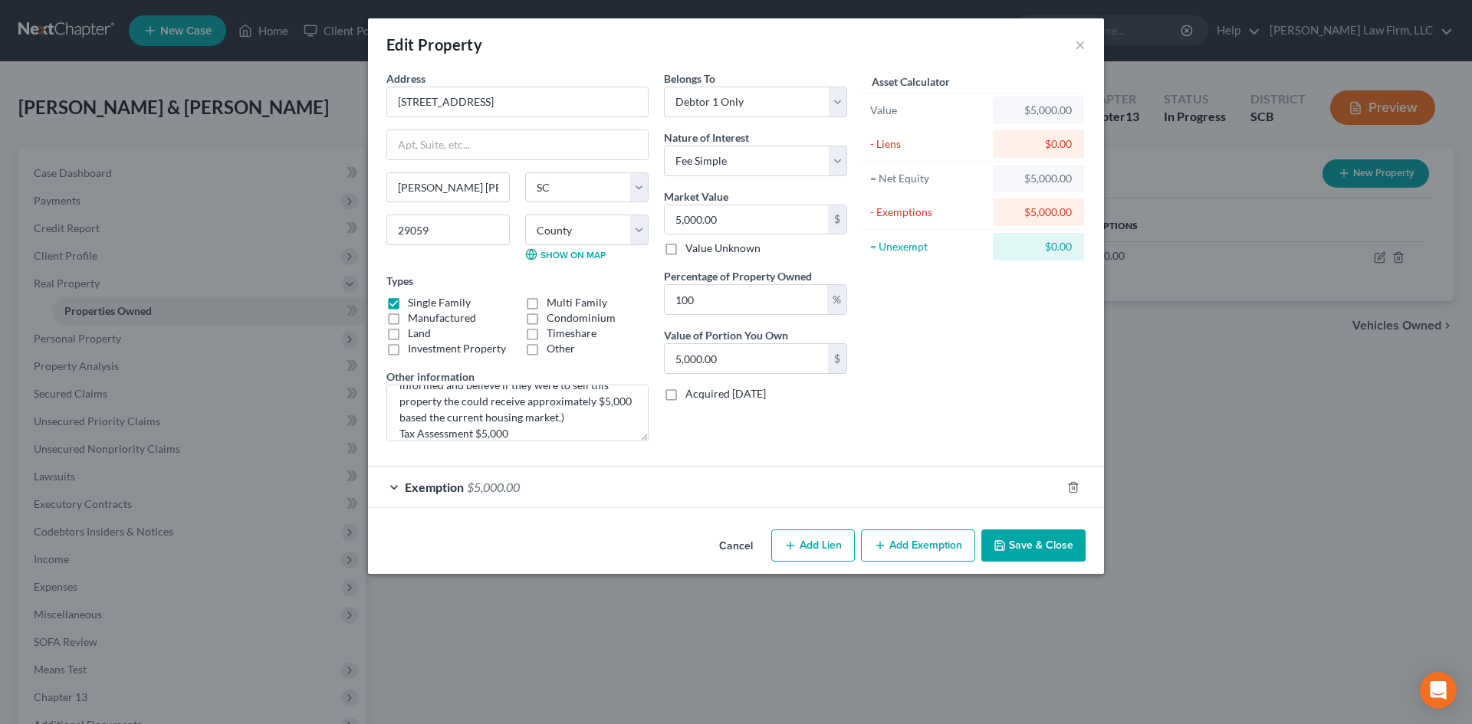
click at [408, 332] on label "Land" at bounding box center [419, 333] width 23 height 15
click at [414, 332] on input "Land" at bounding box center [419, 331] width 10 height 10
checkbox input "true"
click at [408, 295] on label "Single Family" at bounding box center [439, 302] width 63 height 15
click at [414, 295] on input "Single Family" at bounding box center [419, 300] width 10 height 10
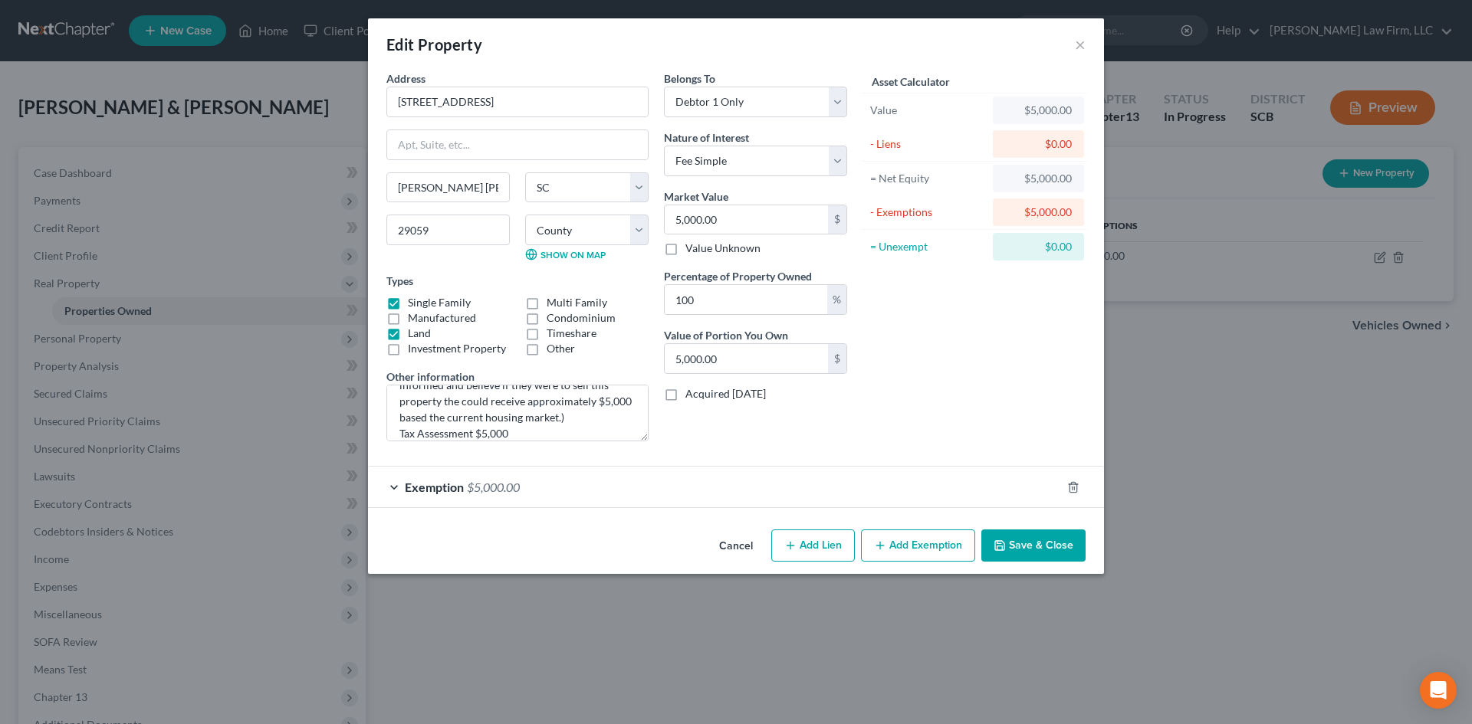
checkbox input "false"
click at [1032, 548] on button "Save & Close" at bounding box center [1033, 546] width 104 height 32
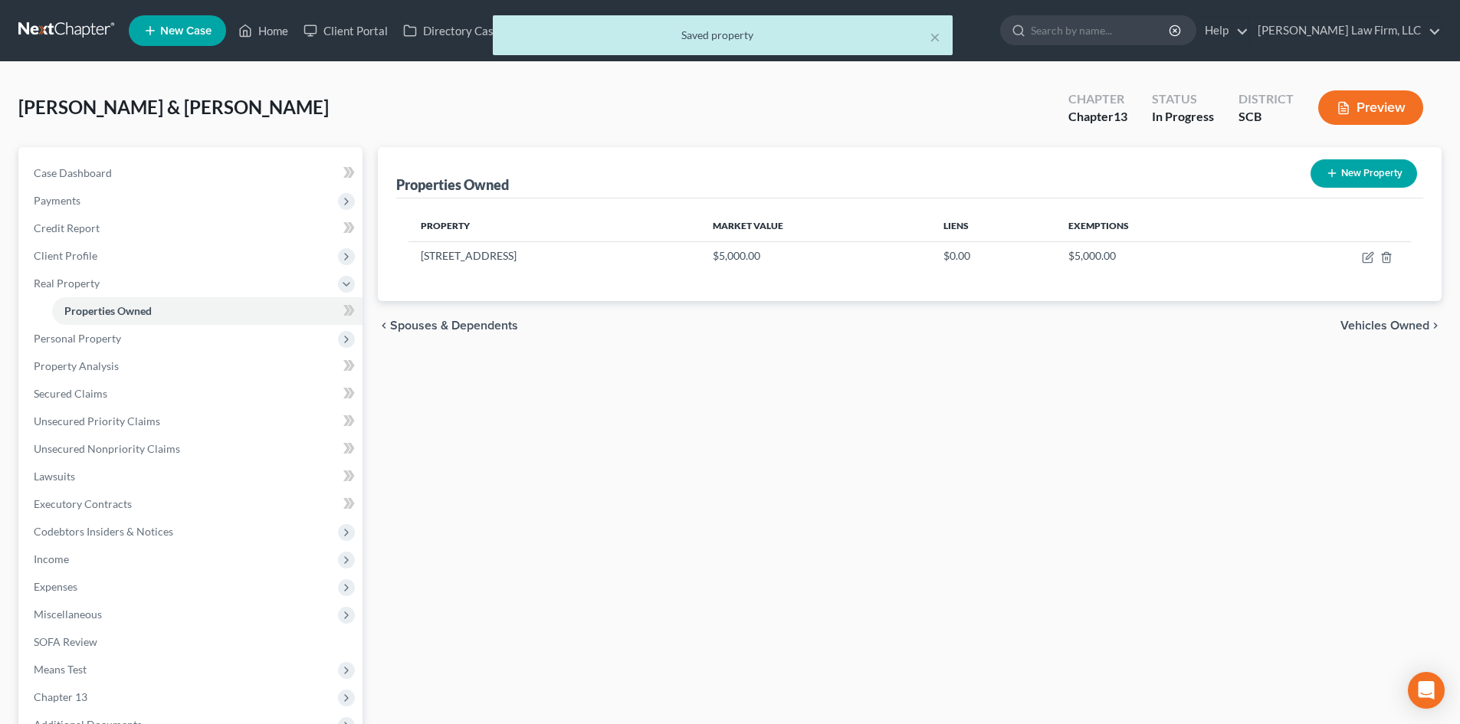
click at [1373, 105] on button "Preview" at bounding box center [1370, 107] width 105 height 34
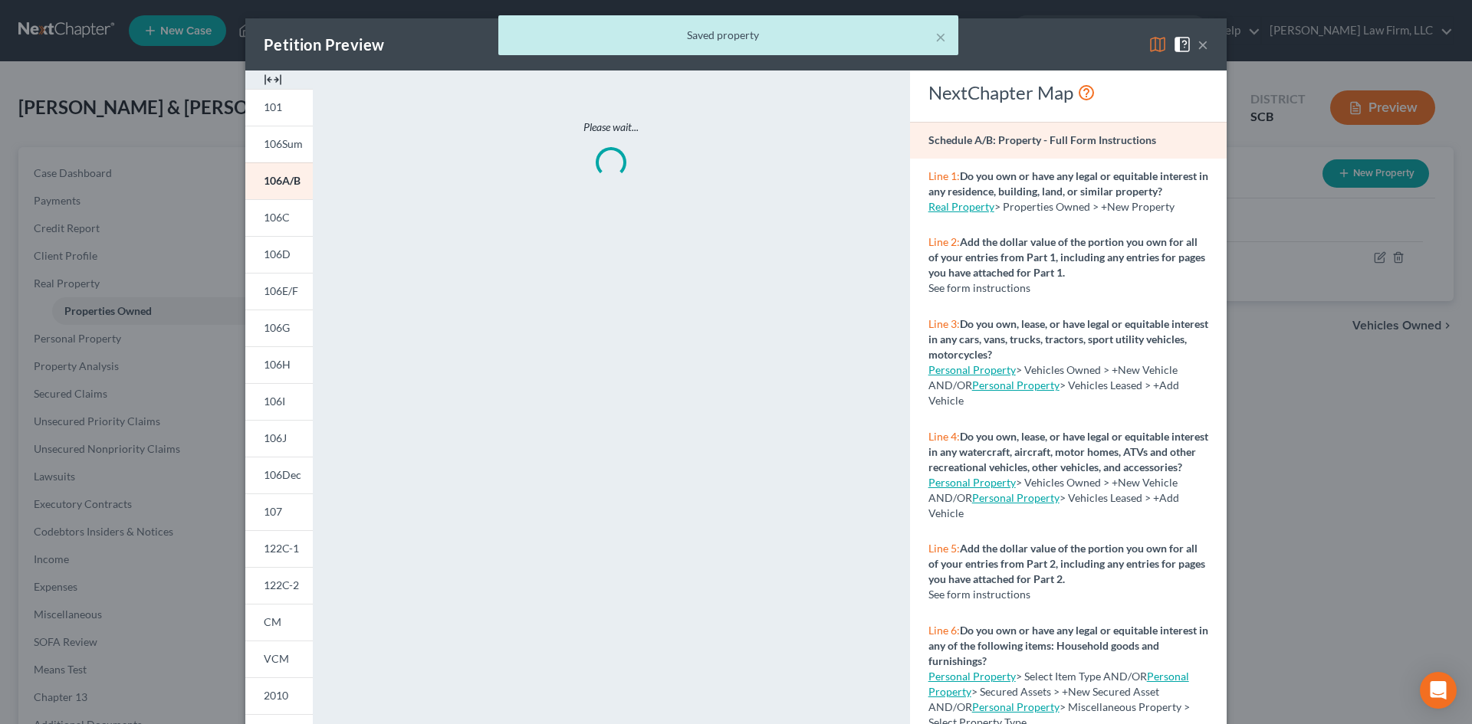
click at [274, 74] on img at bounding box center [273, 80] width 18 height 18
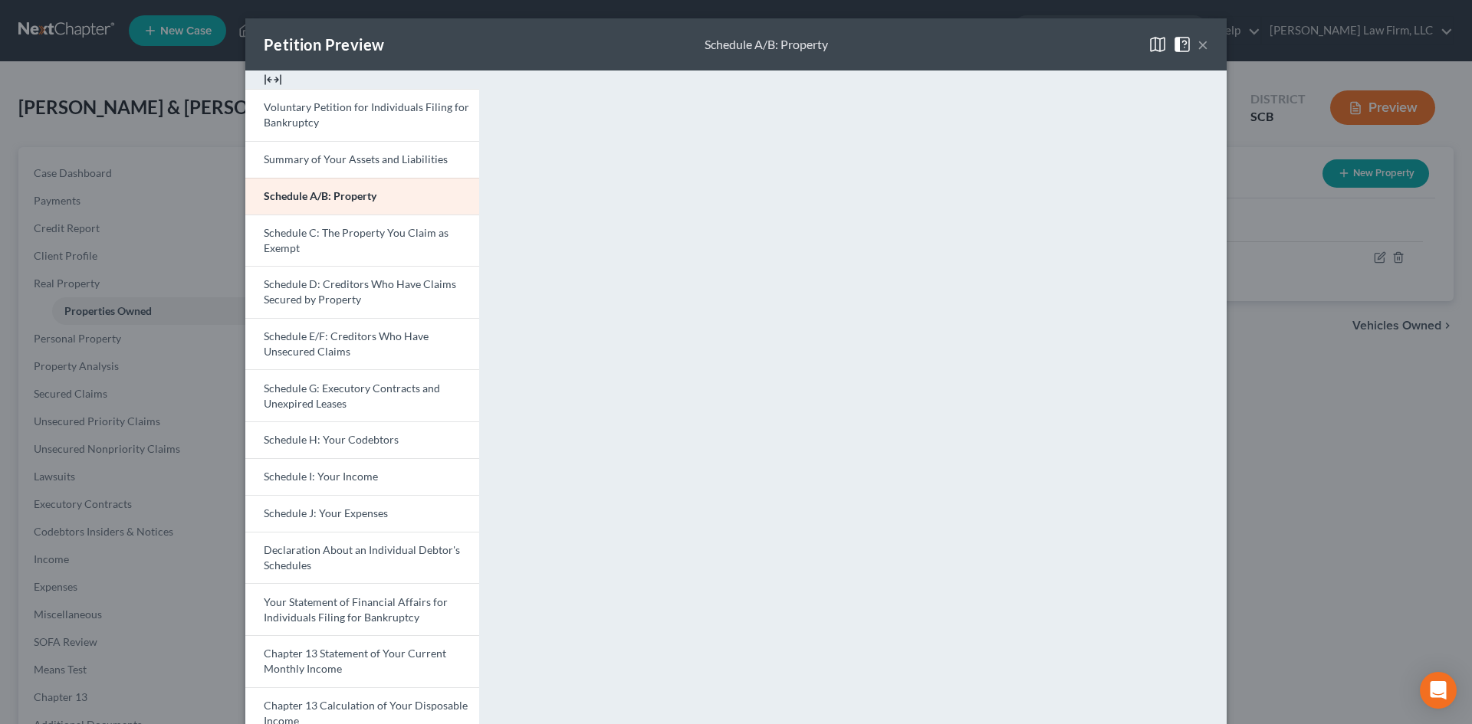
click at [1199, 41] on button "×" at bounding box center [1202, 44] width 11 height 18
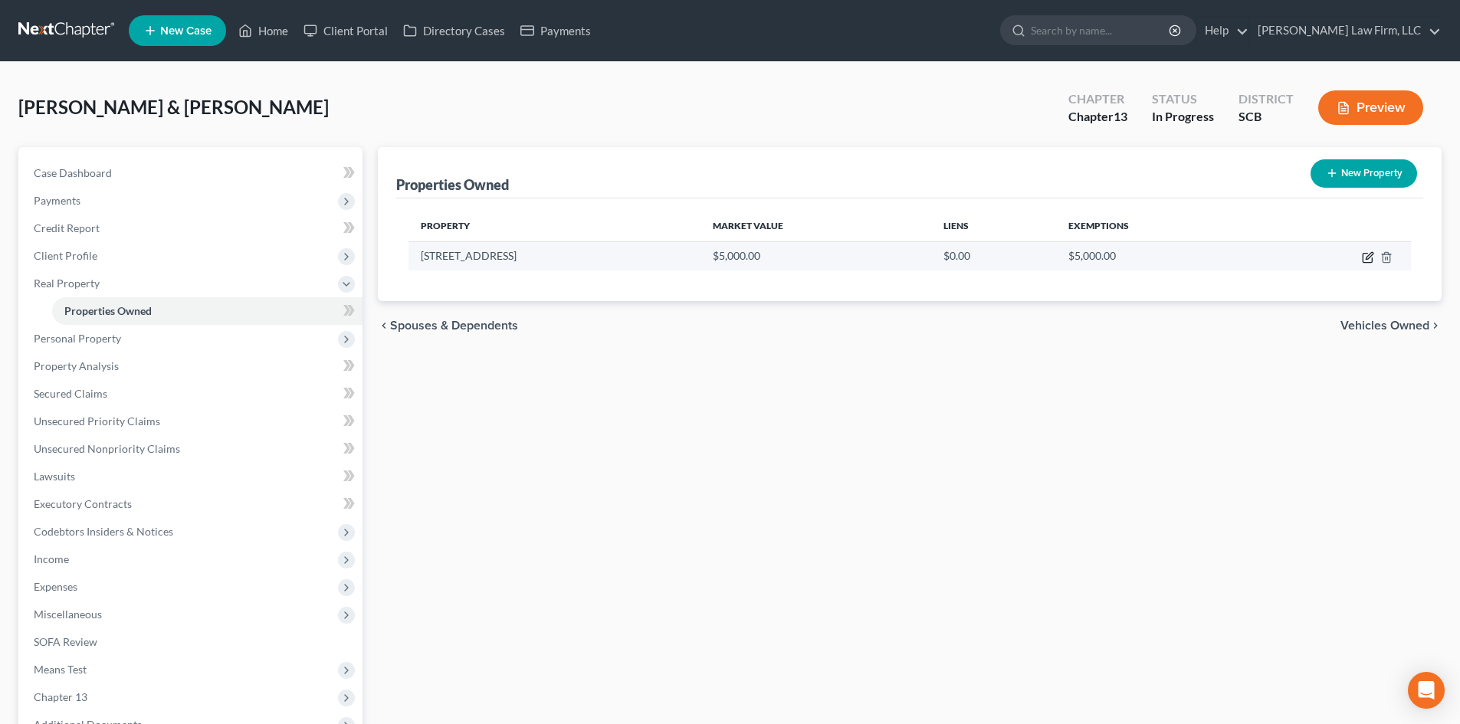
click at [1366, 262] on icon "button" at bounding box center [1367, 258] width 9 height 9
select select "42"
select select "37"
select select "0"
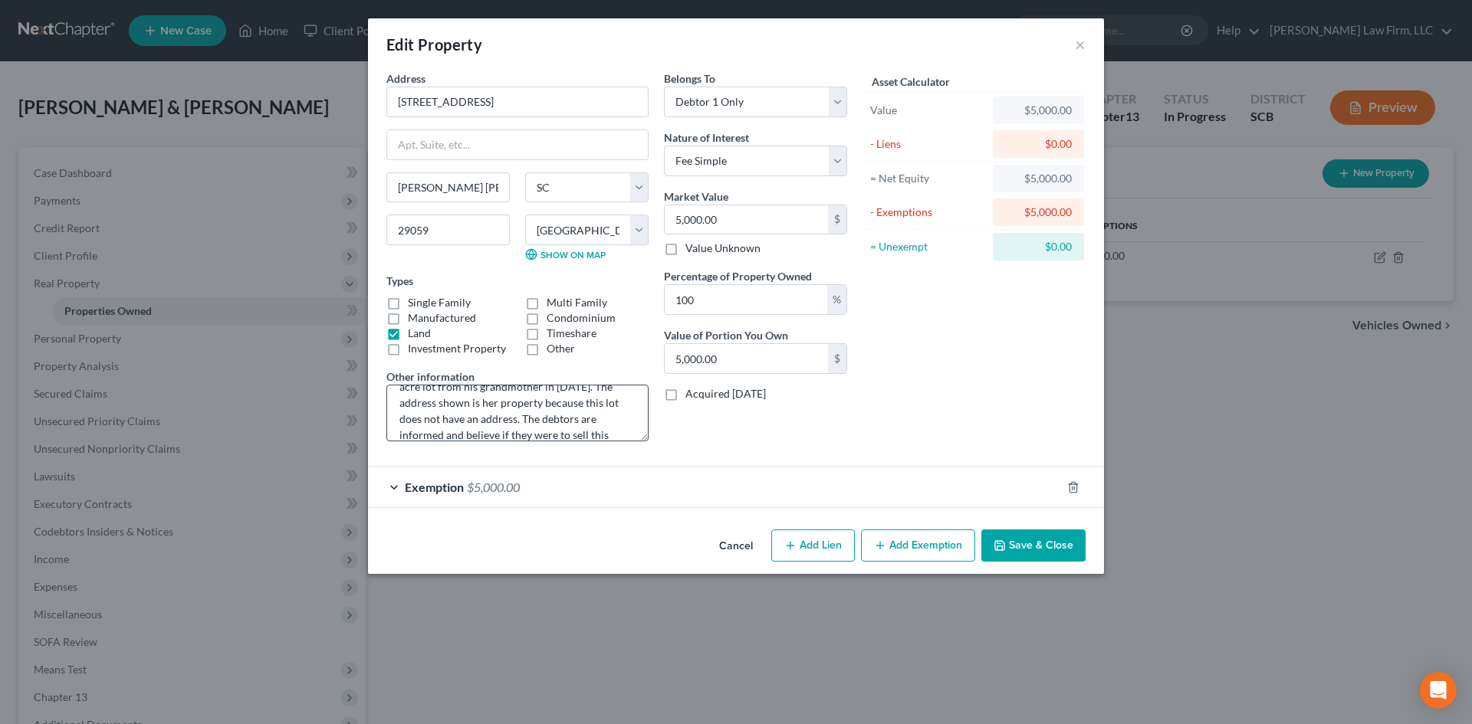
scroll to position [77, 0]
click at [523, 412] on textarea "TMS# 03390005034000 (Mr. Brown received this unimproved 1.00 acre lot from his …" at bounding box center [517, 413] width 262 height 57
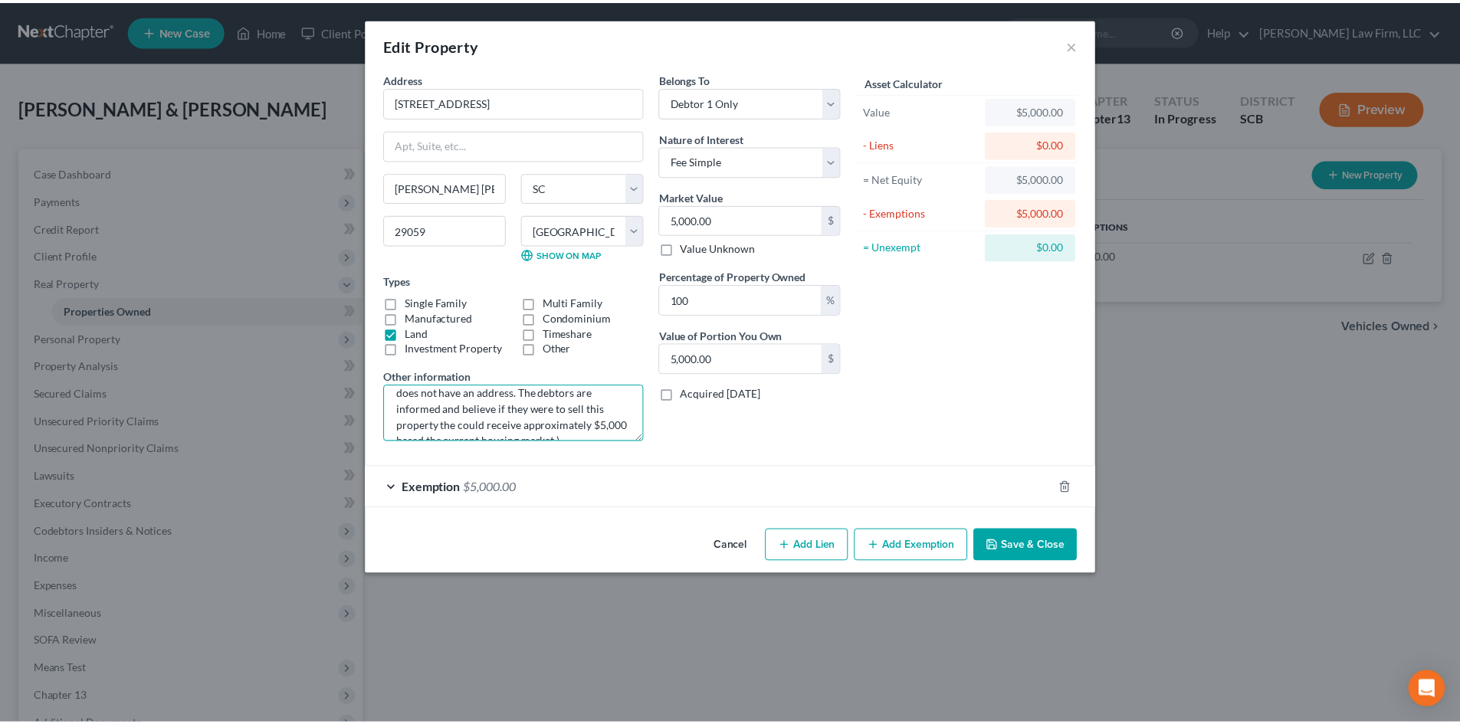
scroll to position [61, 0]
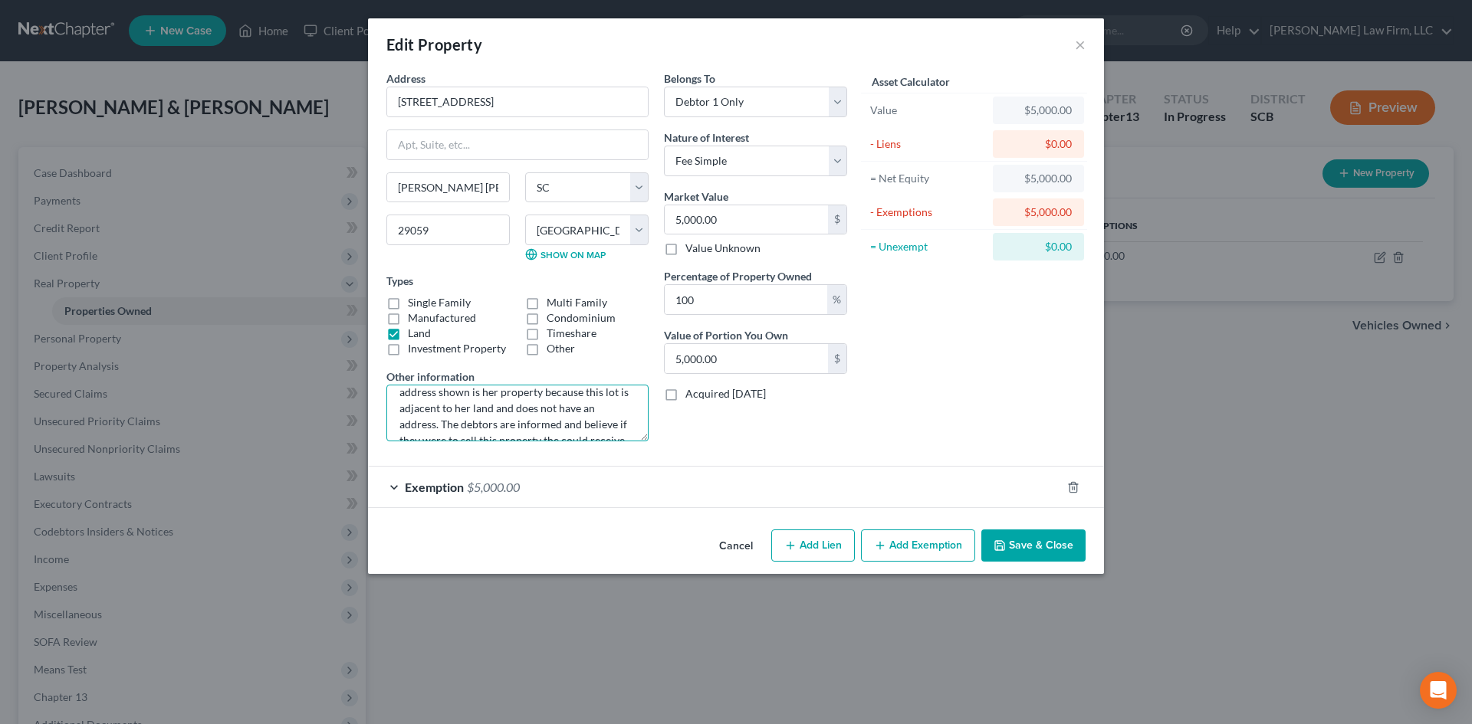
type textarea "TMS# 03390005034000 (Mr. Brown received this unimproved 1.00 acre lot from his …"
click at [1032, 546] on button "Save & Close" at bounding box center [1033, 546] width 104 height 32
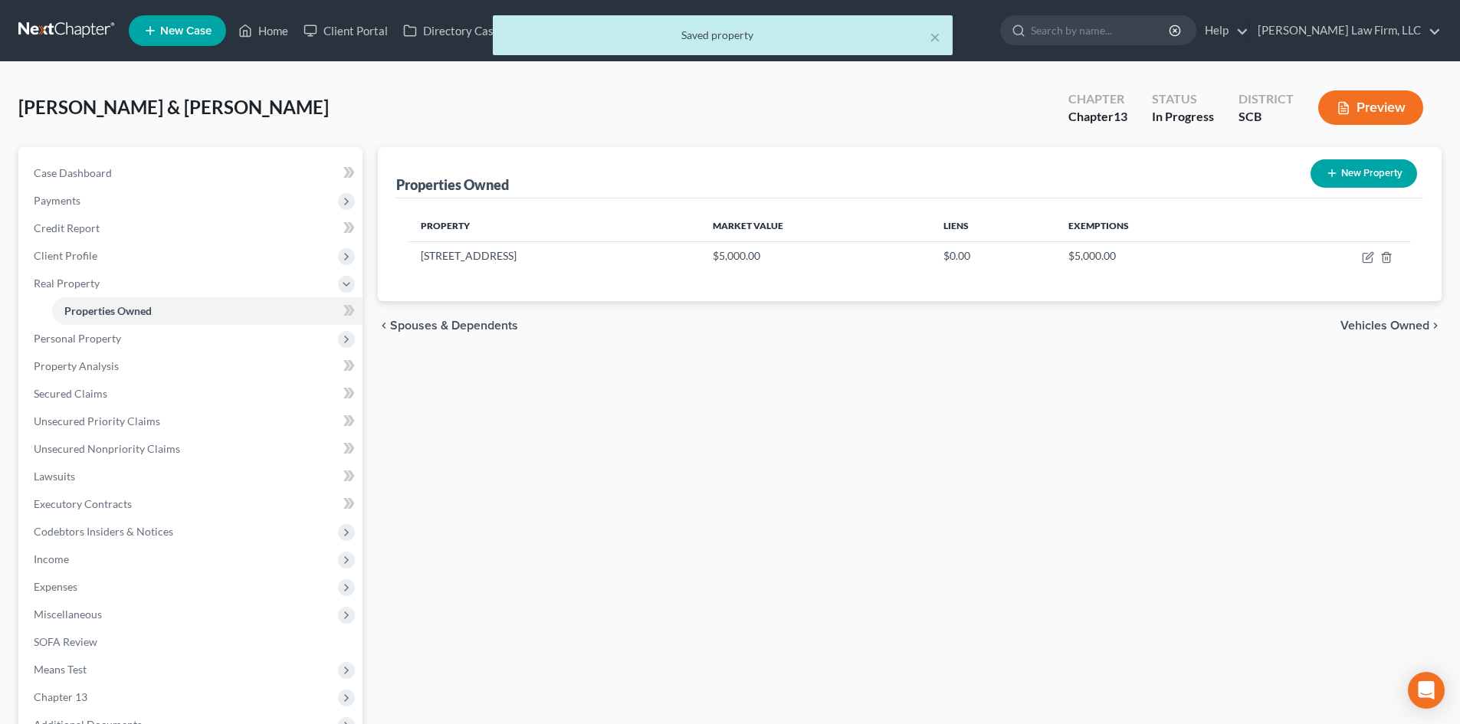
click at [1360, 113] on button "Preview" at bounding box center [1370, 107] width 105 height 34
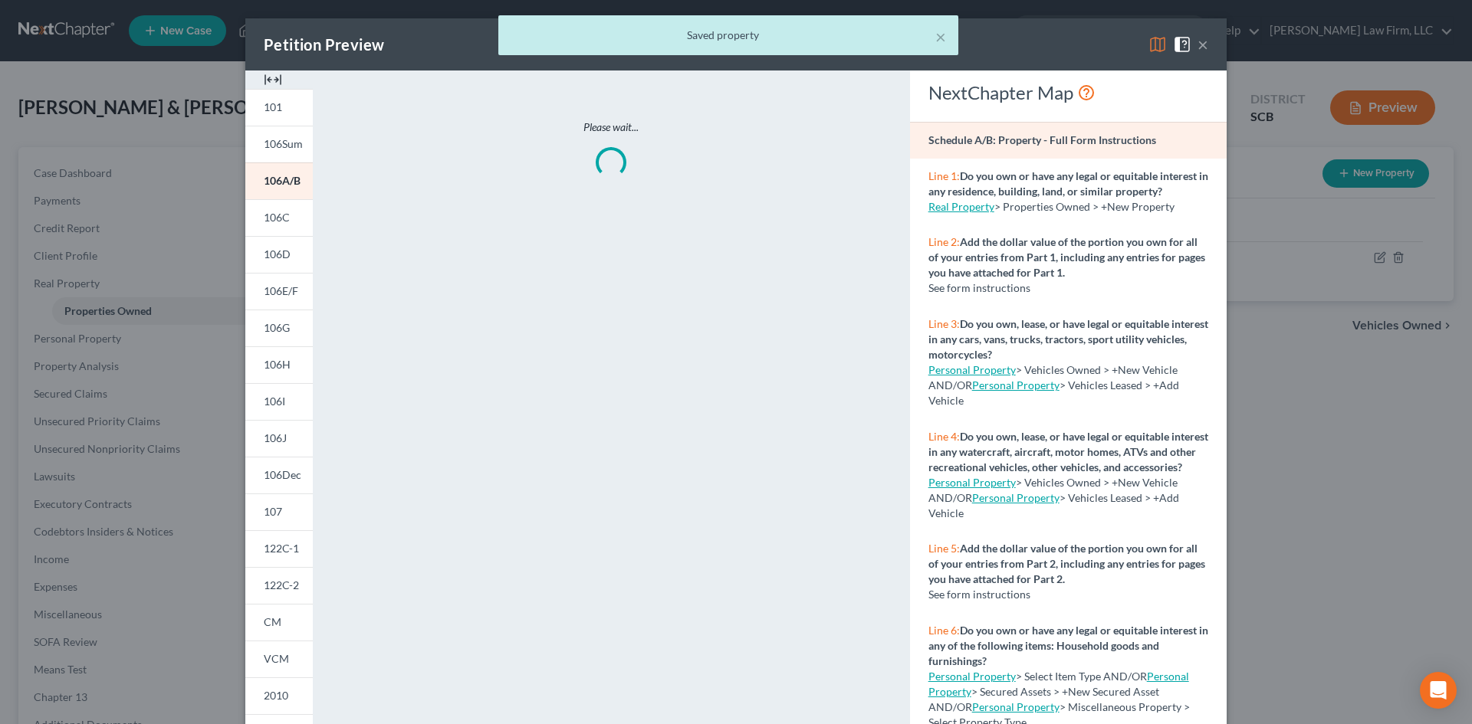
click at [271, 82] on img at bounding box center [273, 80] width 18 height 18
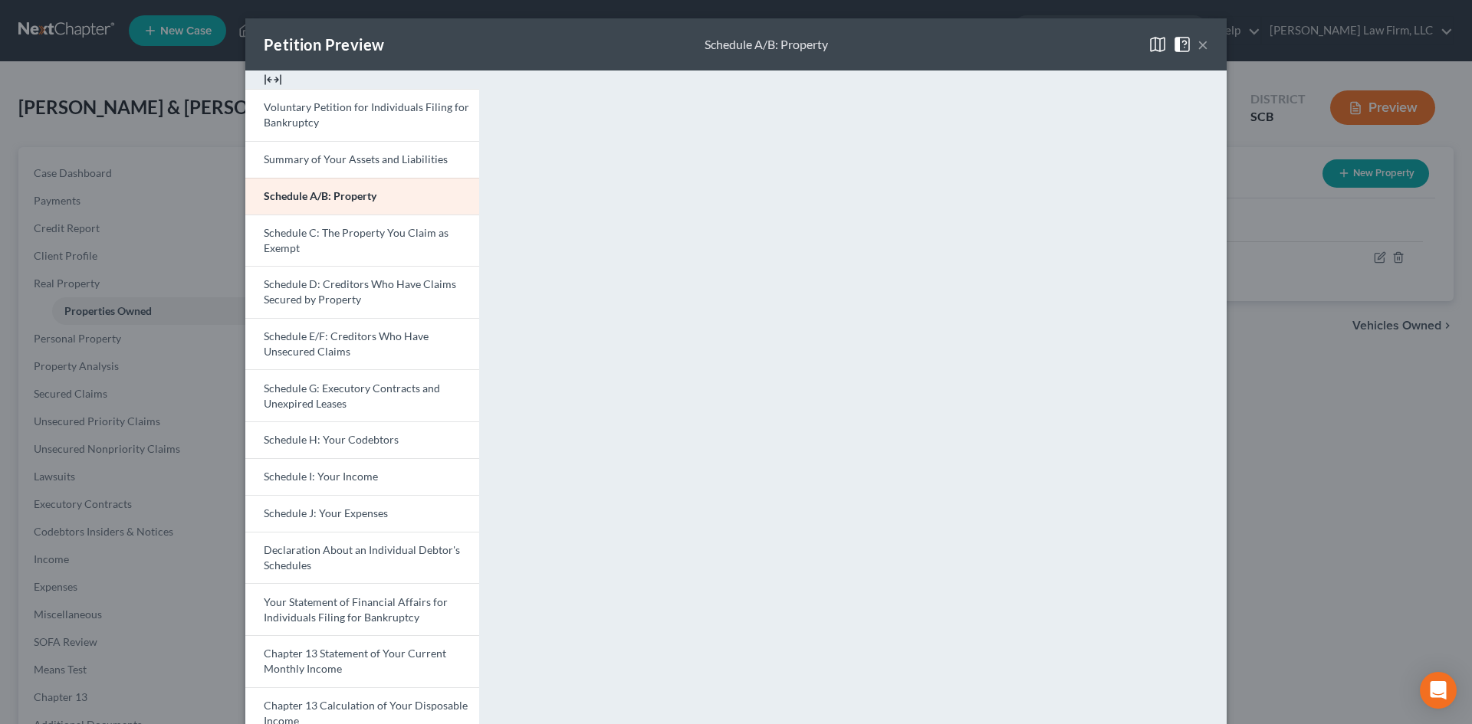
click at [1197, 35] on button "×" at bounding box center [1202, 44] width 11 height 18
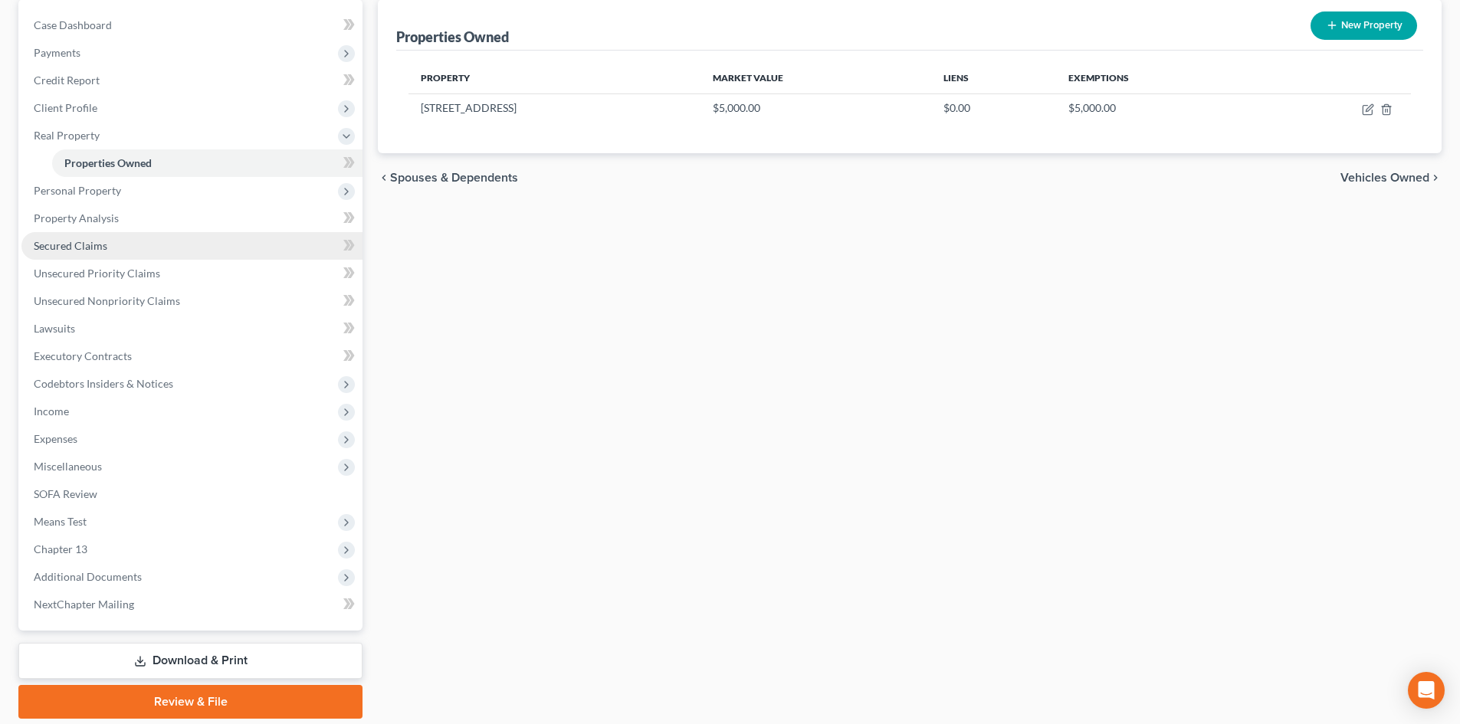
scroll to position [153, 0]
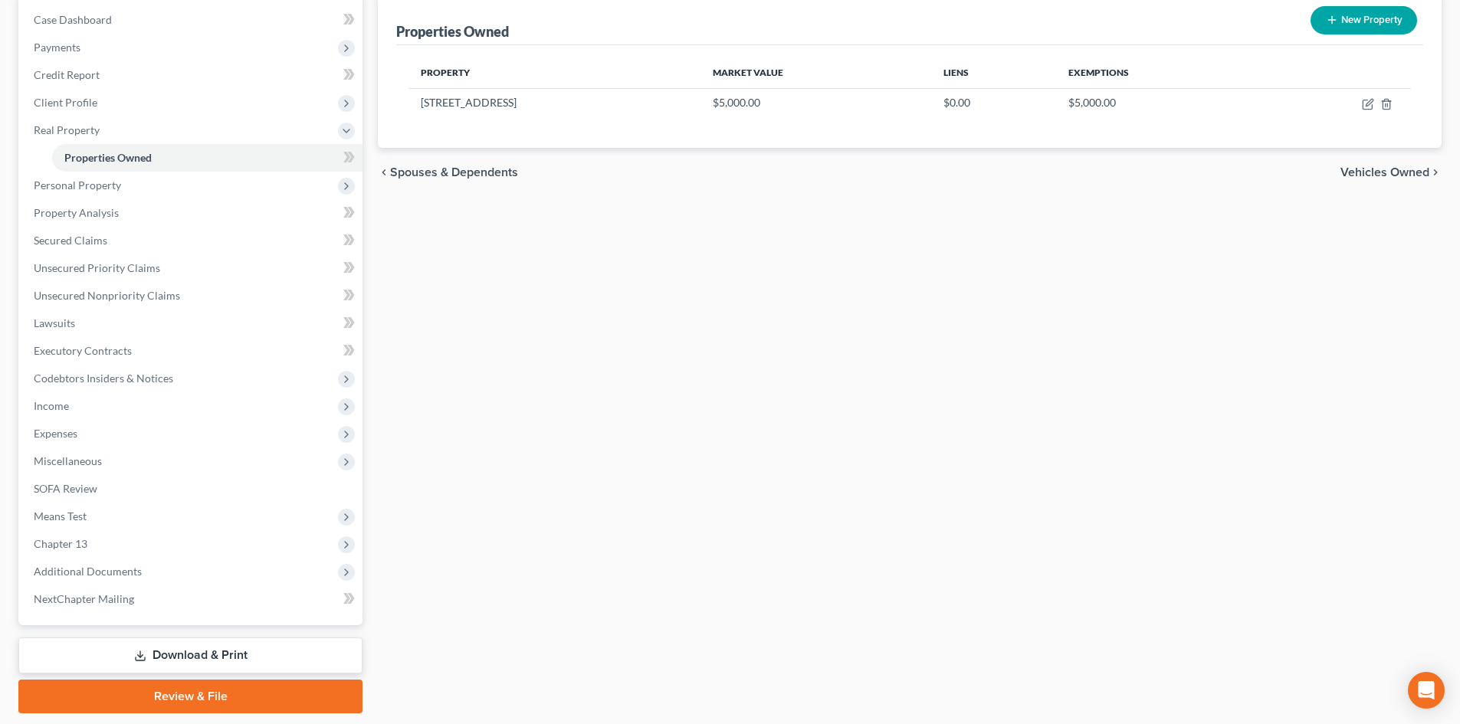
click at [178, 643] on link "Download & Print" at bounding box center [190, 656] width 344 height 36
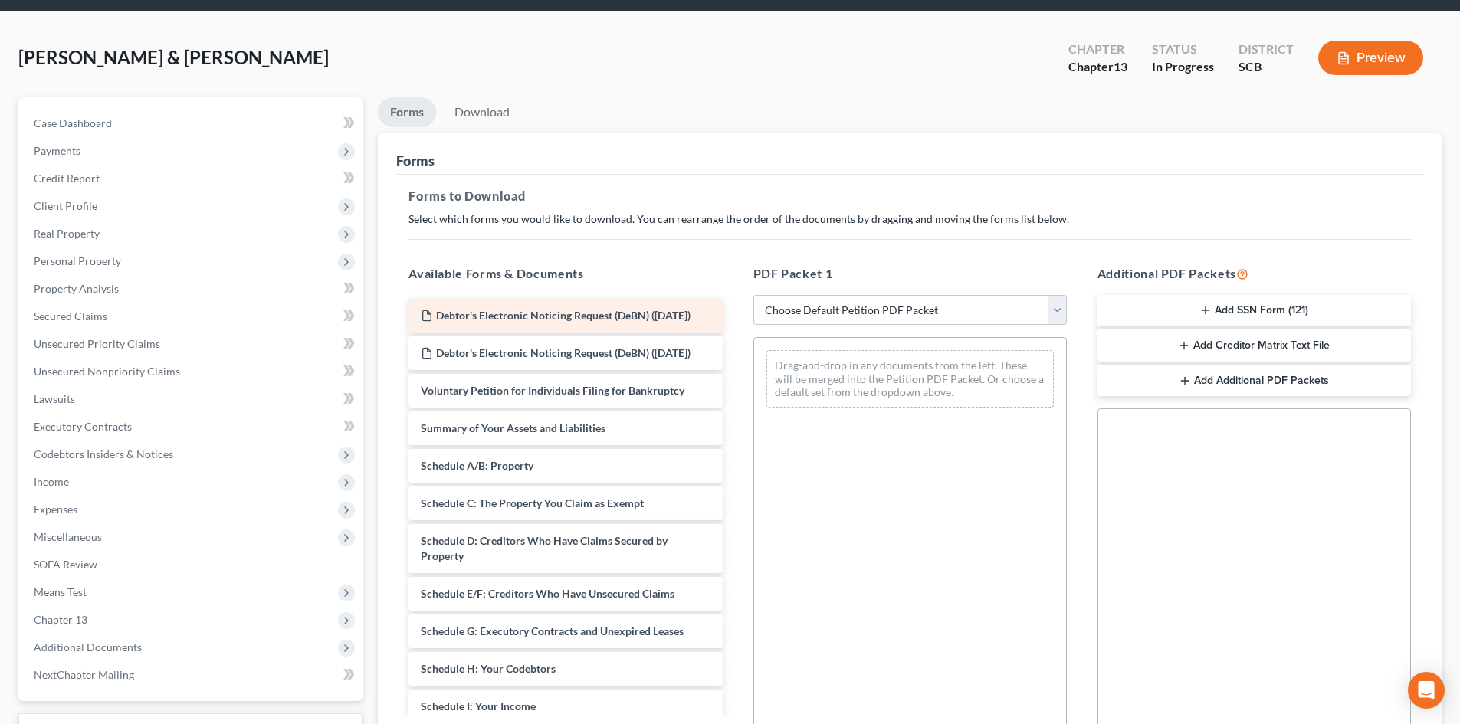
scroll to position [77, 0]
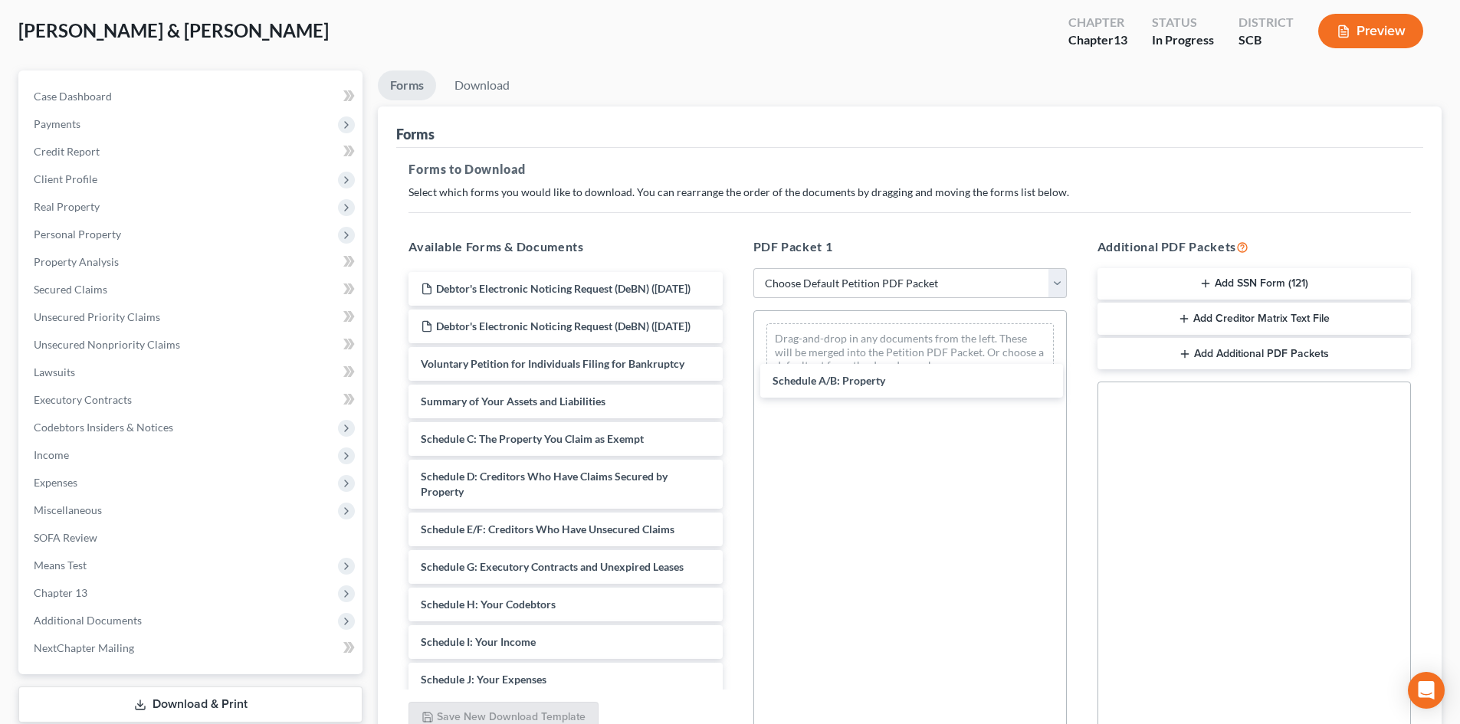
drag, startPoint x: 508, startPoint y: 456, endPoint x: 840, endPoint y: 376, distance: 341.5
click at [734, 370] on div "Schedule A/B: Property Debtor's Electronic Noticing Request (DeBN) (09/12/2025)…" at bounding box center [565, 650] width 338 height 756
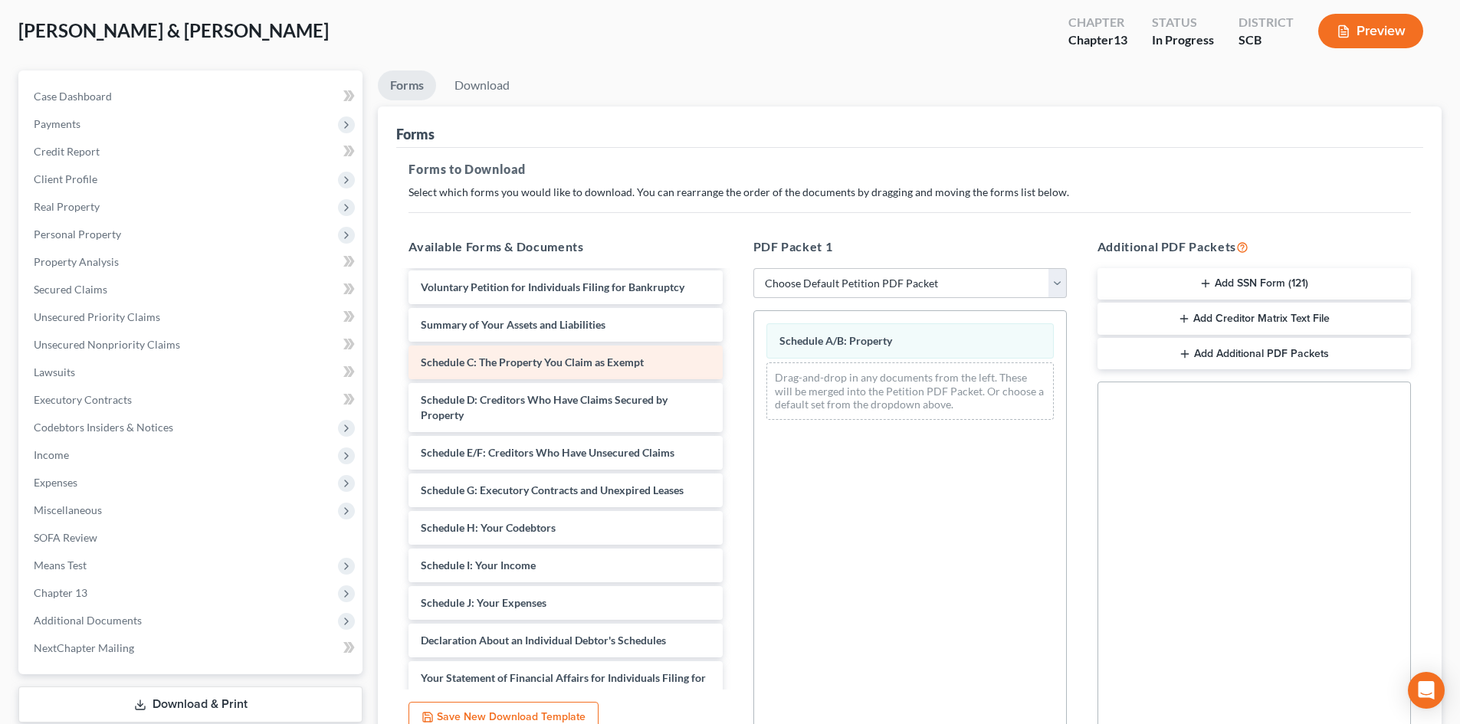
click at [734, 395] on div "Debtor's Electronic Noticing Request (DeBN) (09/12/2025) Debtor's Electronic No…" at bounding box center [565, 573] width 338 height 756
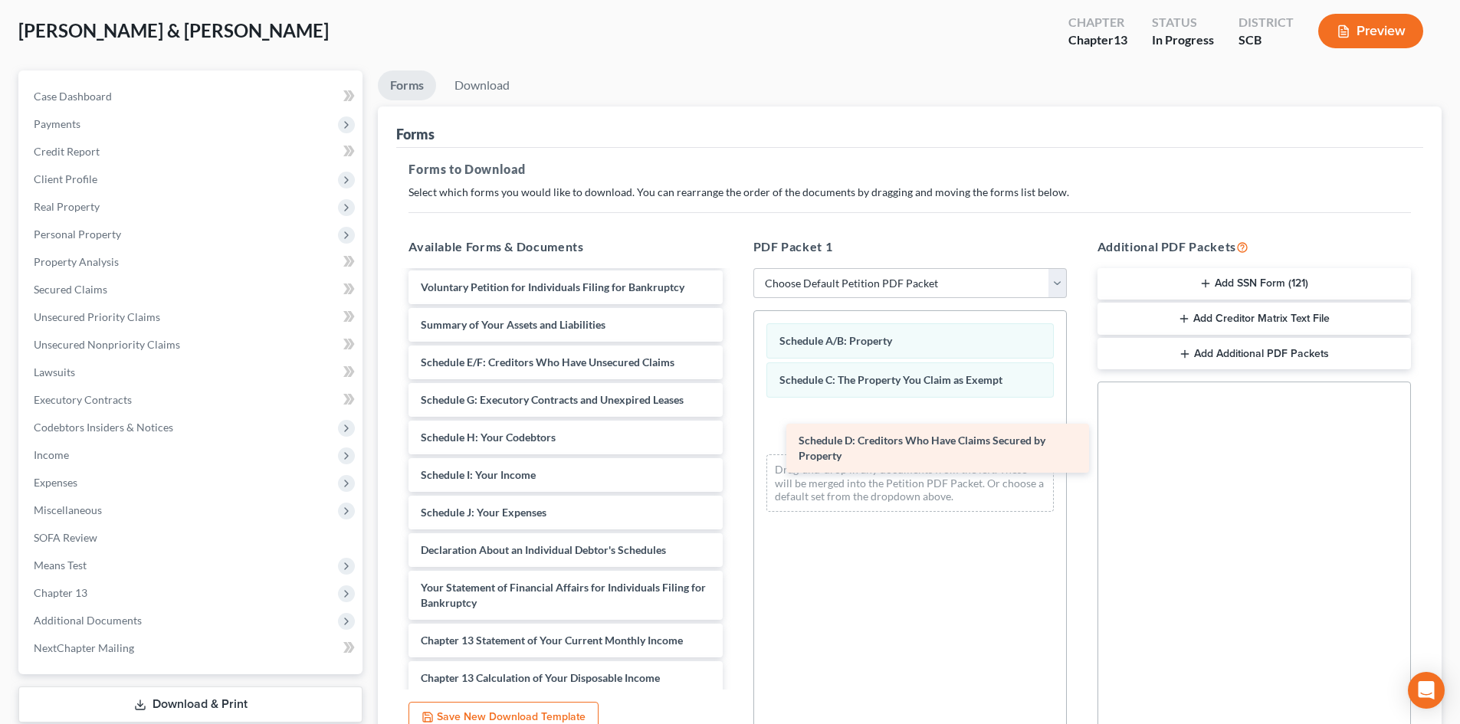
drag, startPoint x: 610, startPoint y: 394, endPoint x: 994, endPoint y: 435, distance: 386.2
click at [734, 441] on div "Schedule D: Creditors Who Have Claims Secured by Property Debtor's Electronic N…" at bounding box center [565, 527] width 338 height 665
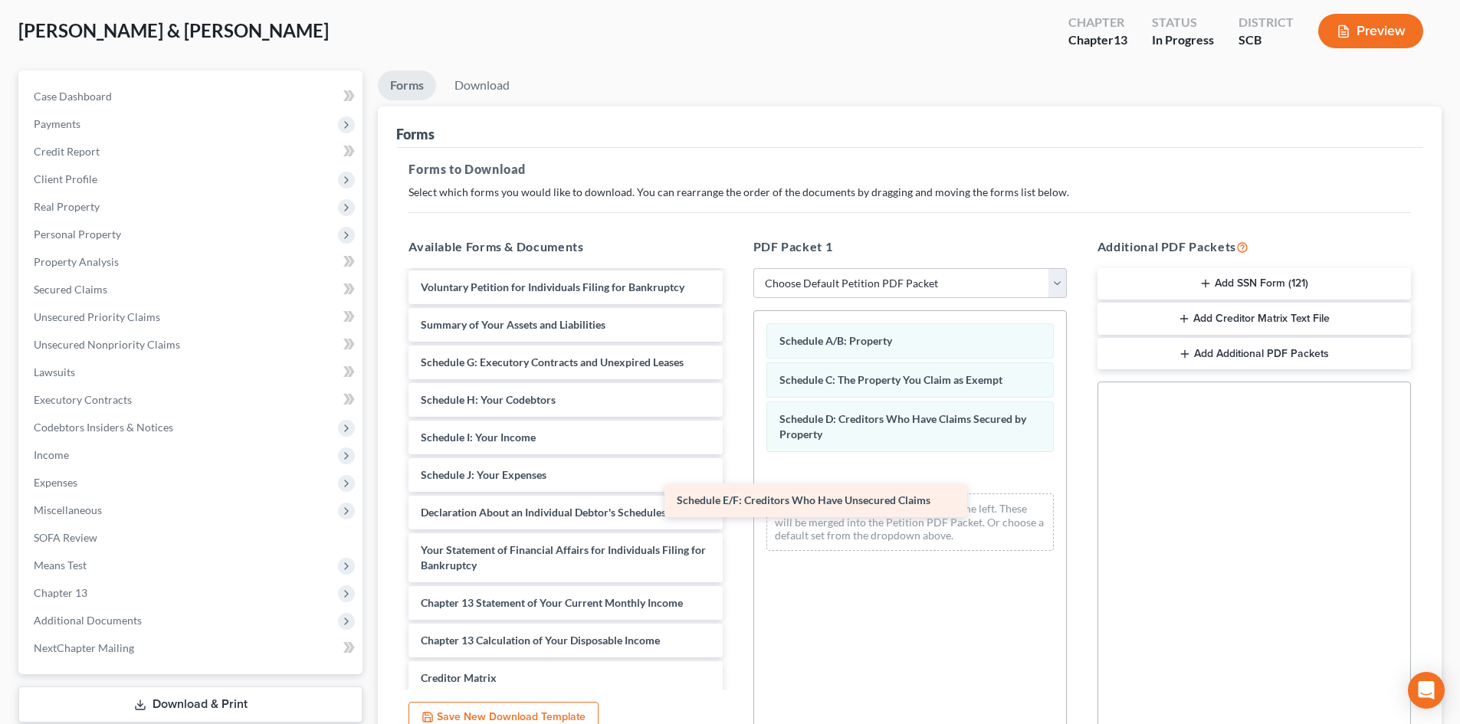
drag, startPoint x: 597, startPoint y: 402, endPoint x: 852, endPoint y: 473, distance: 264.8
click at [734, 510] on div "Schedule E/F: Creditors Who Have Unsecured Claims Debtor's Electronic Noticing …" at bounding box center [565, 509] width 338 height 628
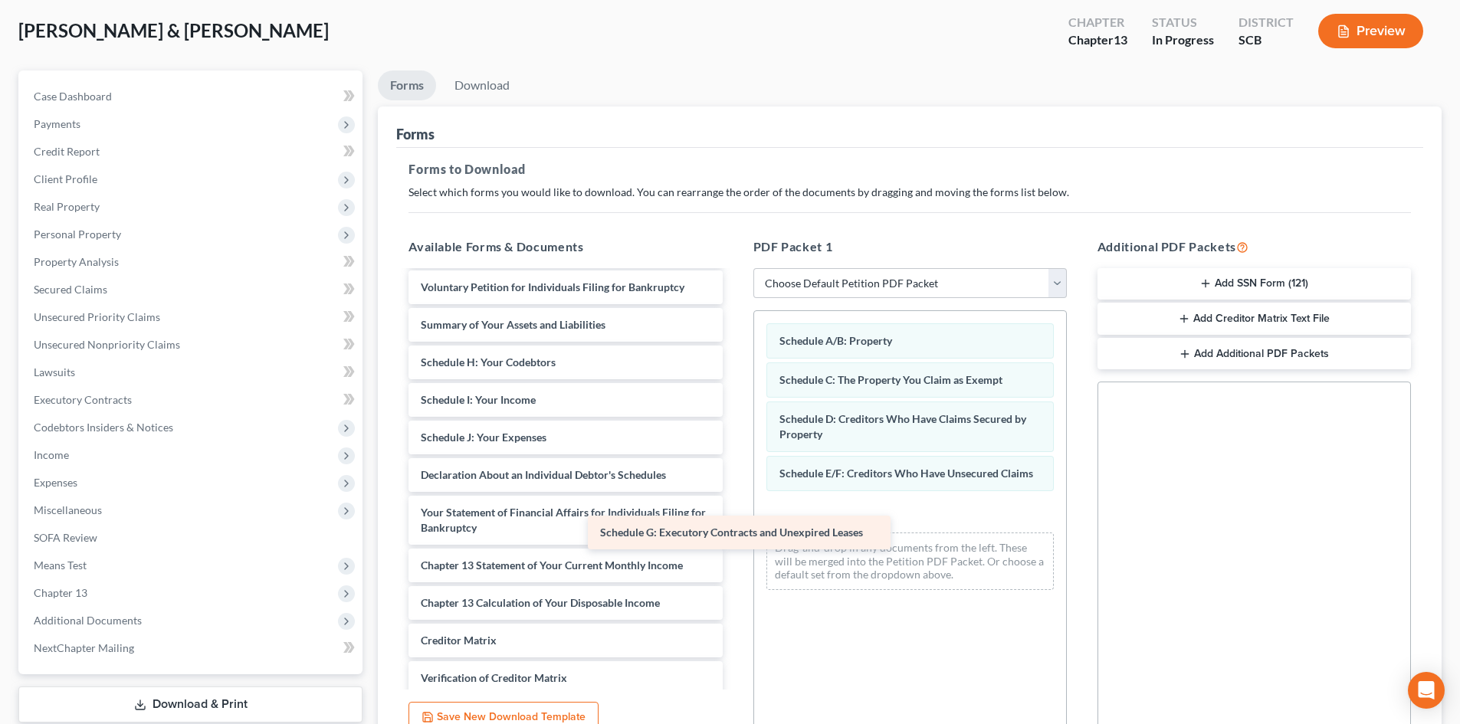
drag, startPoint x: 593, startPoint y: 393, endPoint x: 925, endPoint y: 542, distance: 363.7
click at [734, 554] on div "Schedule G: Executory Contracts and Unexpired Leases Debtor's Electronic Notici…" at bounding box center [565, 490] width 338 height 590
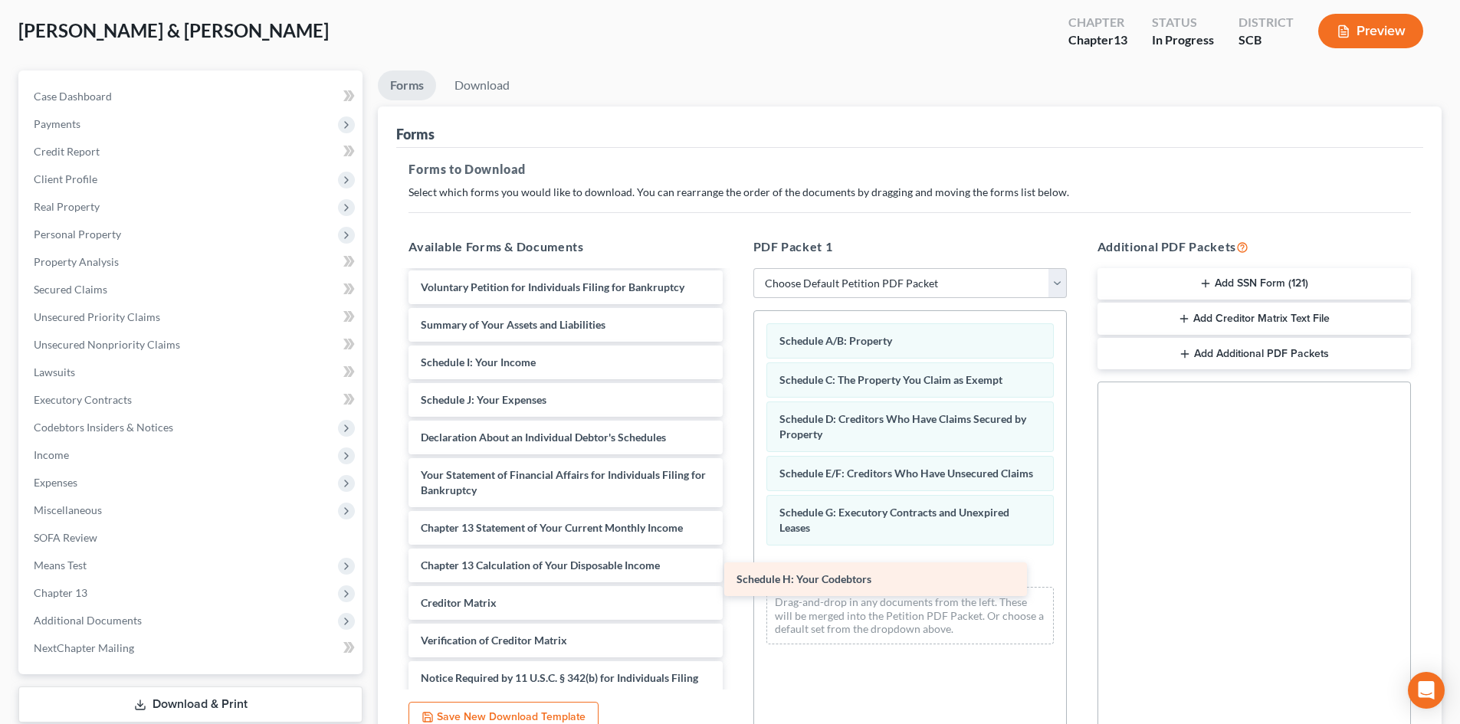
drag, startPoint x: 535, startPoint y: 394, endPoint x: 863, endPoint y: 569, distance: 371.7
click at [734, 575] on div "Schedule H: Your Codebtors Debtor's Electronic Noticing Request (DeBN) (09/12/2…" at bounding box center [565, 471] width 338 height 553
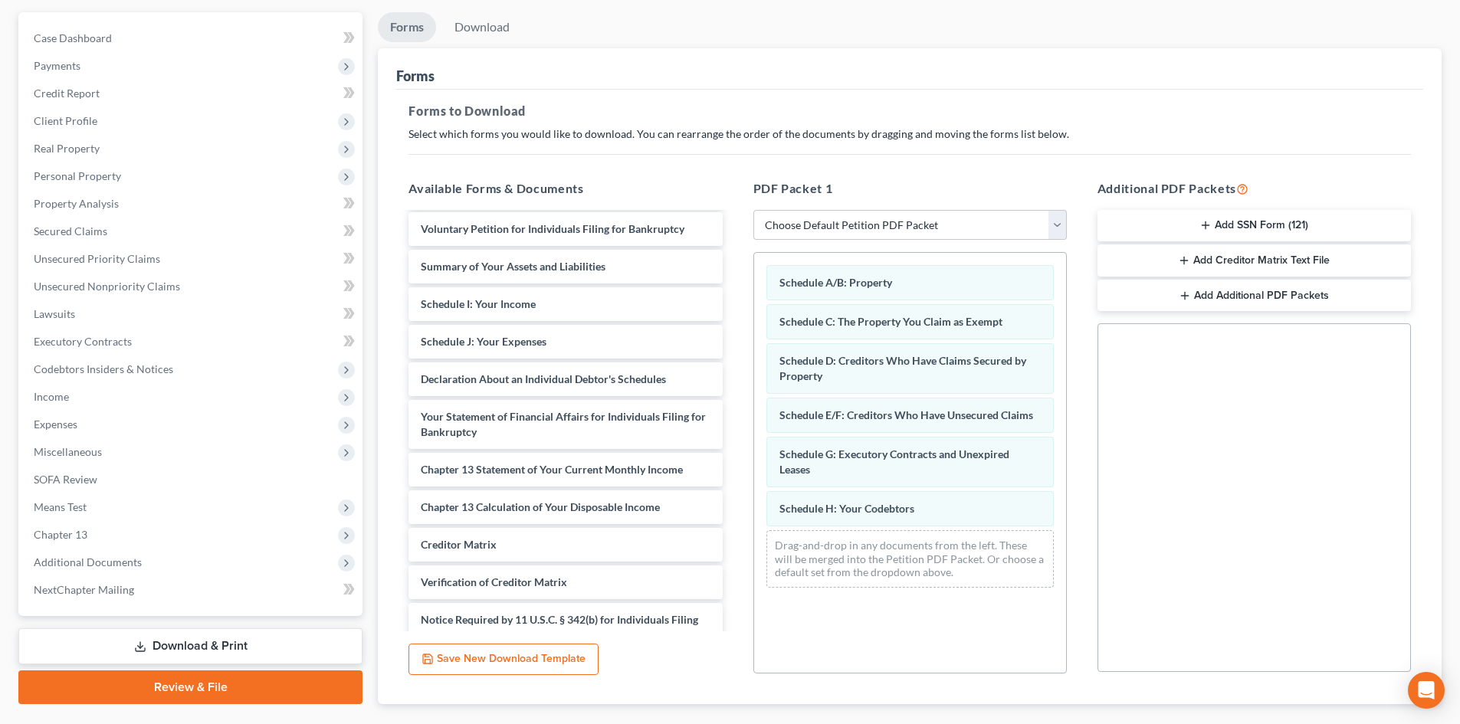
scroll to position [222, 0]
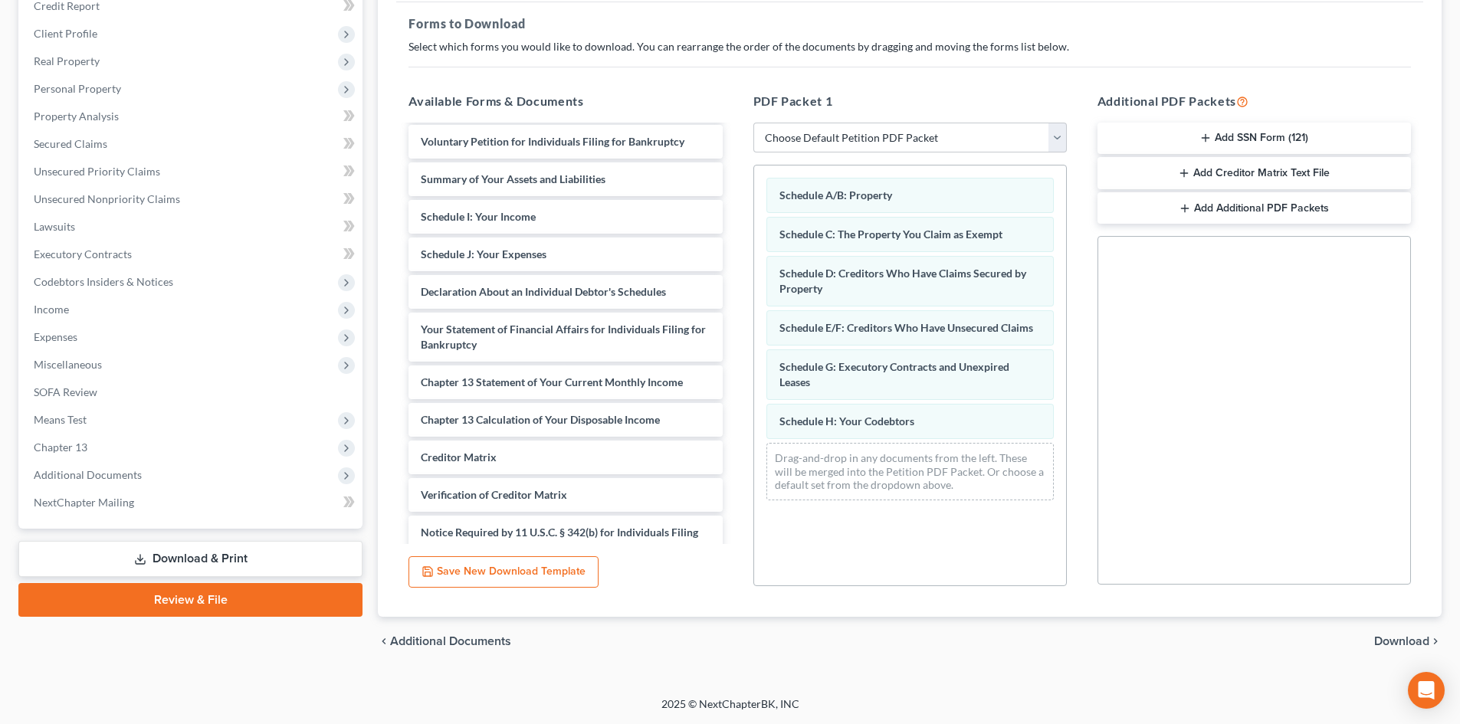
click at [1403, 639] on span "Download" at bounding box center [1401, 641] width 55 height 12
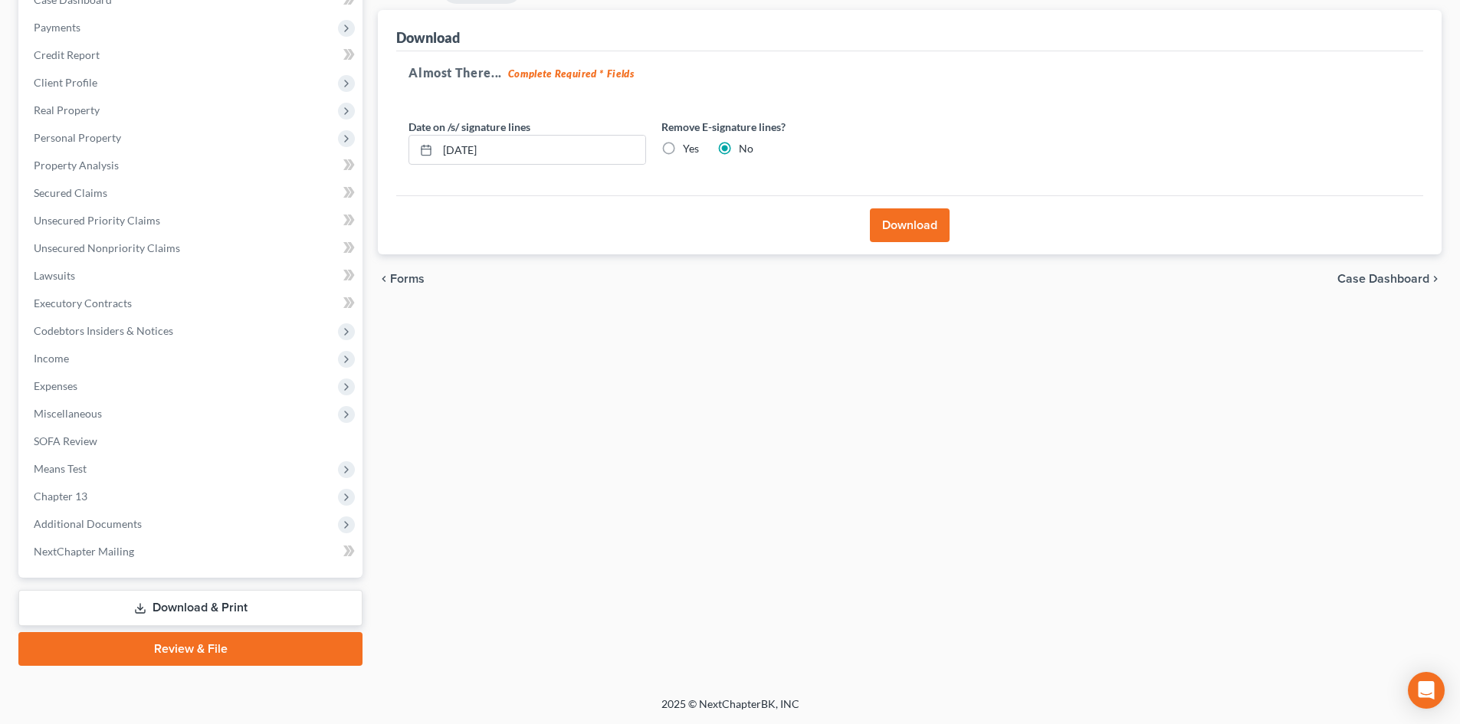
scroll to position [20, 0]
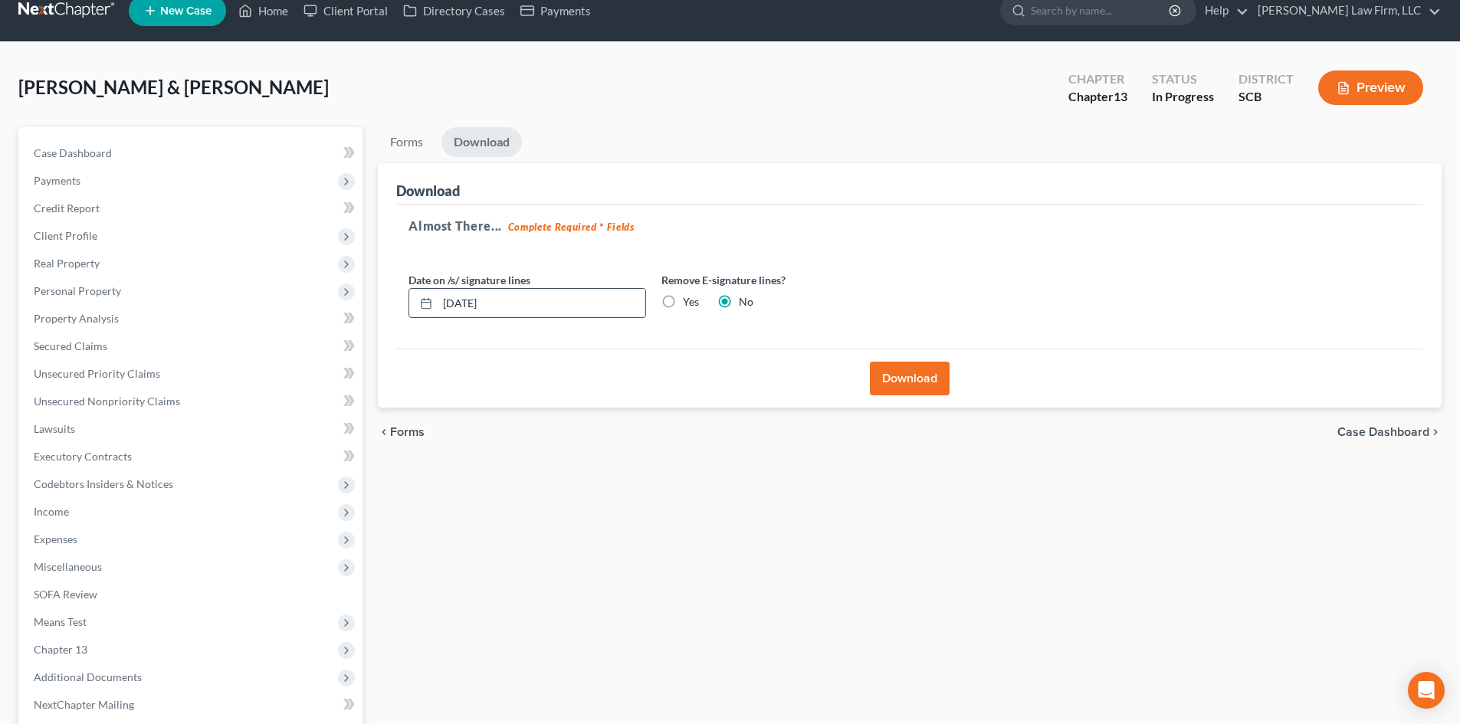
drag, startPoint x: 664, startPoint y: 302, endPoint x: 628, endPoint y: 298, distance: 36.2
click at [683, 302] on label "Yes" at bounding box center [691, 301] width 16 height 15
click at [689, 302] on input "Yes" at bounding box center [694, 299] width 10 height 10
radio input "true"
radio input "false"
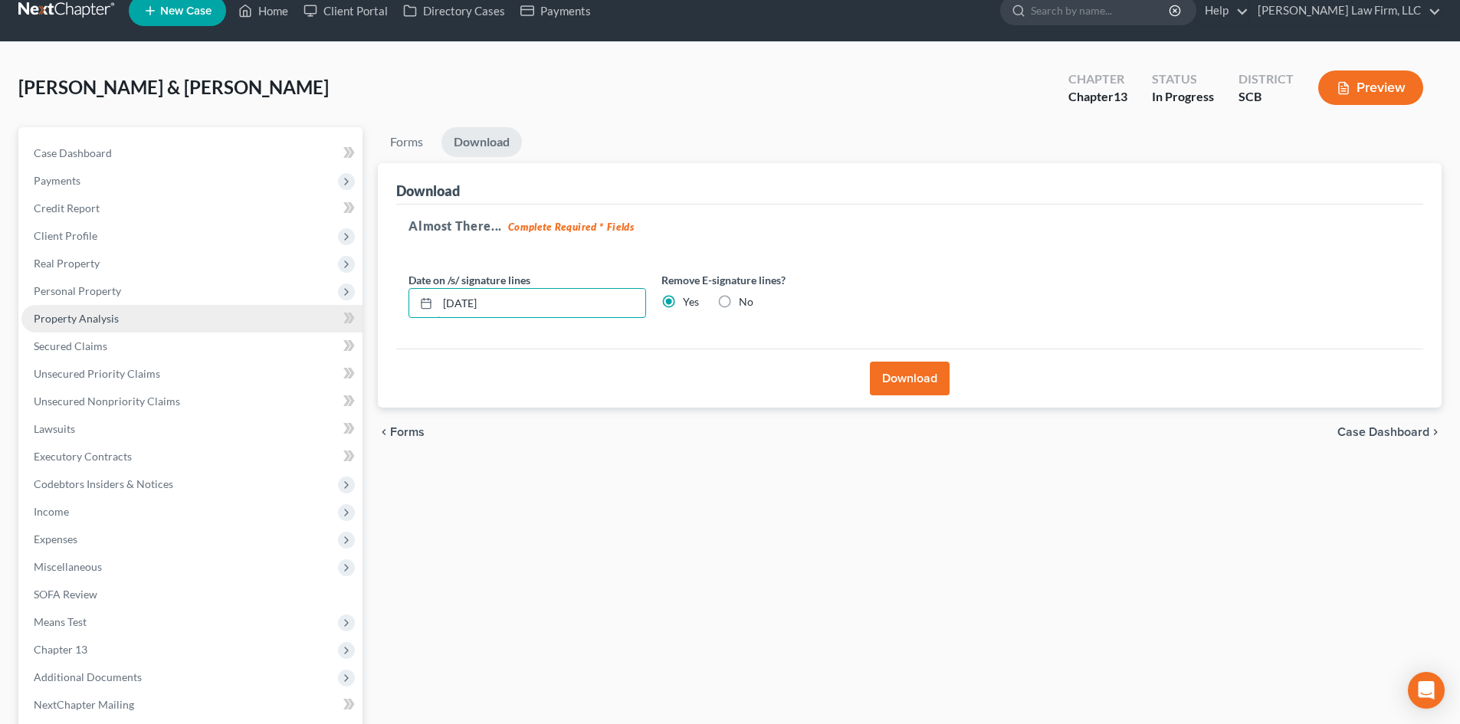
drag, startPoint x: 434, startPoint y: 320, endPoint x: 306, endPoint y: 316, distance: 128.1
click at [389, 324] on div "Download Almost There... Complete Required * Fields Date on /s/ signature lines…" at bounding box center [910, 285] width 1064 height 245
click at [911, 379] on button "Download" at bounding box center [910, 379] width 80 height 34
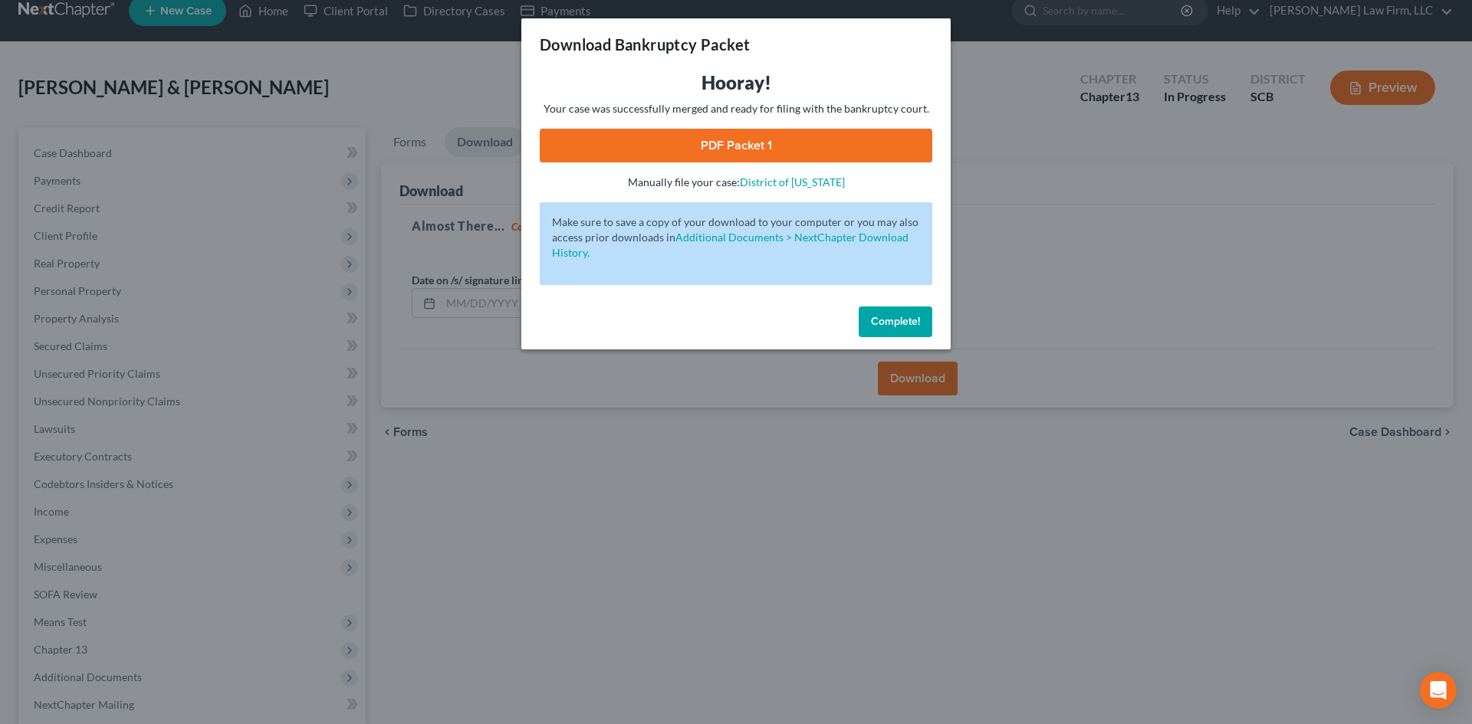
click at [740, 134] on link "PDF Packet 1" at bounding box center [736, 146] width 392 height 34
click at [906, 327] on span "Complete!" at bounding box center [895, 321] width 49 height 13
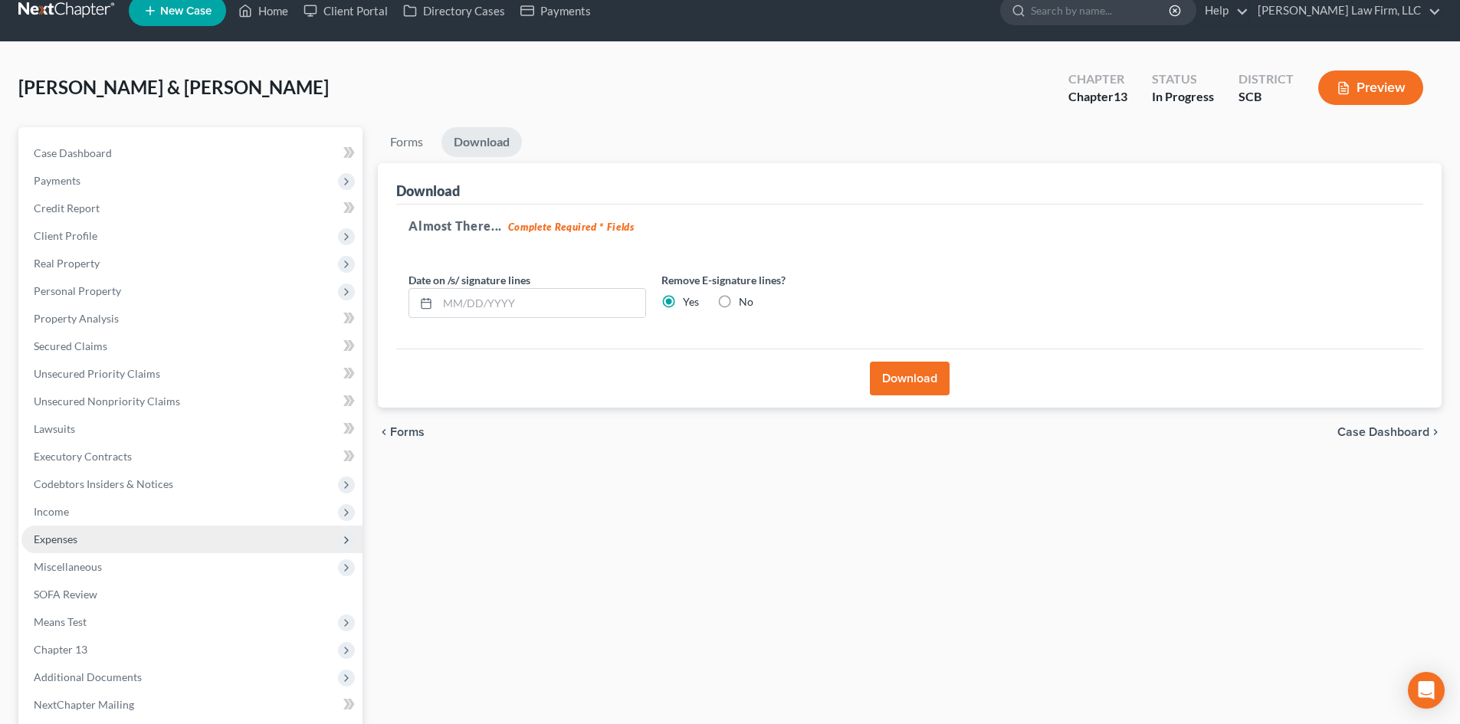
scroll to position [97, 0]
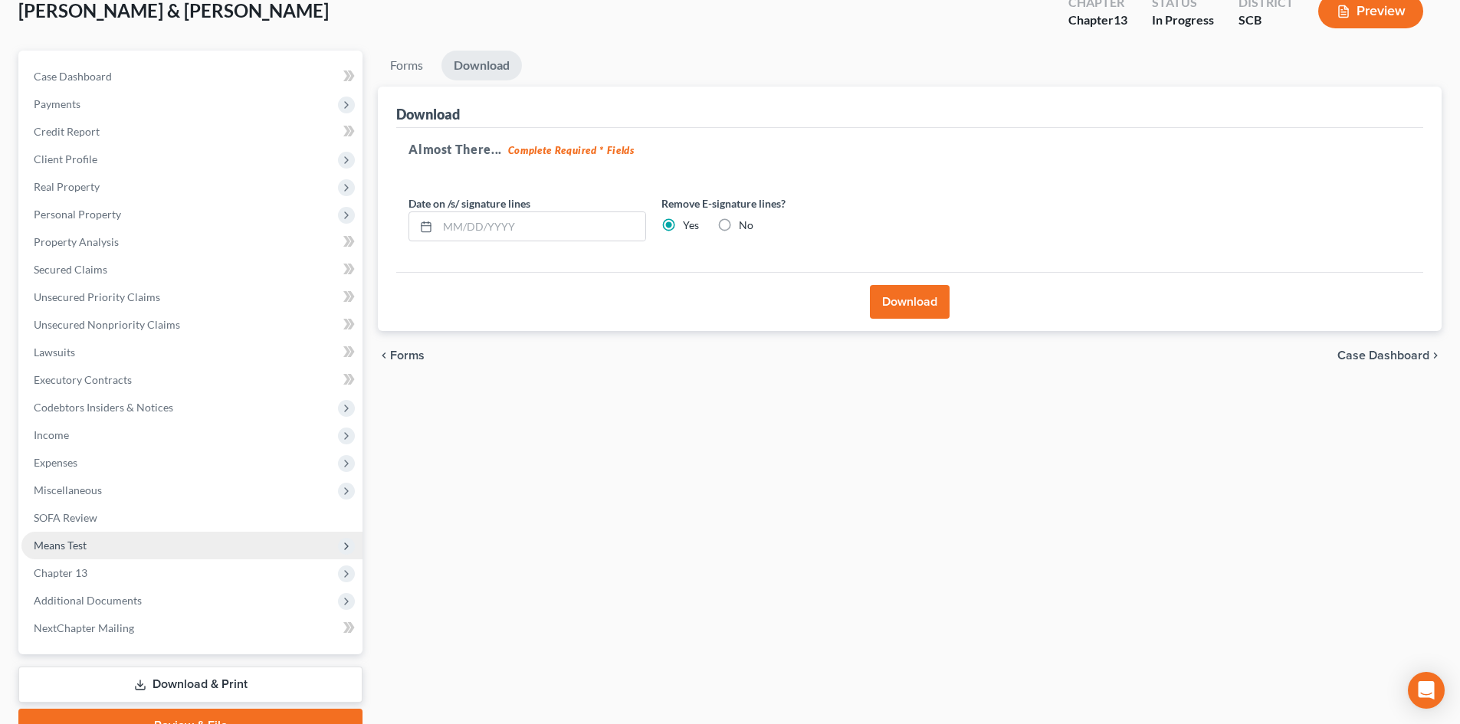
click at [133, 553] on span "Means Test" at bounding box center [191, 546] width 341 height 28
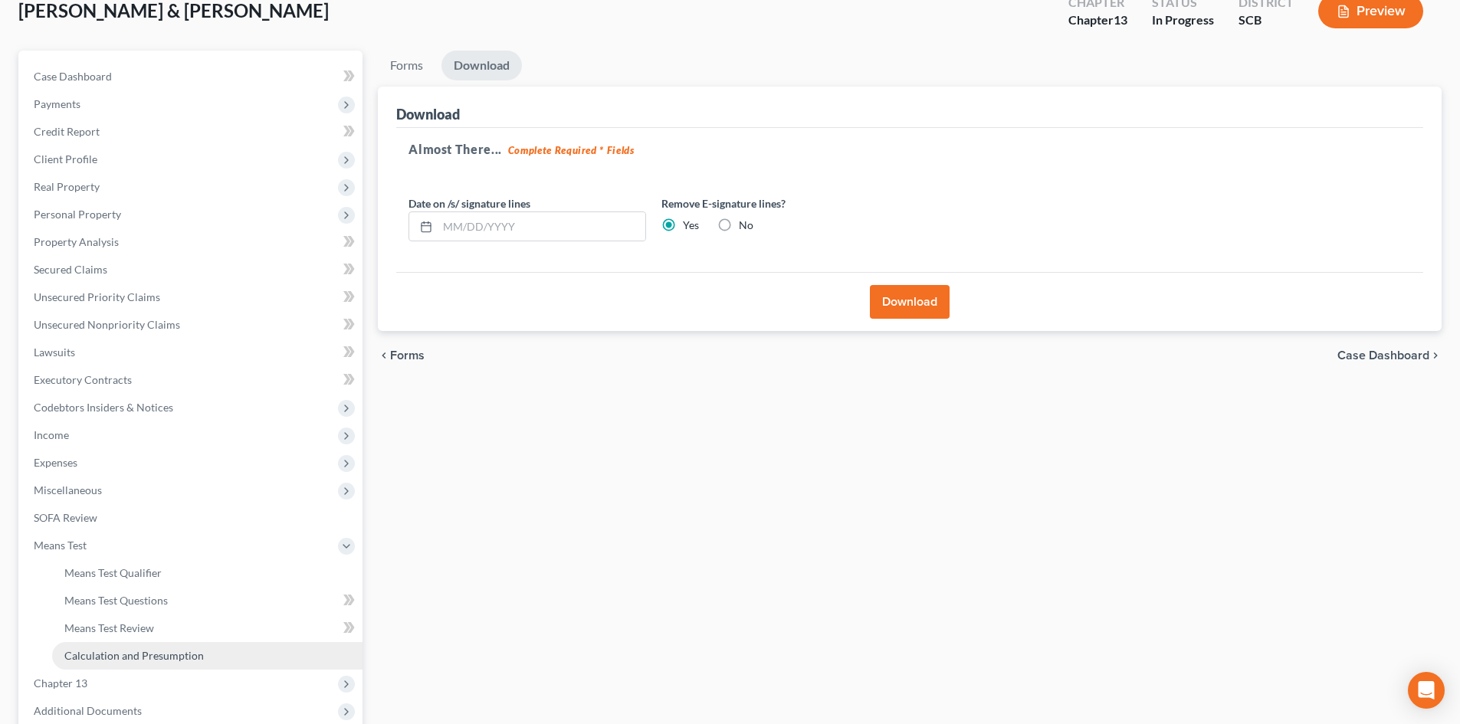
click at [179, 653] on span "Calculation and Presumption" at bounding box center [133, 655] width 139 height 13
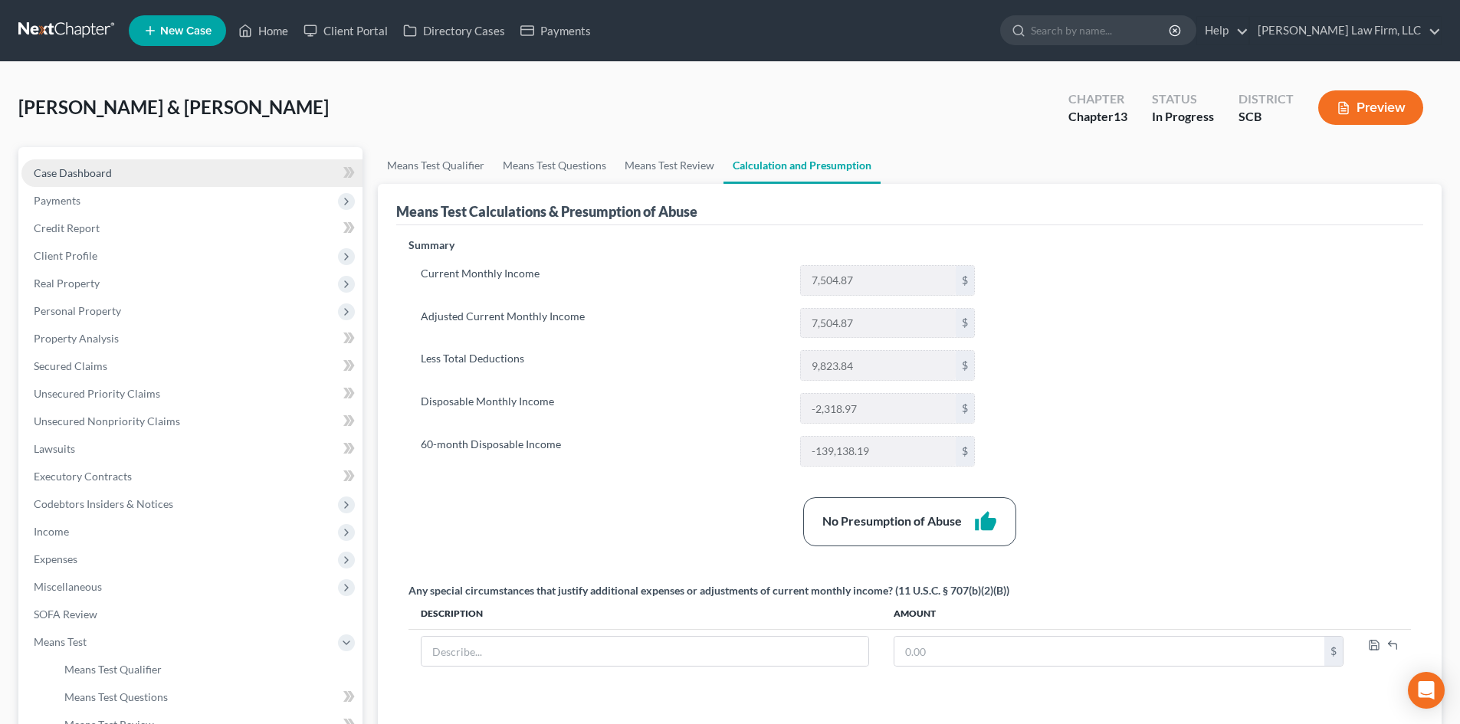
click at [72, 172] on span "Case Dashboard" at bounding box center [73, 172] width 78 height 13
select select "1"
select select "0"
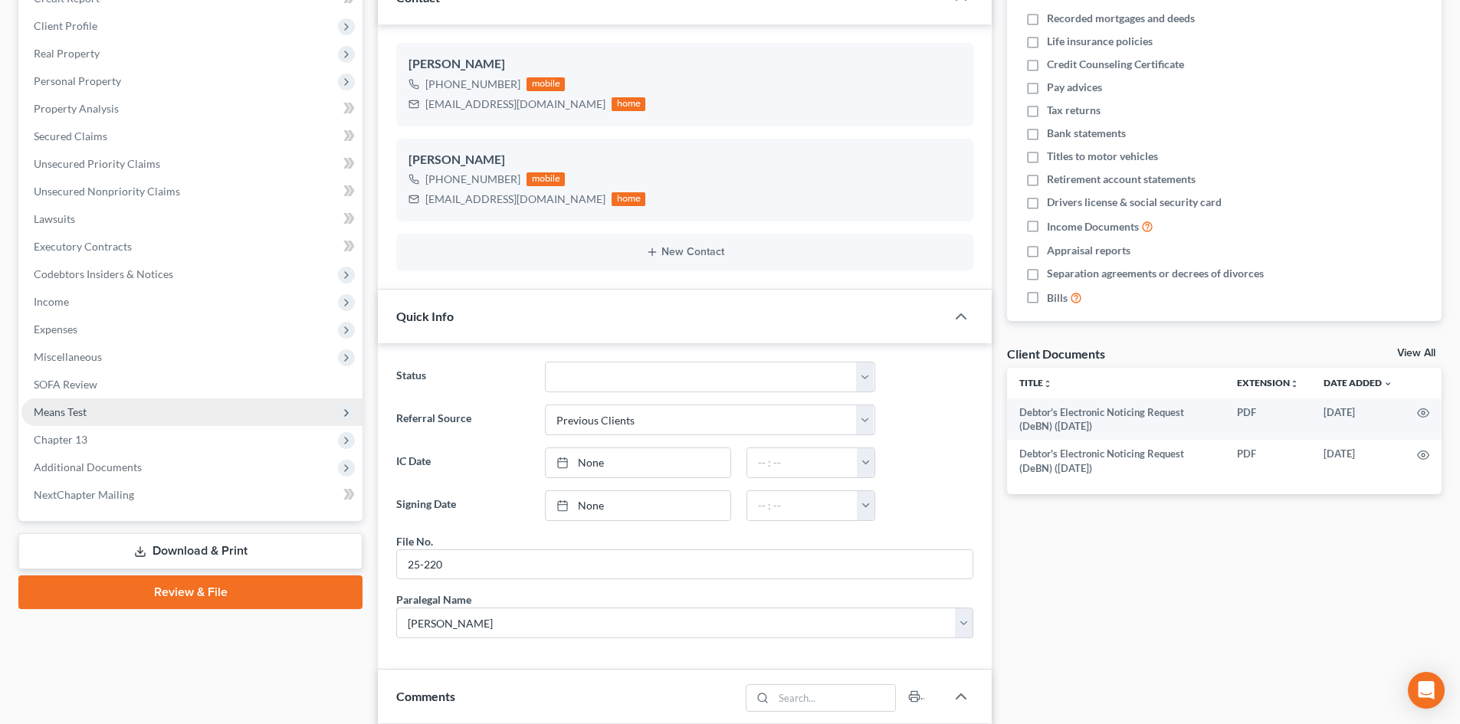
scroll to position [153, 0]
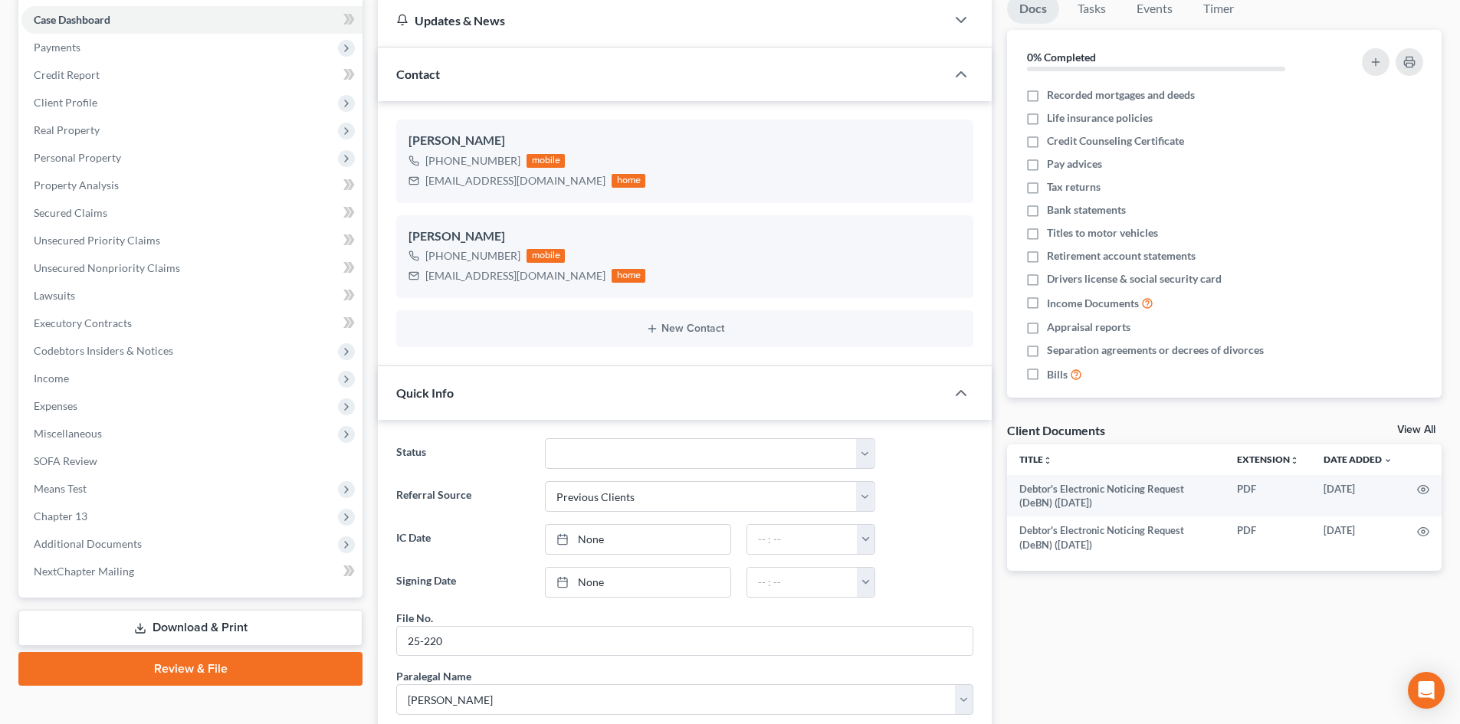
click at [212, 616] on link "Download & Print" at bounding box center [190, 628] width 344 height 36
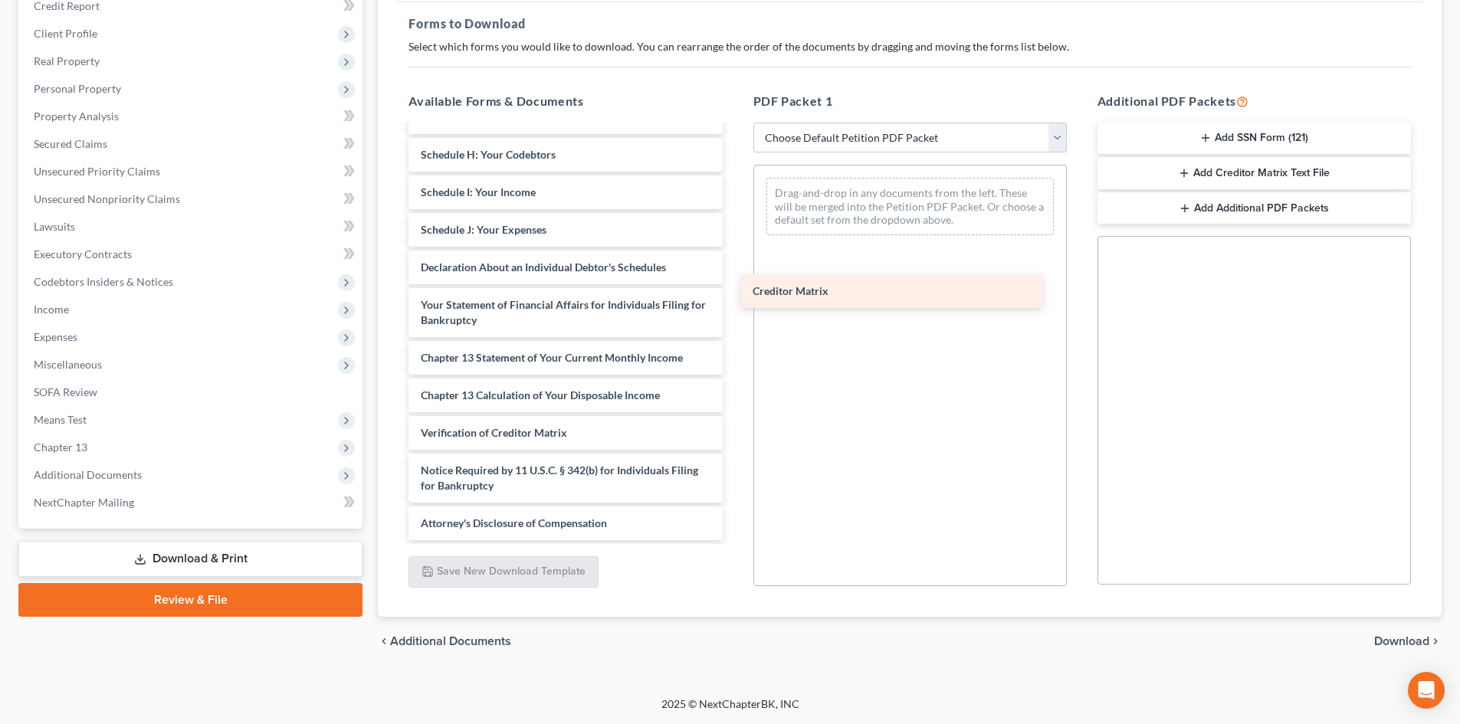
scroll to position [372, 0]
drag, startPoint x: 464, startPoint y: 405, endPoint x: 809, endPoint y: 279, distance: 367.1
click at [734, 284] on div "Creditor Matrix Debtor's Electronic Noticing Request (DeBN) (09/12/2025) Debtor…" at bounding box center [565, 163] width 338 height 756
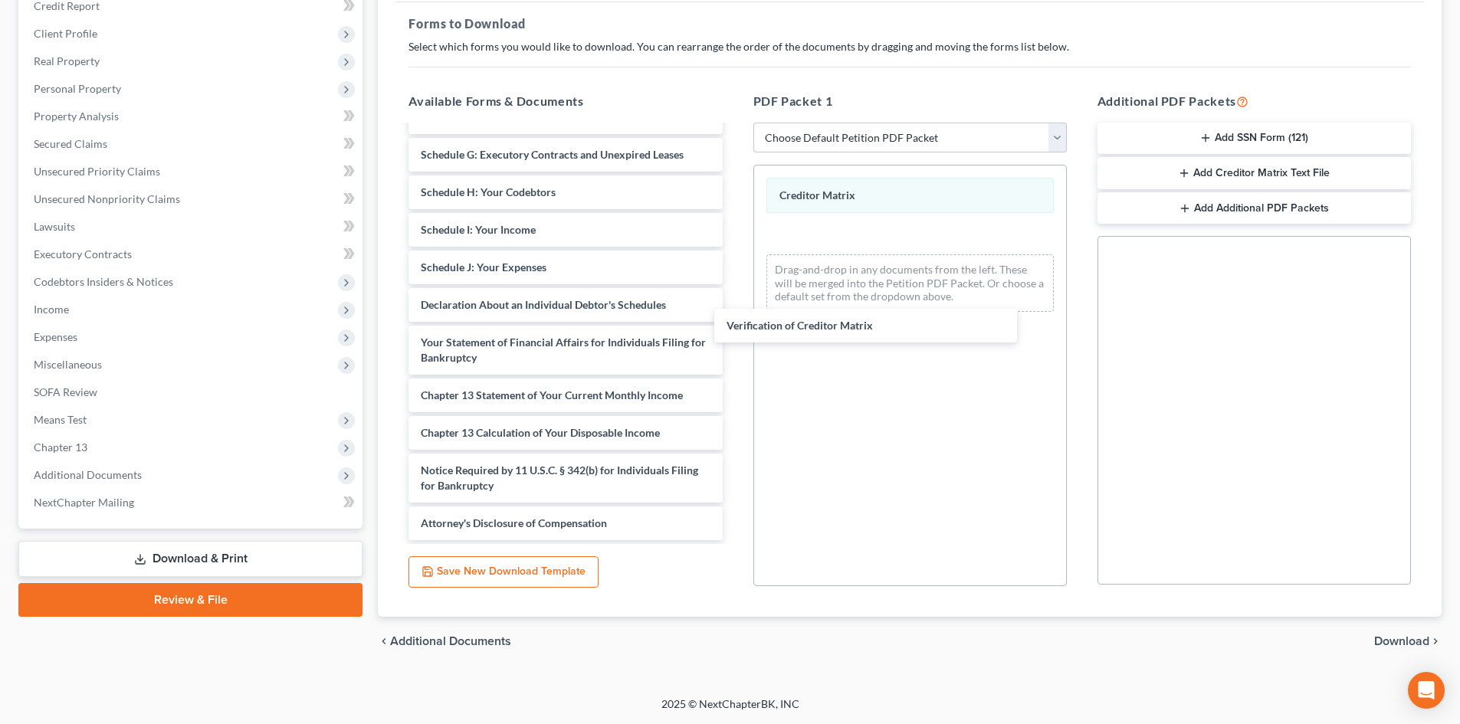
scroll to position [335, 0]
drag, startPoint x: 707, startPoint y: 382, endPoint x: 911, endPoint y: 261, distance: 237.1
click at [734, 282] on div "Verification of Creditor Matrix Debtor's Electronic Noticing Request (DeBN) (09…" at bounding box center [565, 181] width 338 height 718
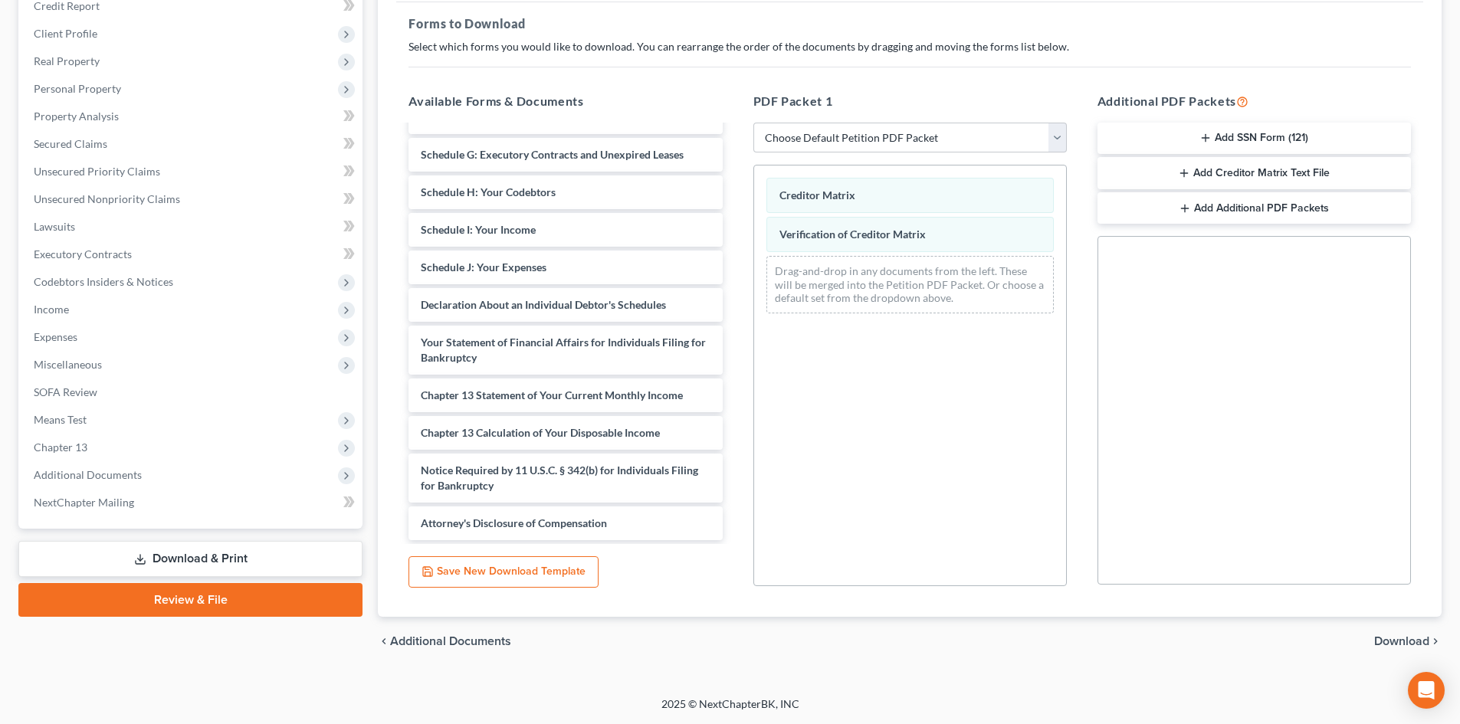
click at [1215, 137] on button "Add SSN Form (121)" at bounding box center [1254, 139] width 313 height 32
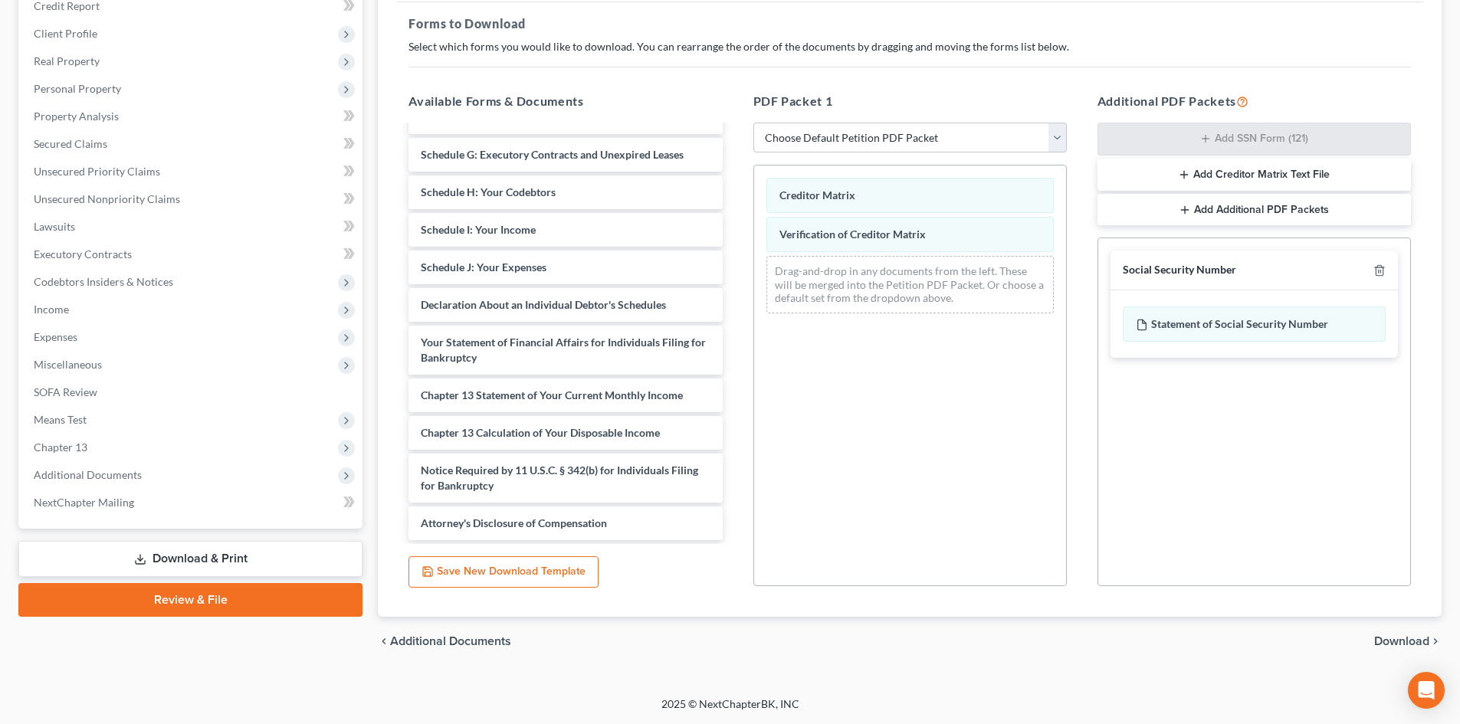
click at [1407, 640] on span "Download" at bounding box center [1401, 641] width 55 height 12
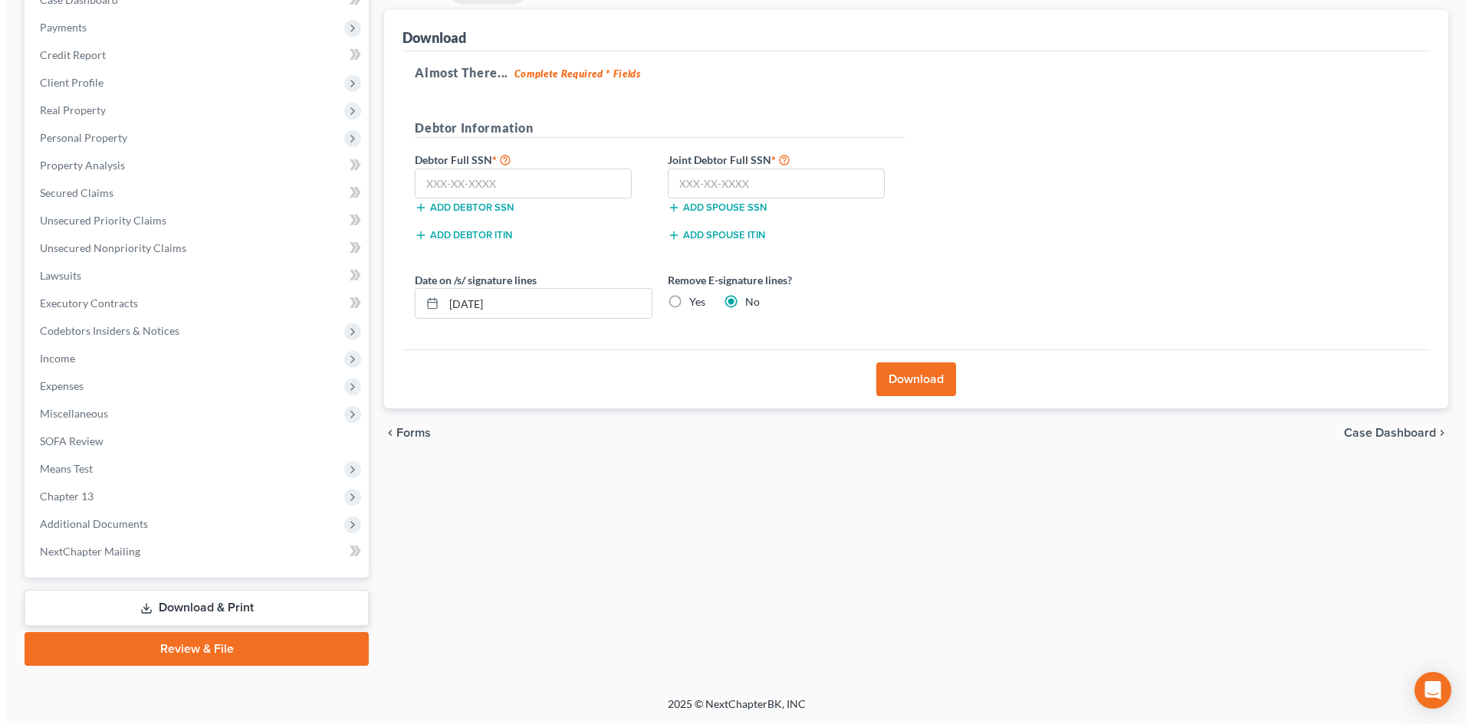
scroll to position [173, 0]
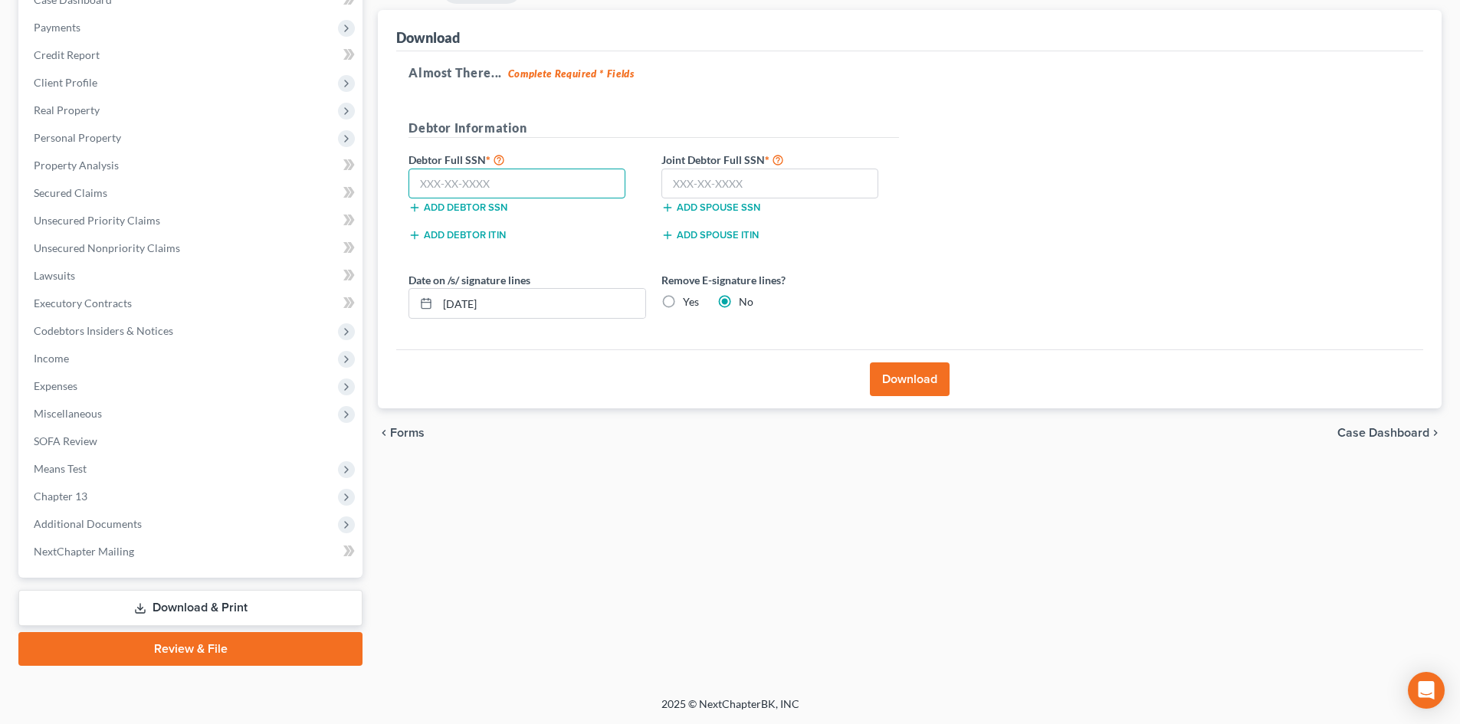
click at [537, 197] on input "text" at bounding box center [517, 184] width 217 height 31
type input "249-43-5609"
click at [707, 175] on input "text" at bounding box center [769, 184] width 217 height 31
type input "247-75-2662"
drag, startPoint x: 671, startPoint y: 305, endPoint x: 660, endPoint y: 300, distance: 12.4
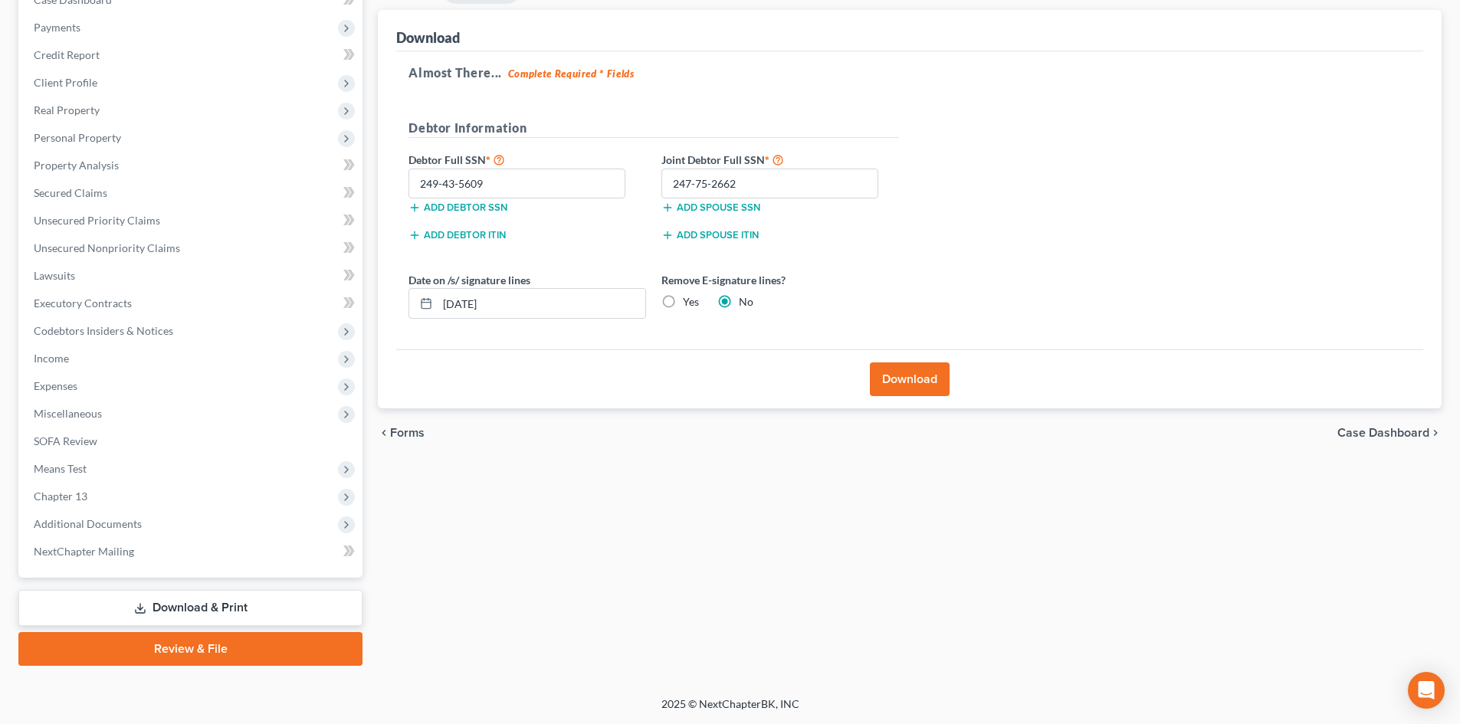
click at [683, 304] on label "Yes" at bounding box center [691, 301] width 16 height 15
click at [689, 304] on input "Yes" at bounding box center [694, 299] width 10 height 10
radio input "true"
radio input "false"
drag, startPoint x: 571, startPoint y: 304, endPoint x: 353, endPoint y: 300, distance: 218.5
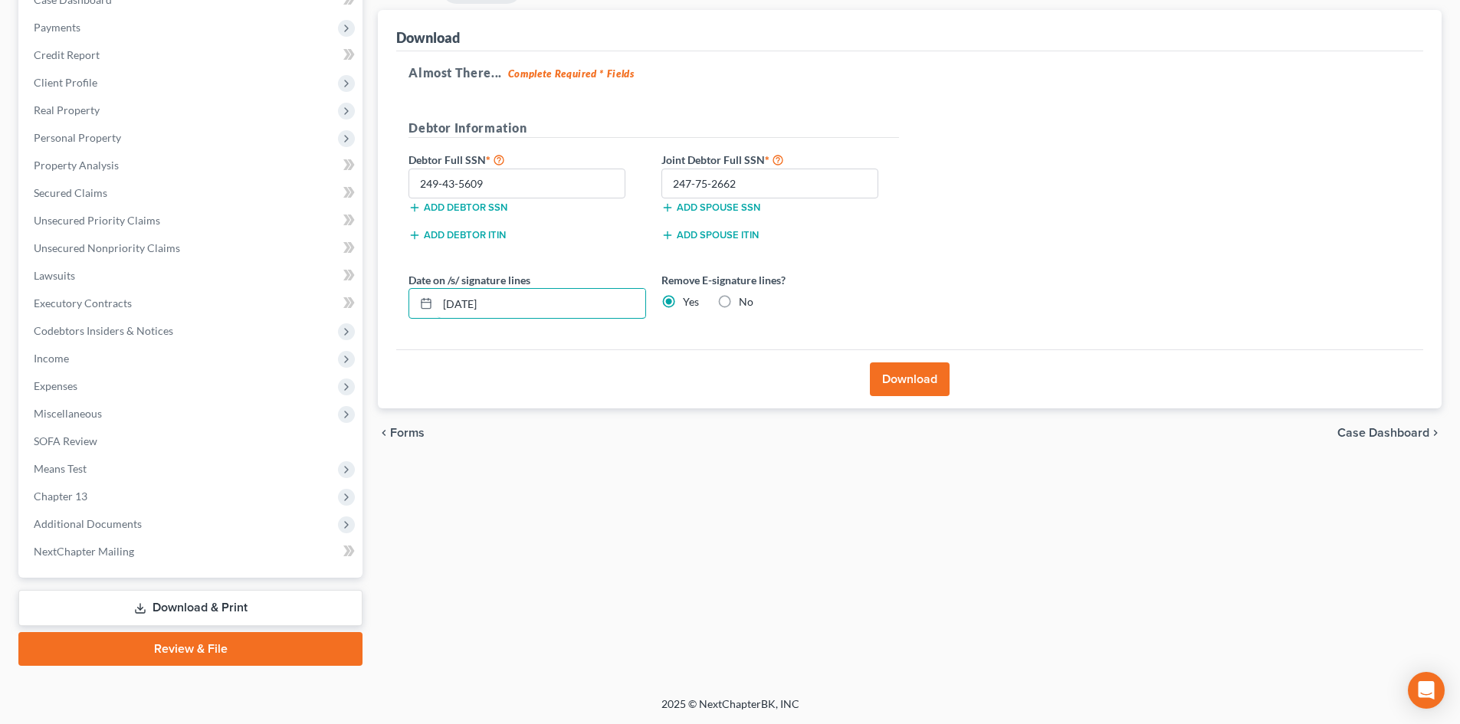
click at [353, 300] on div "Petition Navigation Case Dashboard Payments Invoices Payments Payments Credit R…" at bounding box center [730, 320] width 1439 height 692
click at [897, 373] on button "Download" at bounding box center [910, 380] width 80 height 34
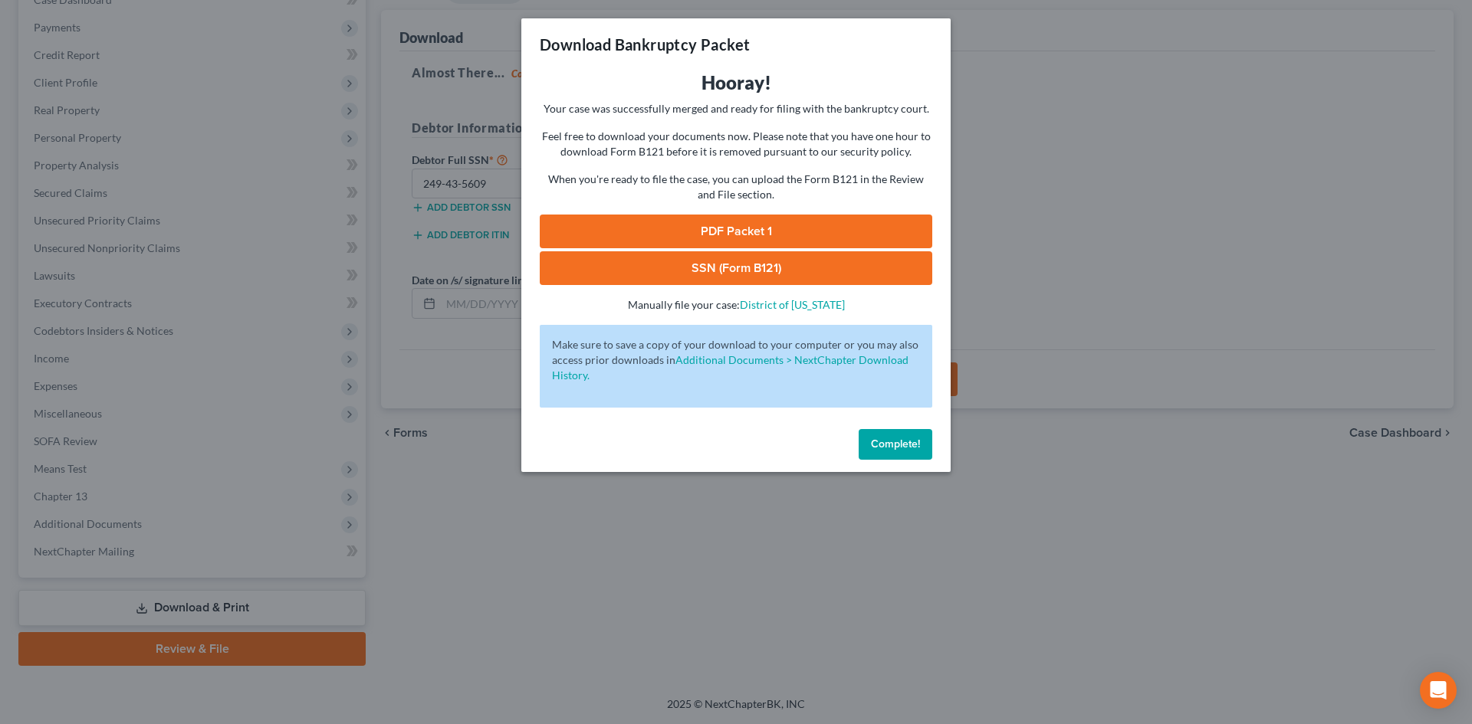
click at [680, 270] on link "SSN (Form B121)" at bounding box center [736, 268] width 392 height 34
click at [650, 235] on link "PDF Packet 1" at bounding box center [736, 232] width 392 height 34
click at [876, 451] on button "Complete!" at bounding box center [895, 444] width 74 height 31
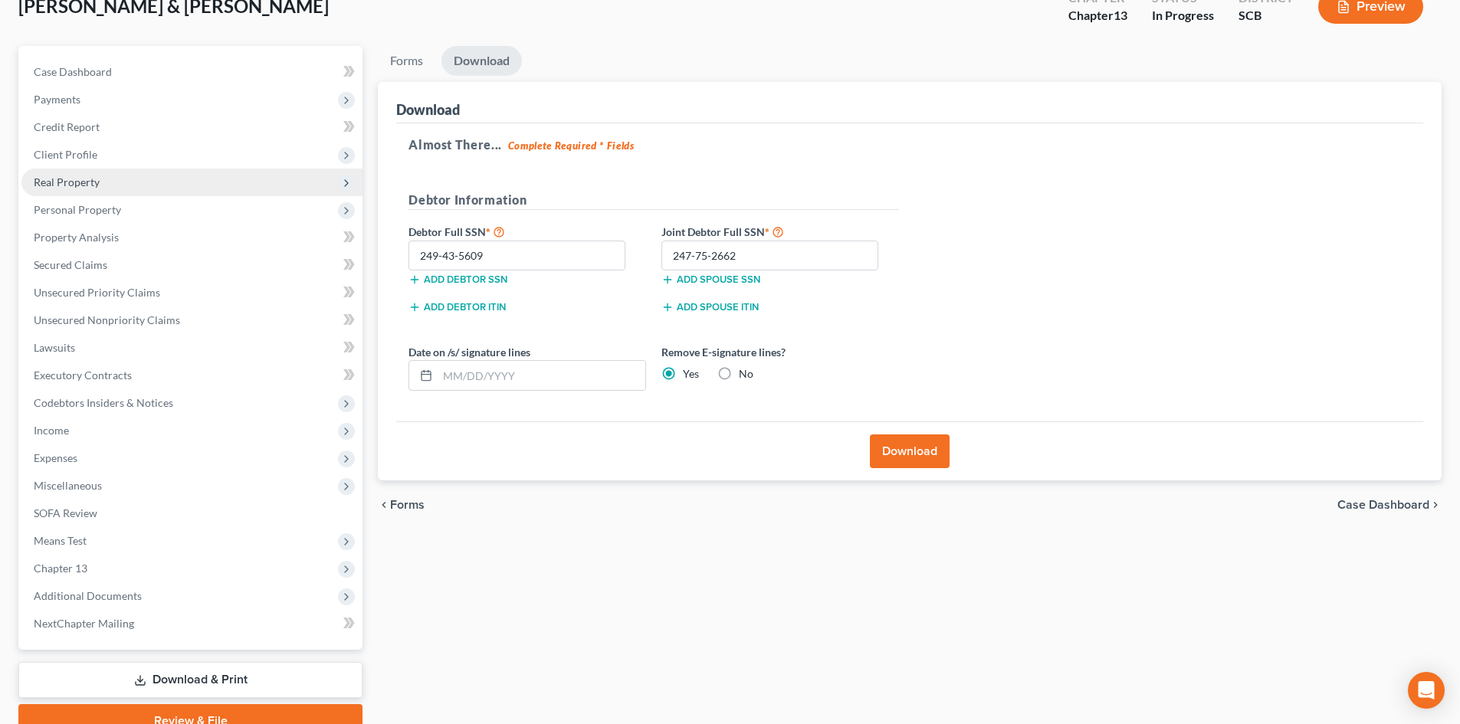
scroll to position [0, 0]
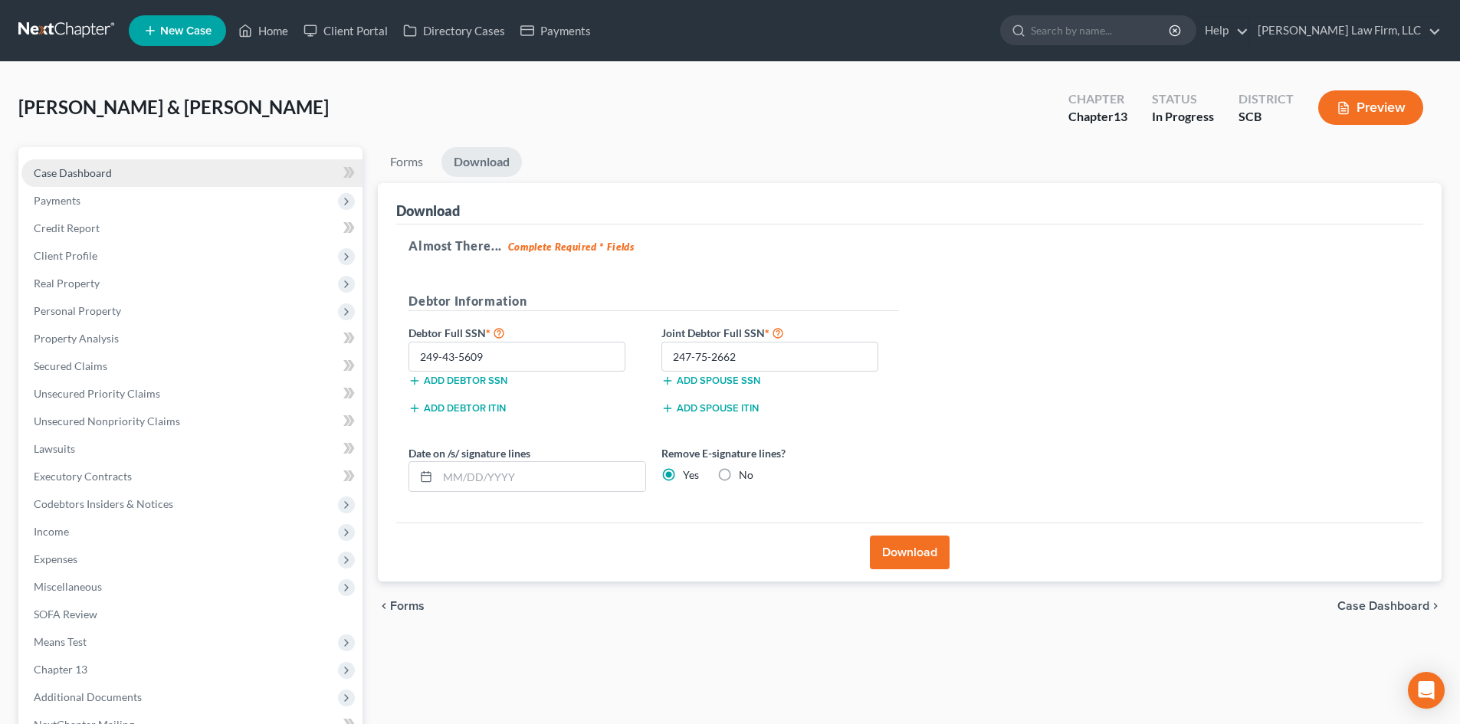
click at [128, 167] on link "Case Dashboard" at bounding box center [191, 173] width 341 height 28
select select "3"
select select "1"
select select "0"
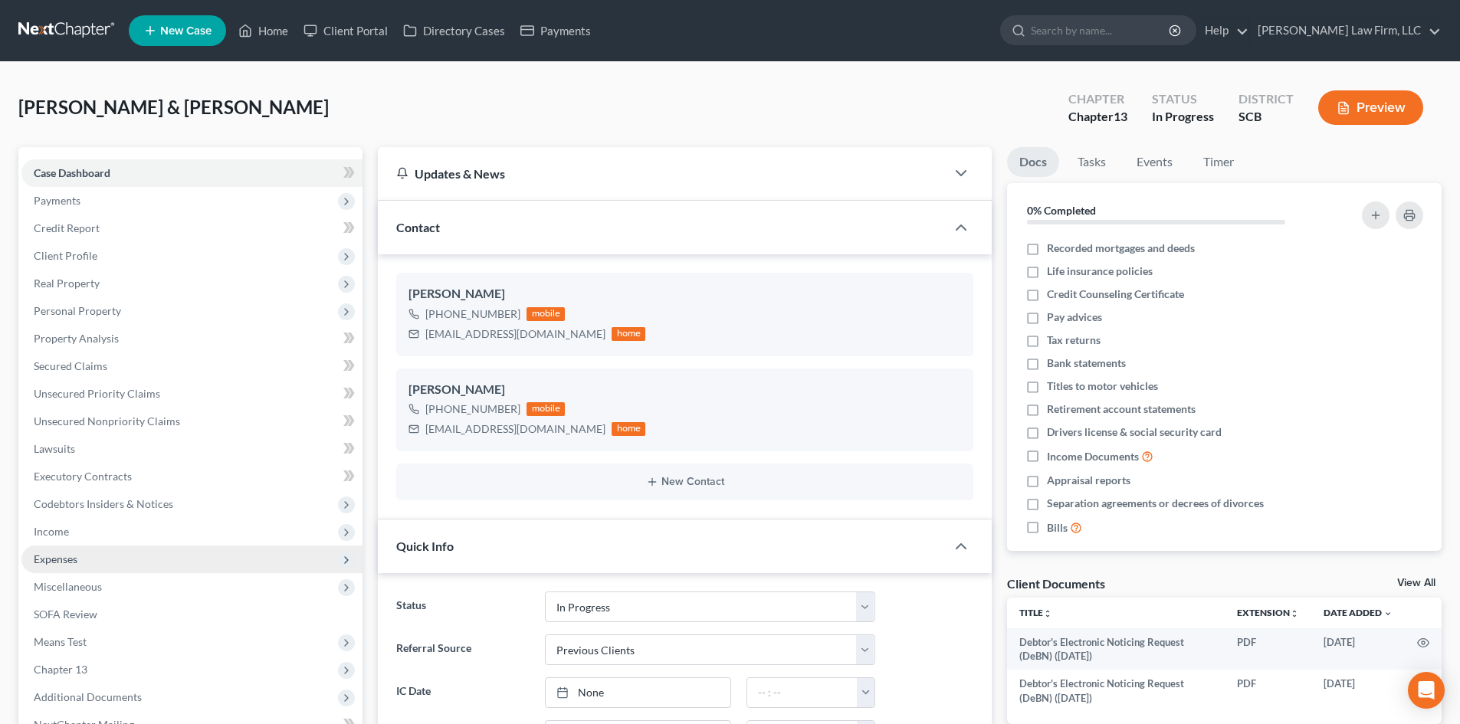
click at [151, 550] on span "Expenses" at bounding box center [191, 560] width 341 height 28
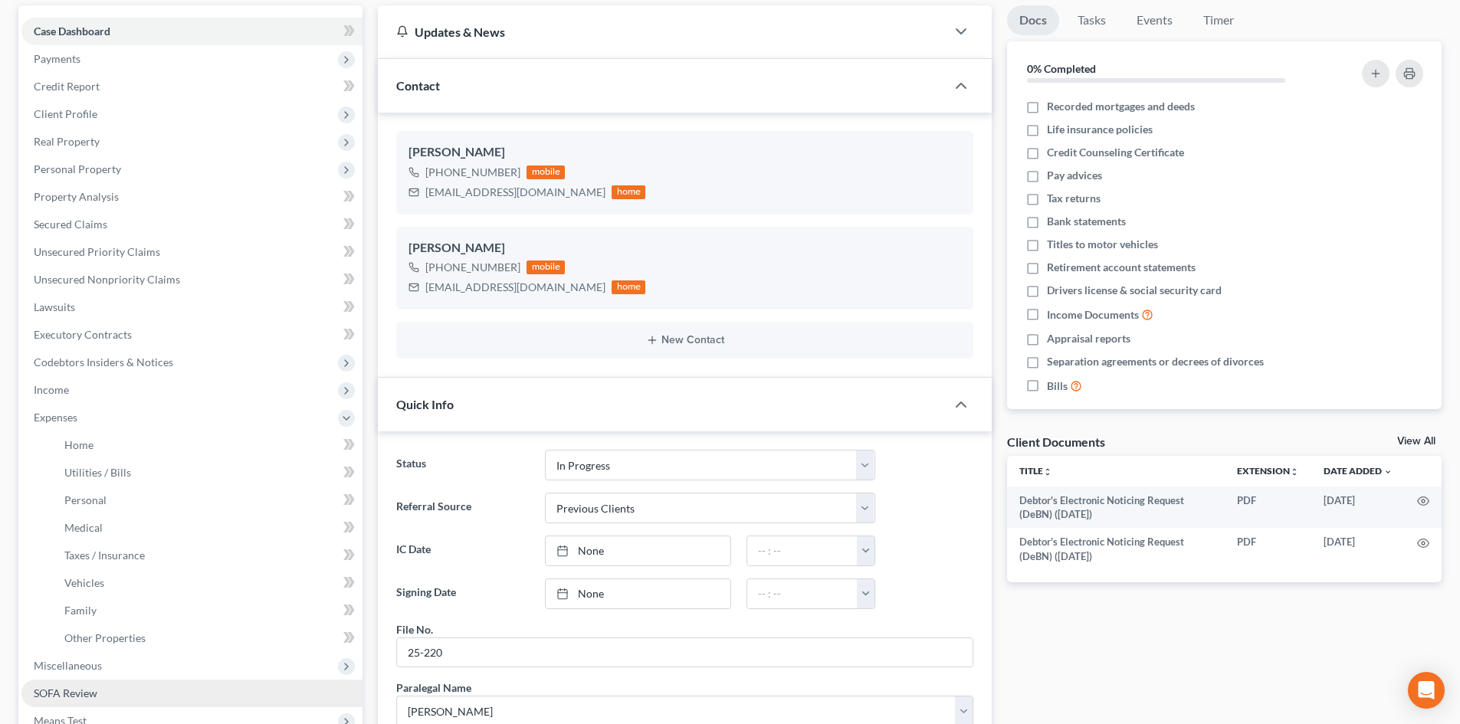
scroll to position [307, 0]
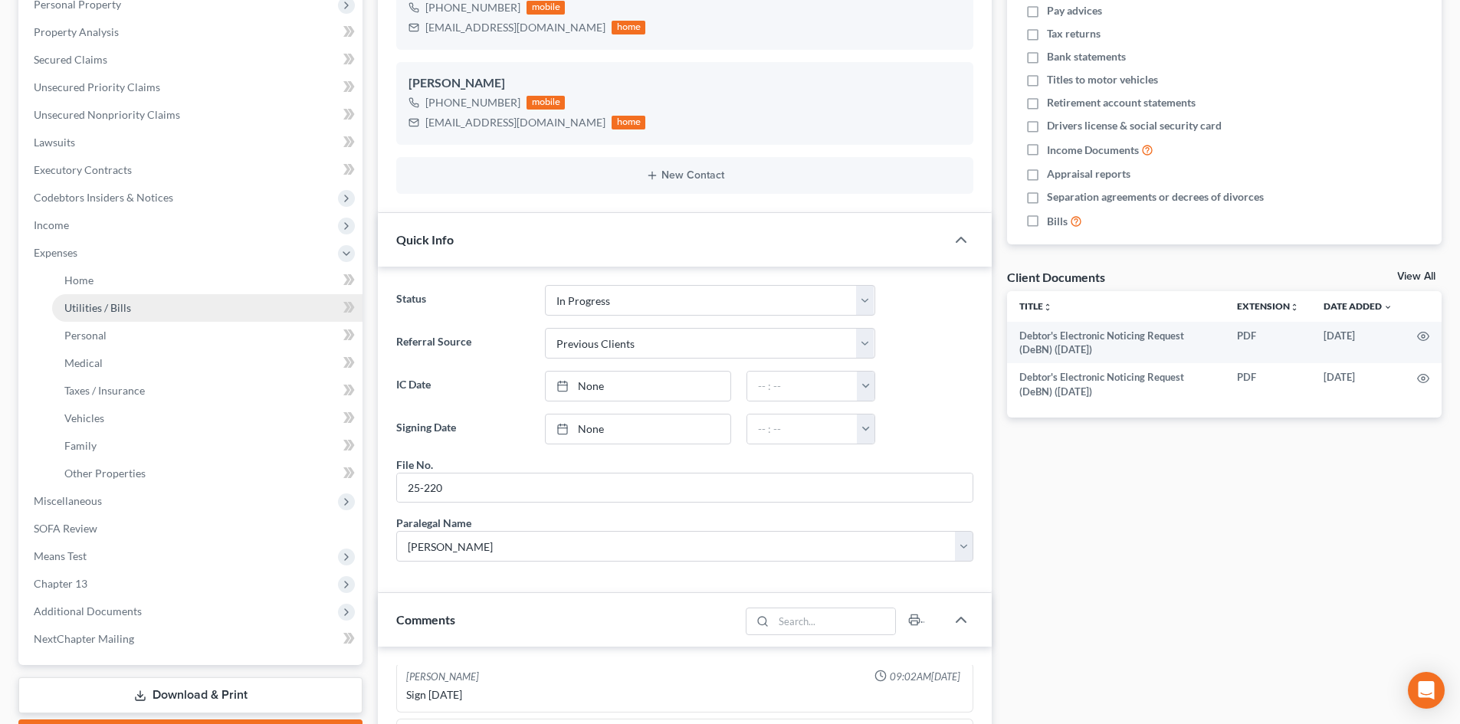
click at [147, 302] on link "Utilities / Bills" at bounding box center [207, 308] width 310 height 28
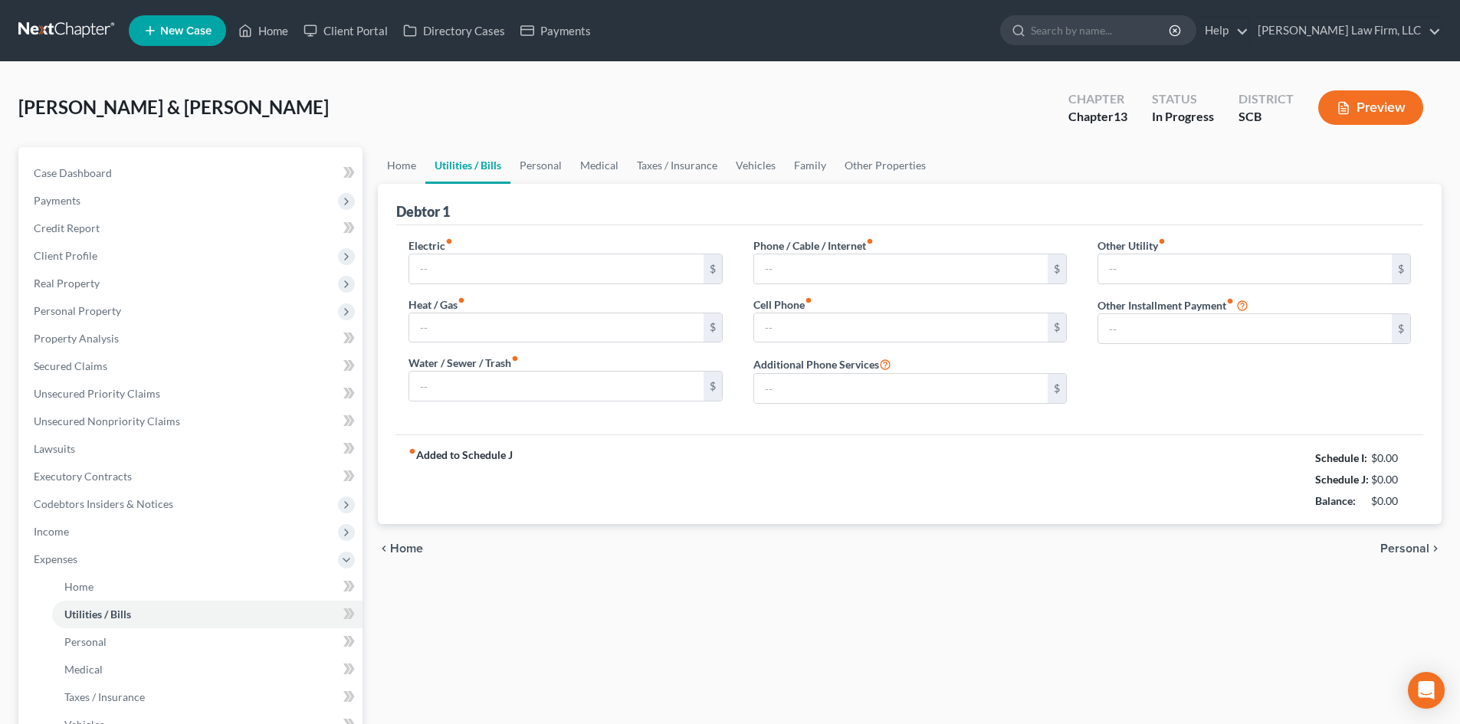
type input "404.00"
type input "0.00"
type input "75.00"
type input "115.00"
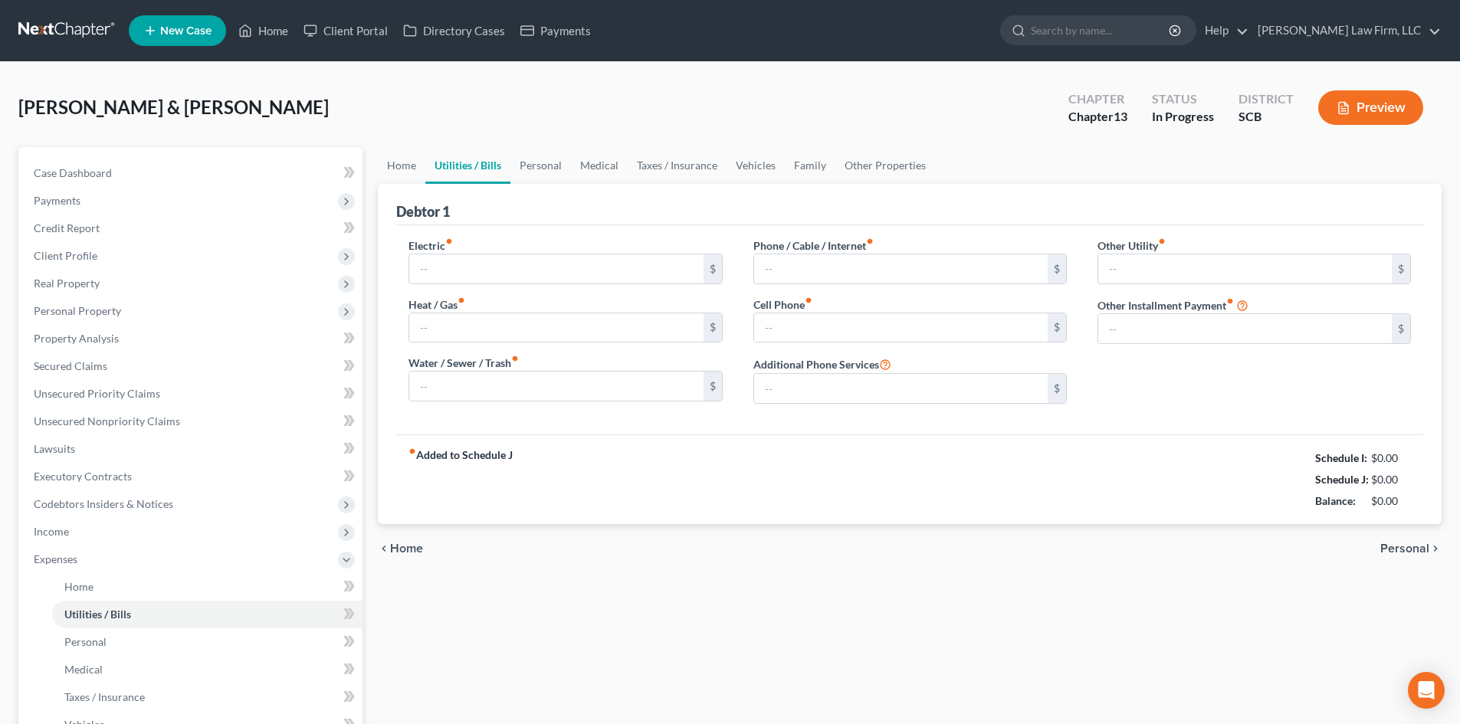
type input "0.00"
type input "7.99"
type input "Hulu"
type input "0.00"
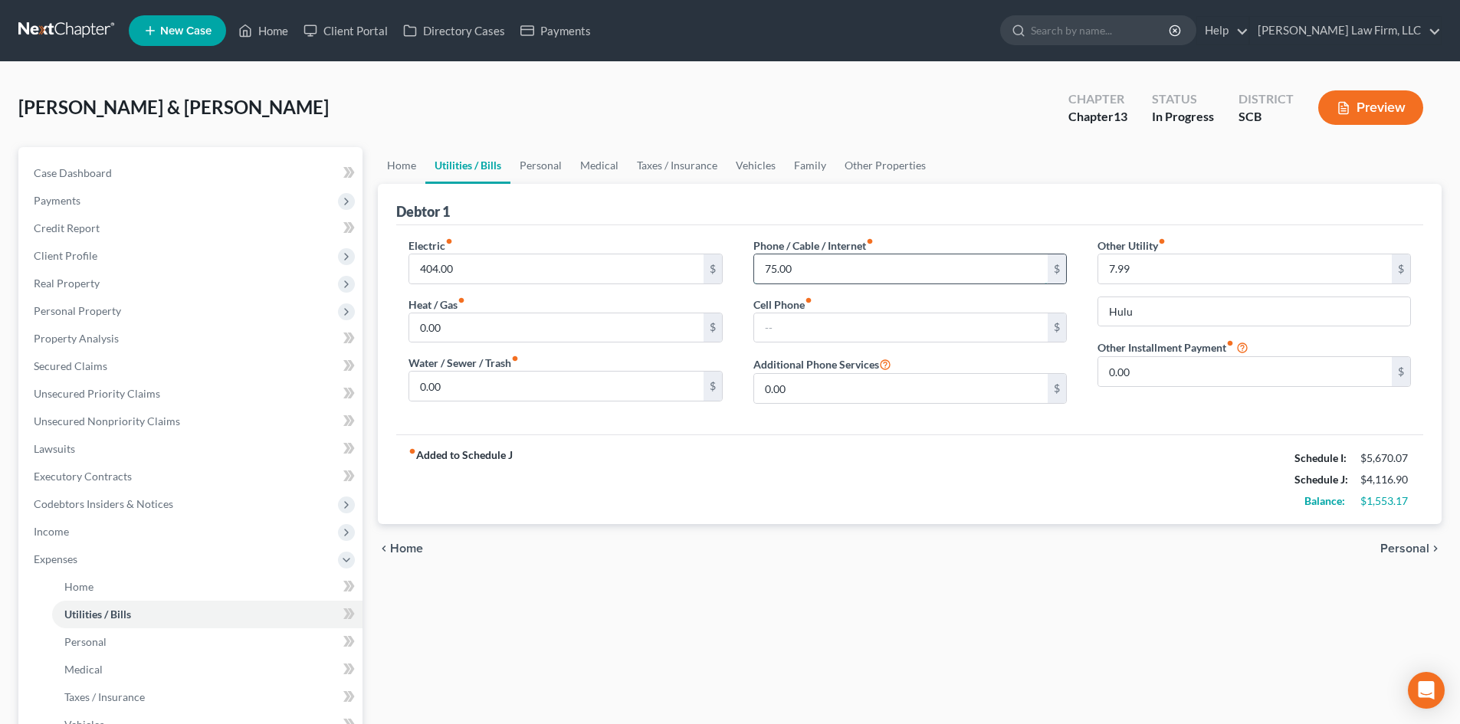
click at [831, 276] on input "75.00" at bounding box center [901, 268] width 294 height 29
type input "201.13"
click at [1206, 302] on input "Hulu" at bounding box center [1254, 311] width 312 height 29
type input "Hulu/Netflix"
type input "25.98"
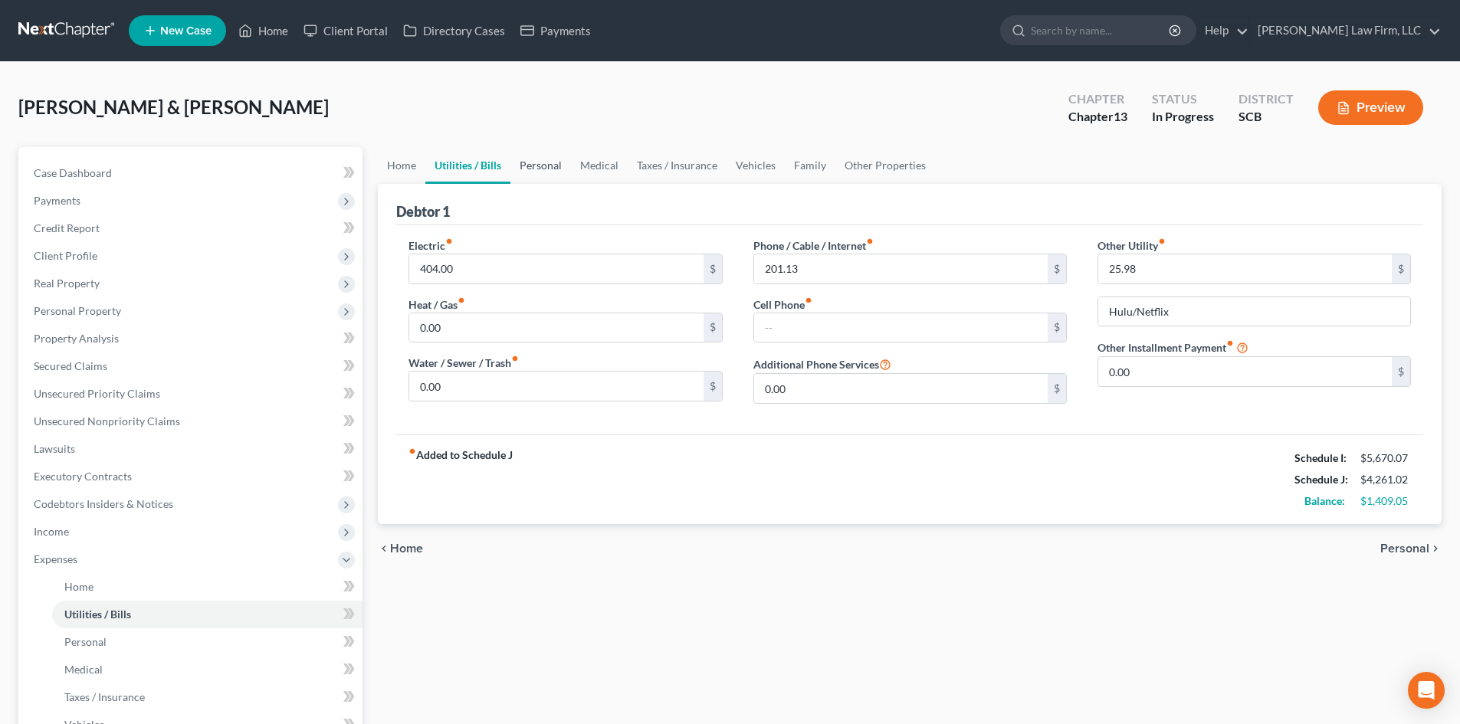
click at [556, 169] on link "Personal" at bounding box center [540, 165] width 61 height 37
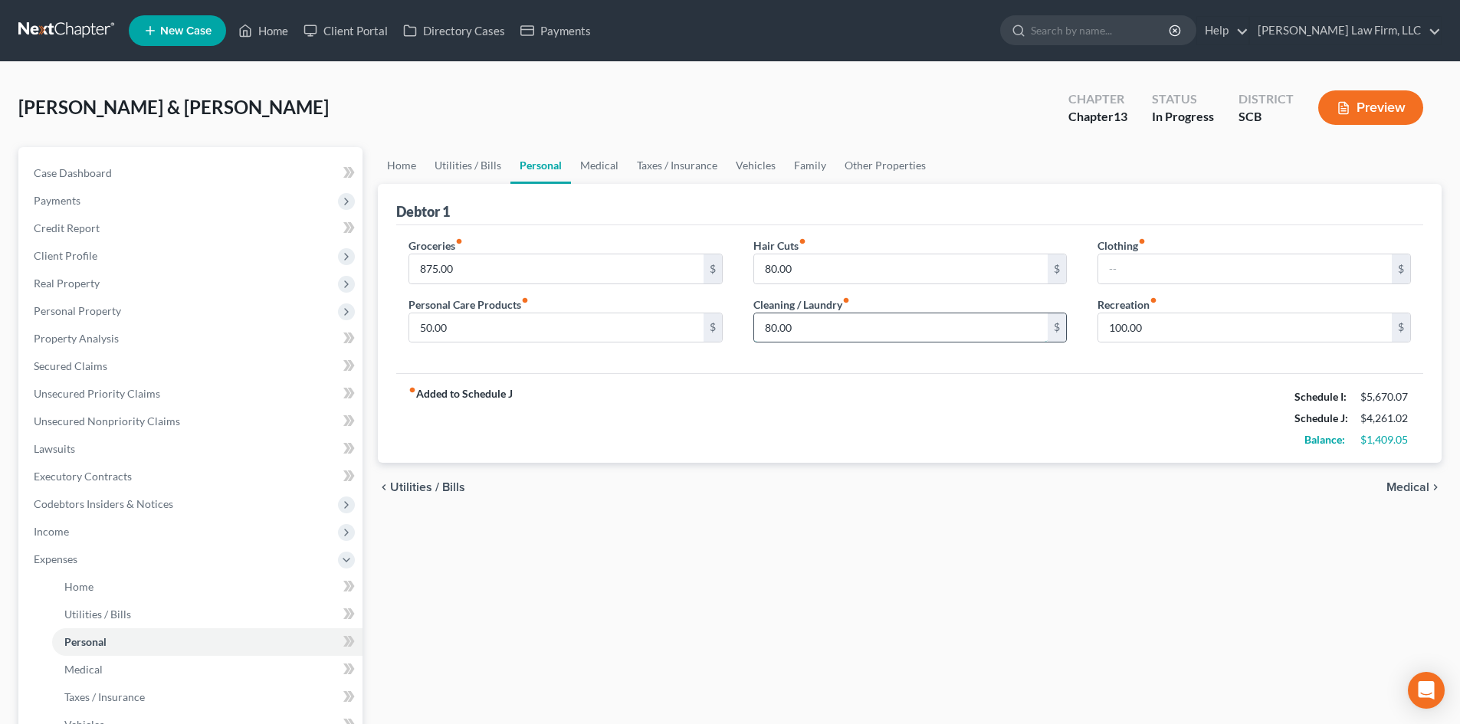
click at [907, 328] on input "80.00" at bounding box center [901, 327] width 294 height 29
type input "0"
type input "125"
click at [599, 169] on link "Medical" at bounding box center [599, 165] width 57 height 37
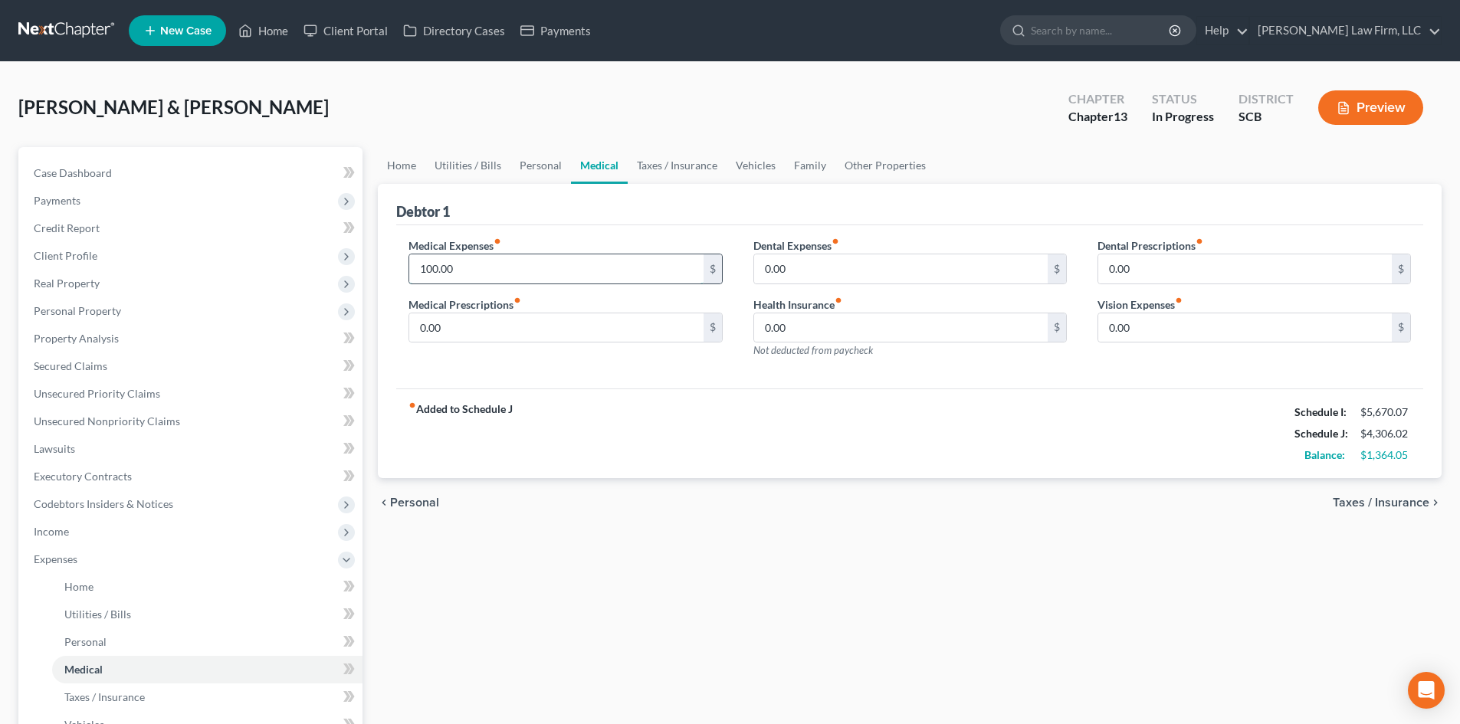
click at [510, 278] on input "100.00" at bounding box center [556, 268] width 294 height 29
type input "150"
click at [592, 387] on div "Medical Expenses fiber_manual_record 150 $ Medical Prescriptions fiber_manual_r…" at bounding box center [909, 307] width 1027 height 164
click at [752, 168] on link "Vehicles" at bounding box center [756, 165] width 58 height 37
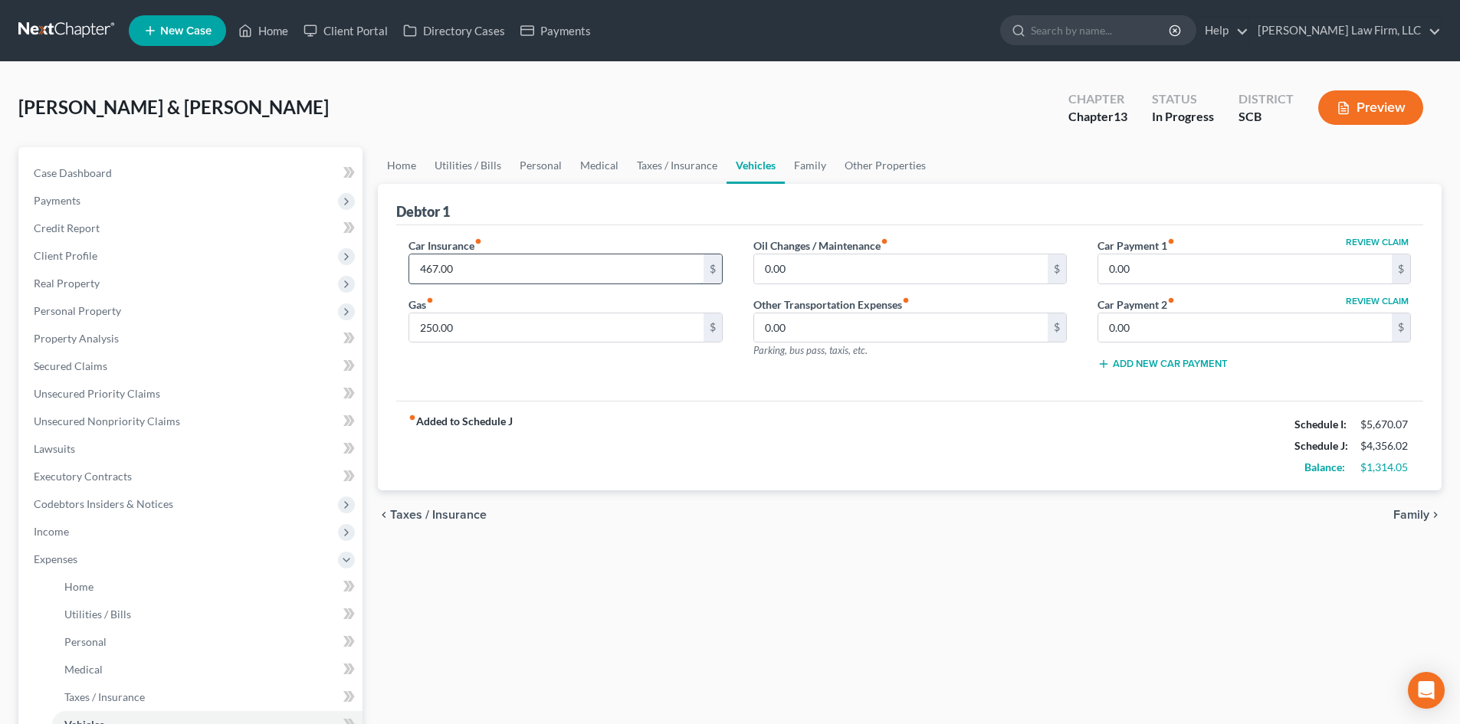
click at [508, 273] on input "467.00" at bounding box center [556, 268] width 294 height 29
type input "477"
click at [736, 497] on div "chevron_left Taxes / Insurance Family chevron_right" at bounding box center [910, 515] width 1064 height 49
click at [451, 166] on link "Utilities / Bills" at bounding box center [467, 165] width 85 height 37
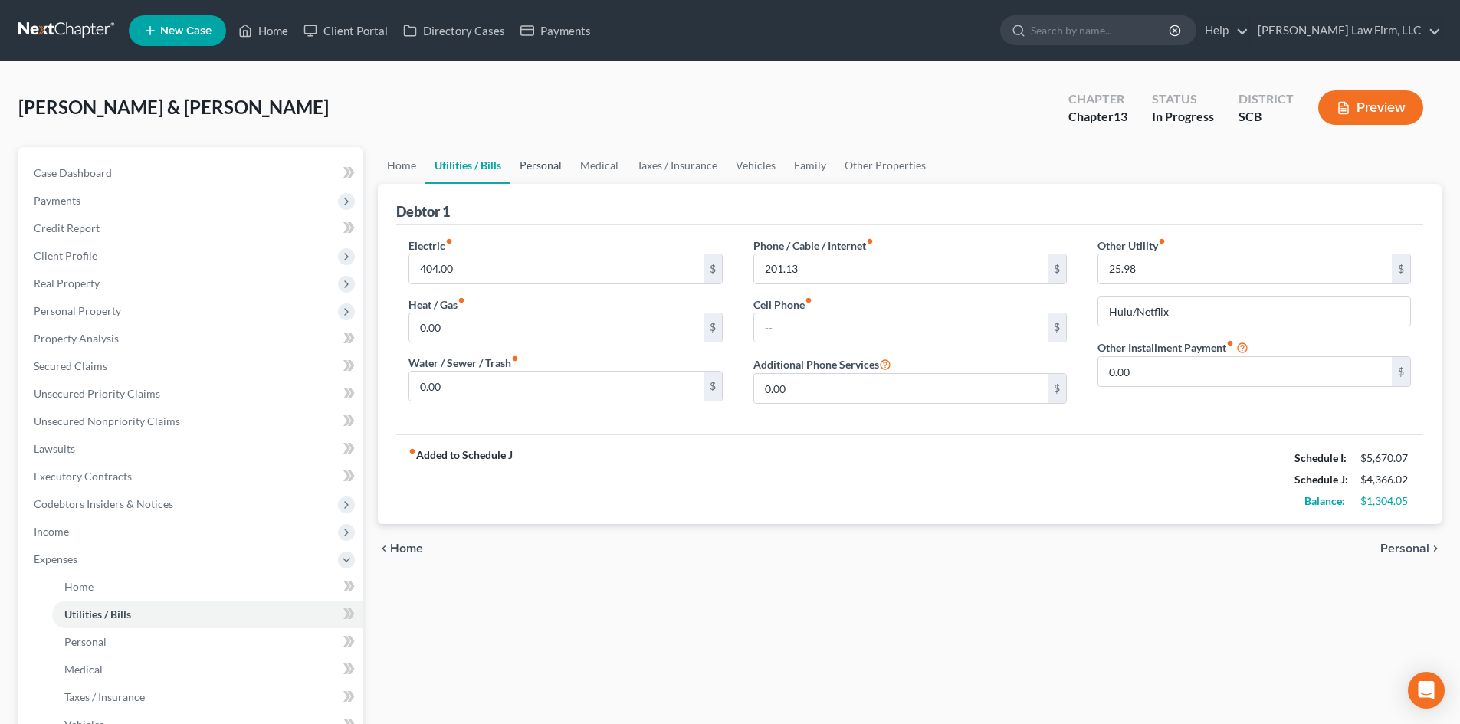
click at [548, 167] on link "Personal" at bounding box center [540, 165] width 61 height 37
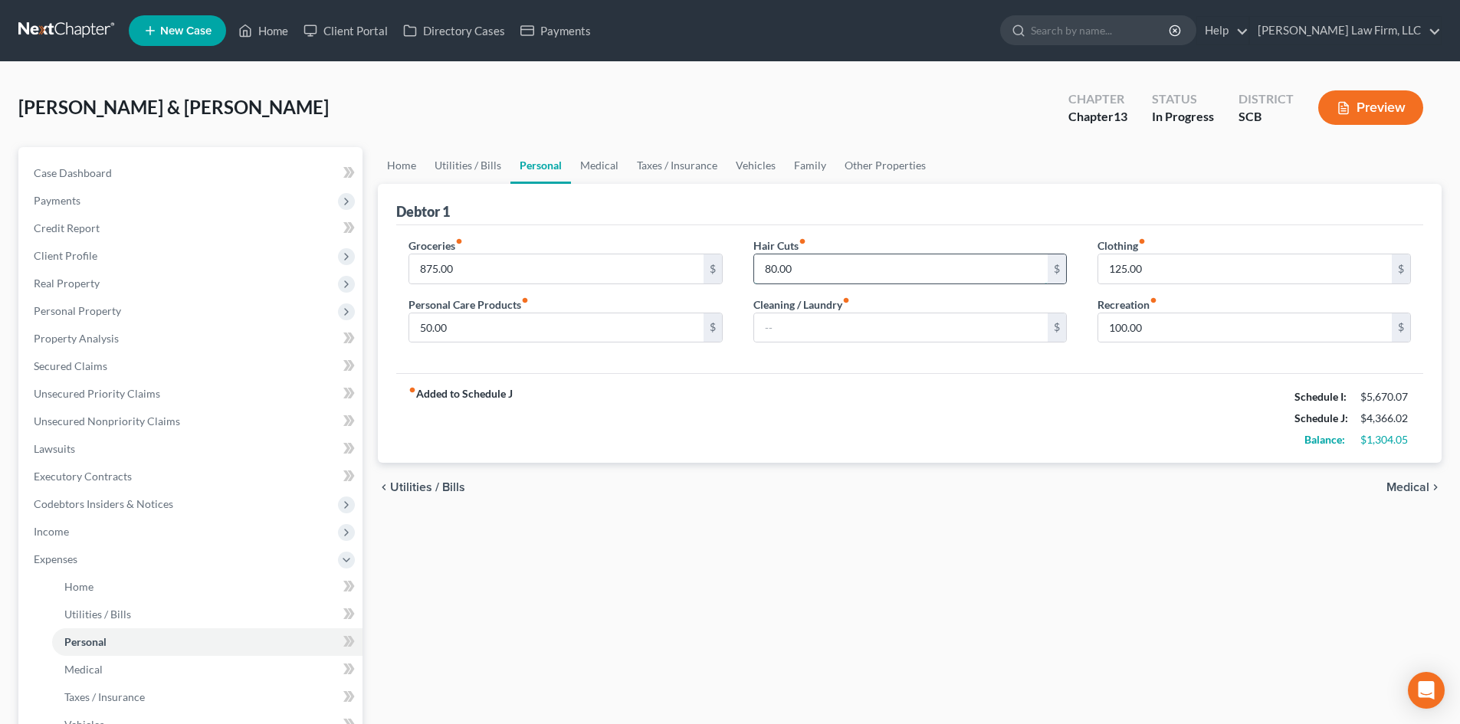
click at [842, 280] on input "80.00" at bounding box center [901, 268] width 294 height 29
click at [481, 319] on input "50.00" at bounding box center [556, 327] width 294 height 29
type input "150"
click at [849, 408] on div "fiber_manual_record Added to Schedule J Schedule I: $5,670.07 Schedule J: $4,38…" at bounding box center [909, 418] width 1027 height 90
click at [1216, 339] on input "100.00" at bounding box center [1245, 327] width 294 height 29
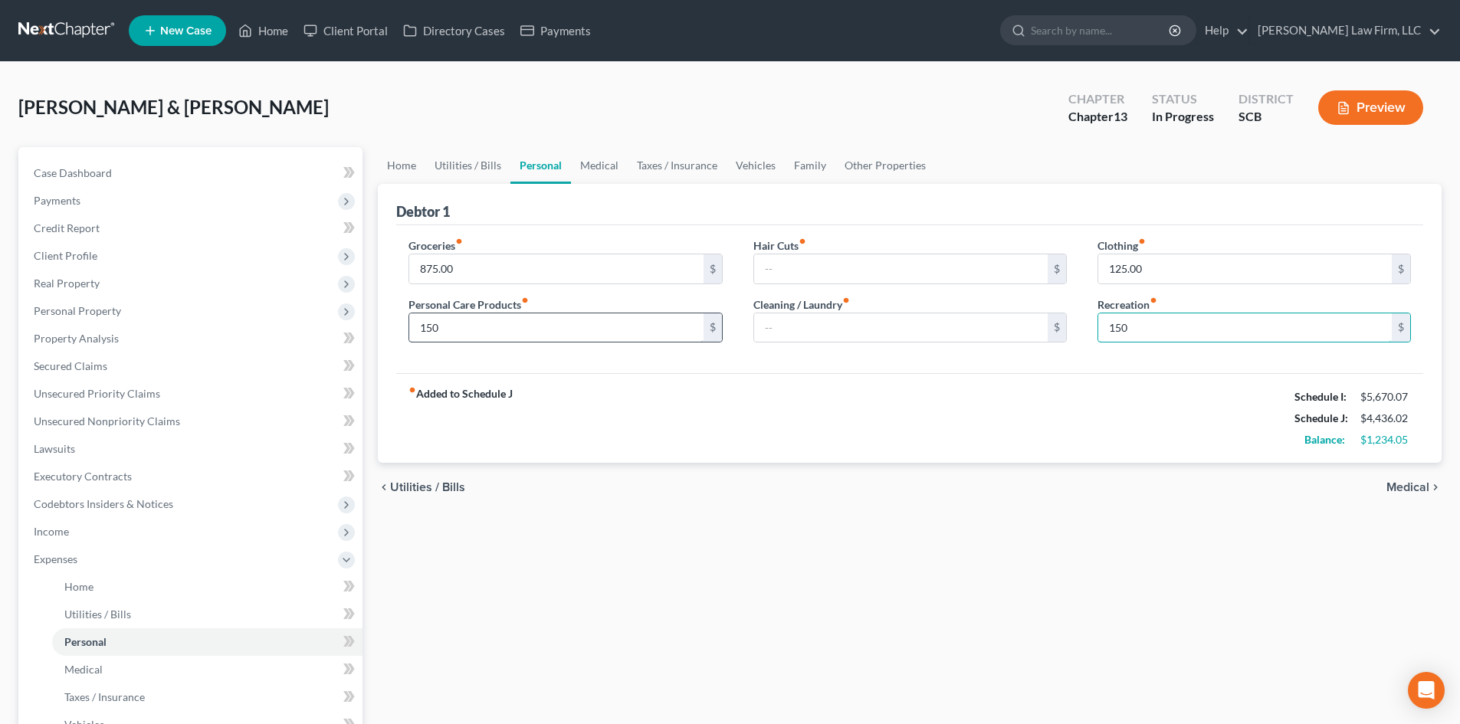
type input "150"
drag, startPoint x: 671, startPoint y: 330, endPoint x: 660, endPoint y: 321, distance: 14.3
click at [671, 330] on input "150" at bounding box center [556, 327] width 294 height 29
type input "175"
click at [661, 401] on div "fiber_manual_record Added to Schedule J Schedule I: $5,670.07 Schedule J: $4,46…" at bounding box center [909, 418] width 1027 height 90
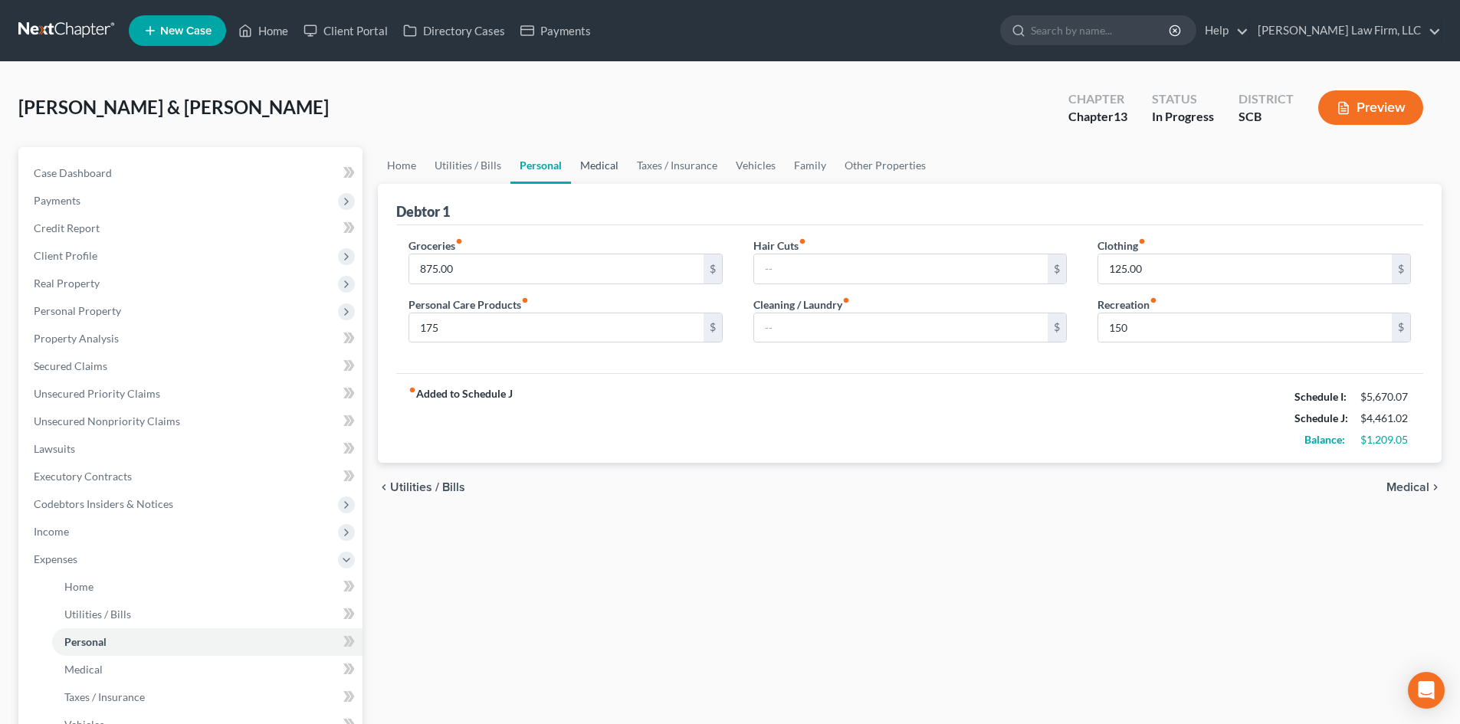
click at [595, 167] on link "Medical" at bounding box center [599, 165] width 57 height 37
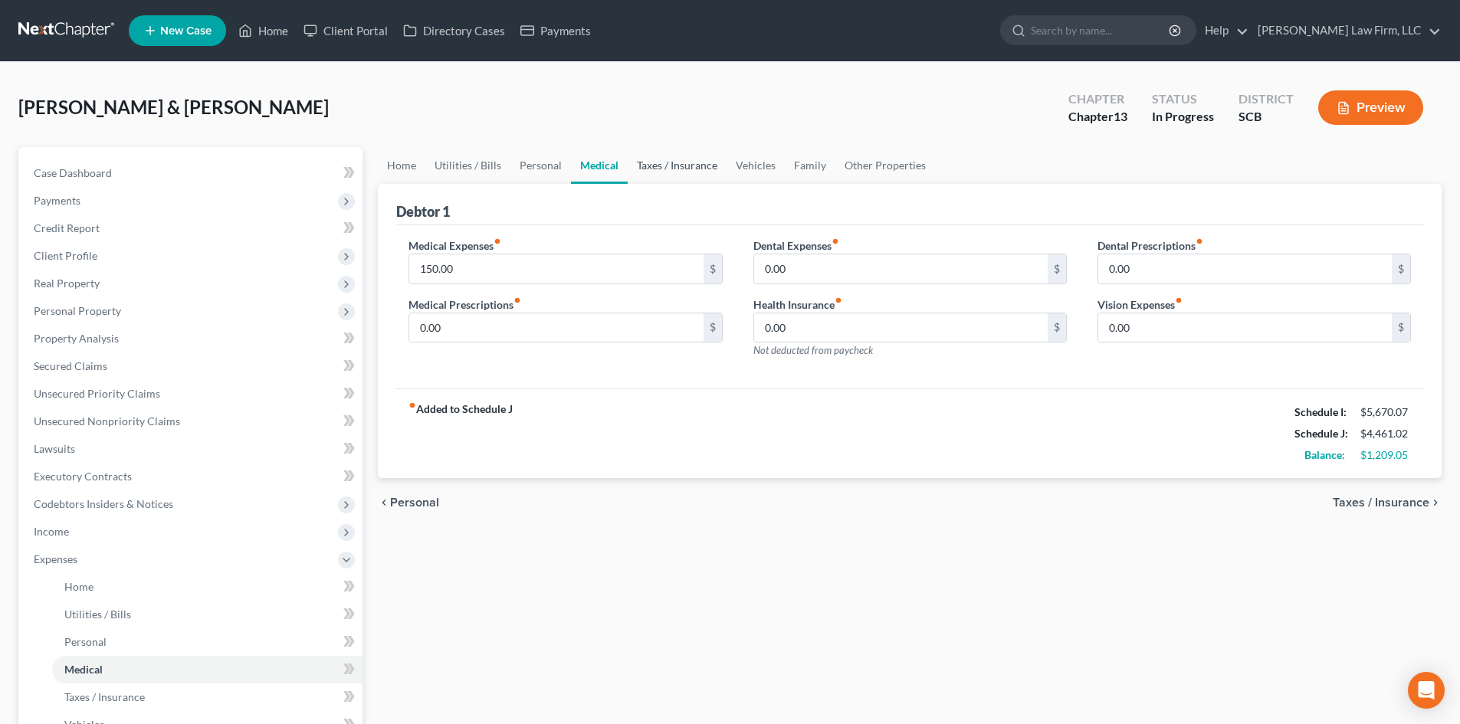
click at [649, 165] on link "Taxes / Insurance" at bounding box center [677, 165] width 99 height 37
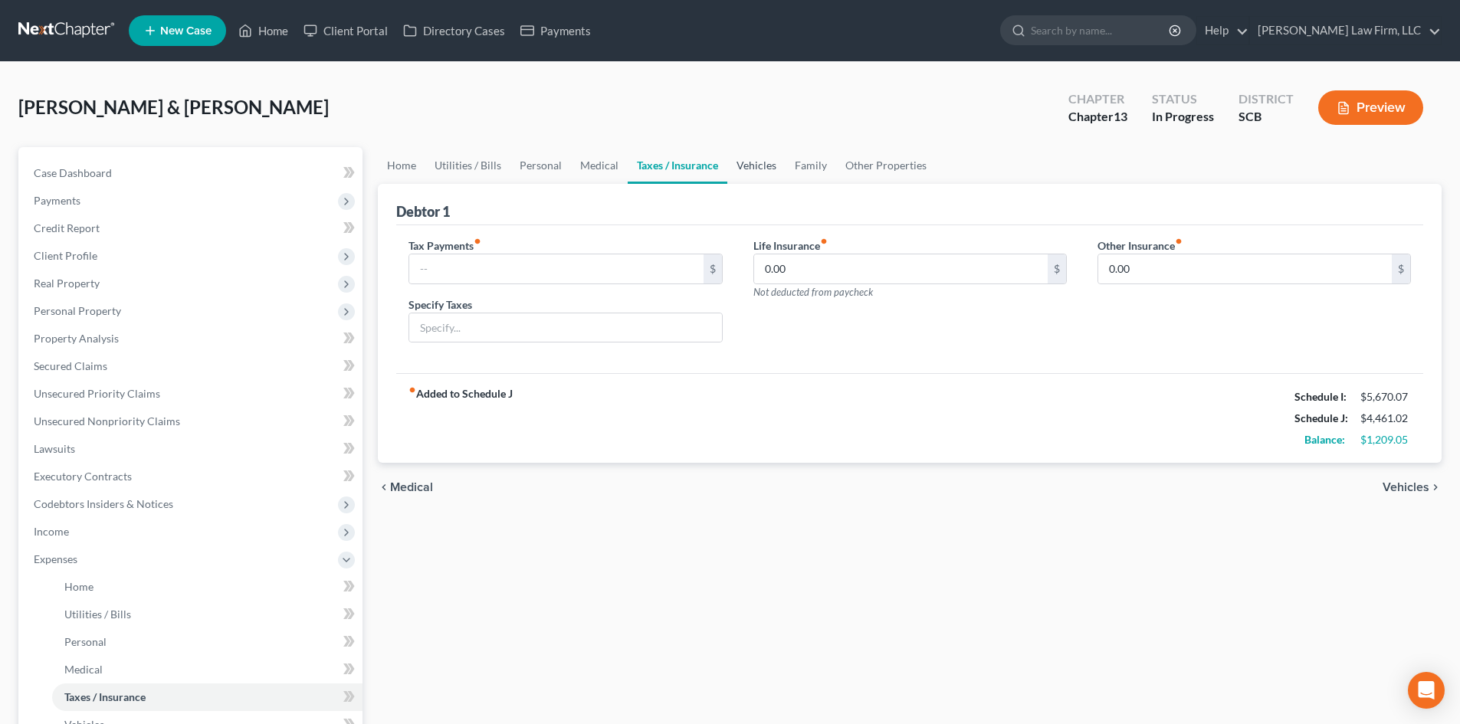
click at [755, 155] on link "Vehicles" at bounding box center [756, 165] width 58 height 37
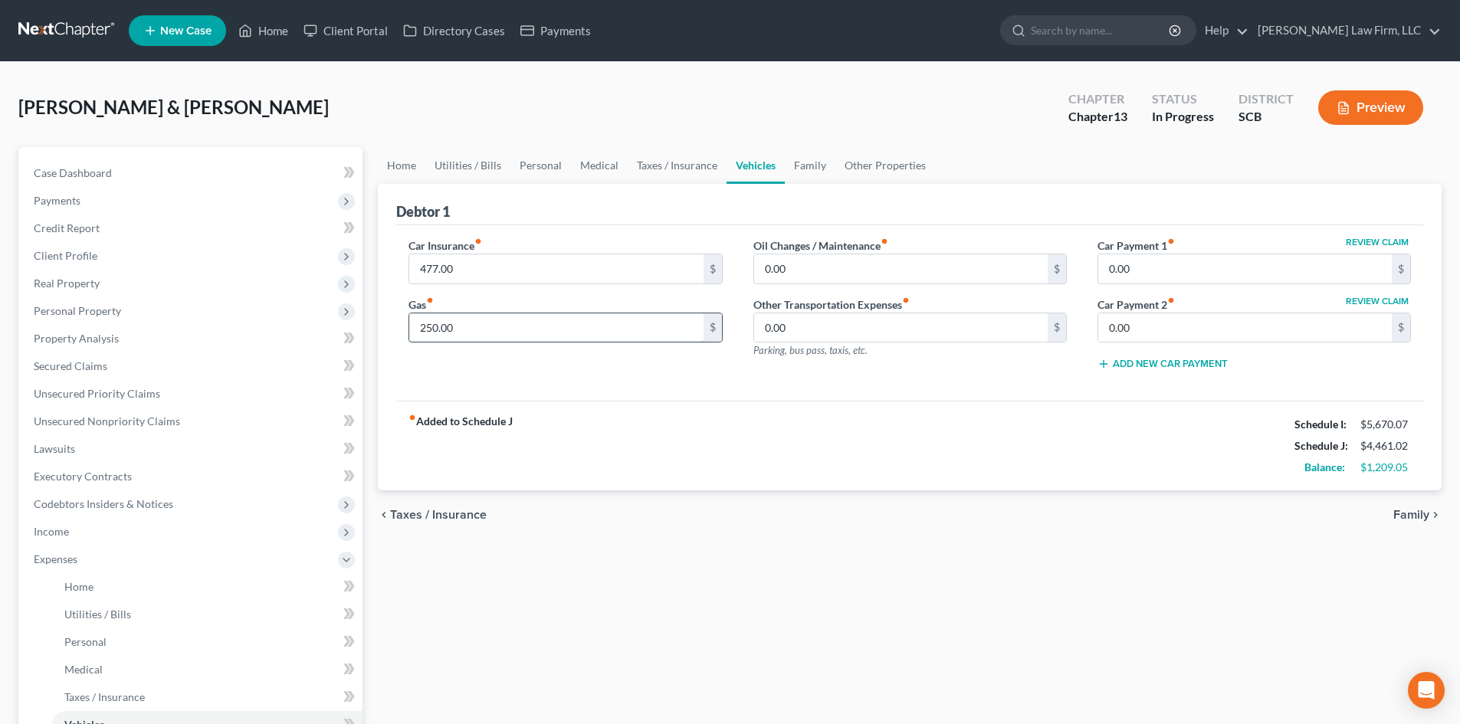
click at [428, 336] on input "250.00" at bounding box center [556, 327] width 294 height 29
click at [424, 333] on input "250.00" at bounding box center [556, 327] width 294 height 29
drag, startPoint x: 424, startPoint y: 326, endPoint x: 403, endPoint y: 326, distance: 20.7
click at [405, 326] on div "Car Insurance fiber_manual_record 477.00 $ Gas fiber_manual_record 250.00 $" at bounding box center [565, 311] width 344 height 146
type input "350.00"
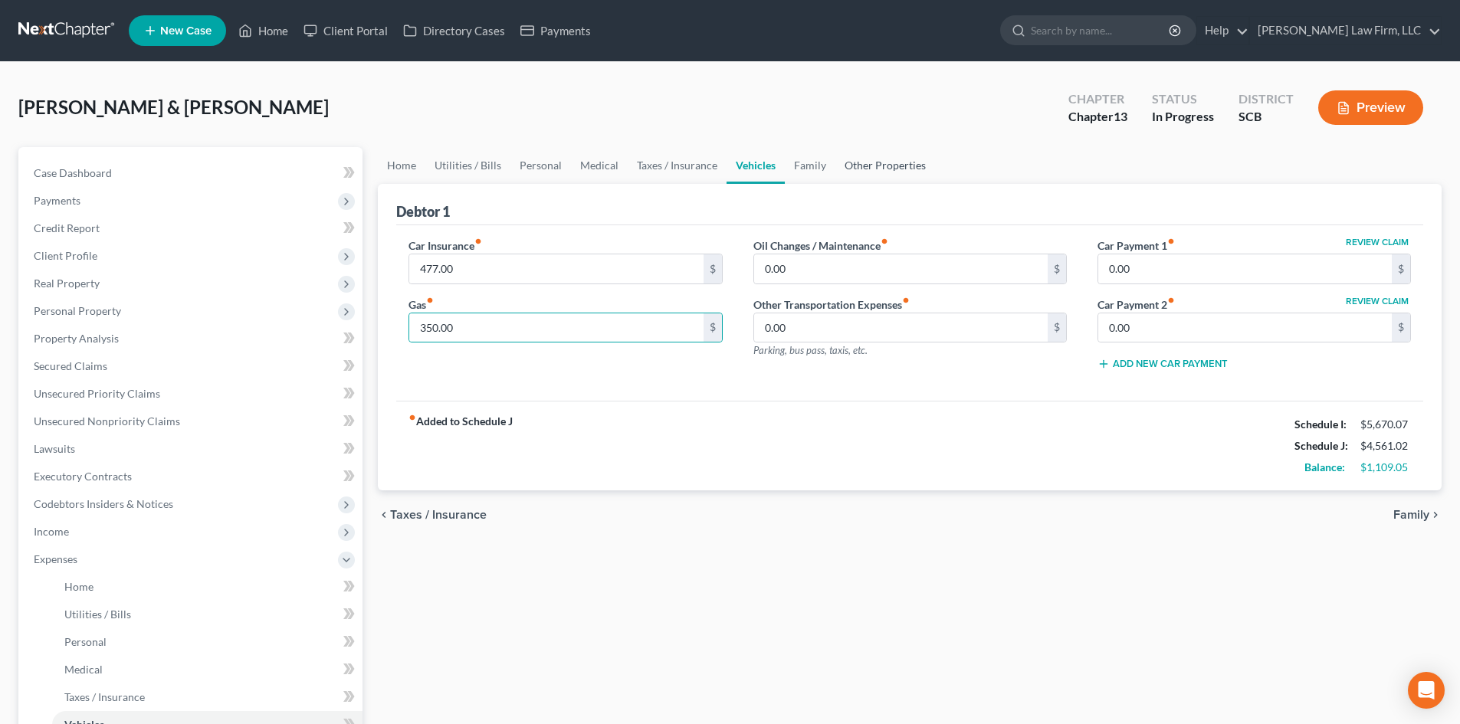
click at [886, 163] on link "Other Properties" at bounding box center [885, 165] width 100 height 37
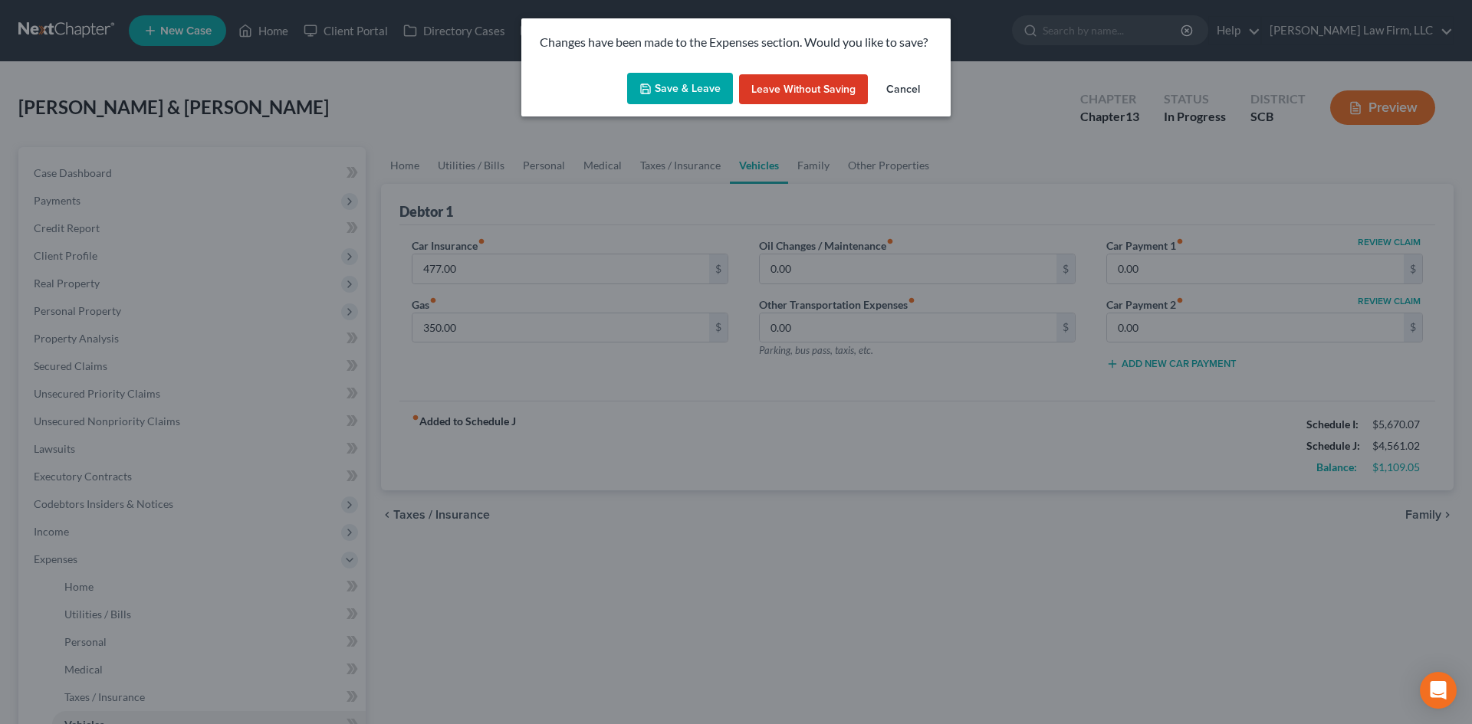
click at [901, 83] on button "Cancel" at bounding box center [903, 89] width 58 height 31
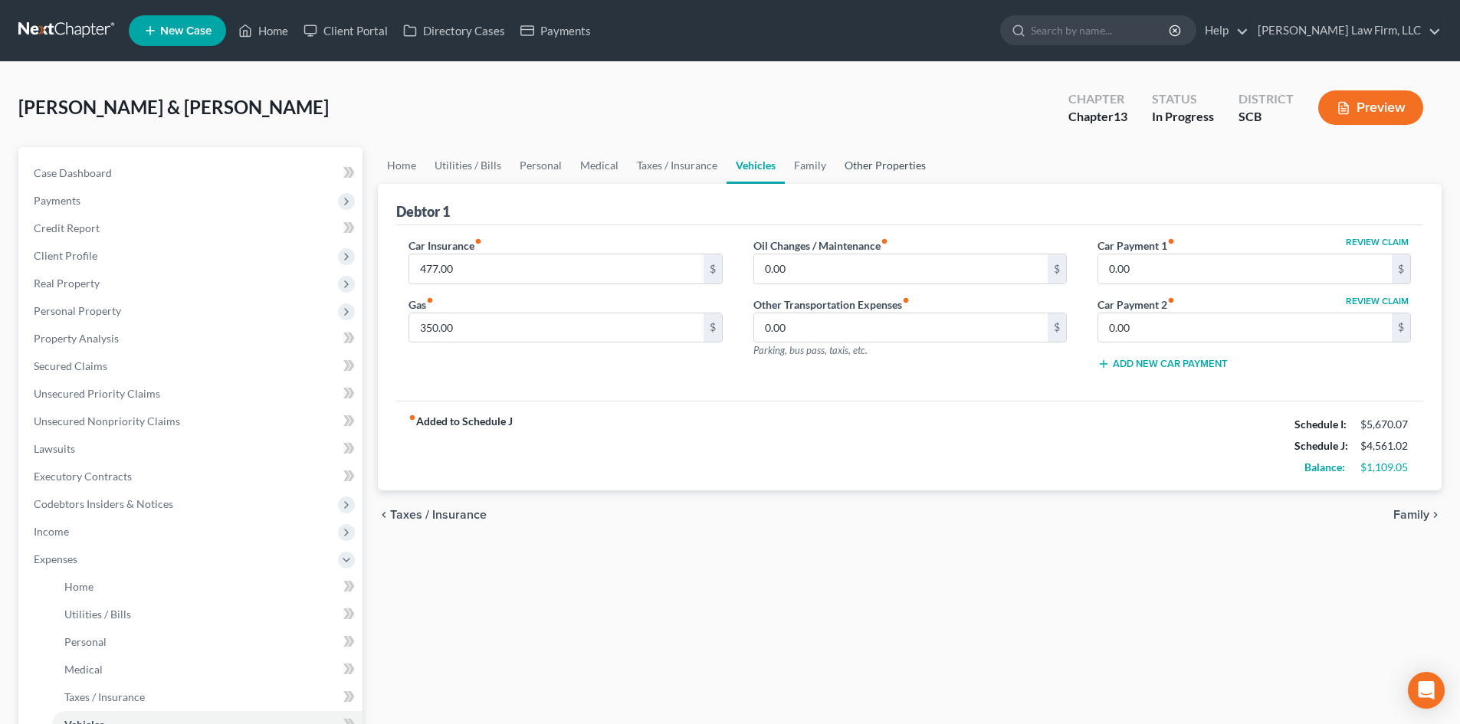
click at [885, 164] on link "Other Properties" at bounding box center [885, 165] width 100 height 37
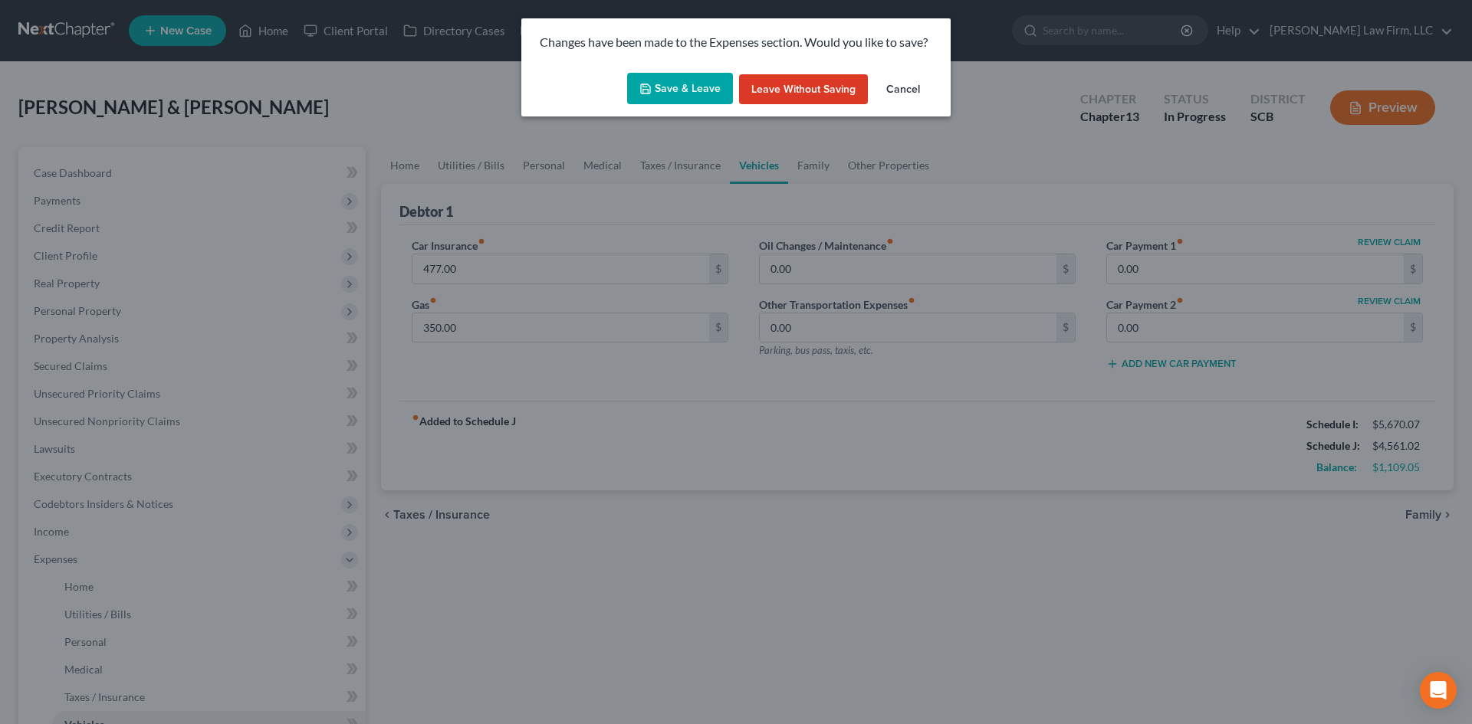
click at [909, 83] on button "Cancel" at bounding box center [903, 89] width 58 height 31
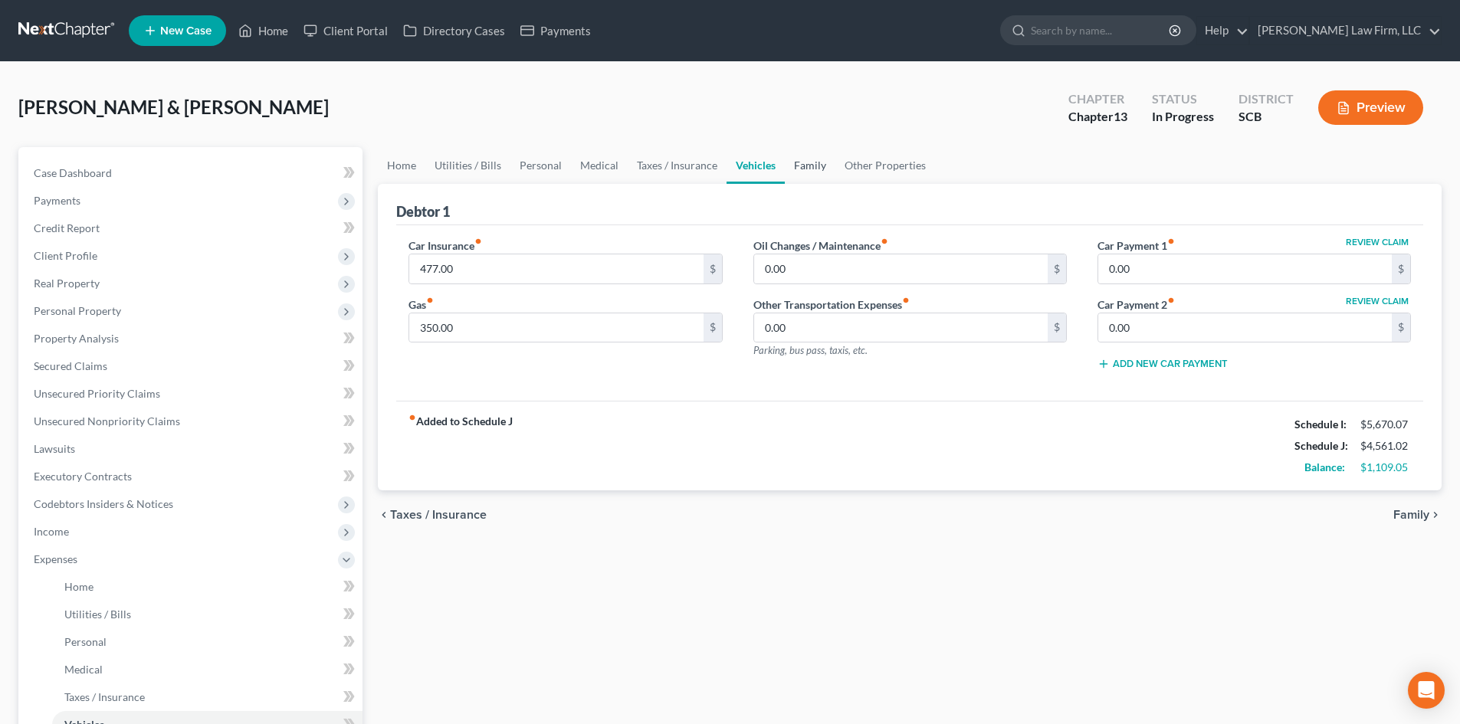
click at [803, 166] on link "Family" at bounding box center [810, 165] width 51 height 37
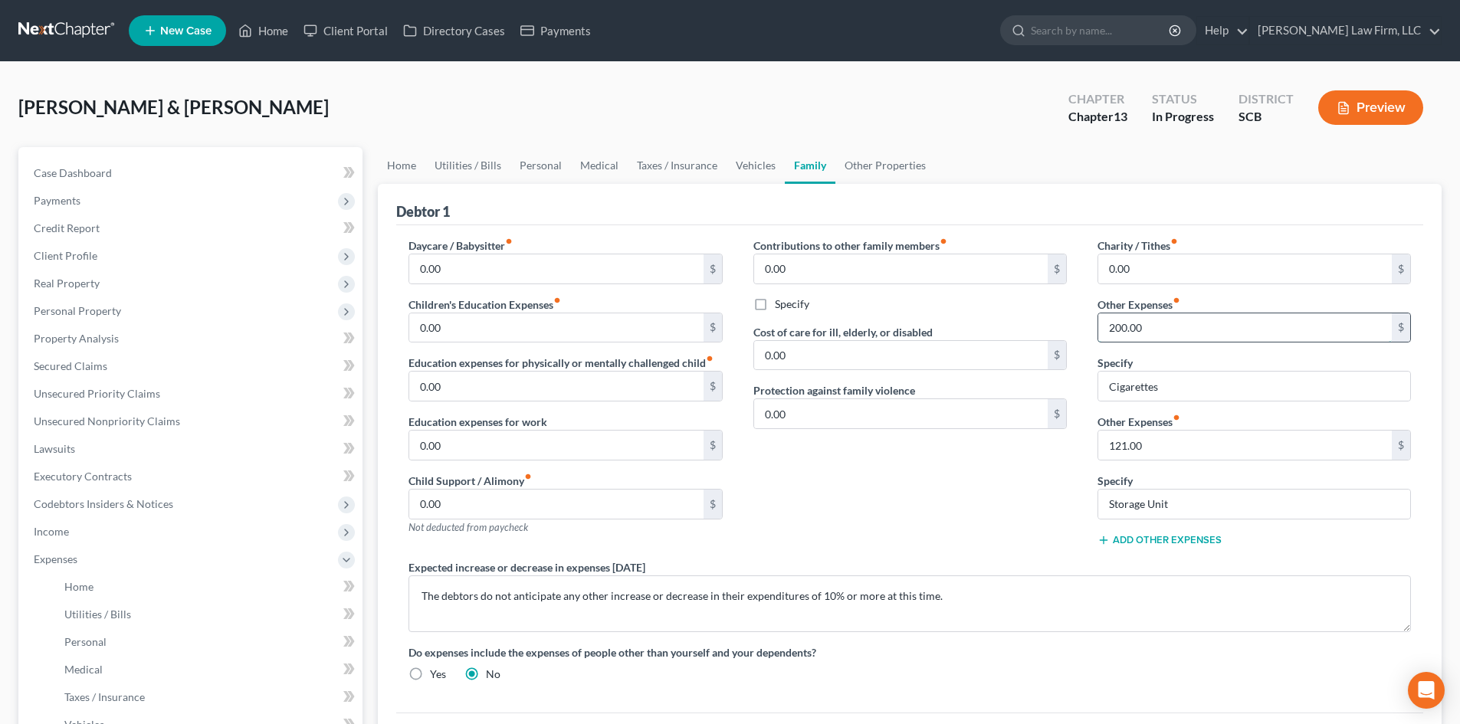
click at [1134, 327] on input "200.00" at bounding box center [1245, 327] width 294 height 29
type input "210"
click at [1150, 442] on input "121.00" at bounding box center [1245, 445] width 294 height 29
type input "135"
click at [1006, 524] on div "Contributions to other family members fiber_manual_record 0.00 $ Specify Cost o…" at bounding box center [910, 399] width 344 height 322
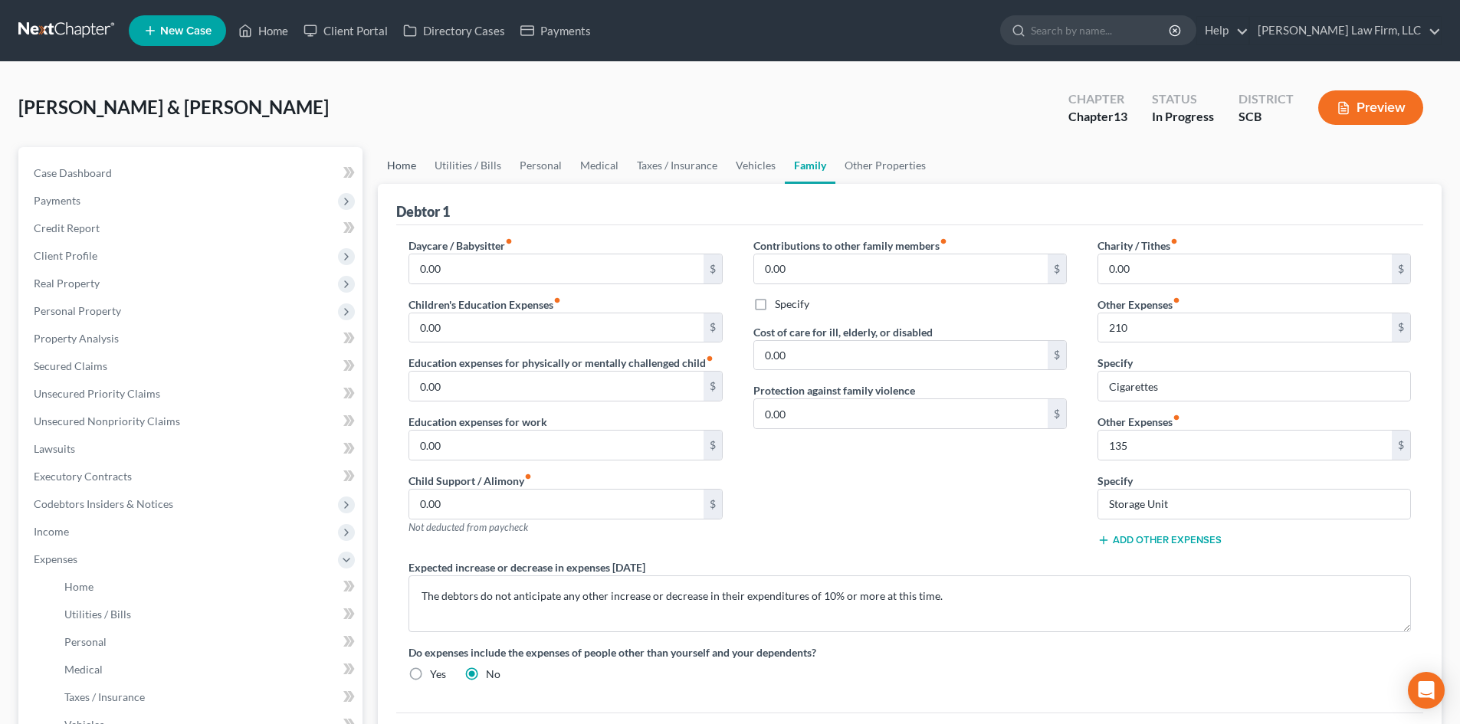
click at [399, 166] on link "Home" at bounding box center [402, 165] width 48 height 37
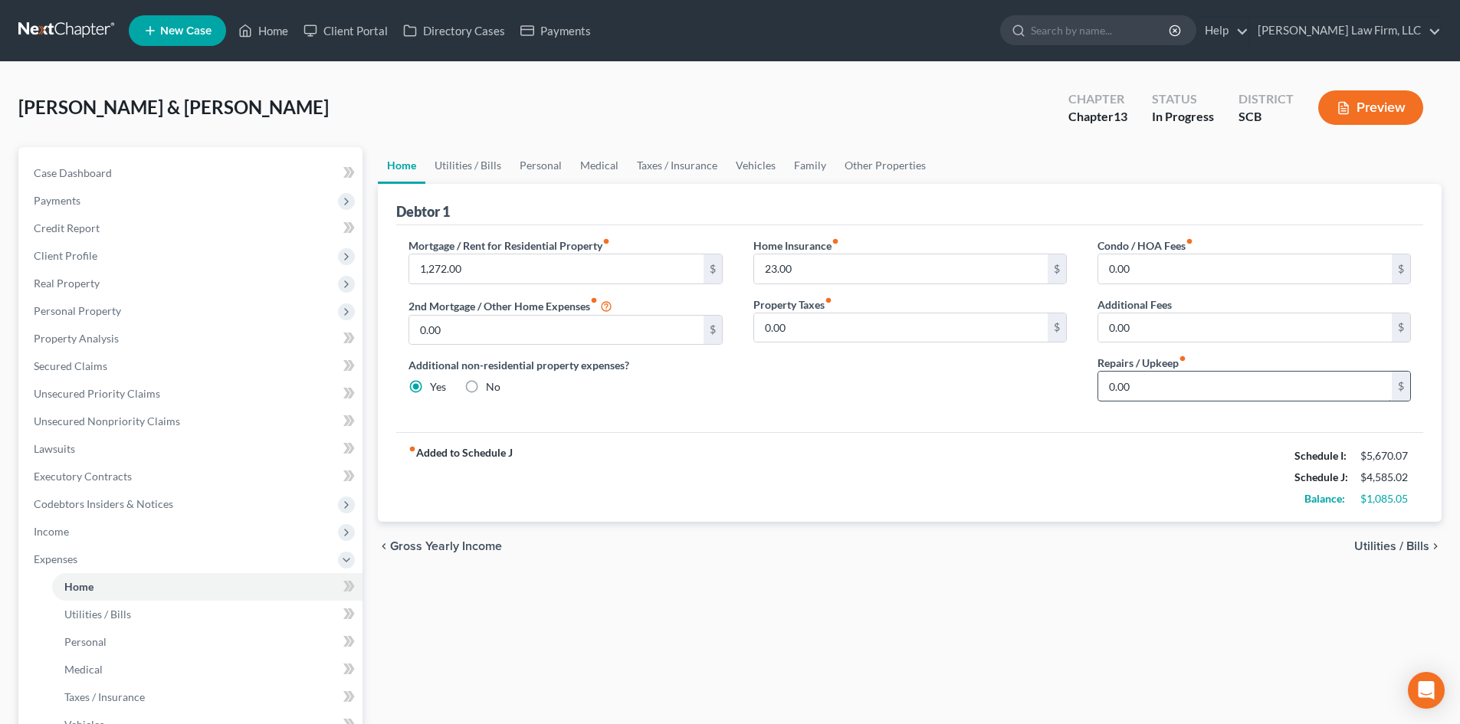
click at [1227, 390] on input "0.00" at bounding box center [1245, 386] width 294 height 29
click at [968, 415] on div "Mortgage / Rent for Residential Property fiber_manual_record 1,272.00 $ 2nd Mor…" at bounding box center [909, 328] width 1027 height 207
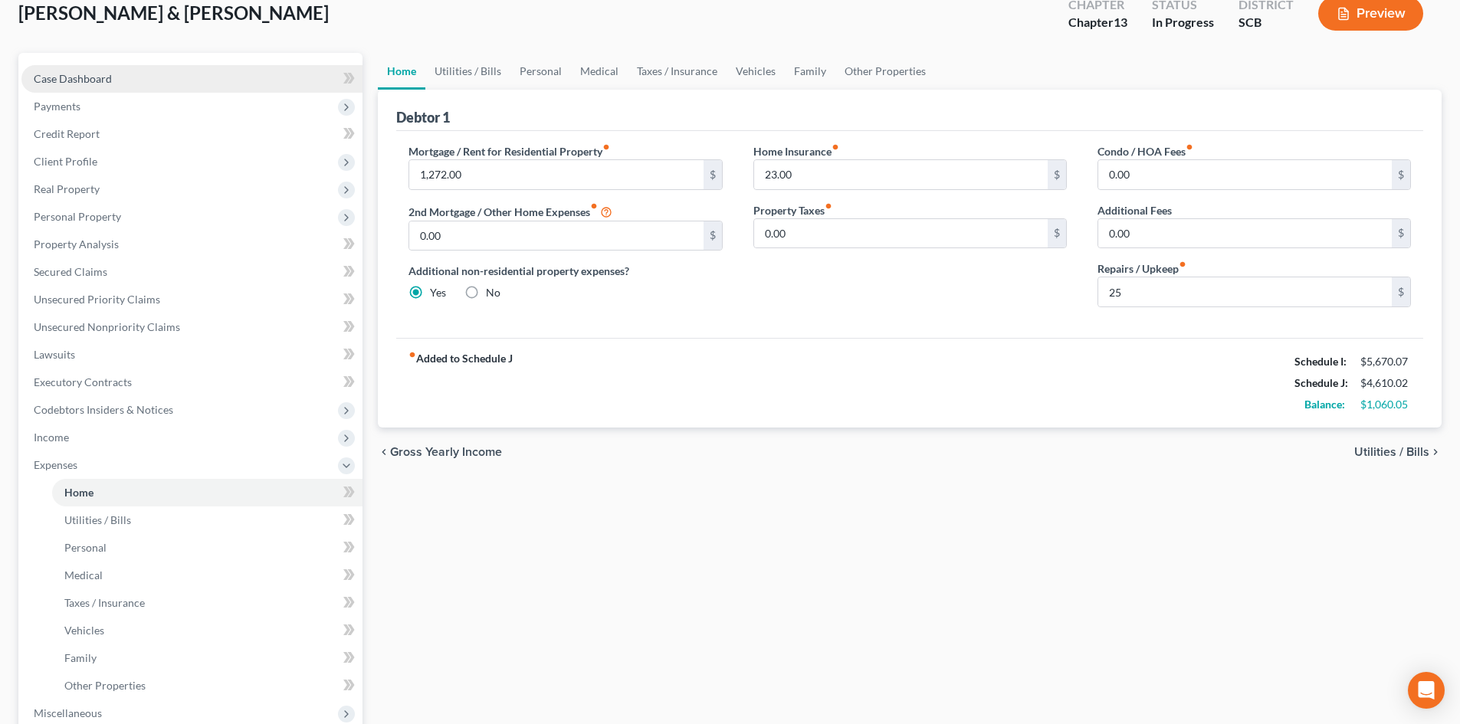
scroll to position [87, 0]
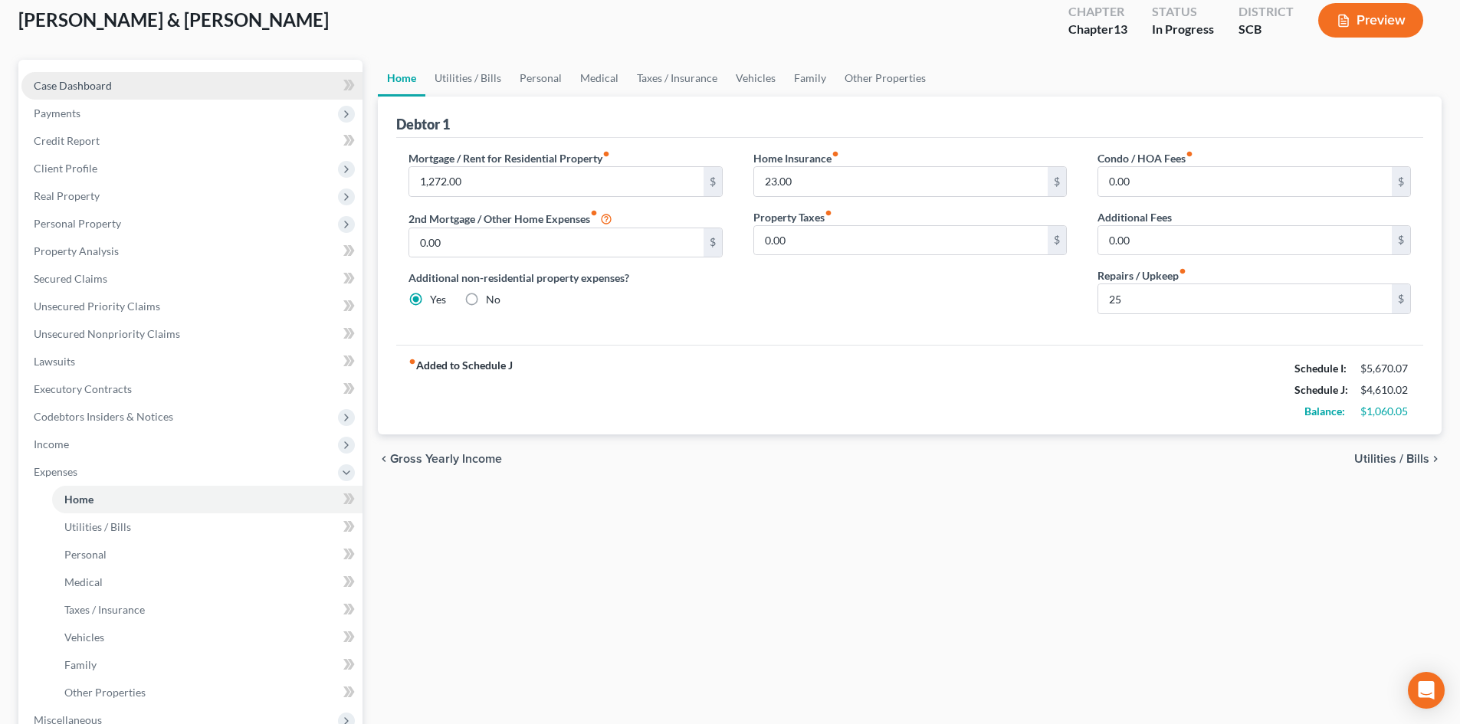
click at [96, 81] on span "Case Dashboard" at bounding box center [73, 85] width 78 height 13
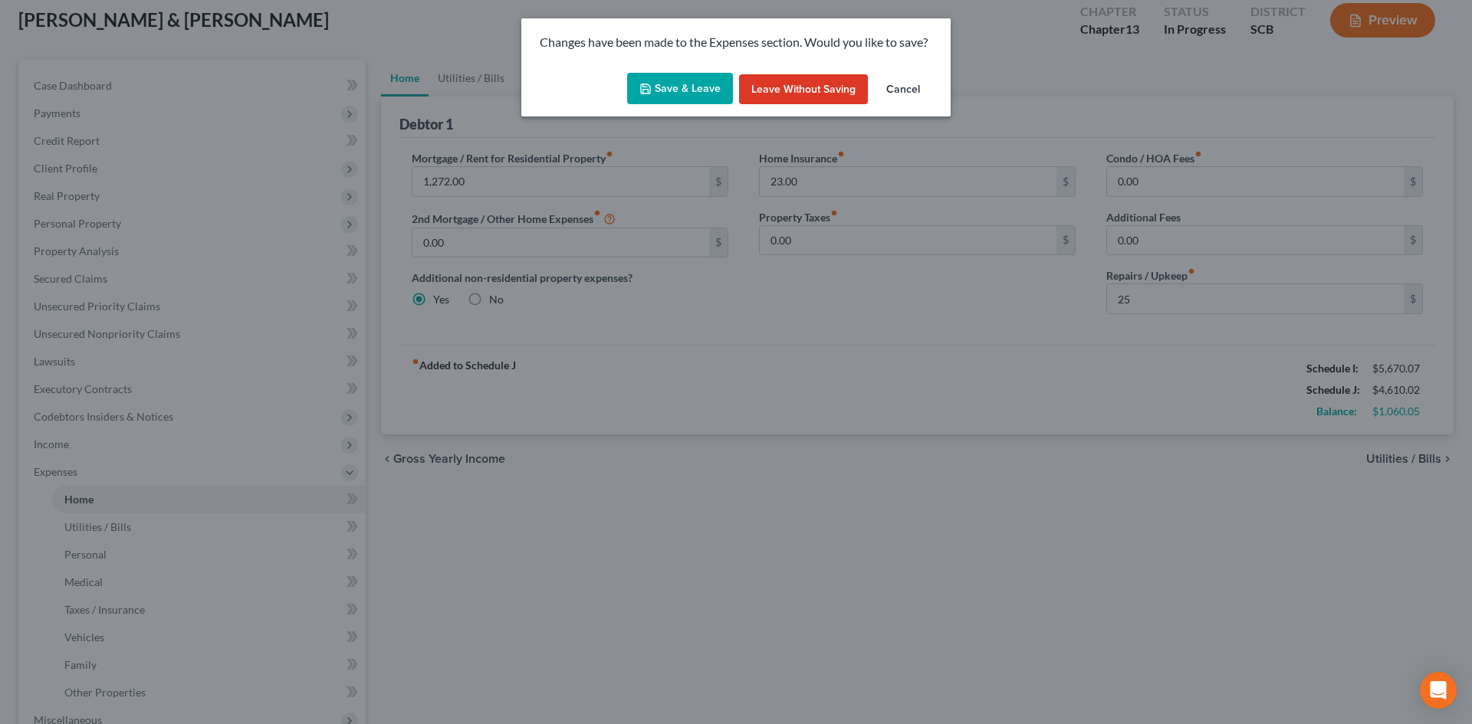
click at [691, 80] on button "Save & Leave" at bounding box center [680, 89] width 106 height 32
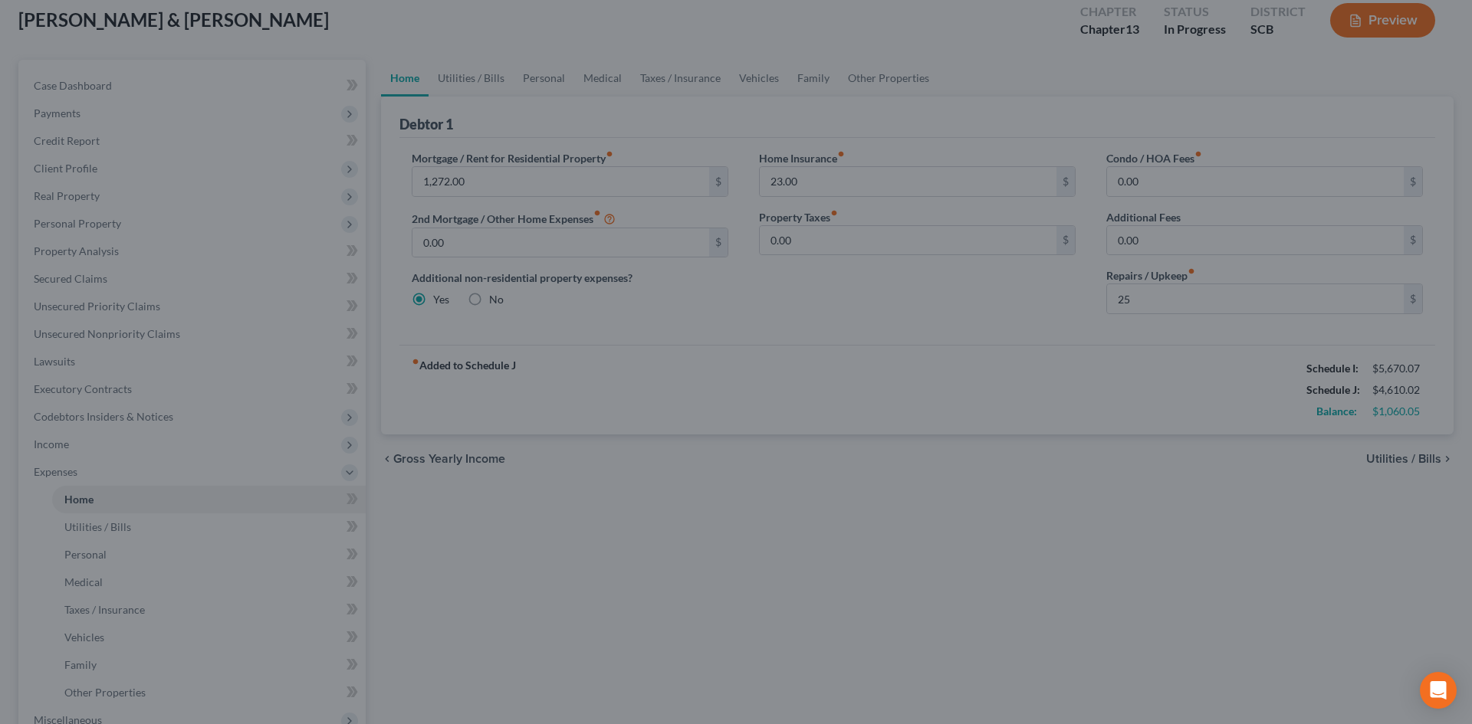
type input "25.00"
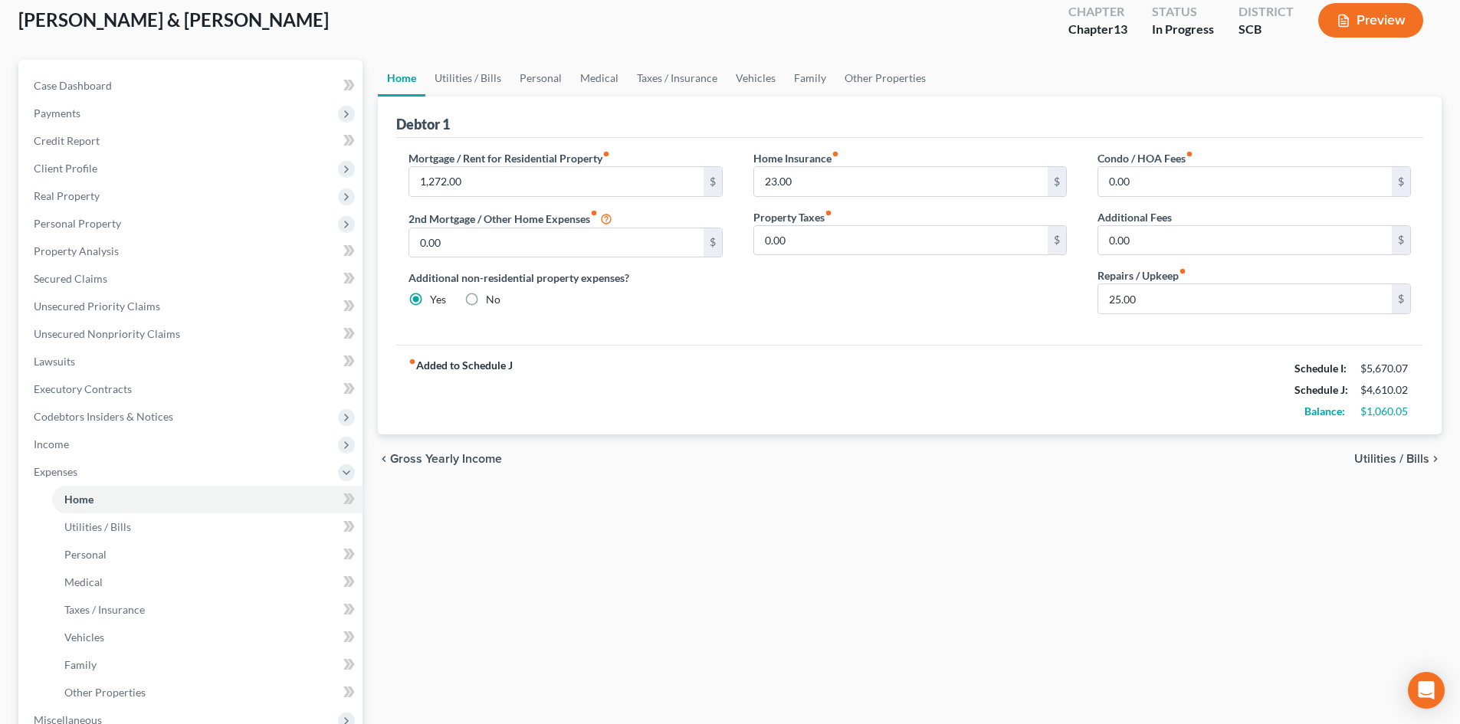
select select "3"
select select "1"
select select "0"
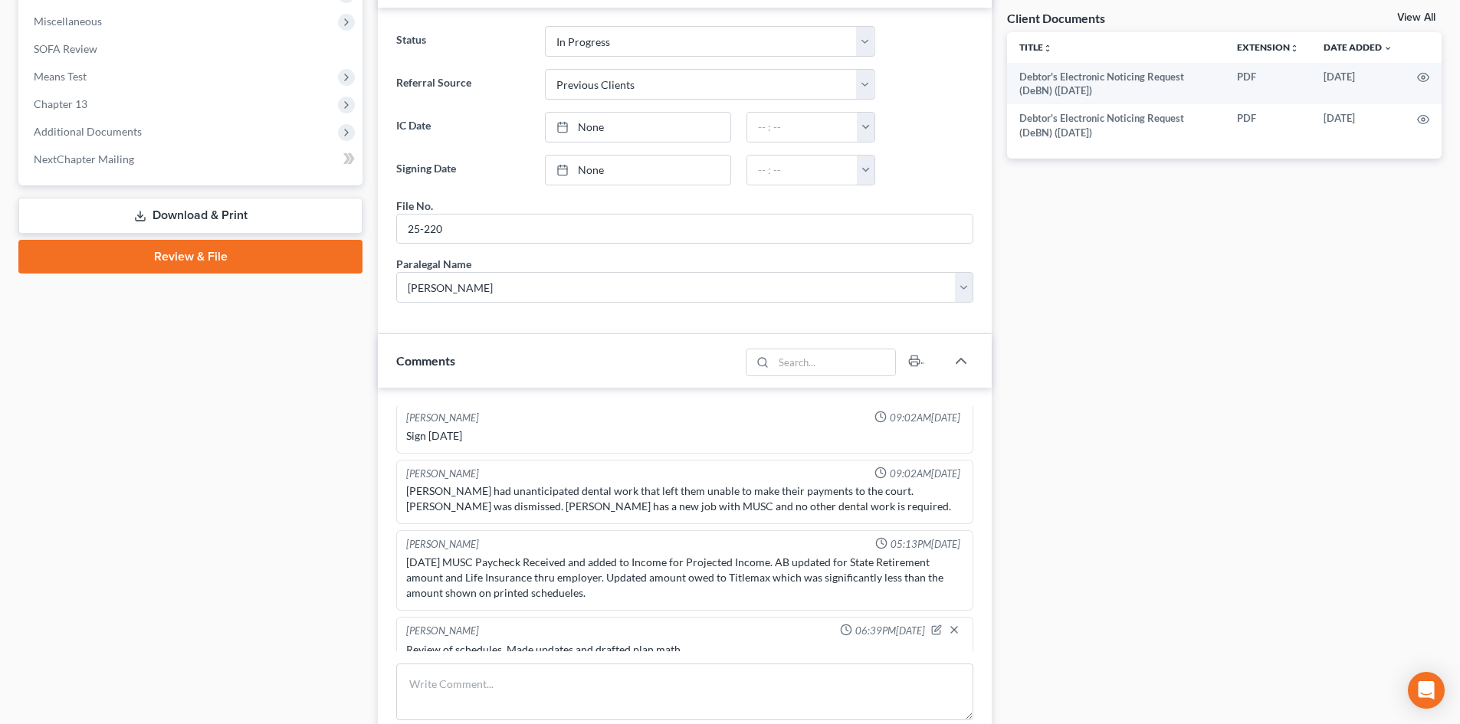
scroll to position [613, 0]
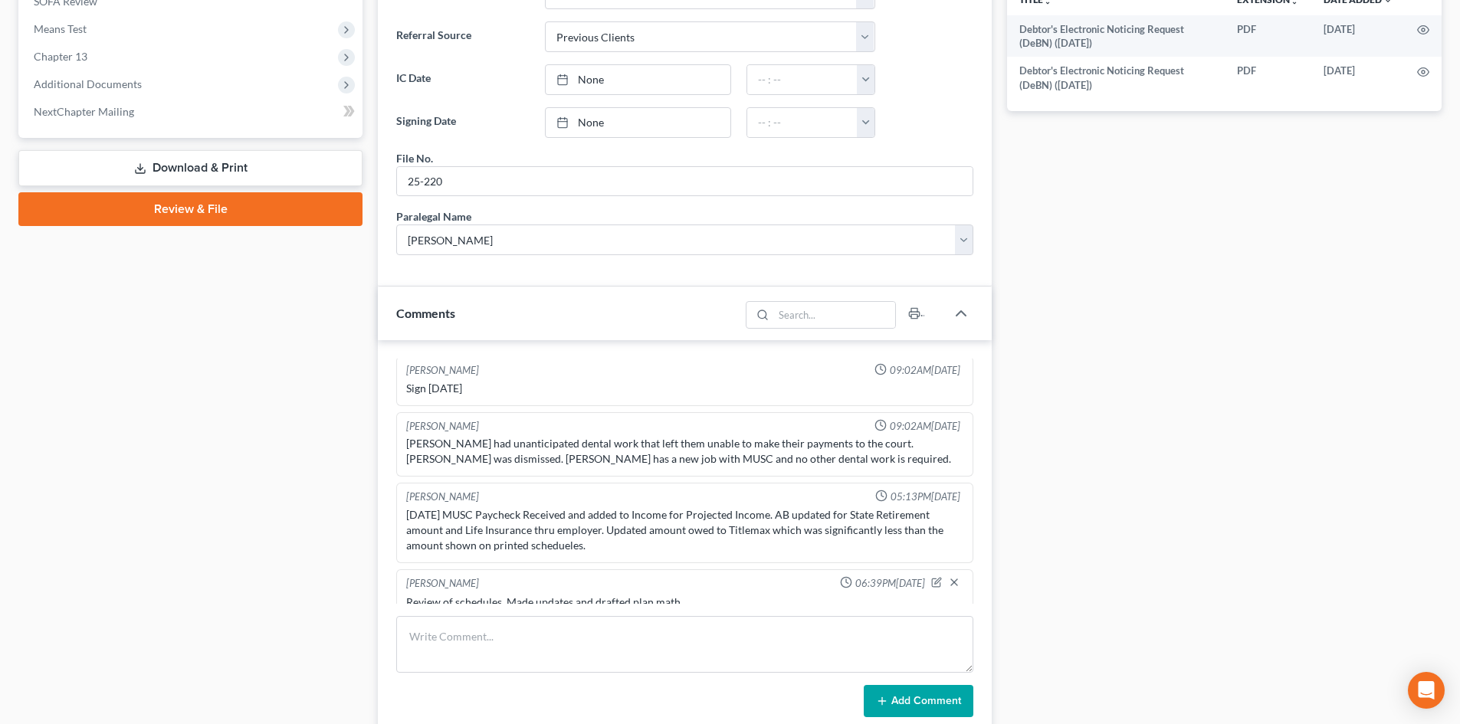
click at [243, 150] on link "Download & Print" at bounding box center [190, 168] width 344 height 36
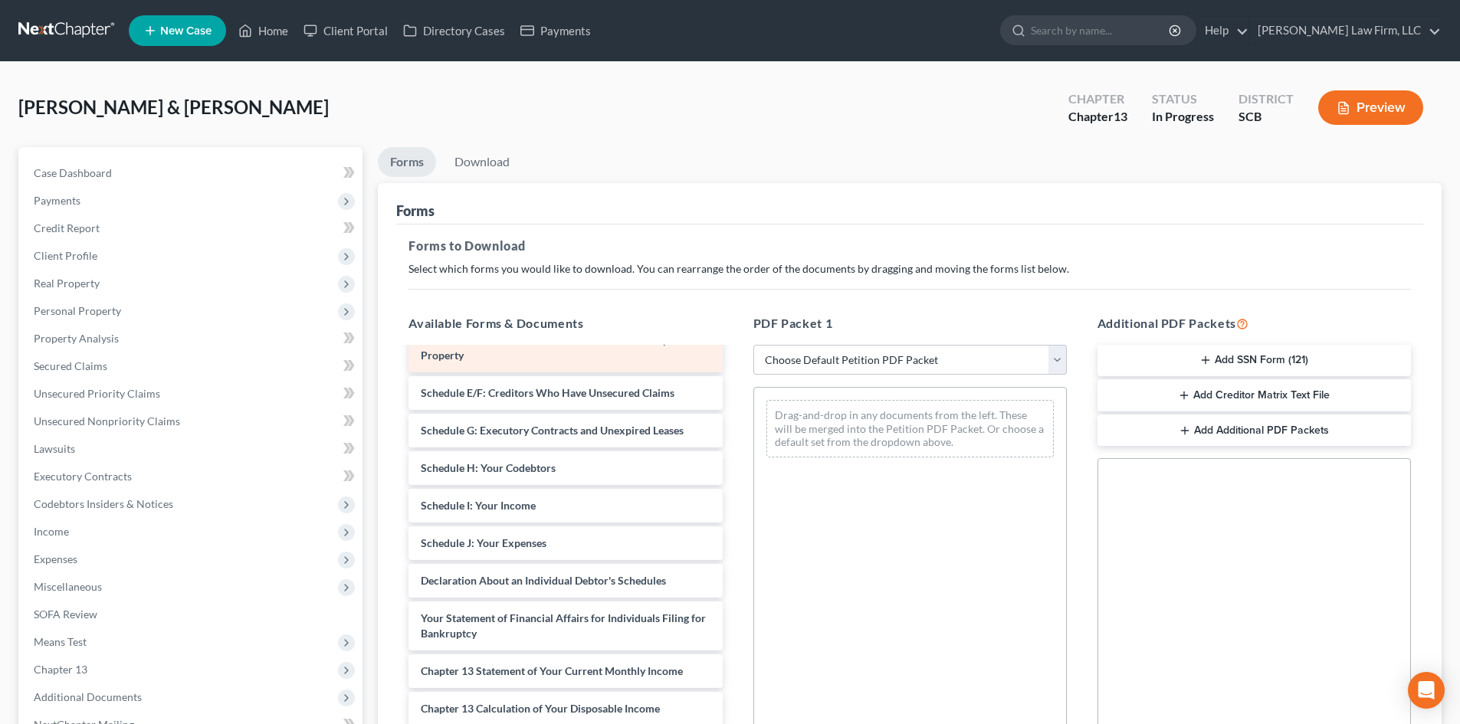
scroll to position [307, 0]
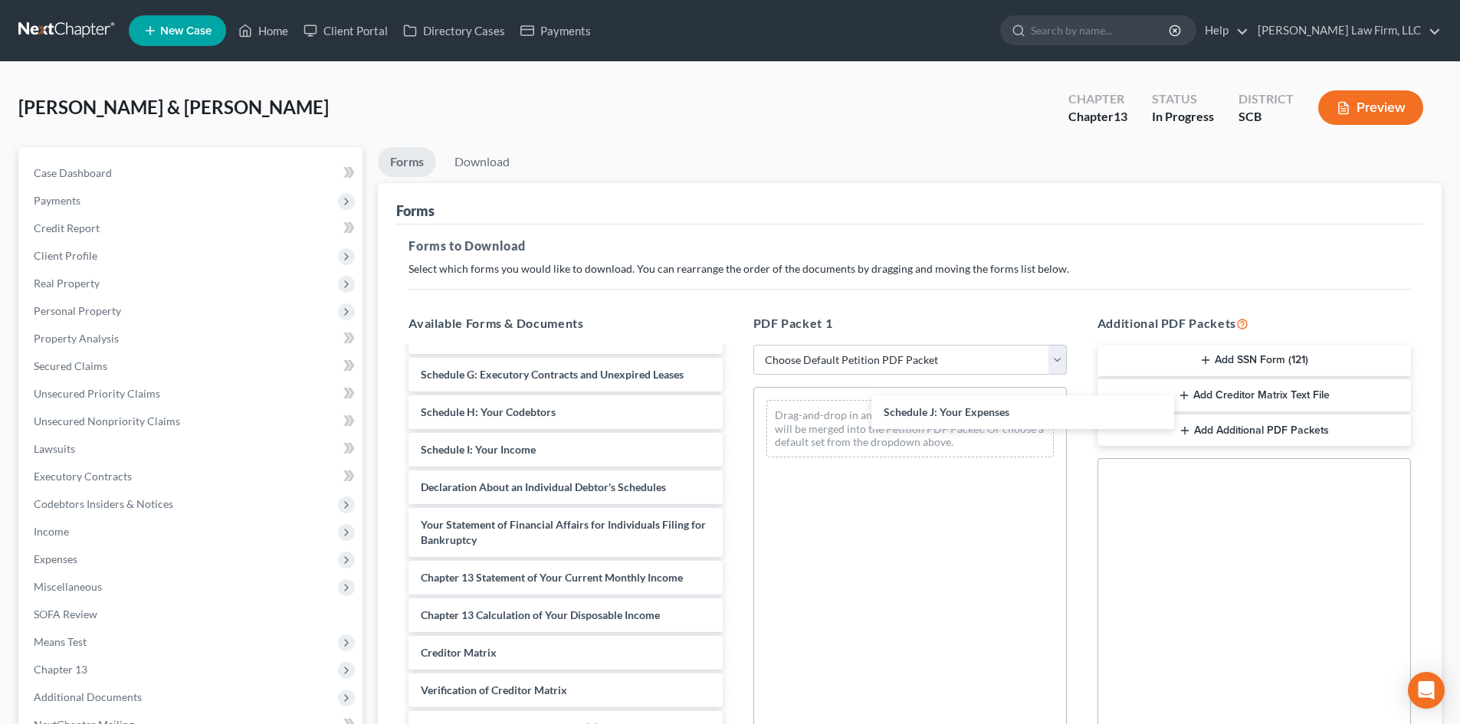
drag, startPoint x: 514, startPoint y: 520, endPoint x: 934, endPoint y: 433, distance: 428.8
click at [734, 414] on div "Schedule J: Your Expenses Debtor's Electronic Noticing Request (DeBN) (09/12/20…" at bounding box center [565, 420] width 338 height 756
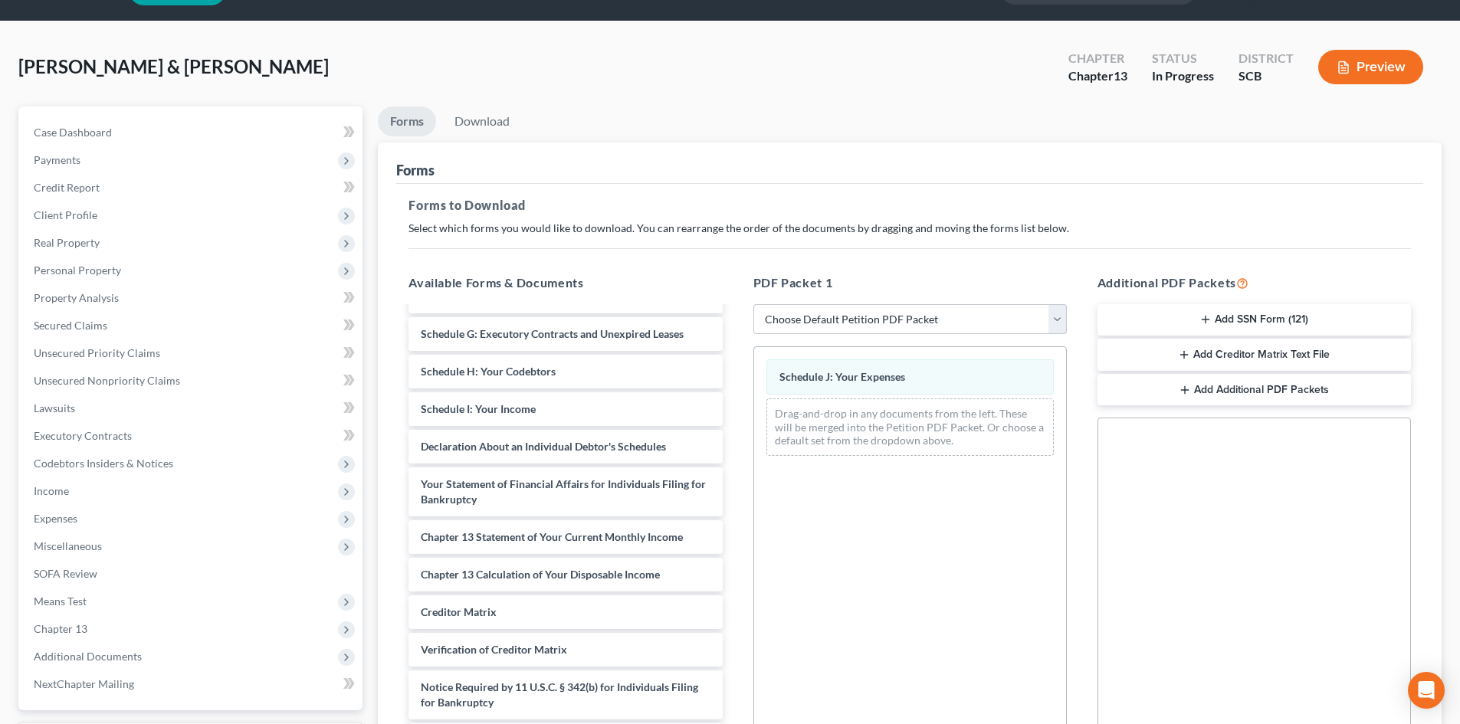
scroll to position [222, 0]
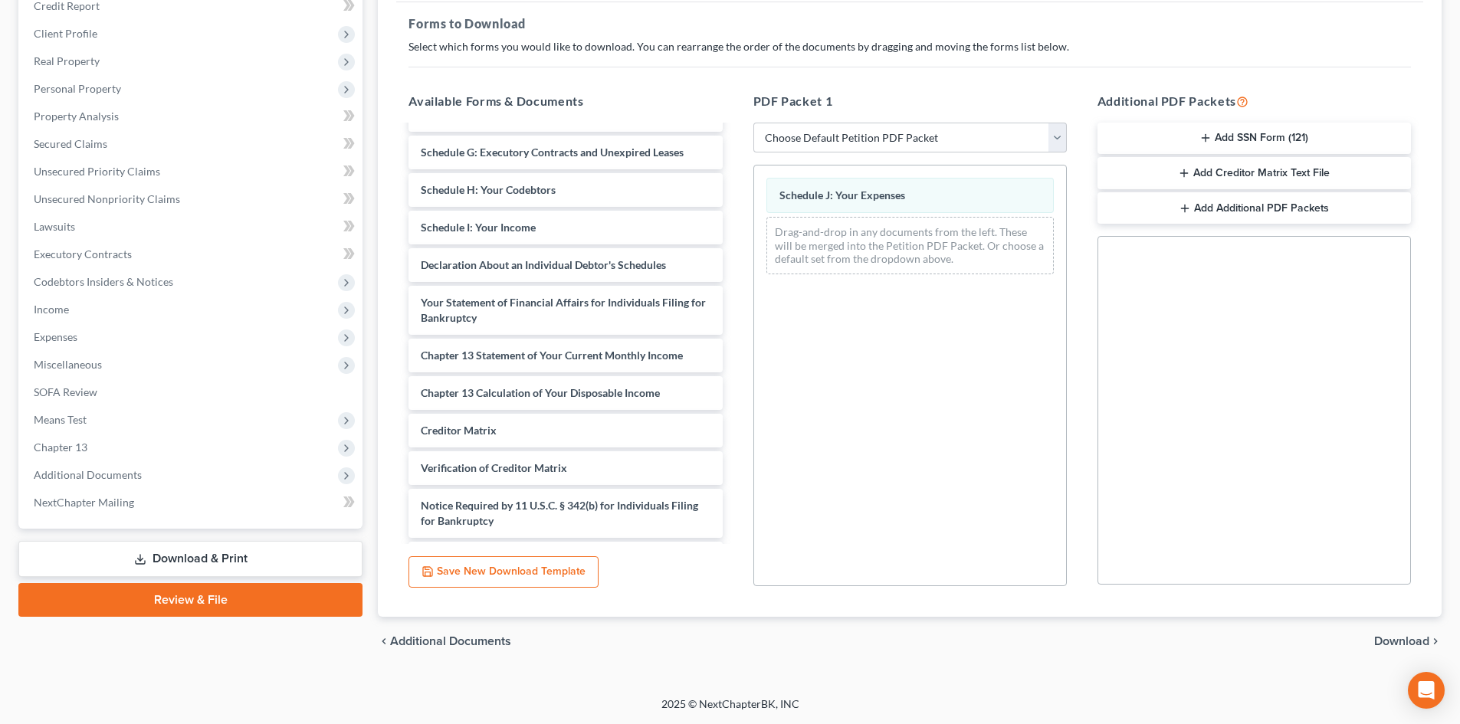
click at [1419, 635] on span "Download" at bounding box center [1401, 641] width 55 height 12
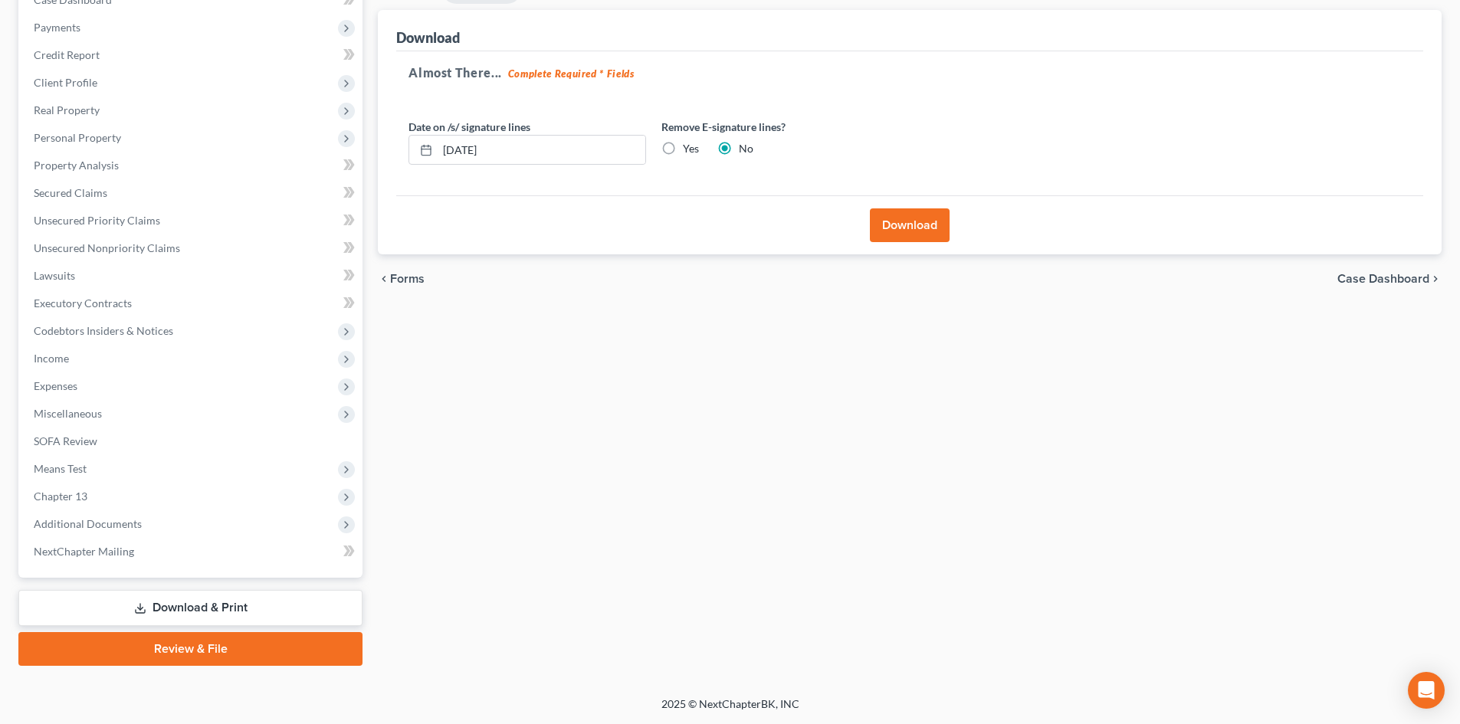
scroll to position [173, 0]
click at [898, 218] on button "Download" at bounding box center [910, 225] width 80 height 34
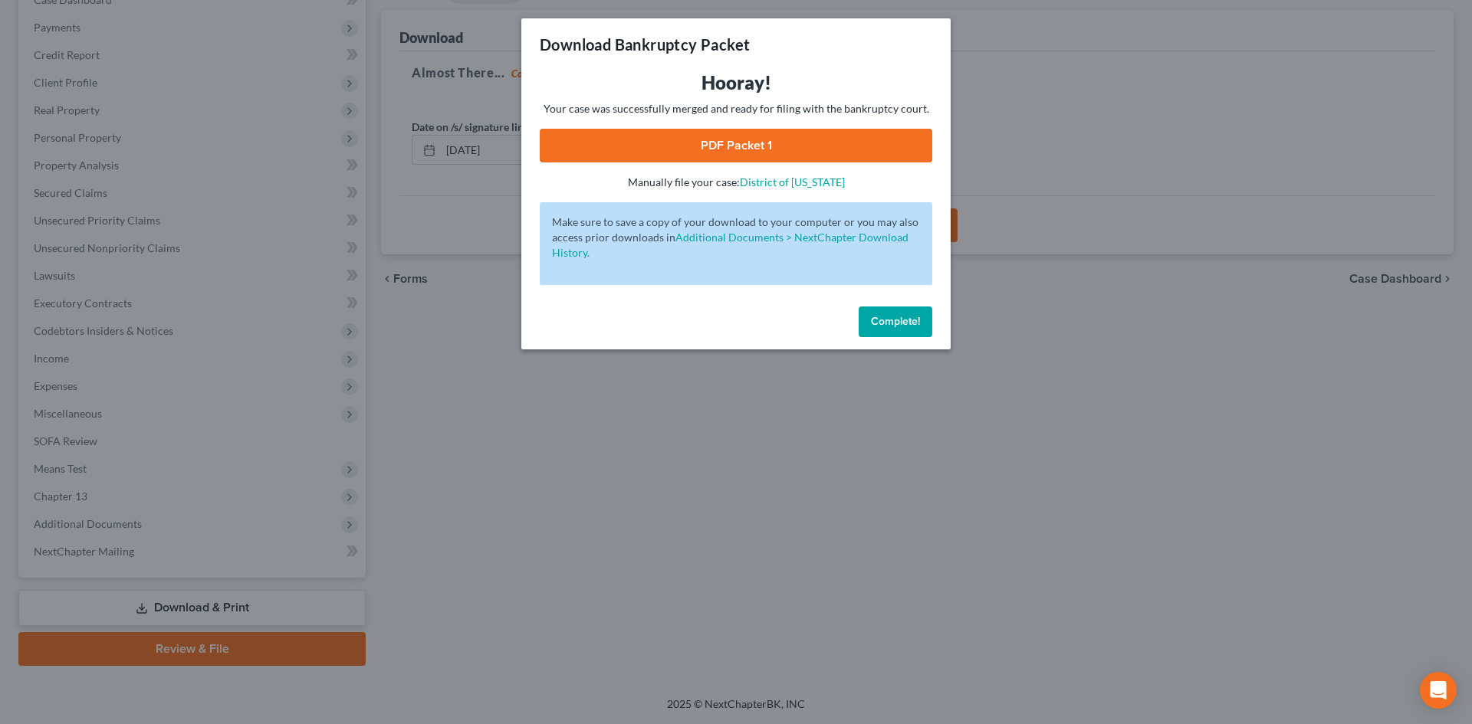
click at [750, 142] on link "PDF Packet 1" at bounding box center [736, 146] width 392 height 34
click at [658, 138] on link "PDF Packet 1" at bounding box center [736, 146] width 392 height 34
click at [890, 310] on button "Complete!" at bounding box center [895, 322] width 74 height 31
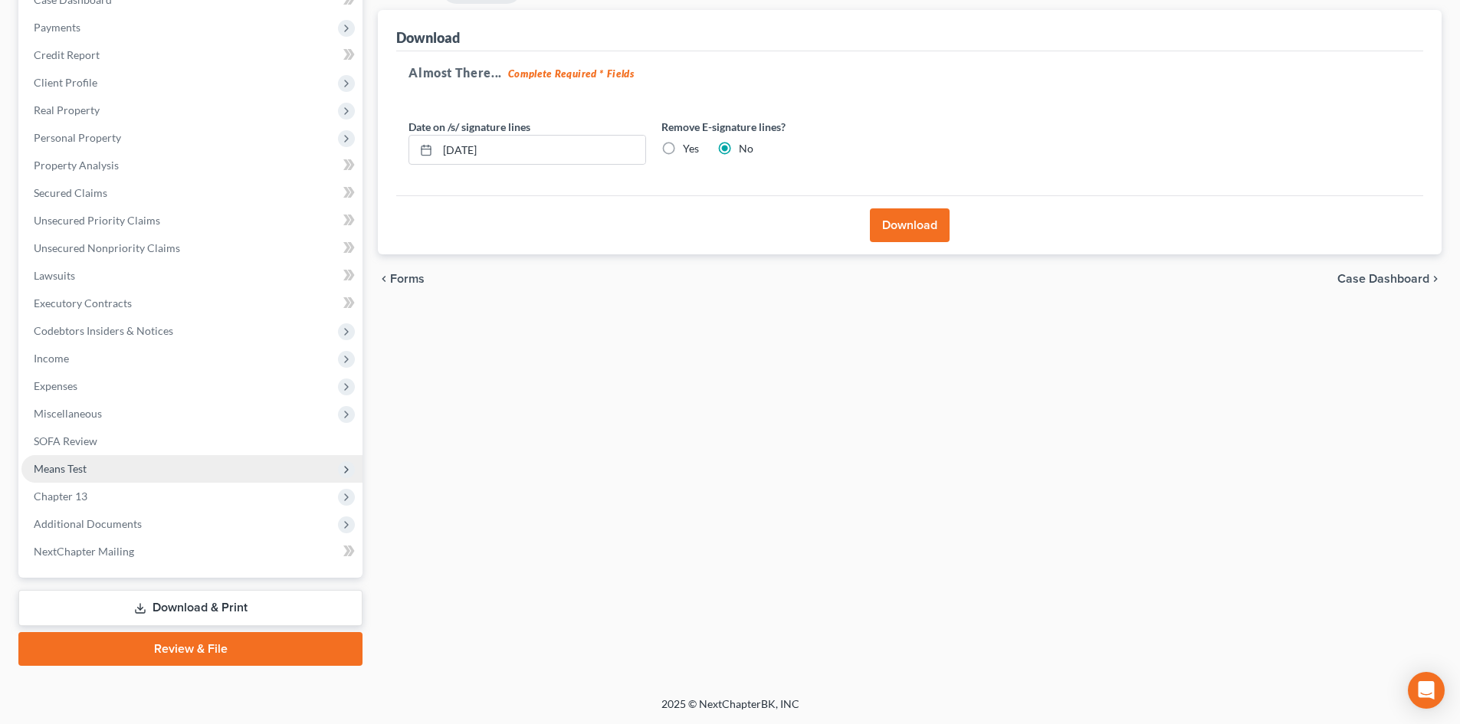
click at [179, 481] on span "Means Test" at bounding box center [191, 469] width 341 height 28
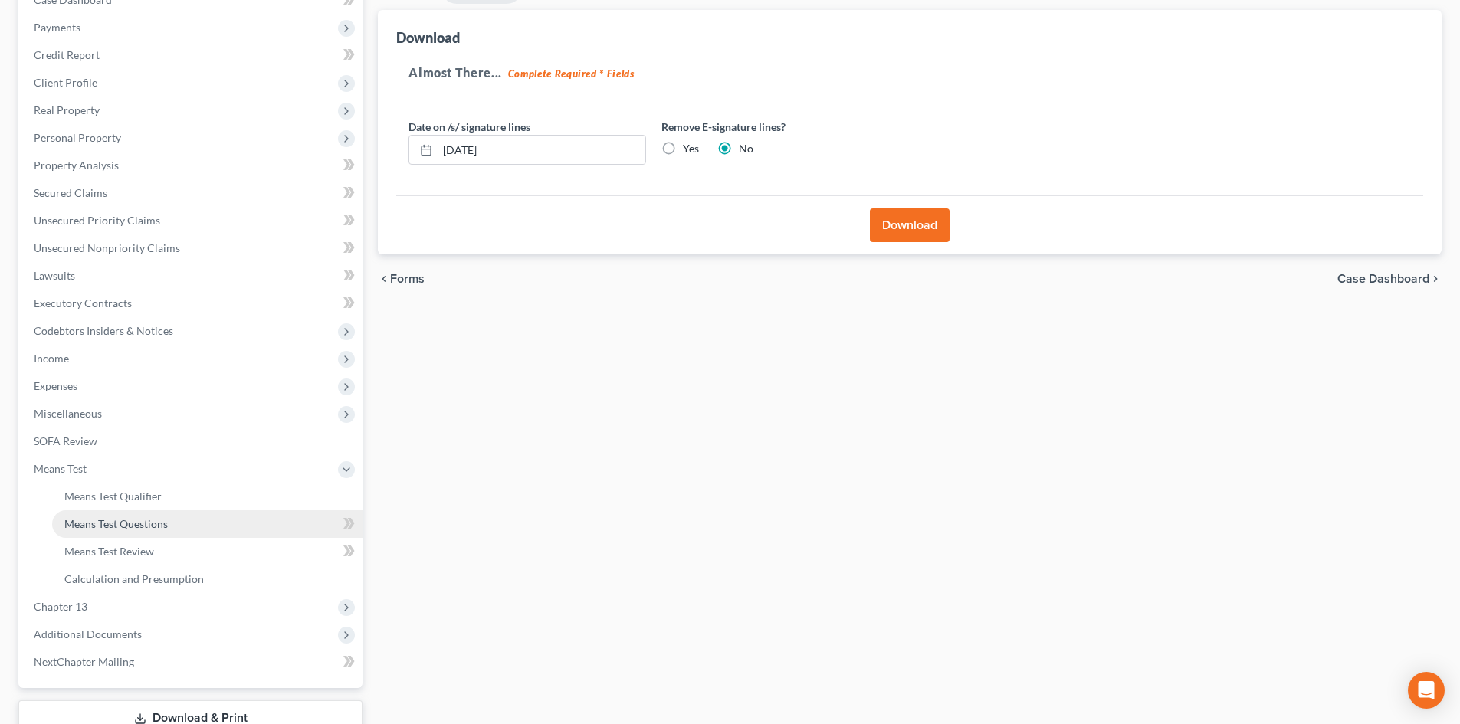
click at [192, 529] on link "Means Test Questions" at bounding box center [207, 524] width 310 height 28
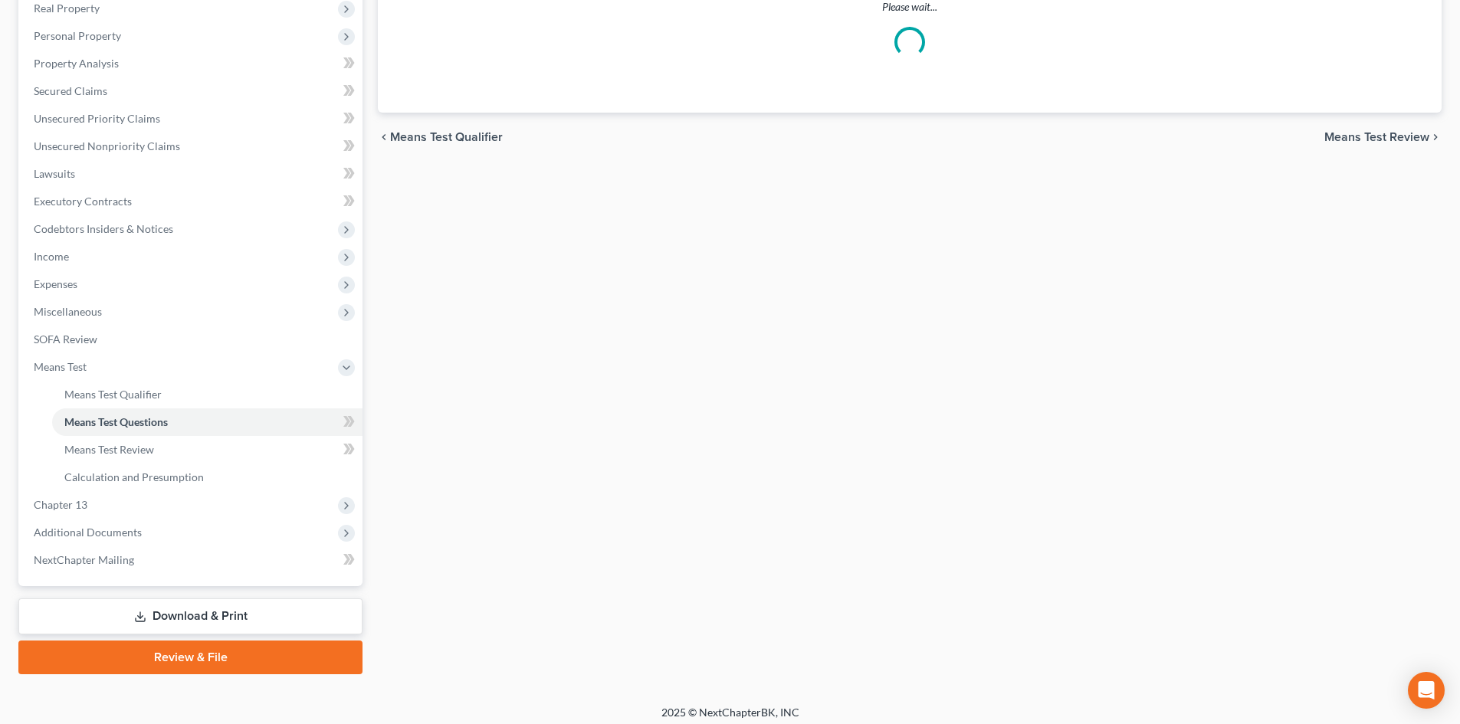
scroll to position [284, 0]
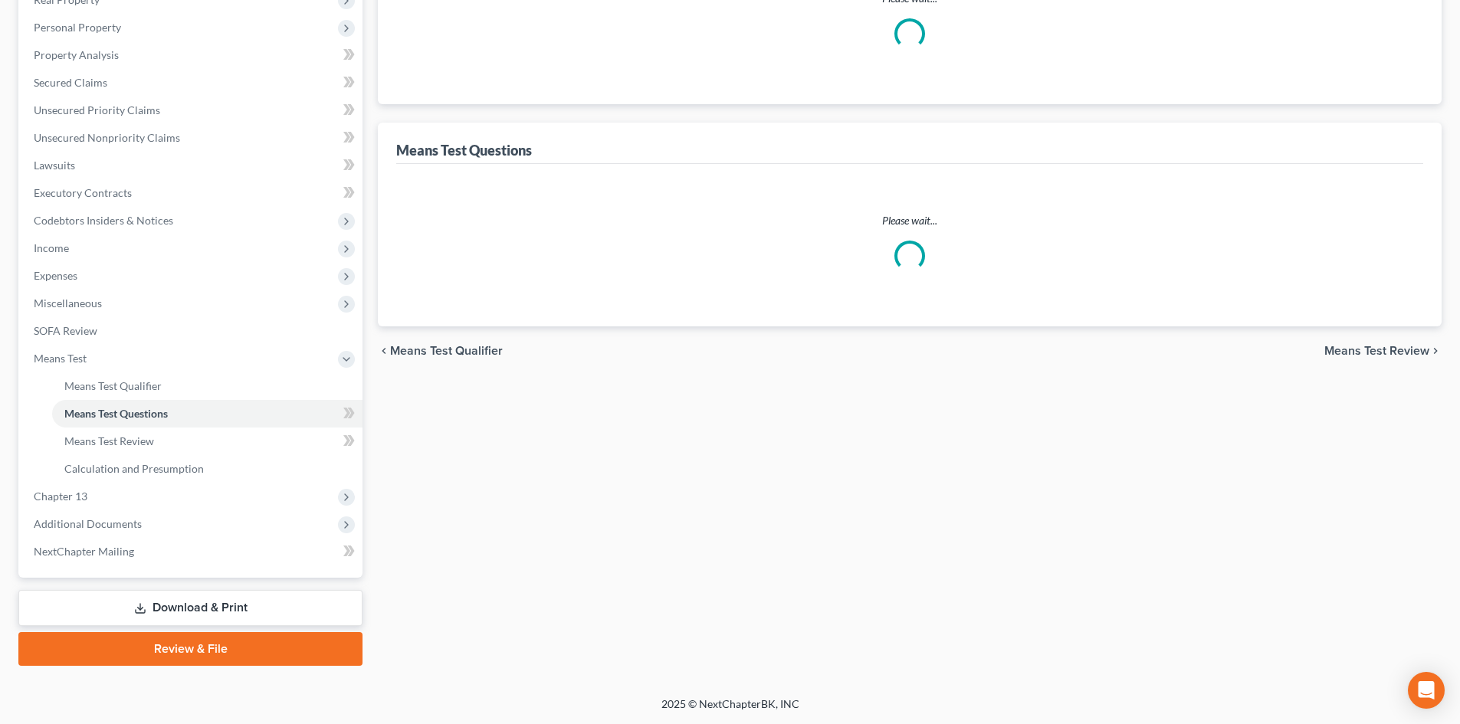
select select "1"
select select "60"
select select "1"
select select "60"
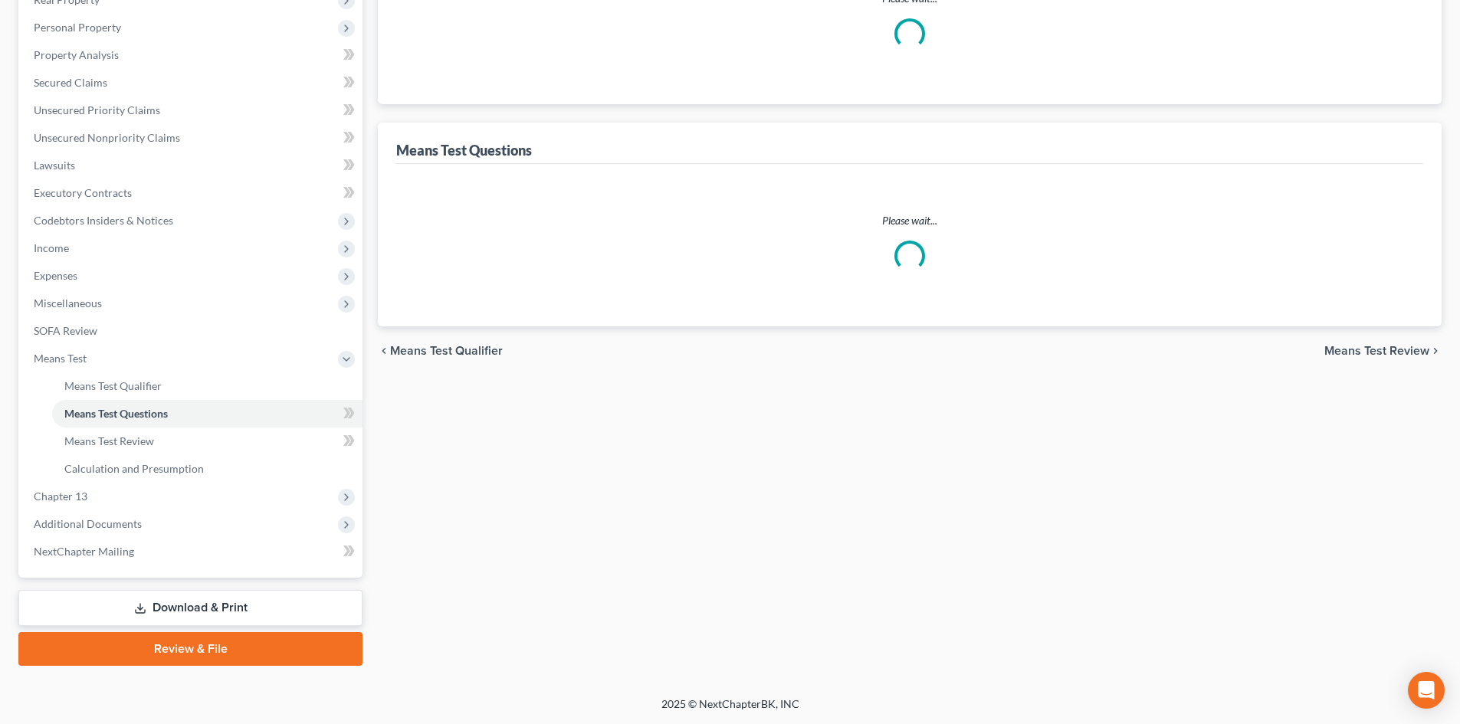
select select "60"
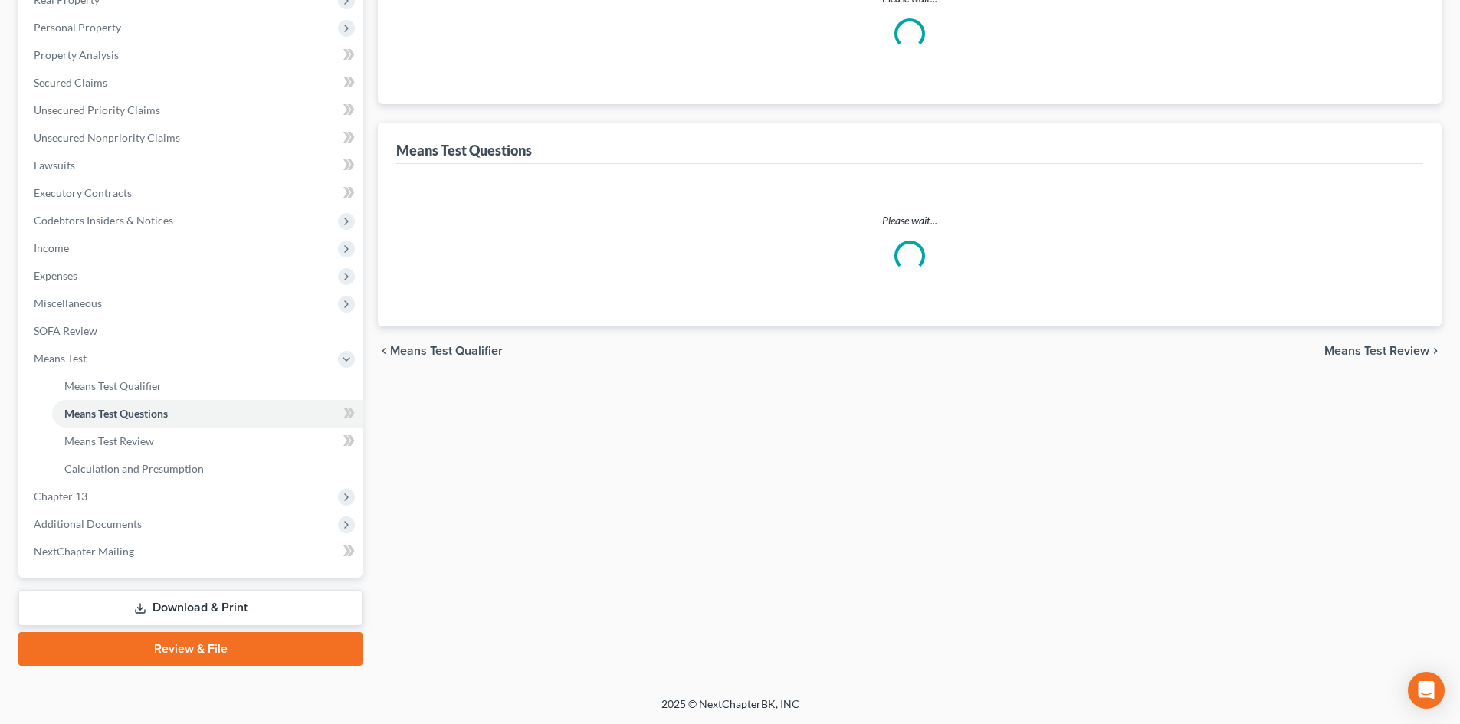
select select "60"
select select "2"
select select "60"
select select "2"
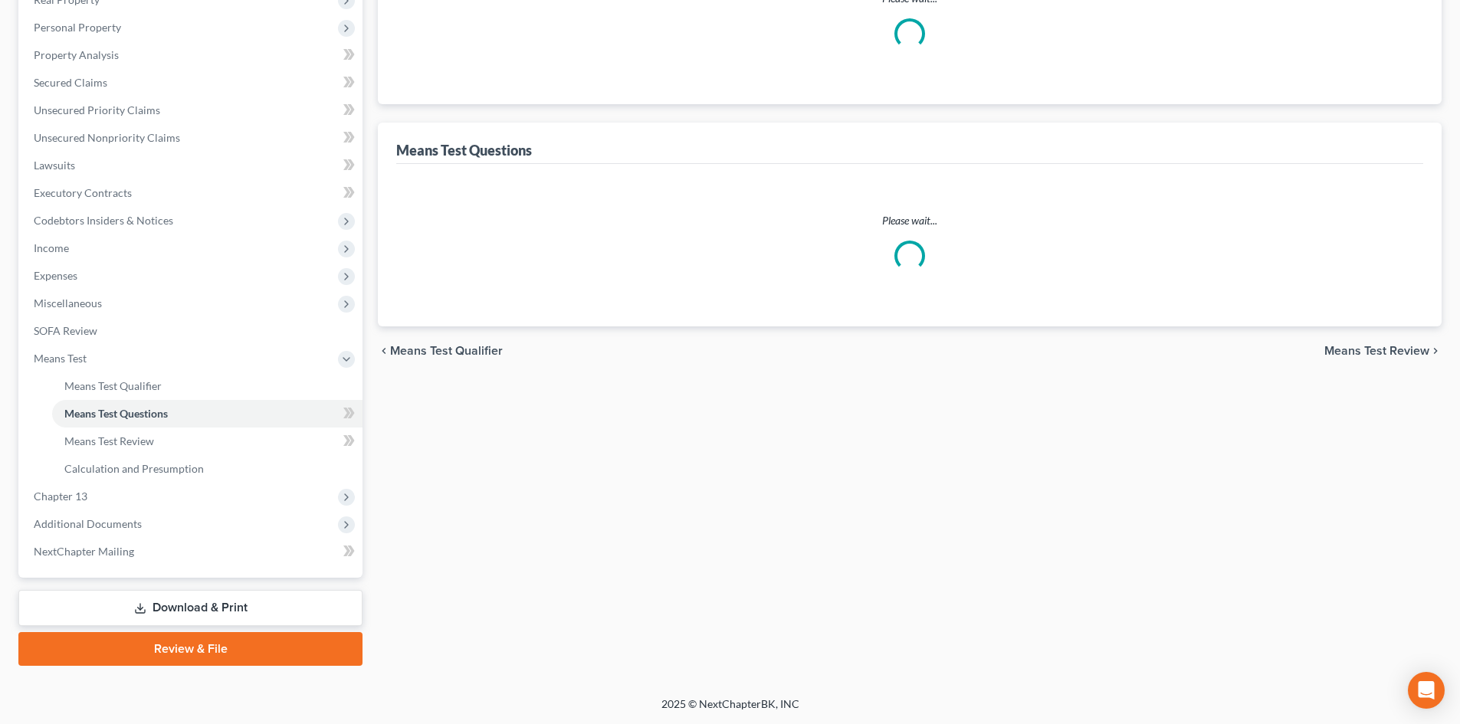
select select "2"
select select "0"
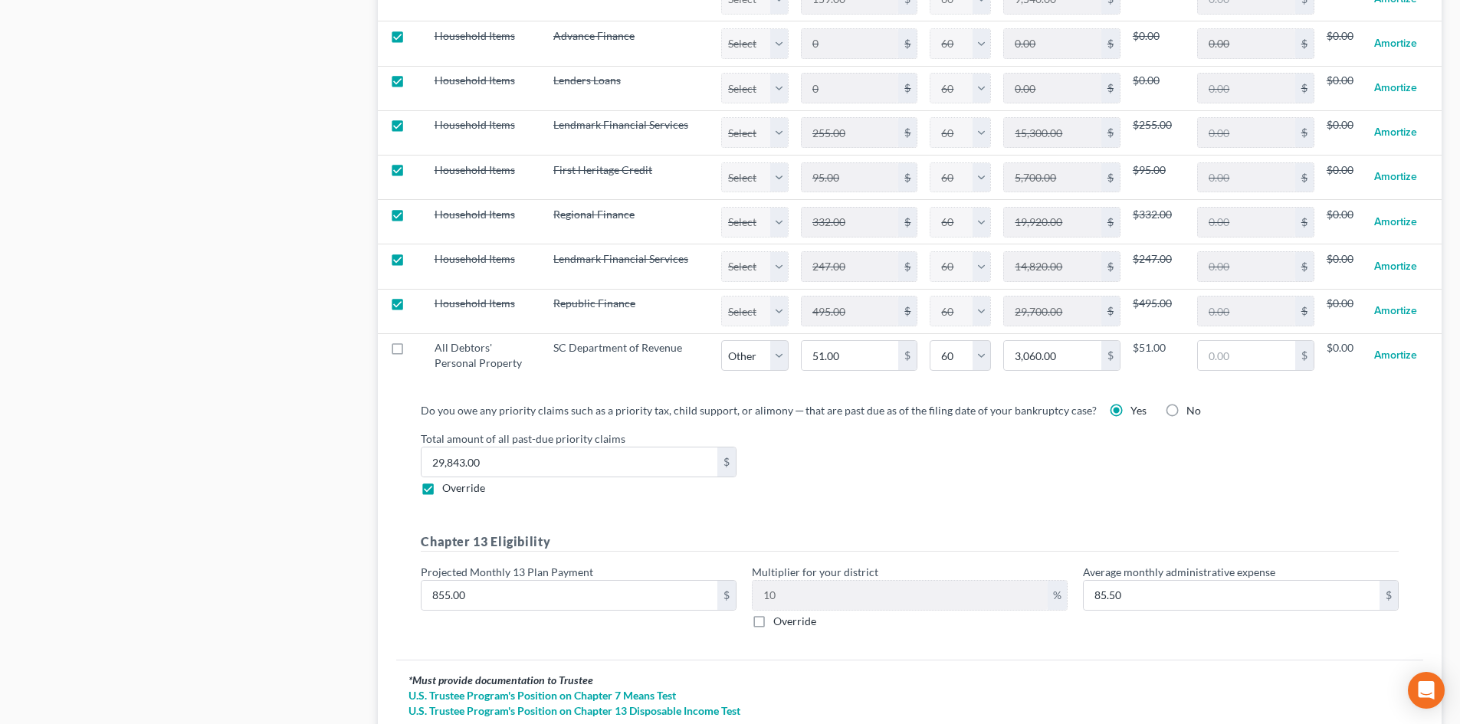
scroll to position [1852, 0]
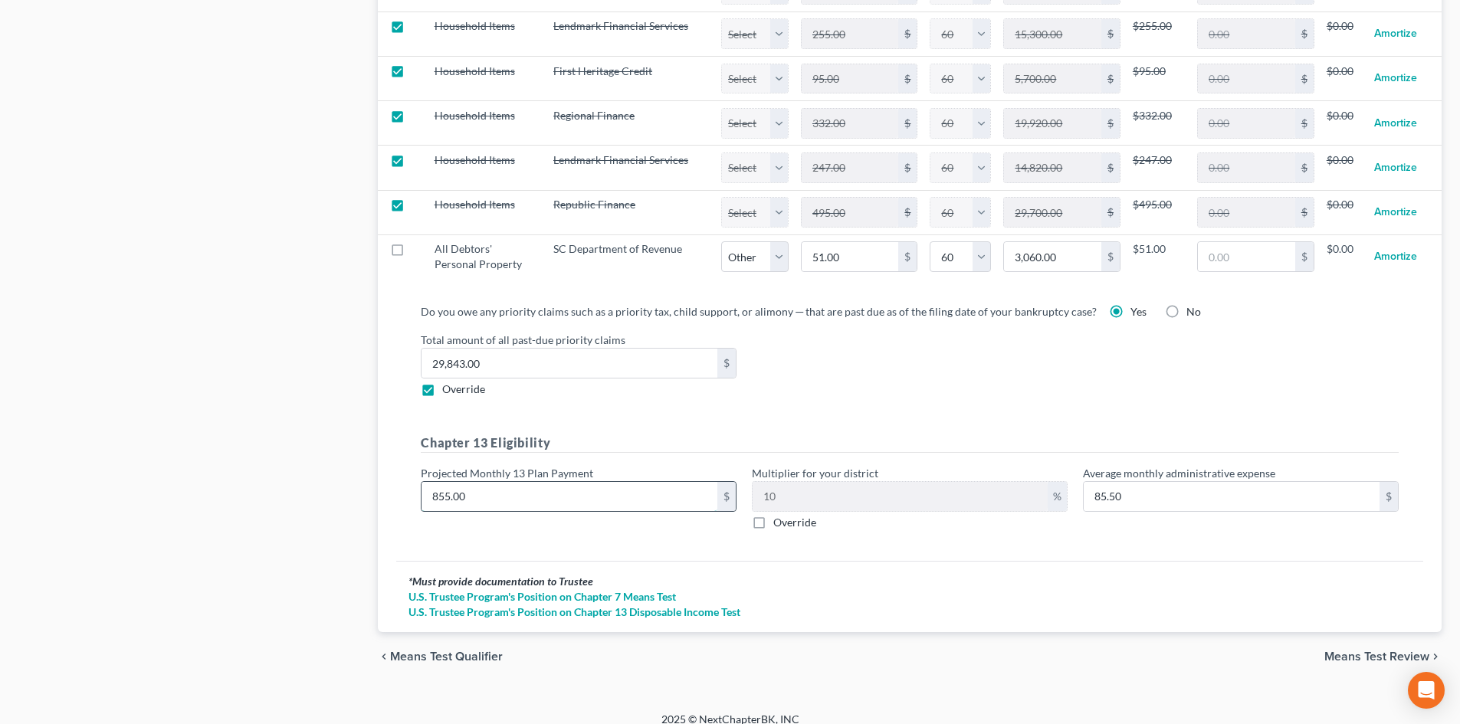
click at [515, 483] on input "855.00" at bounding box center [570, 496] width 296 height 29
type input "1"
type input "0.10"
type input "10"
type input "1.00"
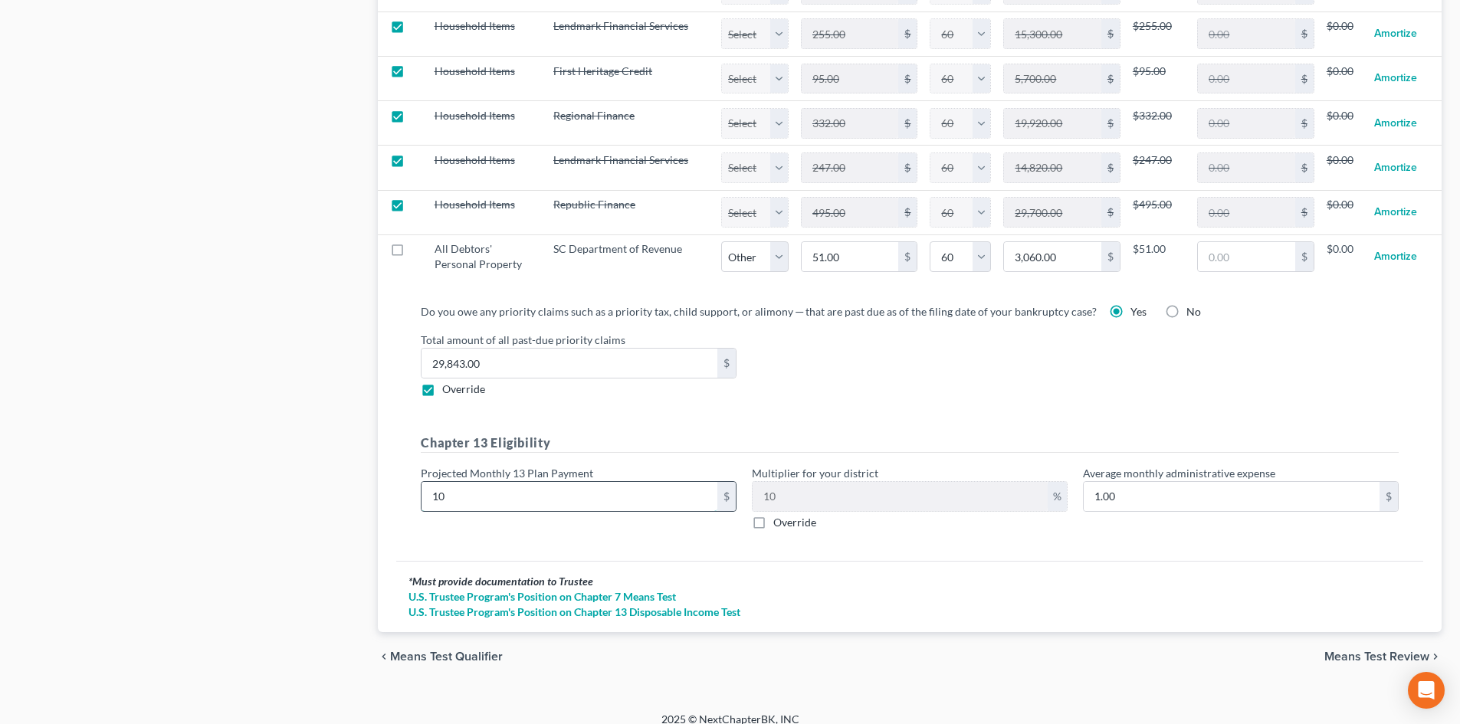
type input "101"
type input "10.10"
type input "1010"
type input "101.00"
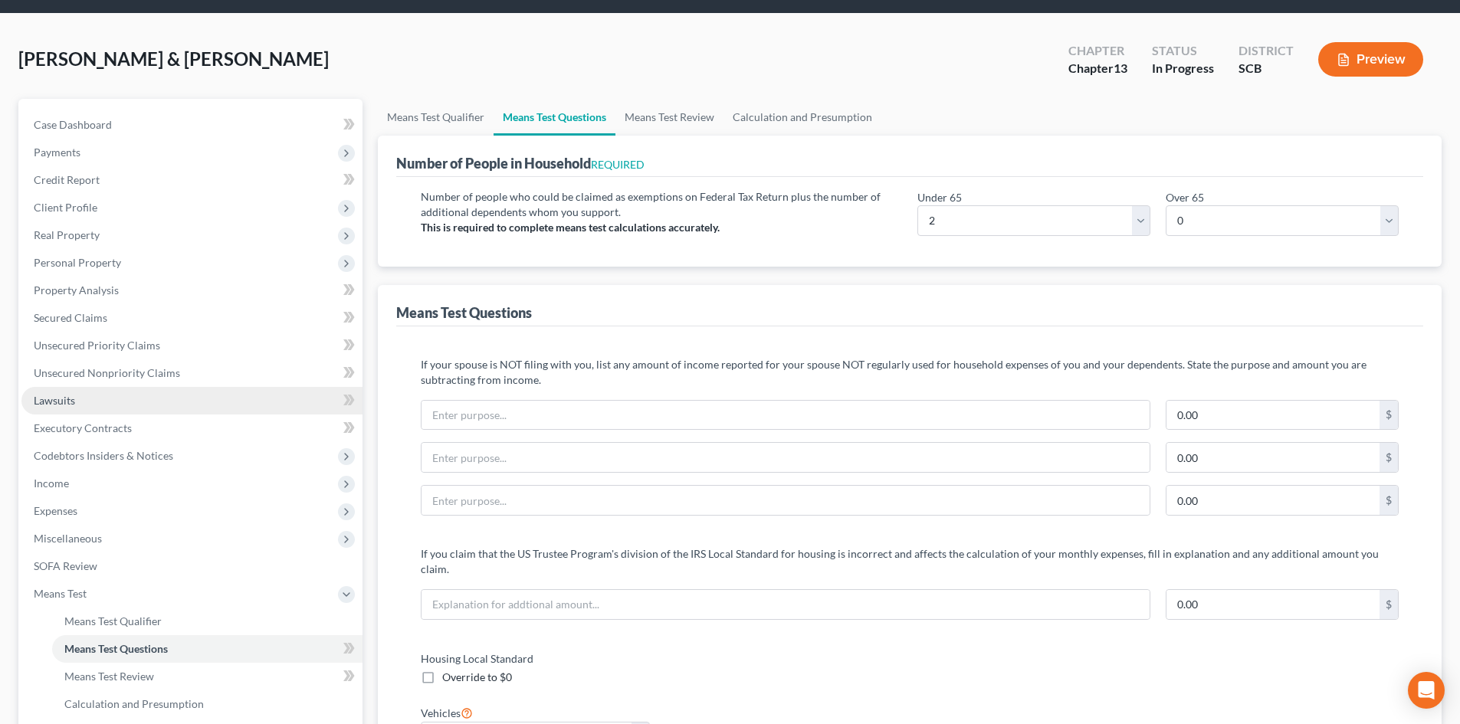
scroll to position [0, 0]
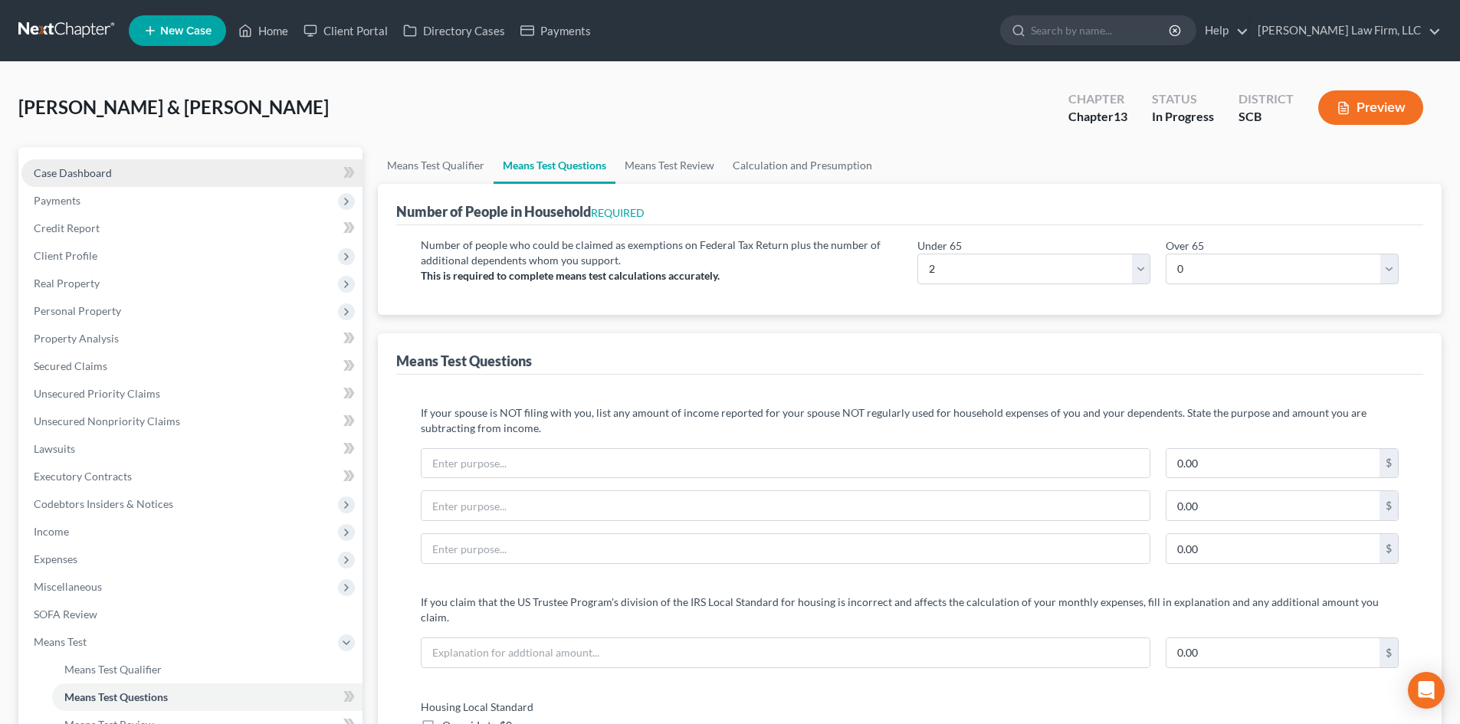
type input "1,010"
click at [130, 182] on link "Case Dashboard" at bounding box center [191, 173] width 341 height 28
select select "3"
select select "1"
select select "0"
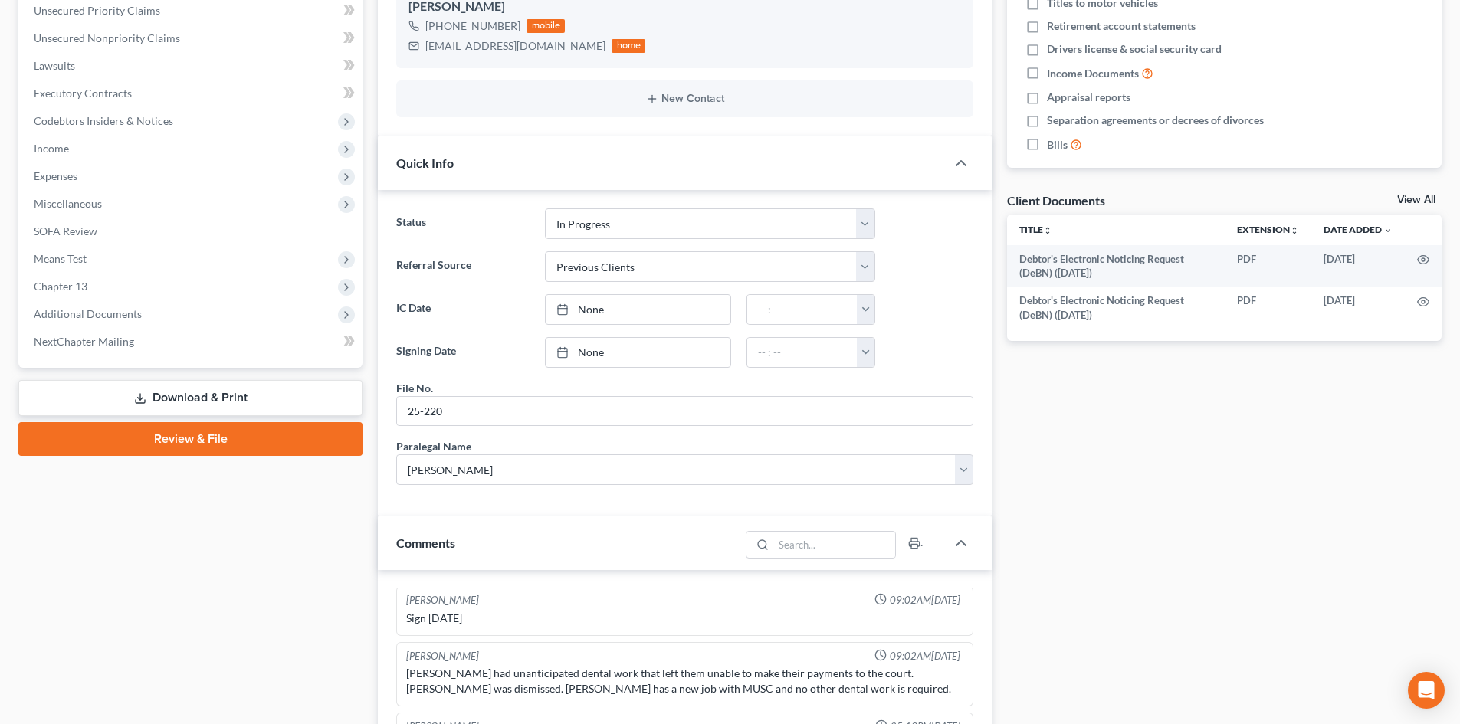
scroll to position [484, 0]
click at [230, 388] on link "Download & Print" at bounding box center [190, 398] width 344 height 36
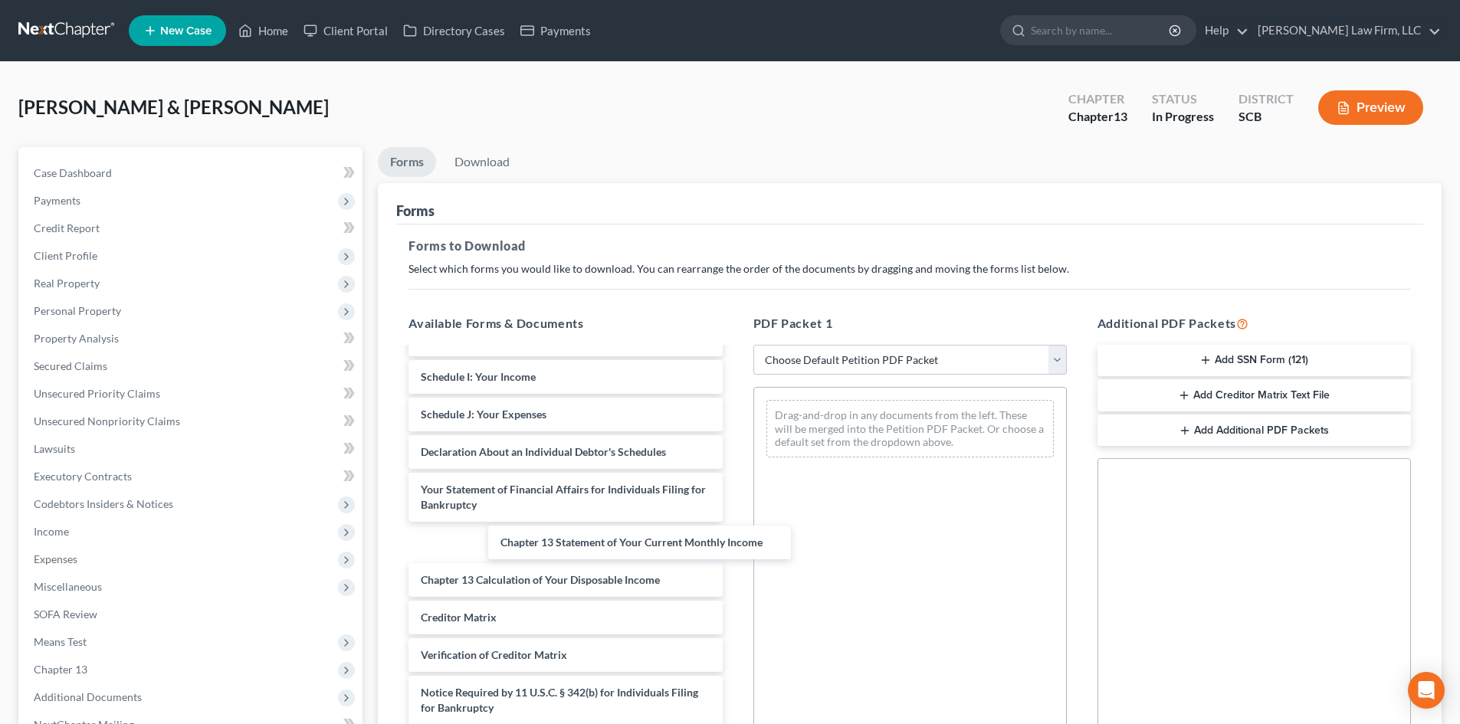
drag, startPoint x: 537, startPoint y: 549, endPoint x: 897, endPoint y: 487, distance: 365.4
click at [734, 494] on div "Chapter 13 Statement of Your Current Monthly Income Debtor's Electronic Noticin…" at bounding box center [565, 365] width 338 height 793
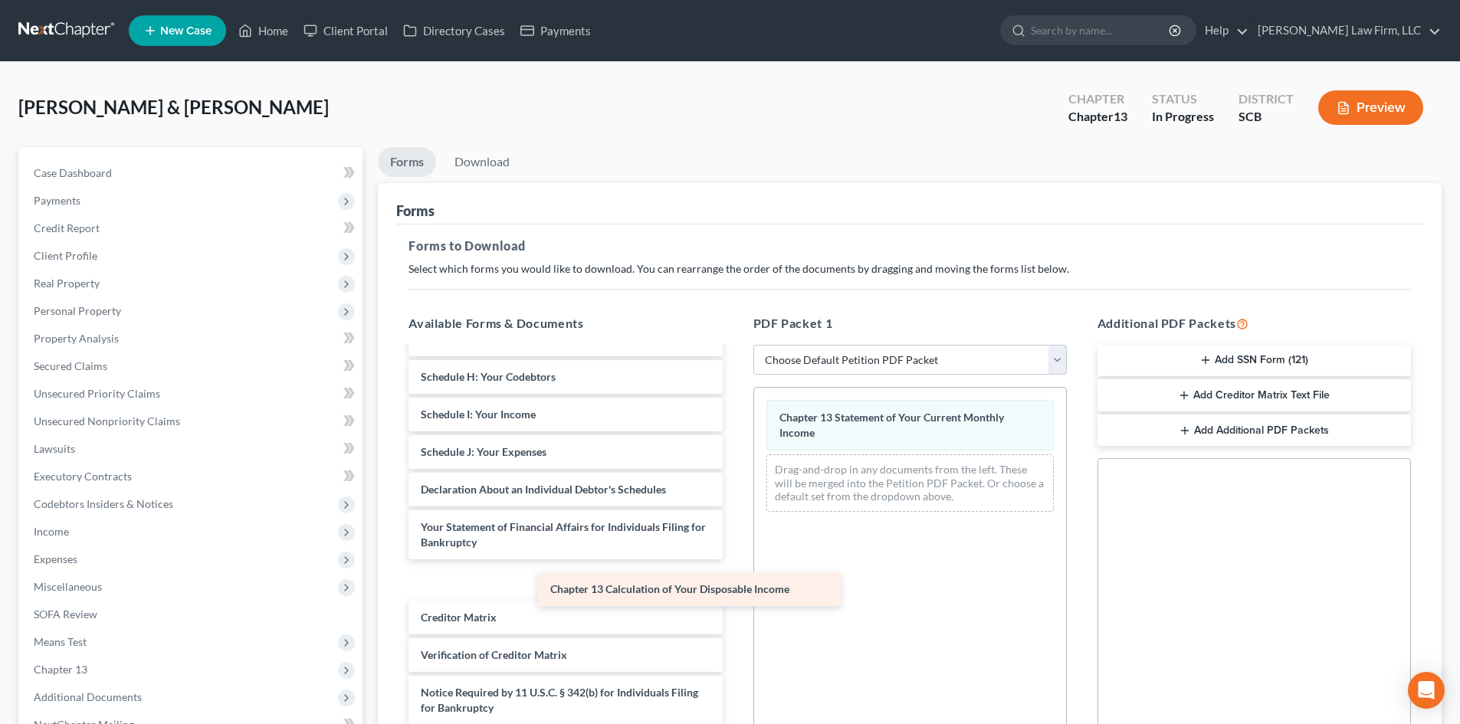
drag, startPoint x: 596, startPoint y: 571, endPoint x: 950, endPoint y: 535, distance: 356.7
click at [734, 543] on div "Chapter 13 Calculation of Your Disposable Income Debtor's Electronic Noticing R…" at bounding box center [565, 385] width 338 height 756
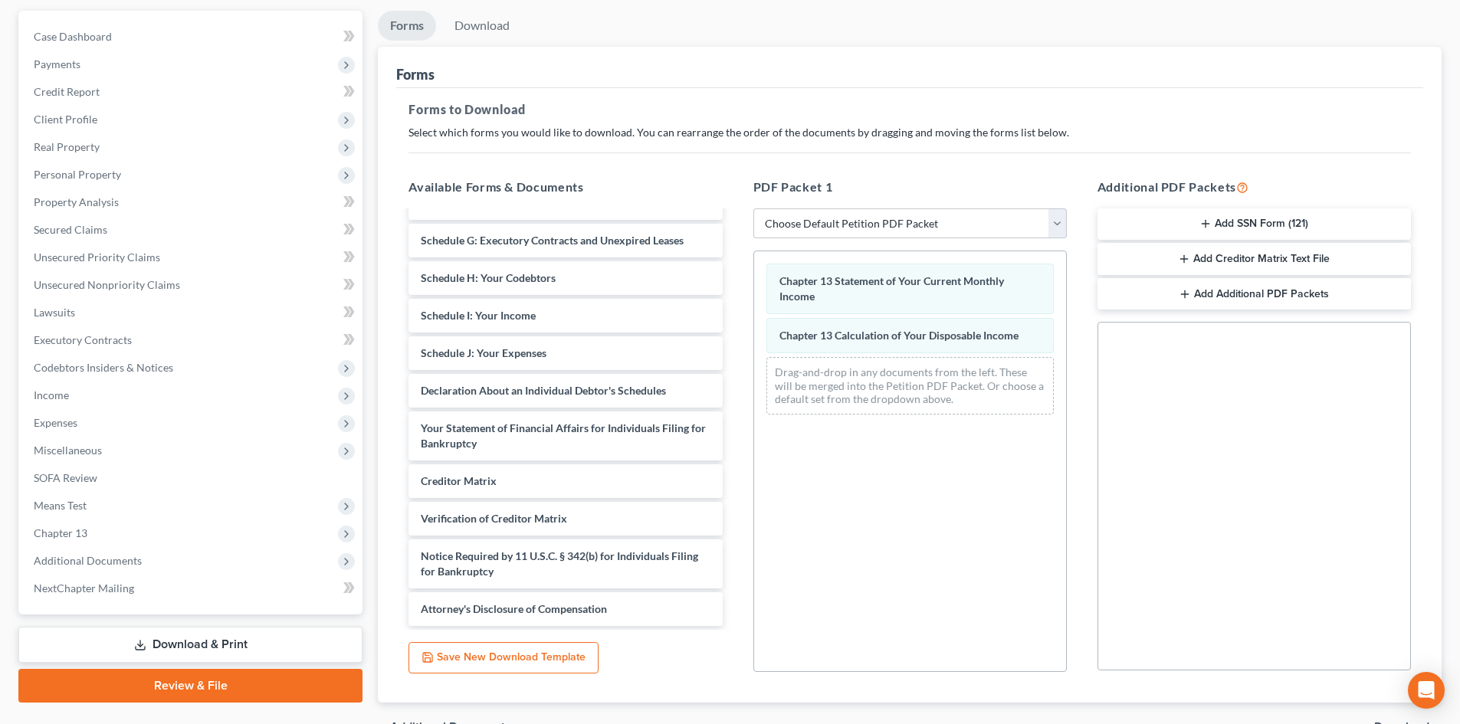
scroll to position [222, 0]
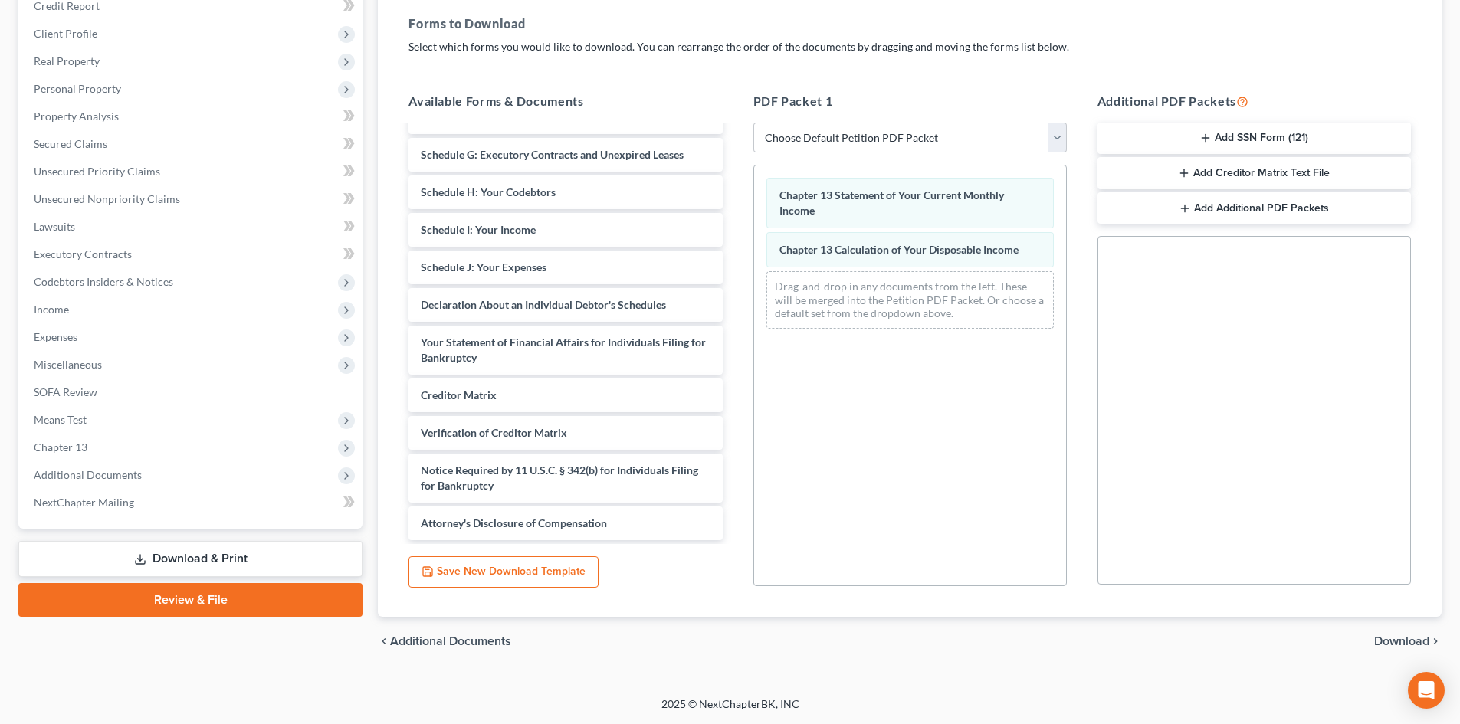
click at [1404, 642] on span "Download" at bounding box center [1401, 641] width 55 height 12
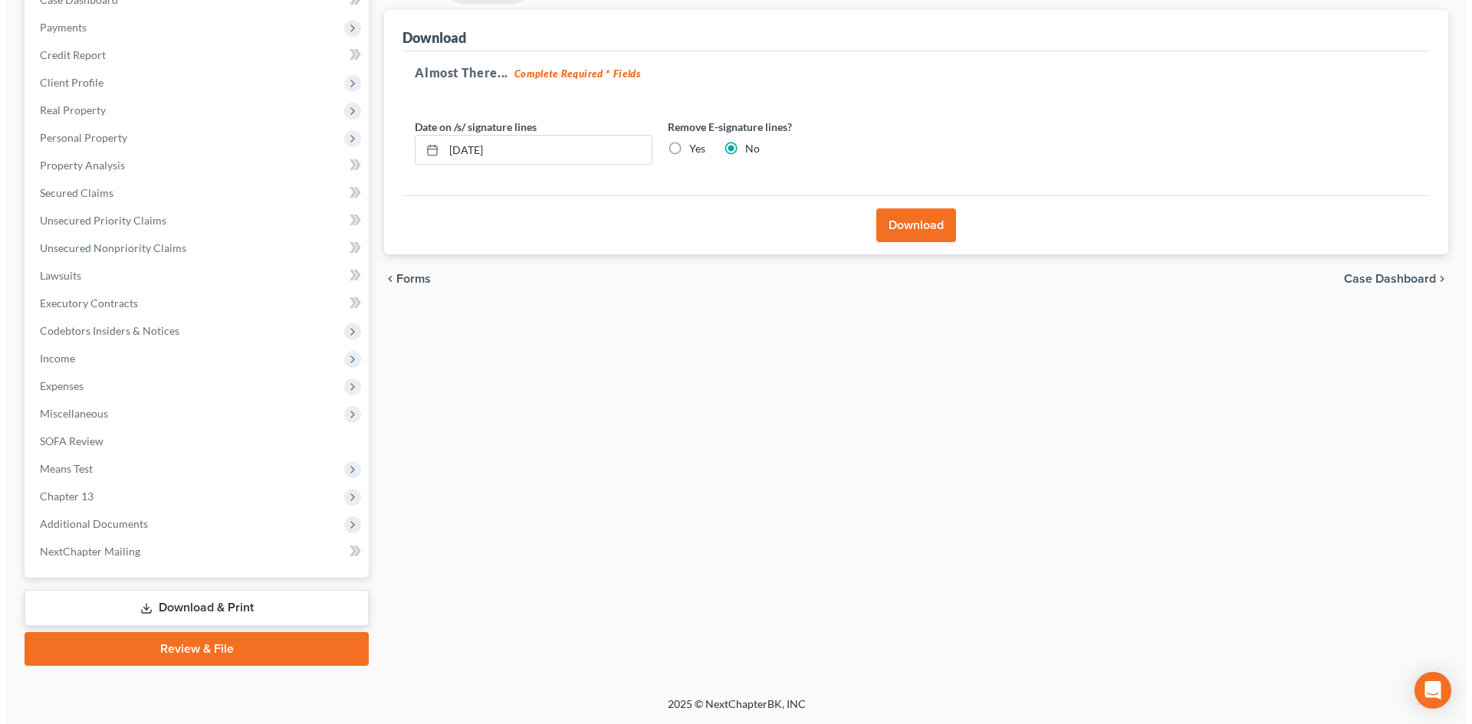
scroll to position [173, 0]
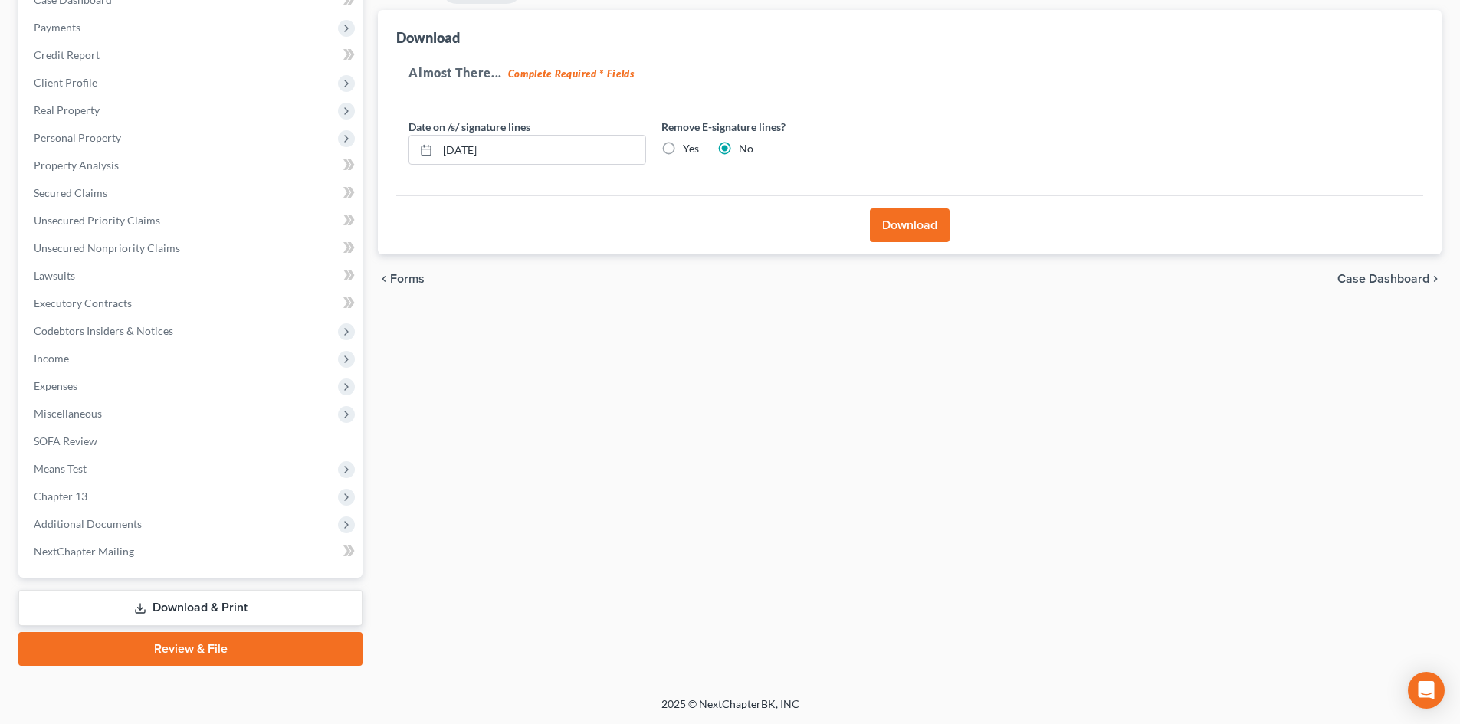
click at [683, 154] on label "Yes" at bounding box center [691, 148] width 16 height 15
click at [689, 151] on input "Yes" at bounding box center [694, 146] width 10 height 10
radio input "true"
radio input "false"
drag, startPoint x: 546, startPoint y: 145, endPoint x: 376, endPoint y: 143, distance: 170.2
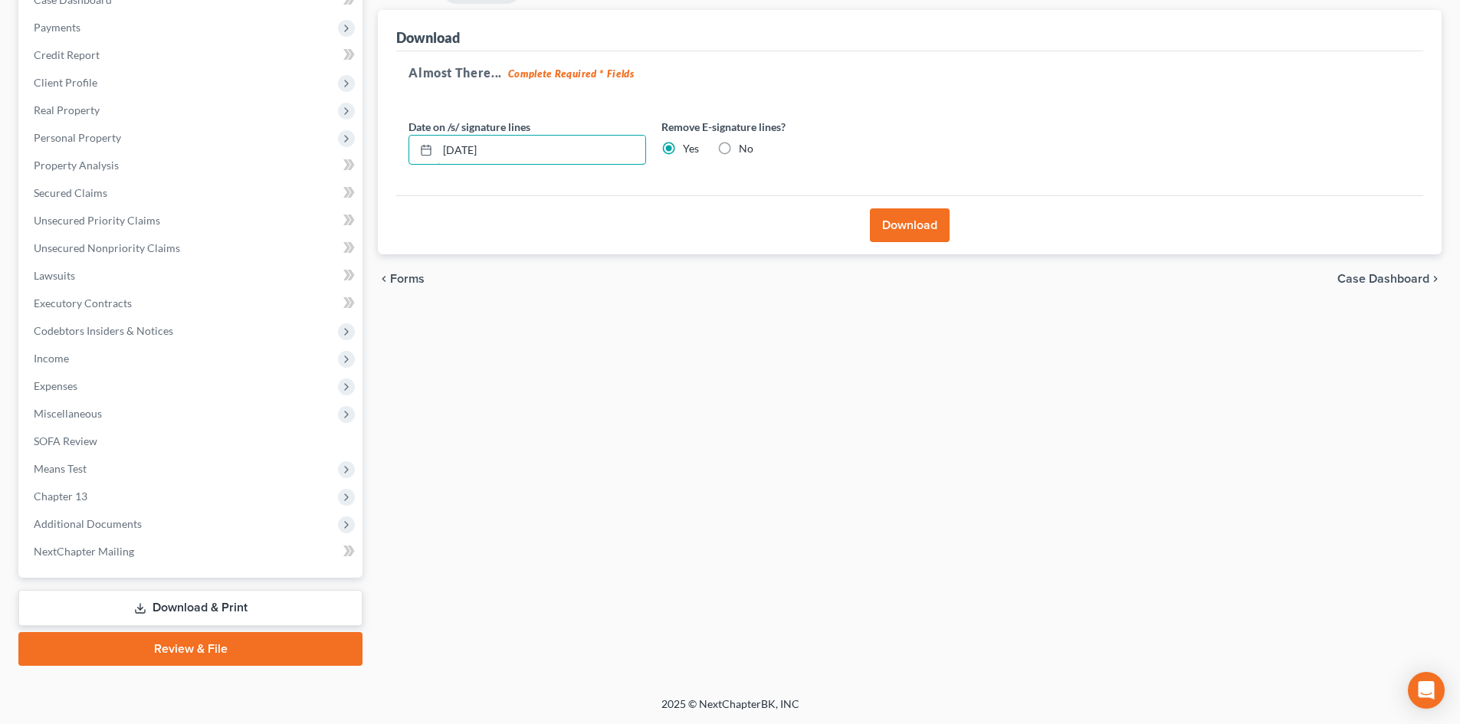
click at [402, 143] on div "Date on /s/ signature lines 09/17/2025" at bounding box center [527, 142] width 253 height 47
click at [904, 219] on button "Download" at bounding box center [910, 225] width 80 height 34
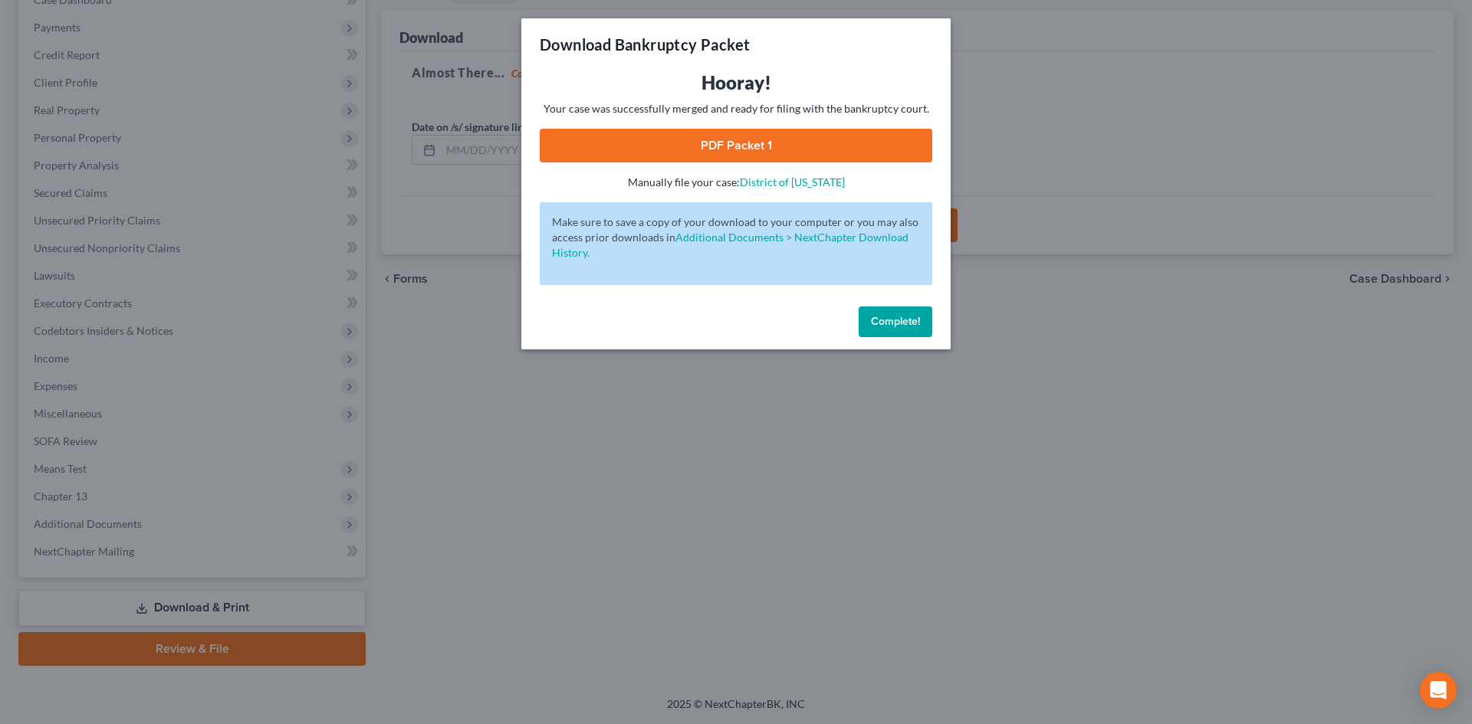
click at [609, 154] on link "PDF Packet 1" at bounding box center [736, 146] width 392 height 34
